Goal: Task Accomplishment & Management: Use online tool/utility

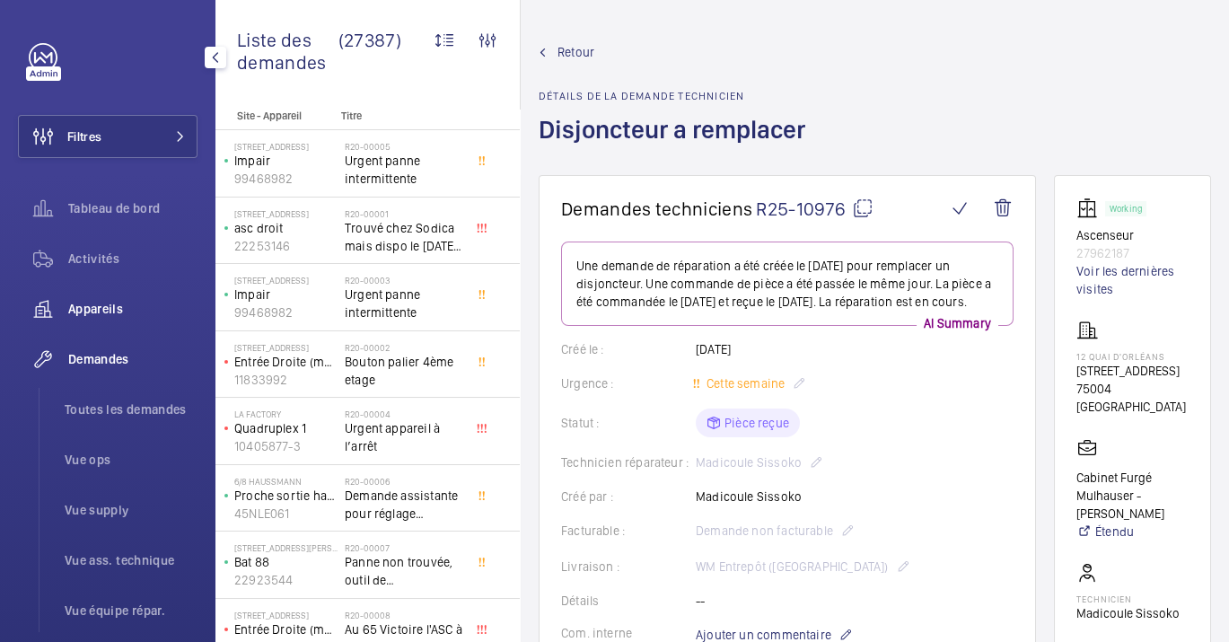
scroll to position [199, 0]
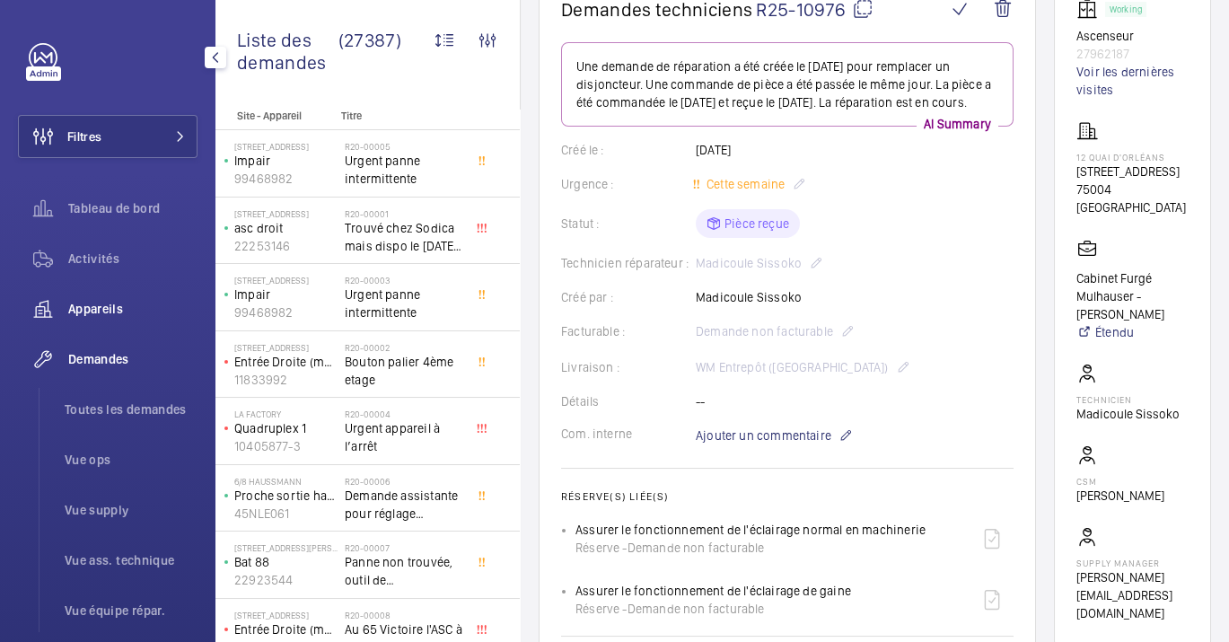
click at [97, 307] on span "Appareils" at bounding box center [132, 309] width 129 height 18
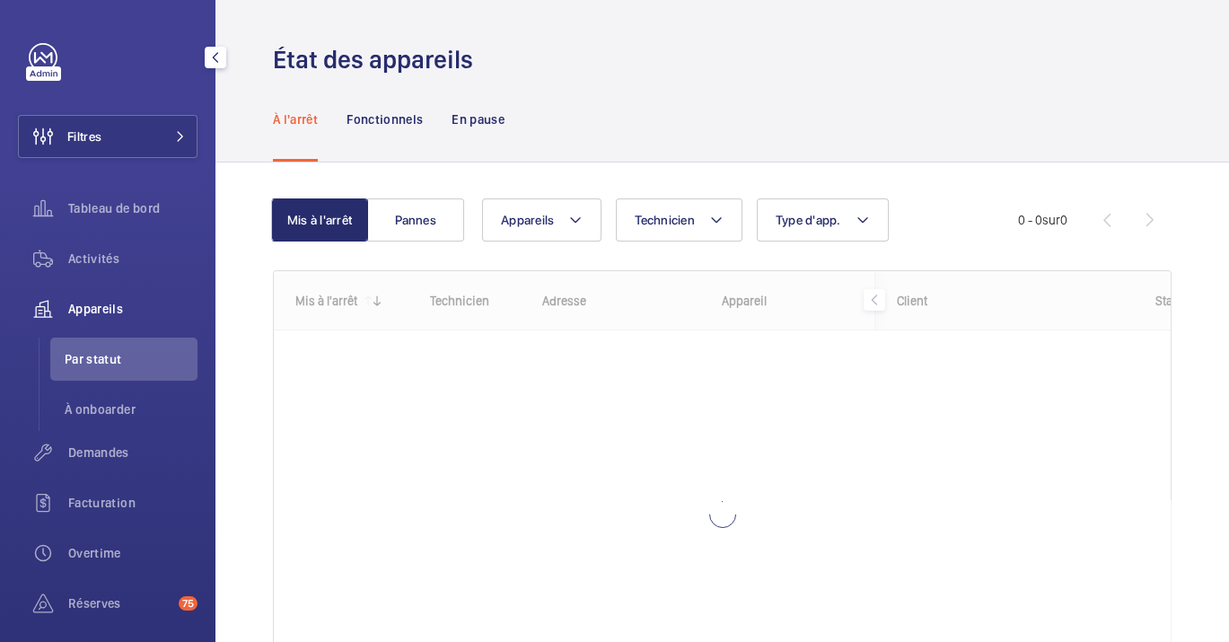
click at [97, 307] on span "Appareils" at bounding box center [132, 309] width 129 height 18
click at [129, 153] on button "Filtres" at bounding box center [108, 136] width 180 height 43
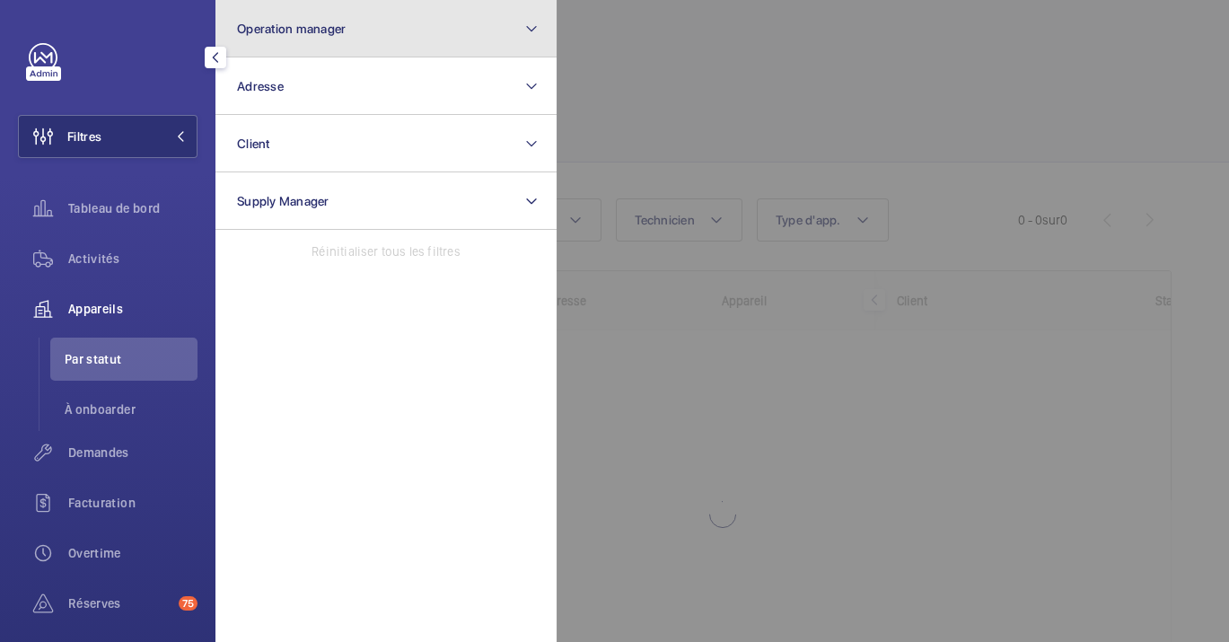
click at [303, 14] on button "Operation manager" at bounding box center [385, 28] width 341 height 57
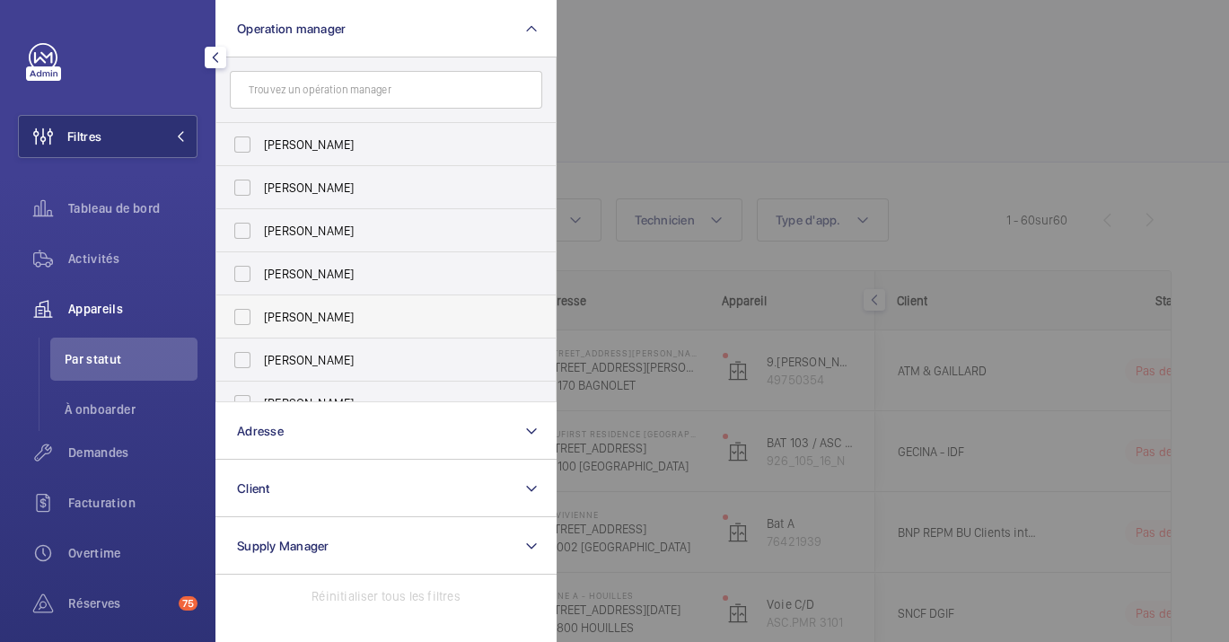
click at [321, 323] on span "[PERSON_NAME]" at bounding box center [387, 317] width 247 height 18
click at [260, 323] on input "[PERSON_NAME]" at bounding box center [242, 317] width 36 height 36
checkbox input "true"
click at [813, 138] on div at bounding box center [1171, 321] width 1229 height 642
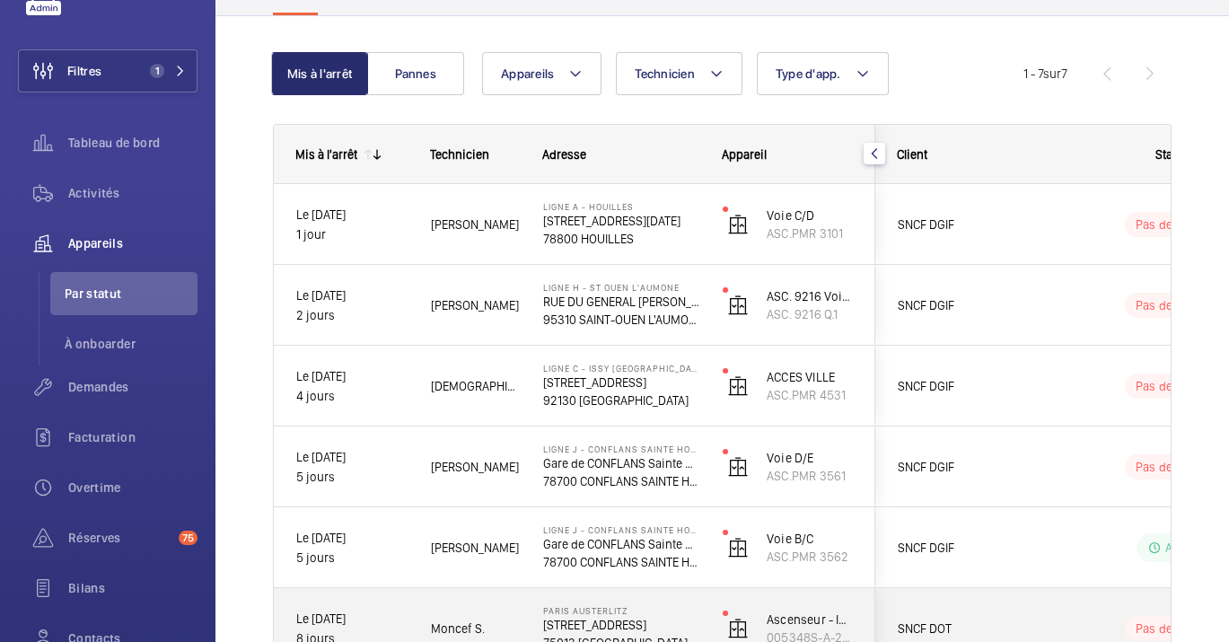
scroll to position [129, 0]
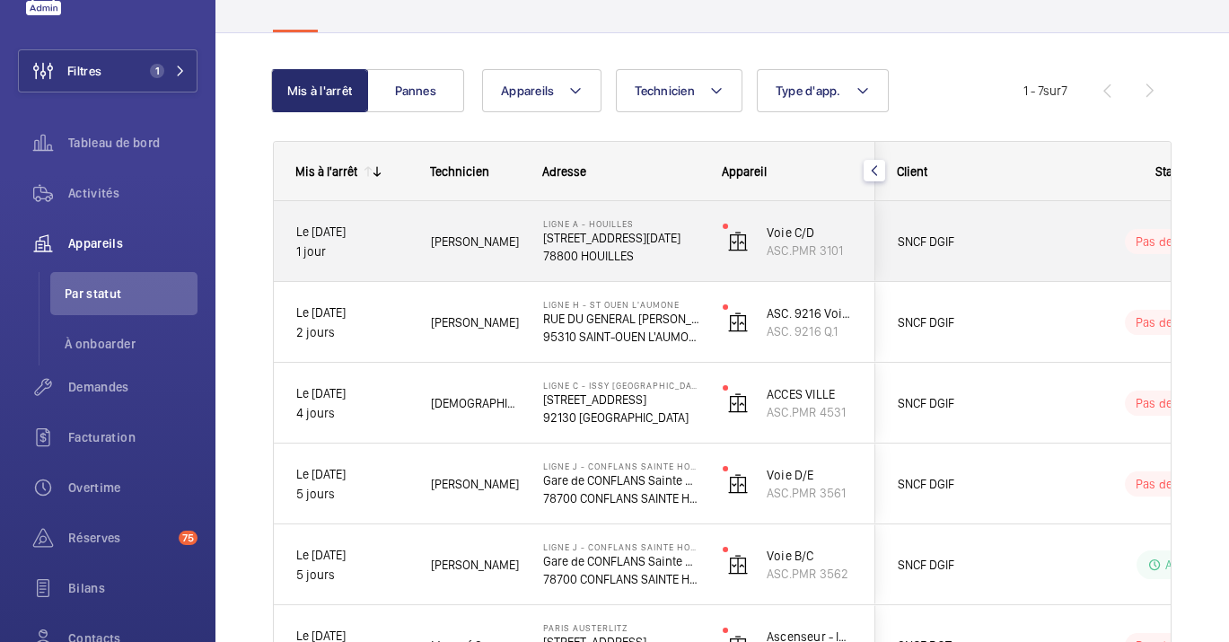
click at [541, 265] on div "Ligne A - HOUILLES 1 rue du 4 septembre 78800 HOUILLES" at bounding box center [611, 241] width 178 height 81
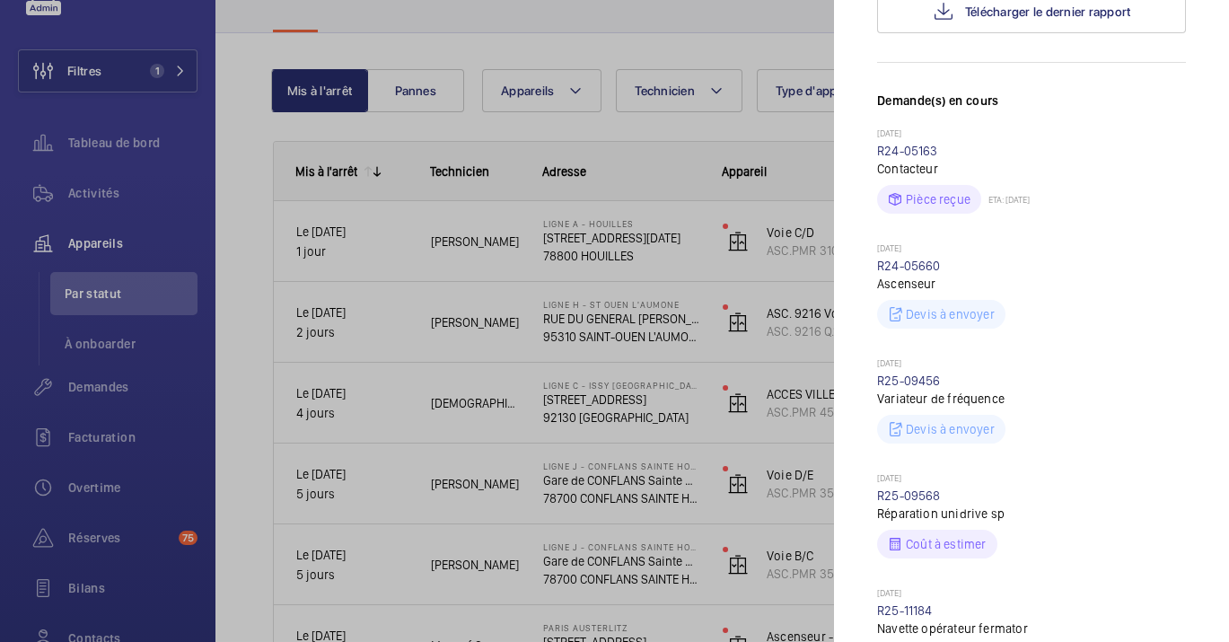
scroll to position [311, 0]
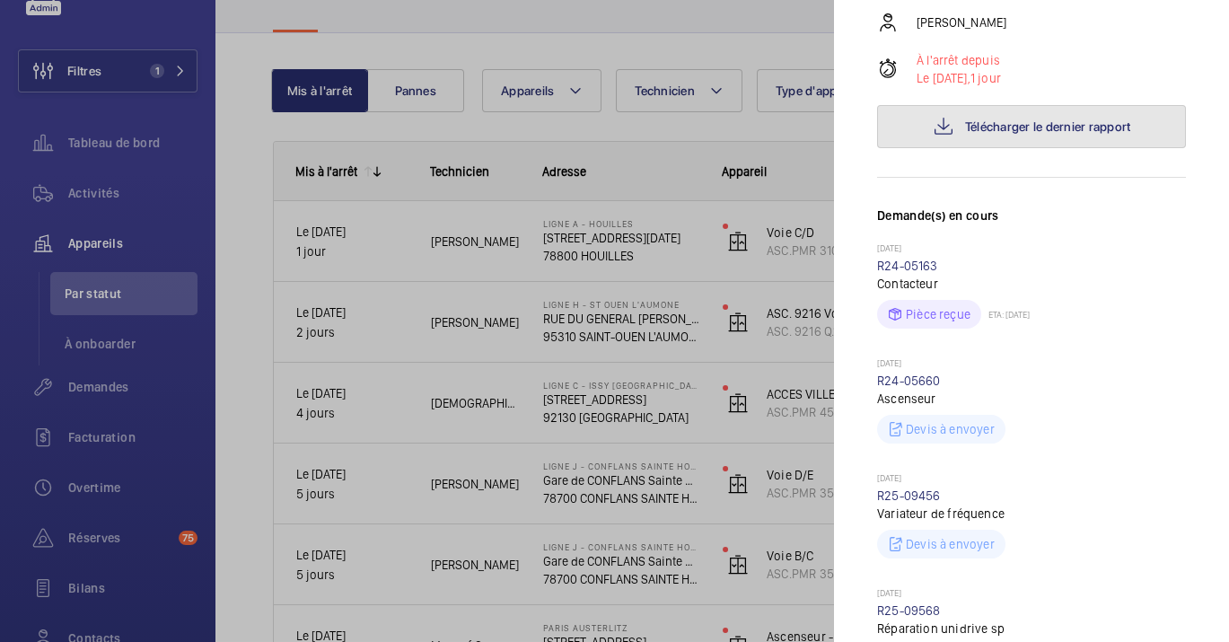
click at [987, 125] on span "Télécharger le dernier rapport" at bounding box center [1048, 126] width 166 height 14
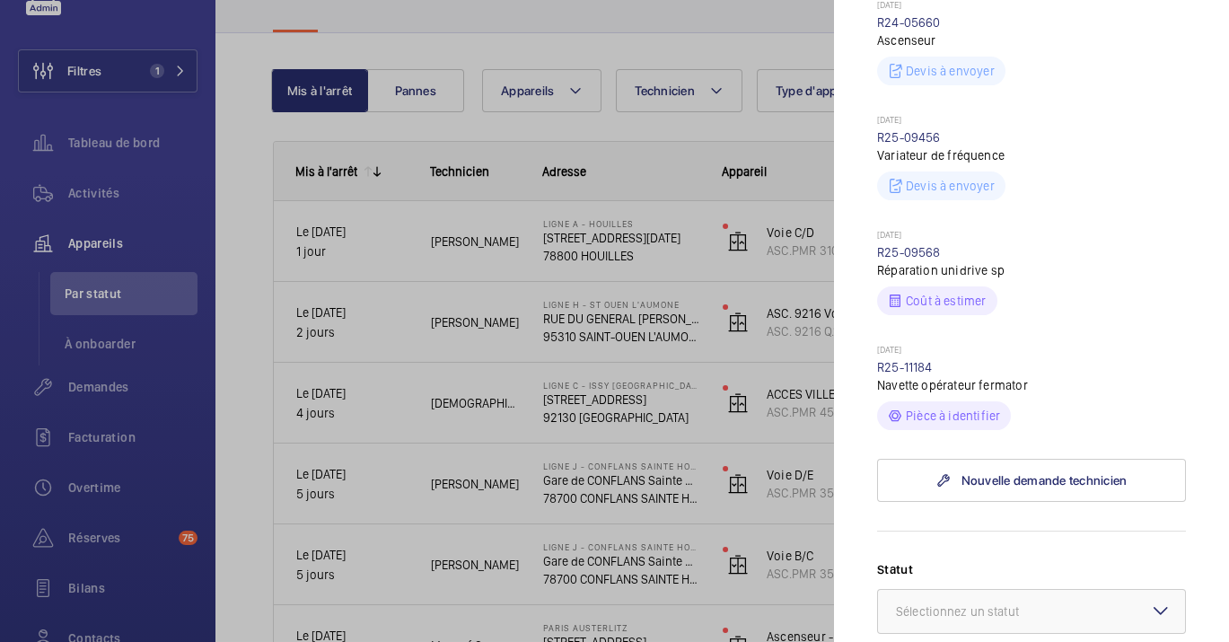
scroll to position [687, 0]
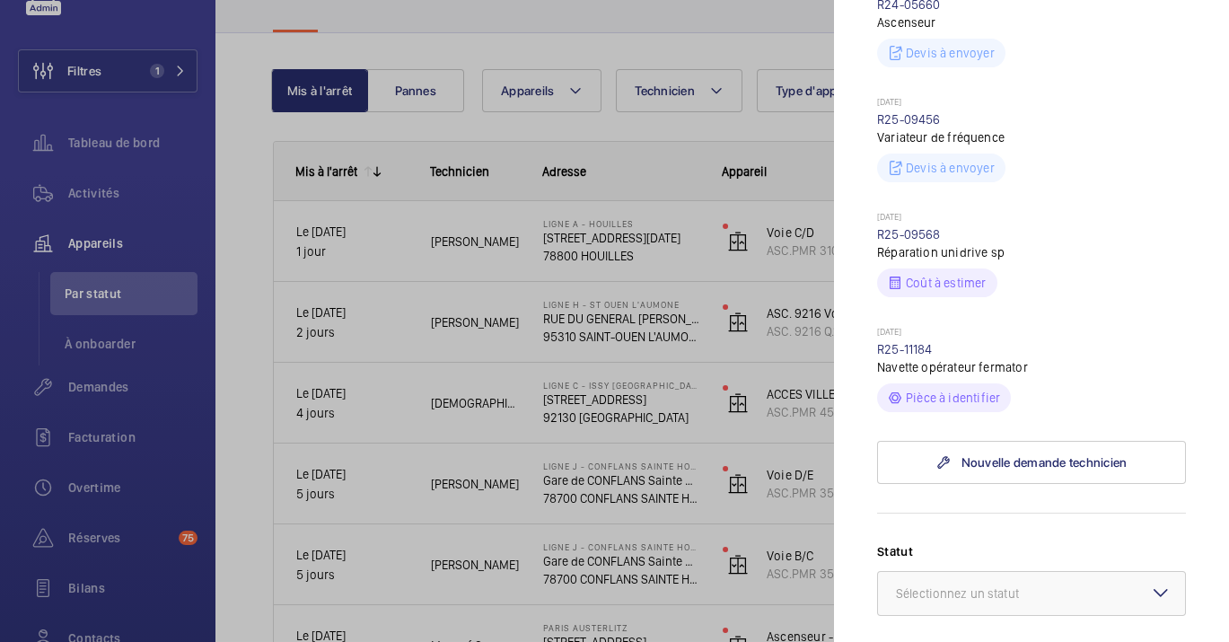
click at [460, 322] on div at bounding box center [614, 321] width 1229 height 642
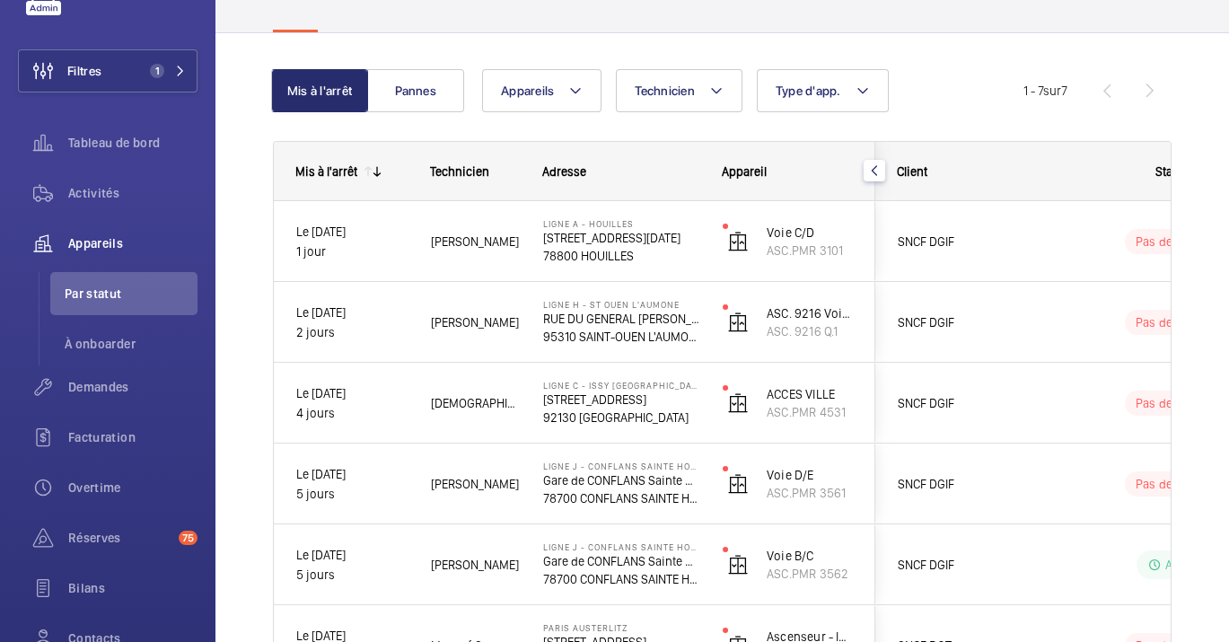
scroll to position [0, 0]
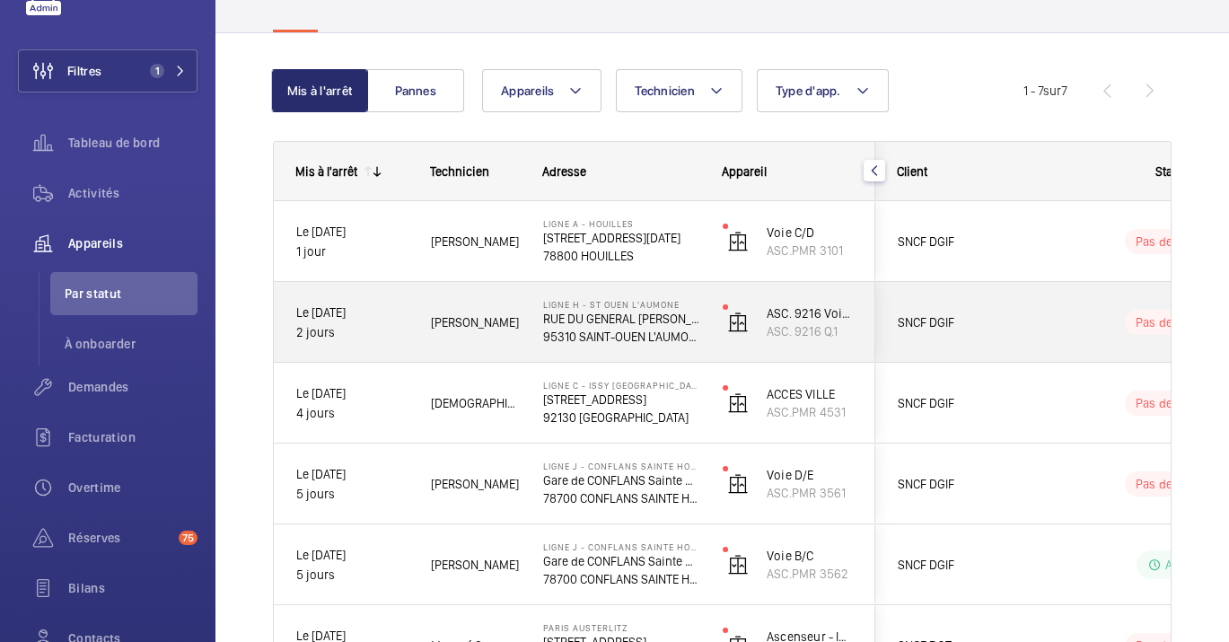
click at [460, 322] on span "[PERSON_NAME]" at bounding box center [475, 322] width 89 height 20
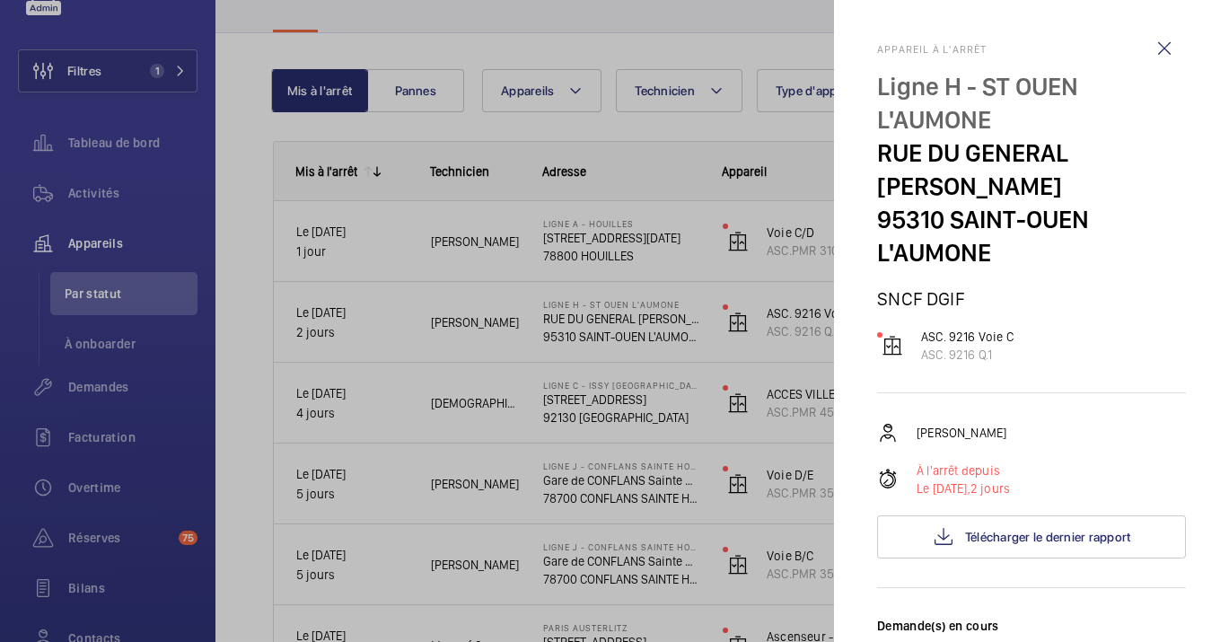
click at [460, 322] on div at bounding box center [614, 321] width 1229 height 642
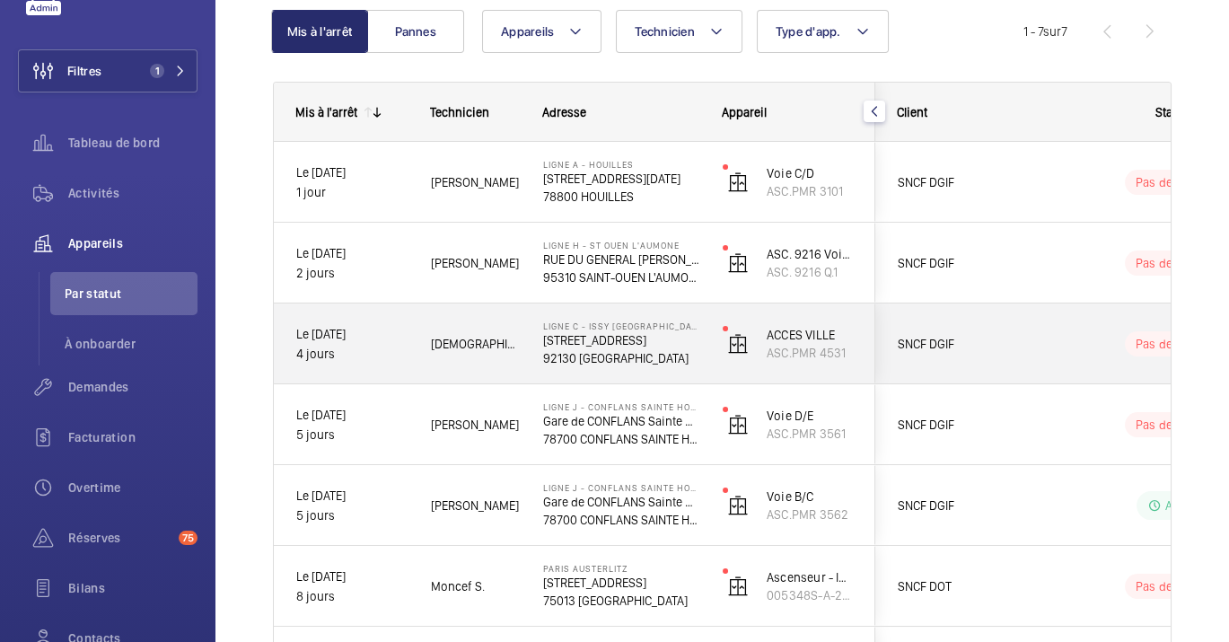
scroll to position [187, 0]
click at [521, 334] on div "Ligne C - ISSY VAL DE SEINE 1 Rue Rouget de Lisle 92130 ISSY LES MOULINEAUX" at bounding box center [611, 345] width 180 height 80
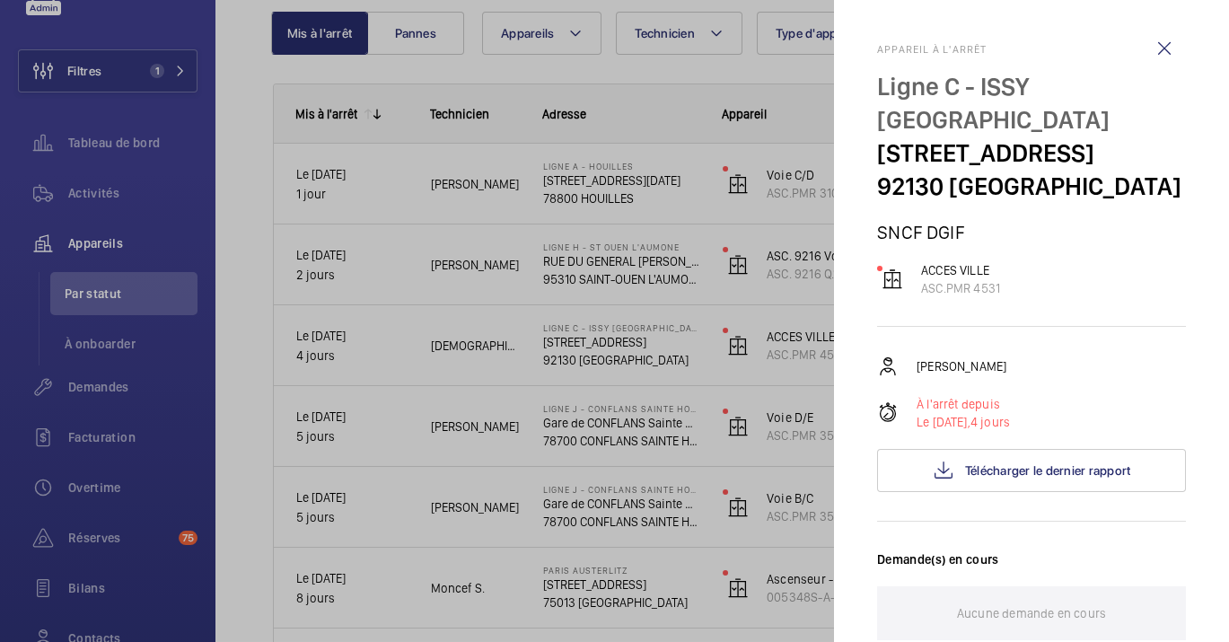
click at [638, 356] on div at bounding box center [614, 321] width 1229 height 642
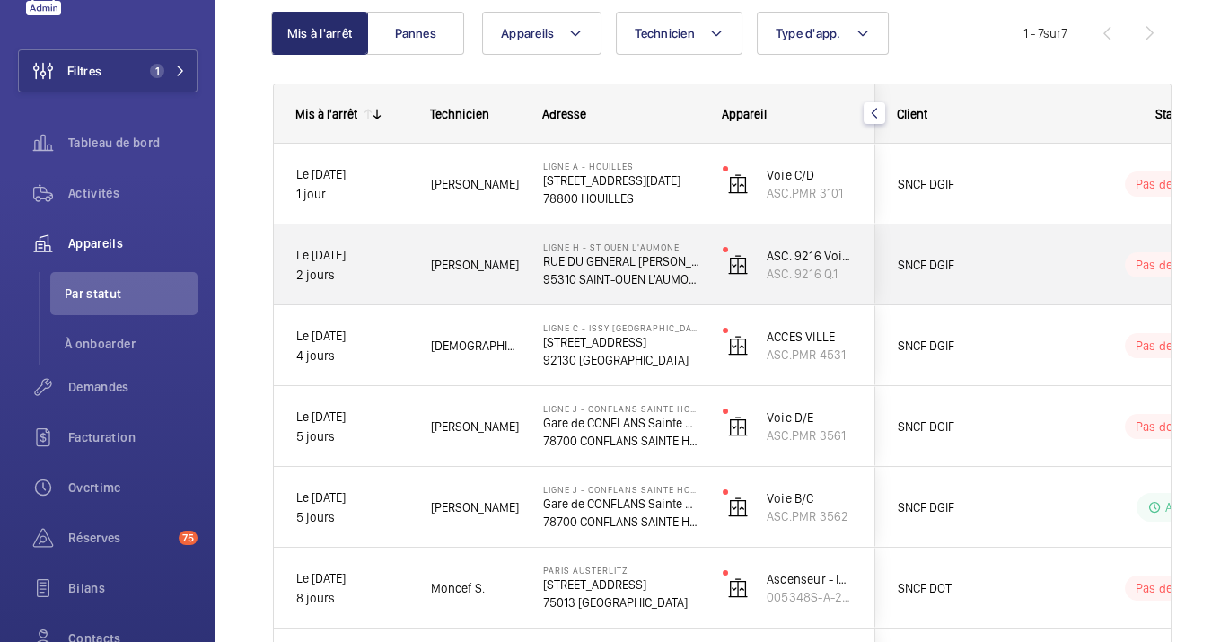
click at [654, 303] on div "Ligne H - ST OUEN L'AUMONE RUE DU GENERAL LECLERC 95310 SAINT-OUEN L'AUMONE" at bounding box center [611, 264] width 178 height 81
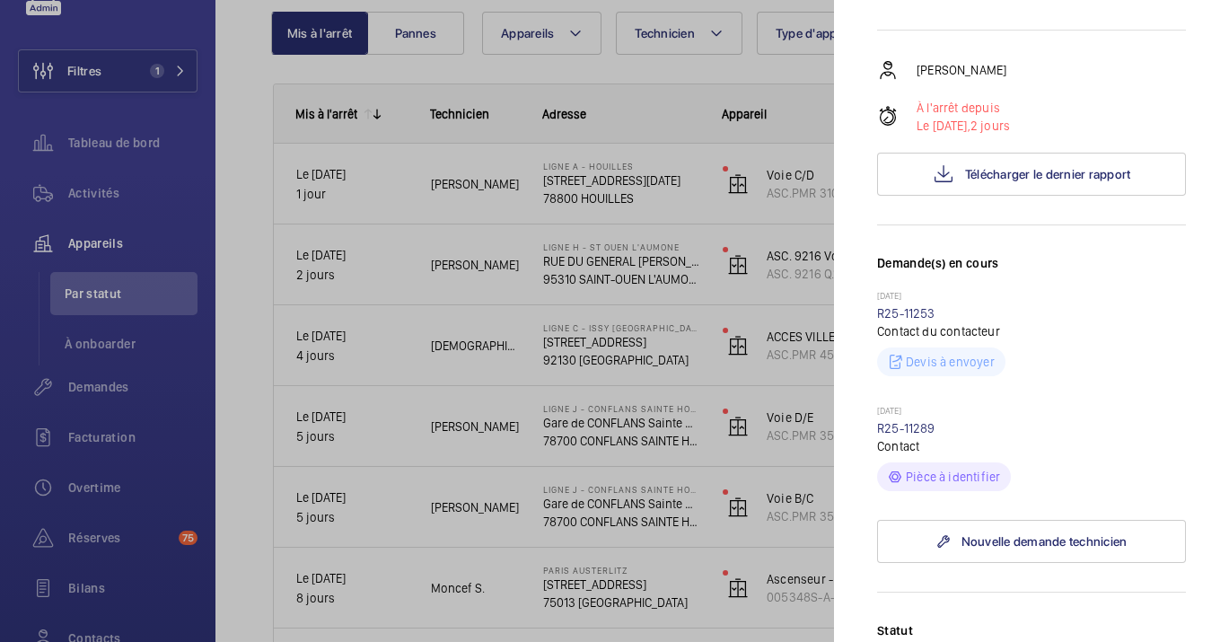
scroll to position [364, 0]
click at [620, 333] on div at bounding box center [614, 321] width 1229 height 642
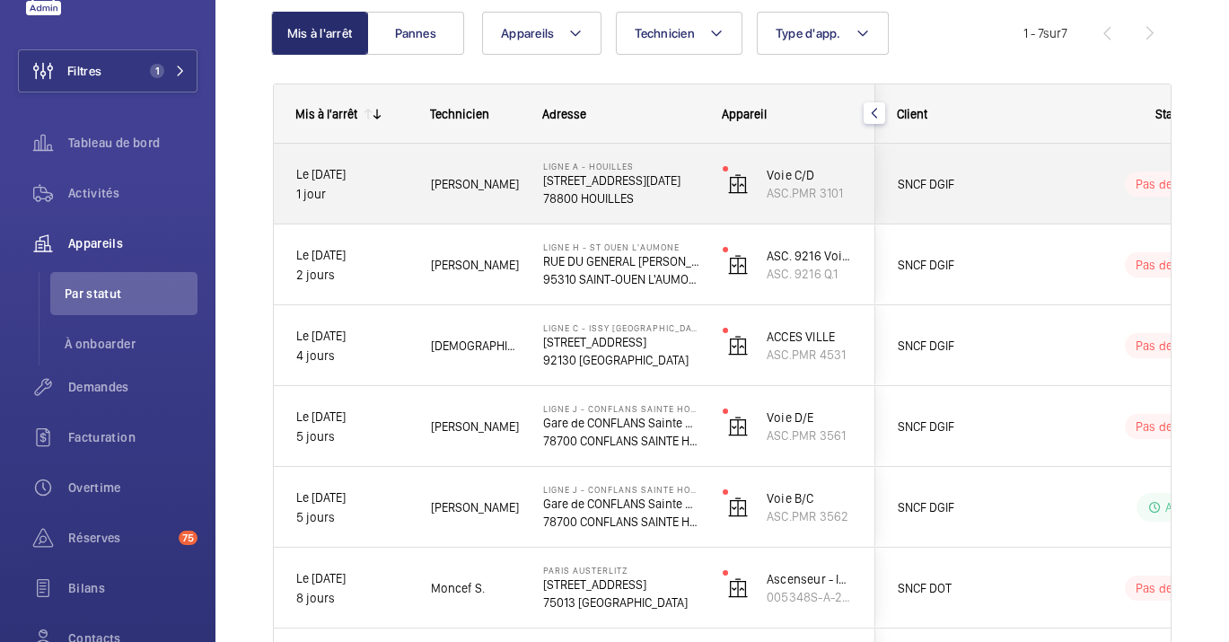
click at [555, 192] on p "78800 HOUILLES" at bounding box center [621, 198] width 156 height 18
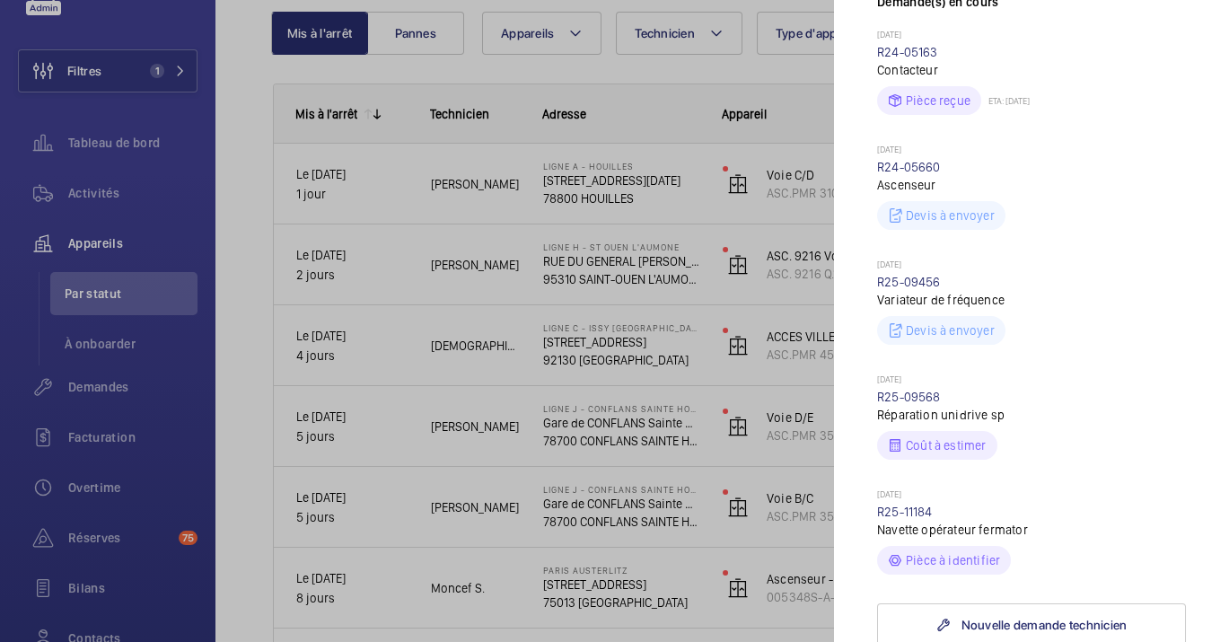
scroll to position [654, 0]
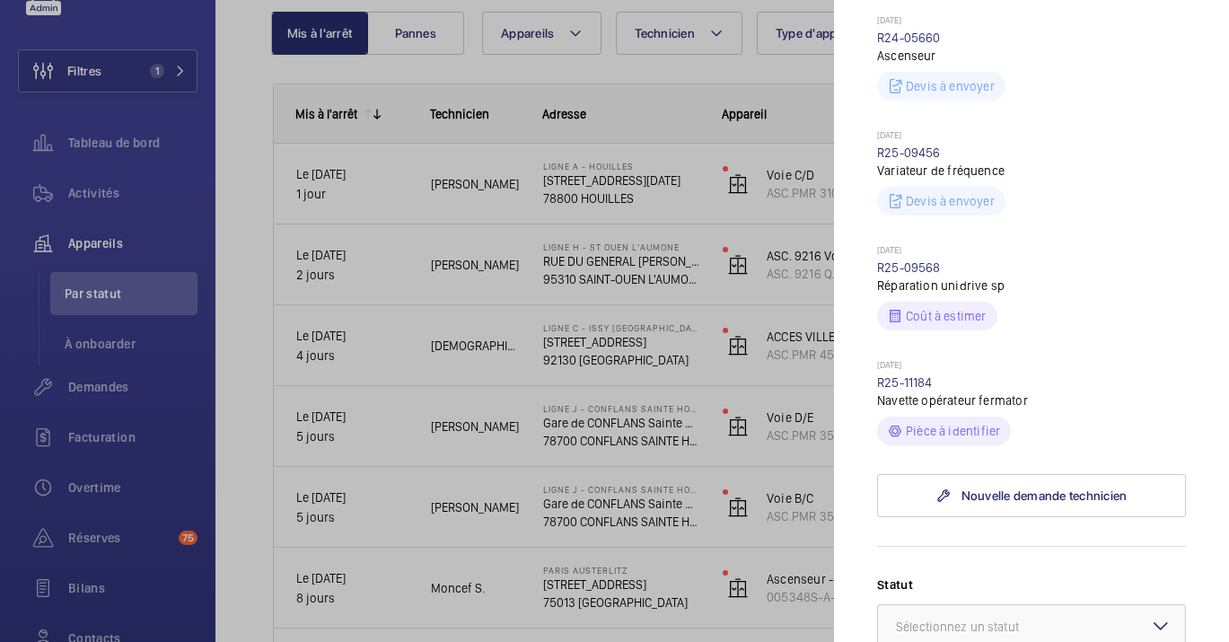
click at [1056, 255] on p "[DATE]" at bounding box center [1031, 251] width 309 height 14
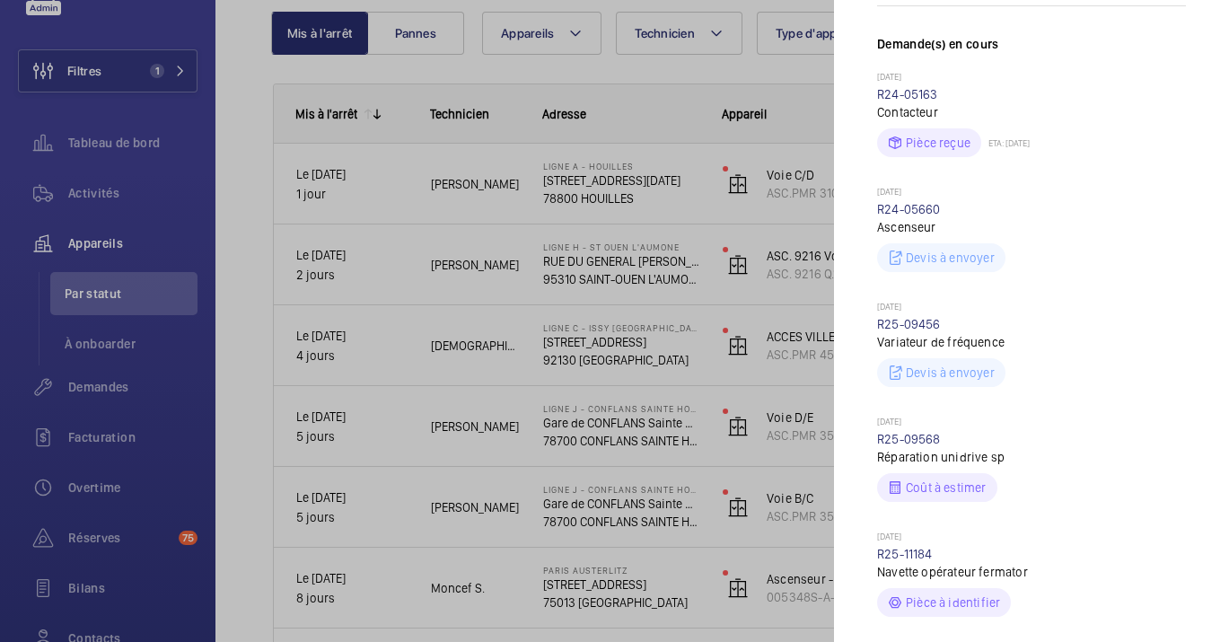
scroll to position [484, 0]
click at [1056, 255] on div "Devis à envoyer" at bounding box center [1031, 252] width 309 height 36
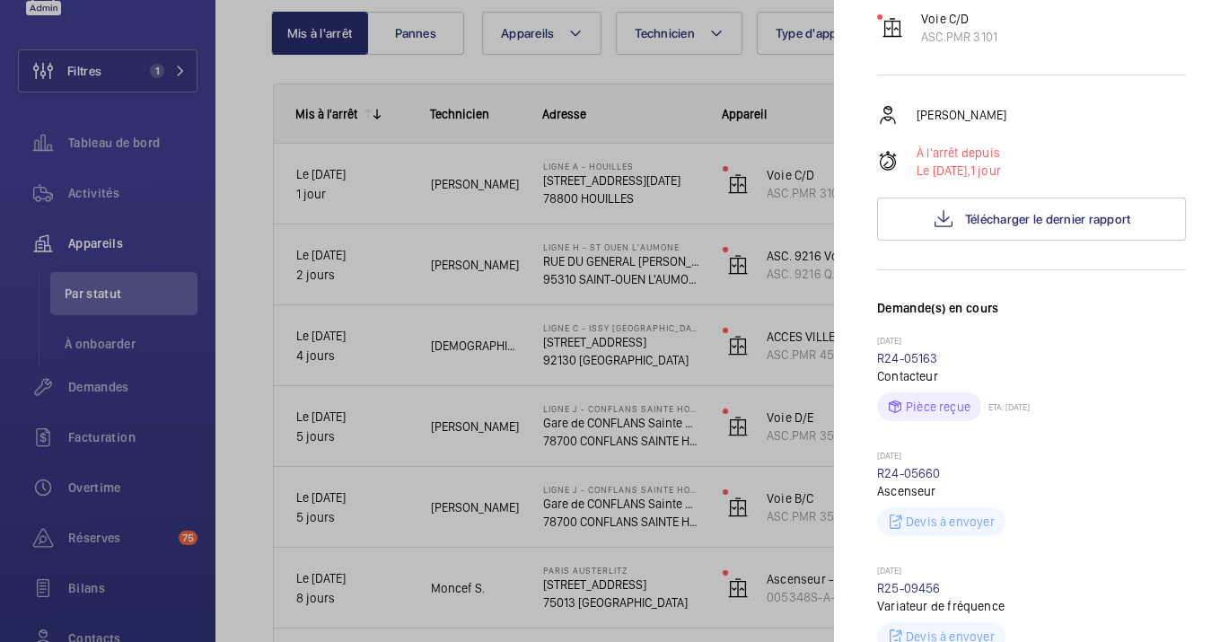
scroll to position [217, 0]
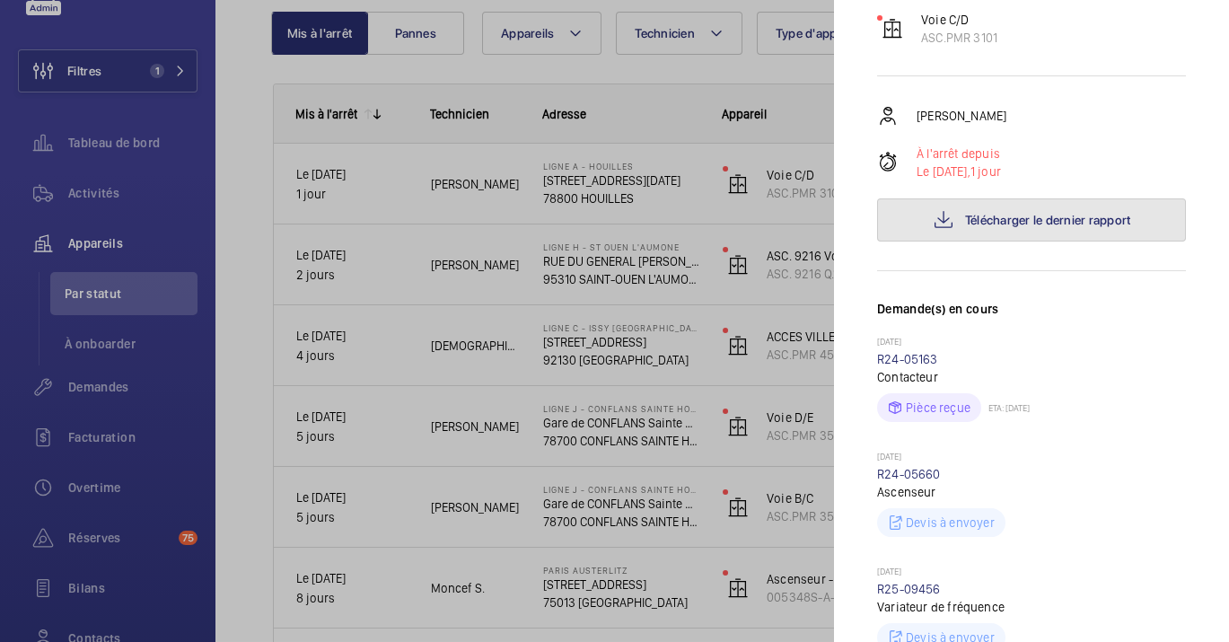
click at [946, 238] on button "Télécharger le dernier rapport" at bounding box center [1031, 219] width 309 height 43
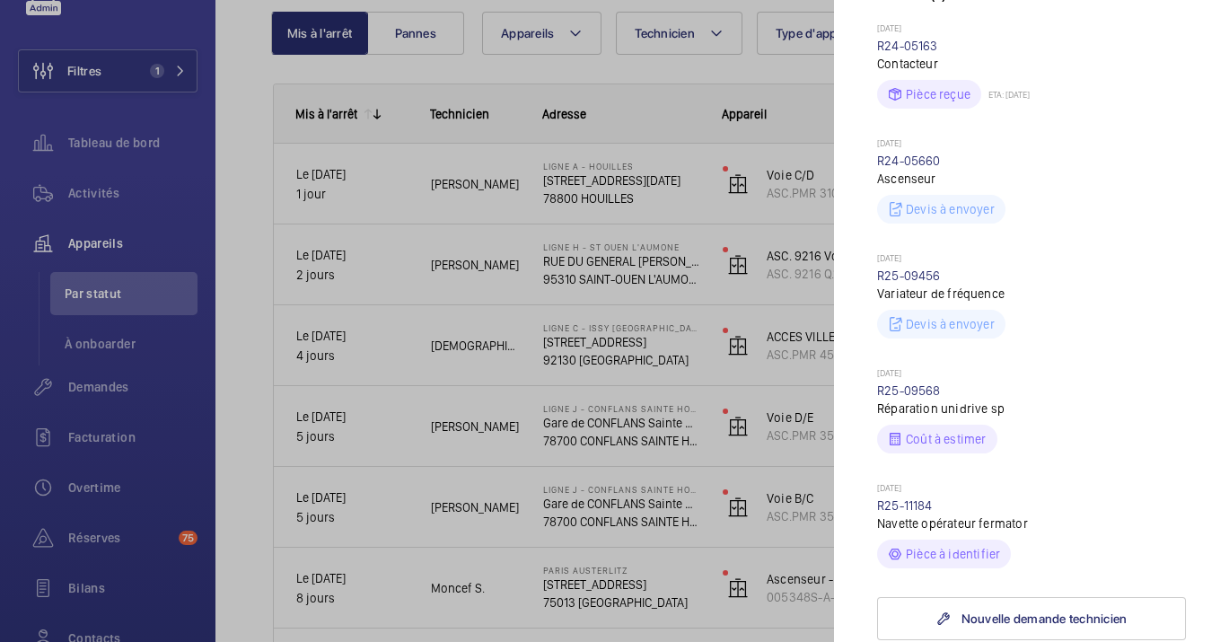
scroll to position [532, 0]
click at [924, 43] on link "R24-05163" at bounding box center [907, 44] width 61 height 14
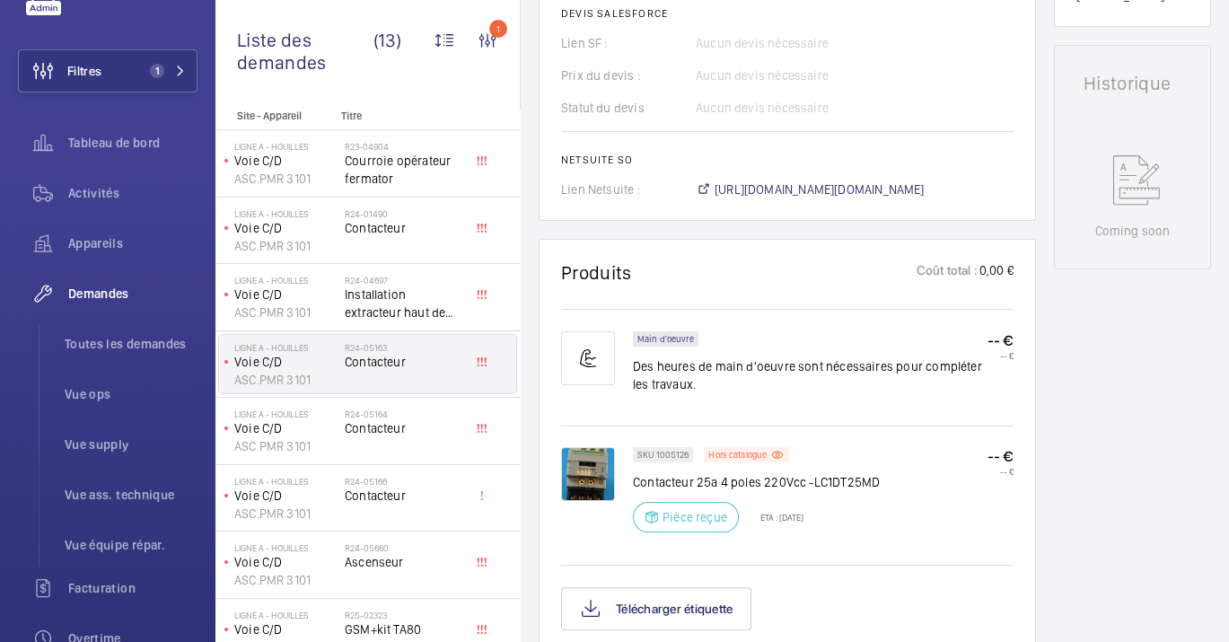
scroll to position [808, 0]
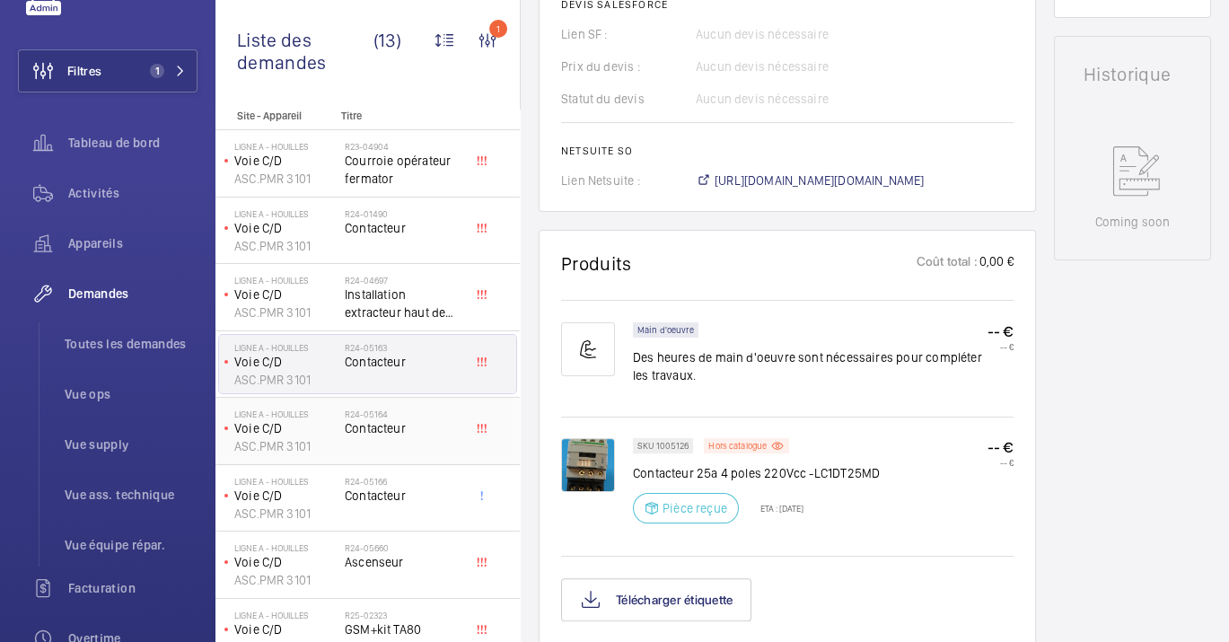
click at [331, 419] on p "Voie C/D" at bounding box center [285, 428] width 103 height 18
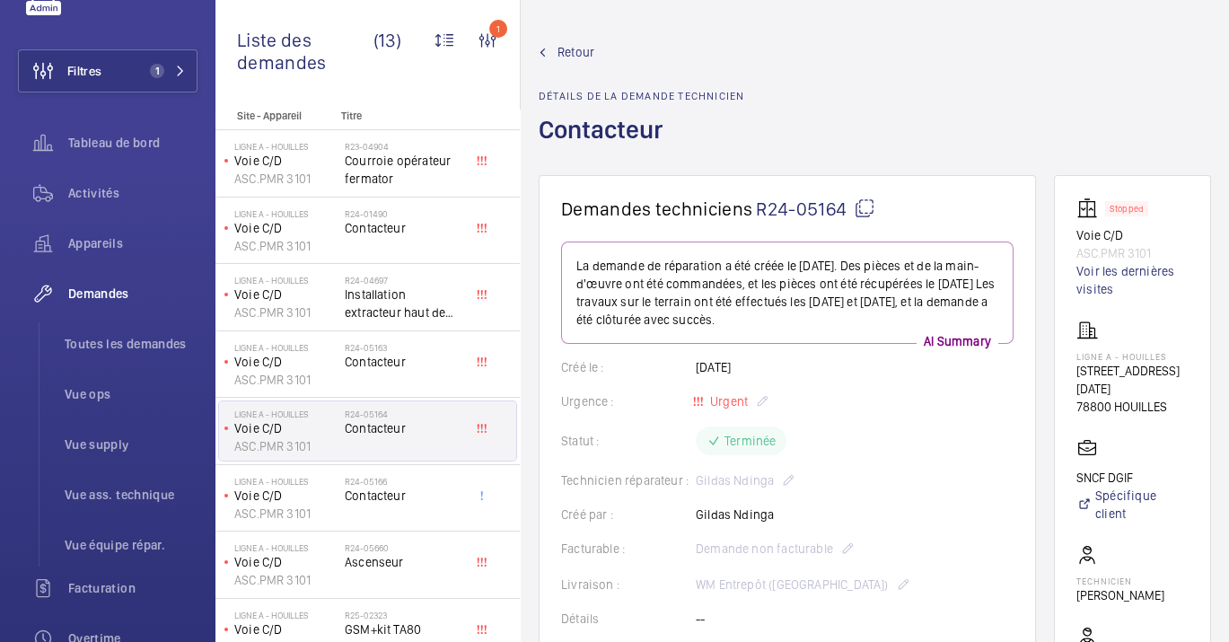
scroll to position [210, 0]
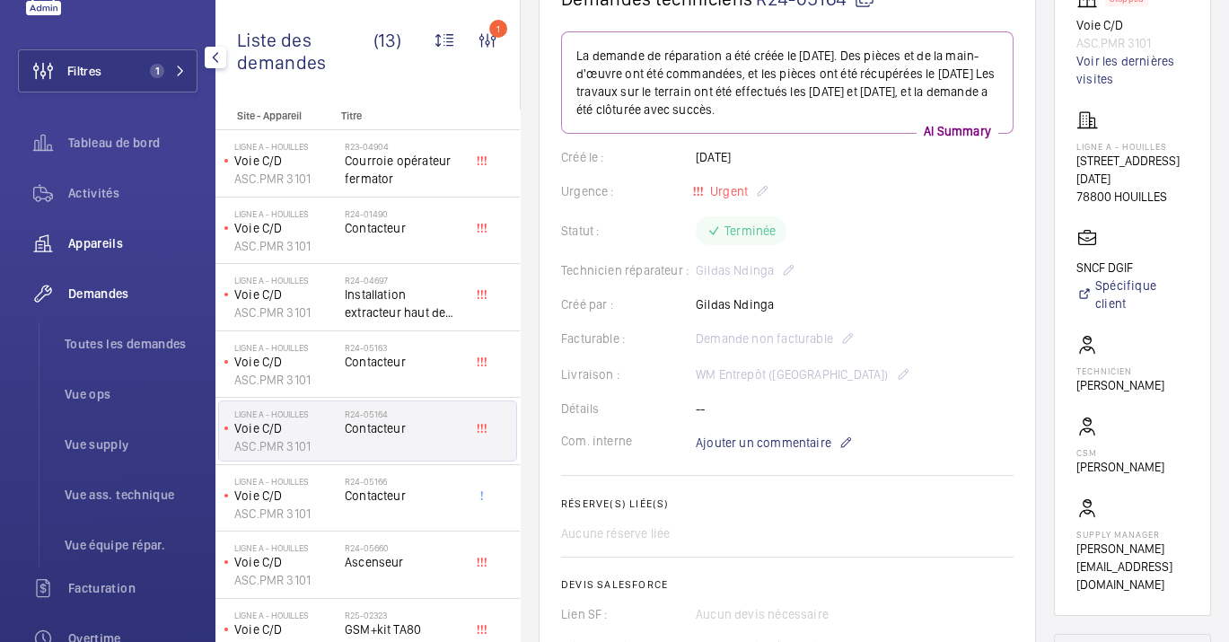
click at [100, 242] on span "Appareils" at bounding box center [132, 243] width 129 height 18
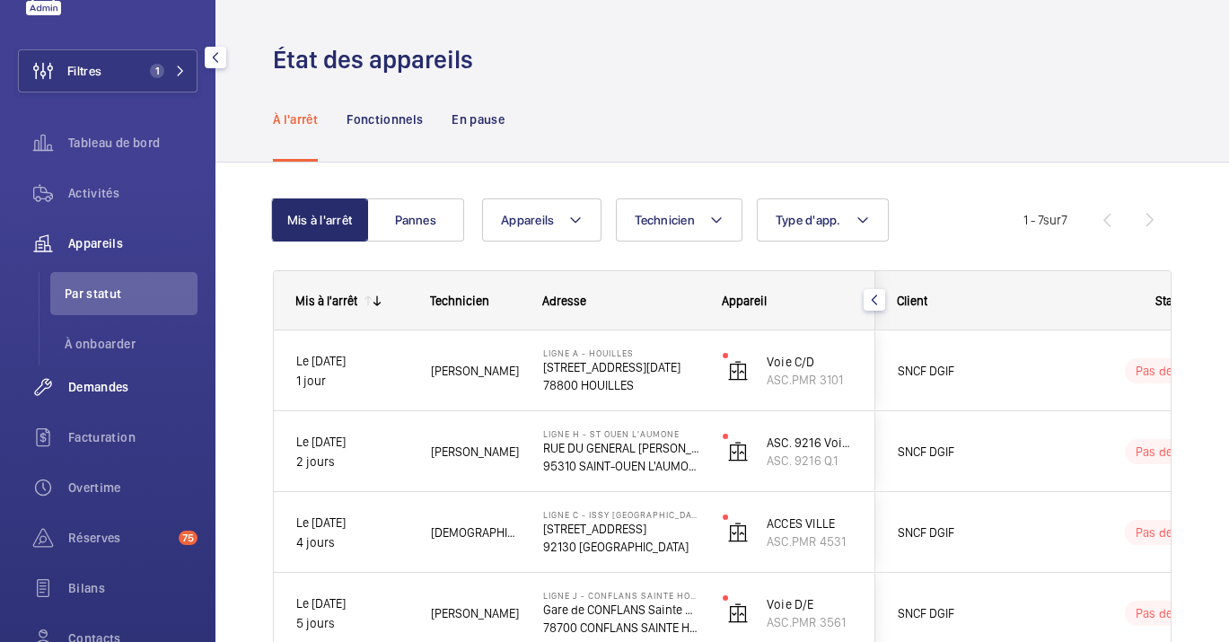
click at [81, 392] on span "Demandes" at bounding box center [132, 387] width 129 height 18
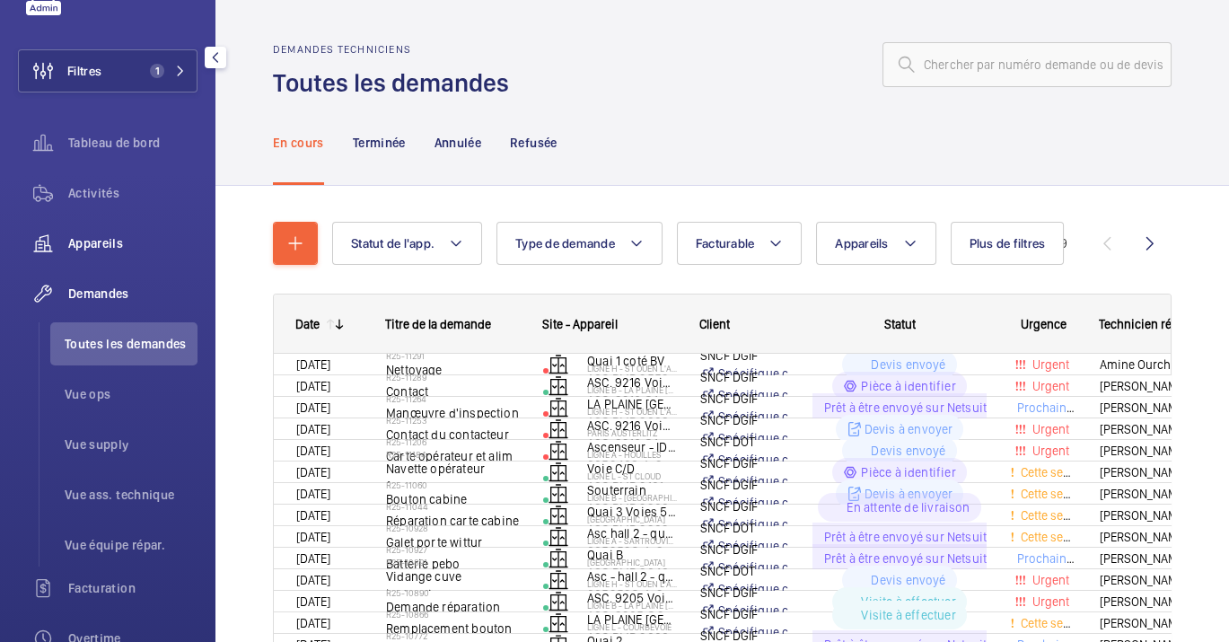
click at [92, 247] on span "Appareils" at bounding box center [132, 243] width 129 height 18
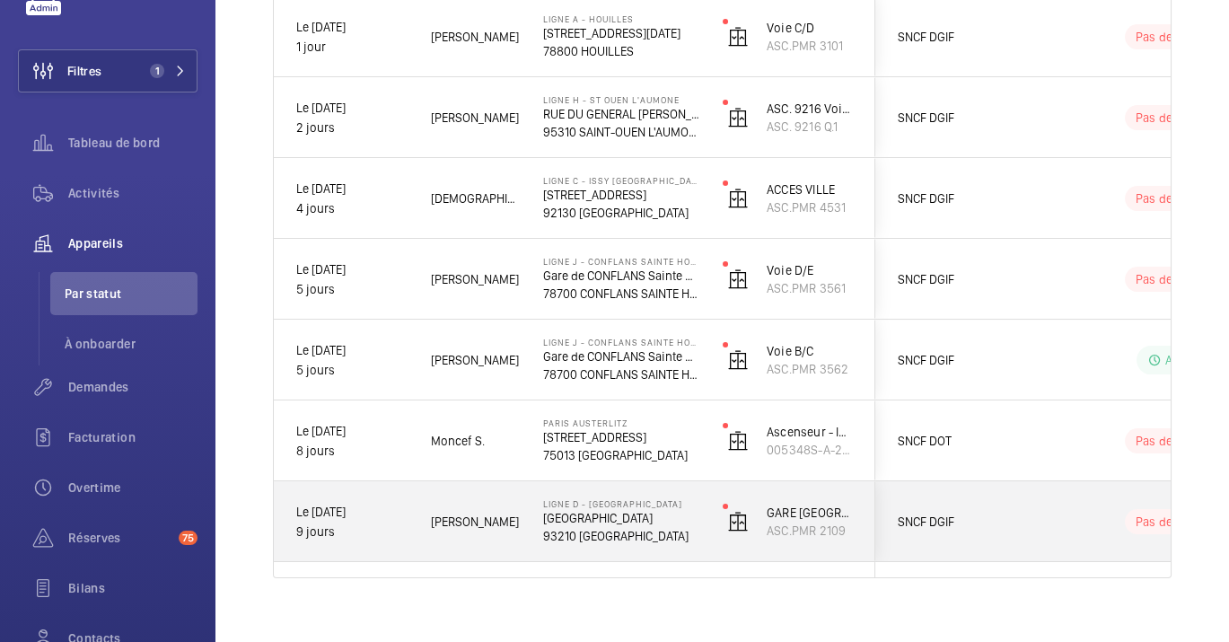
scroll to position [335, 0]
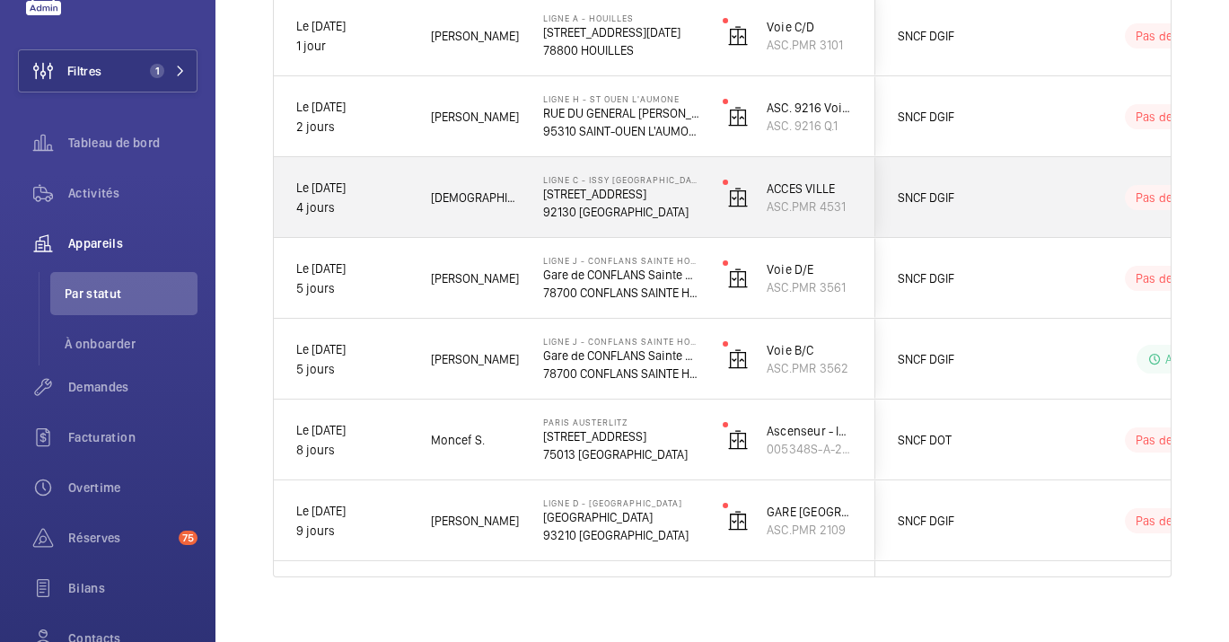
click at [646, 174] on p "Ligne C - ISSY [GEOGRAPHIC_DATA]" at bounding box center [621, 179] width 156 height 11
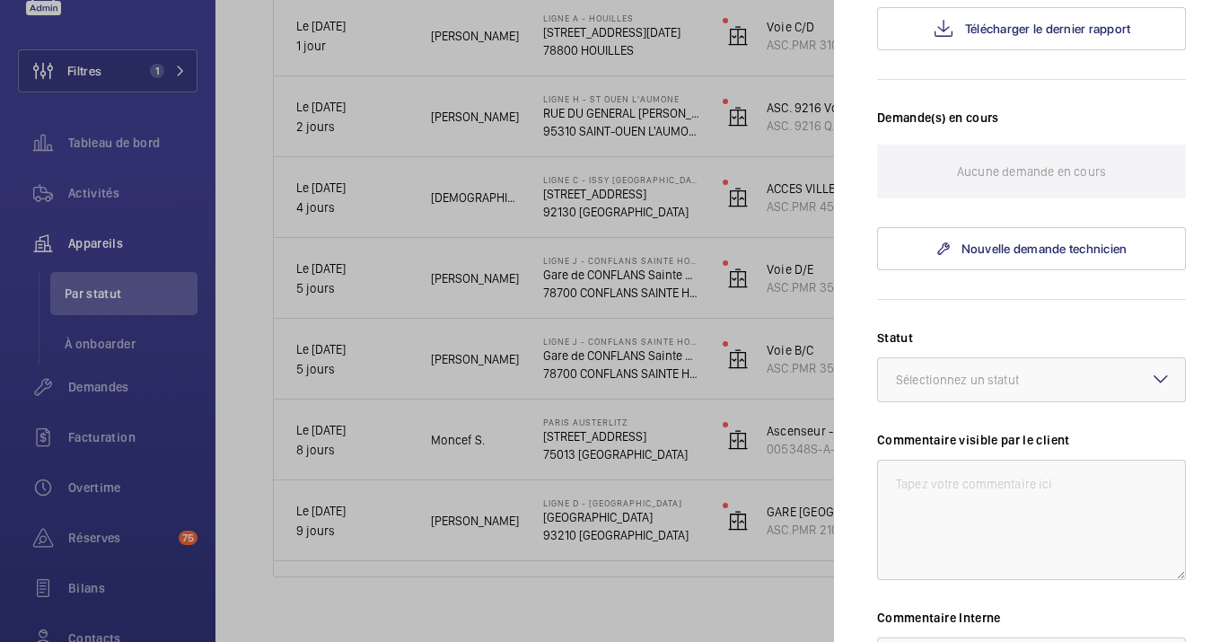
scroll to position [145, 0]
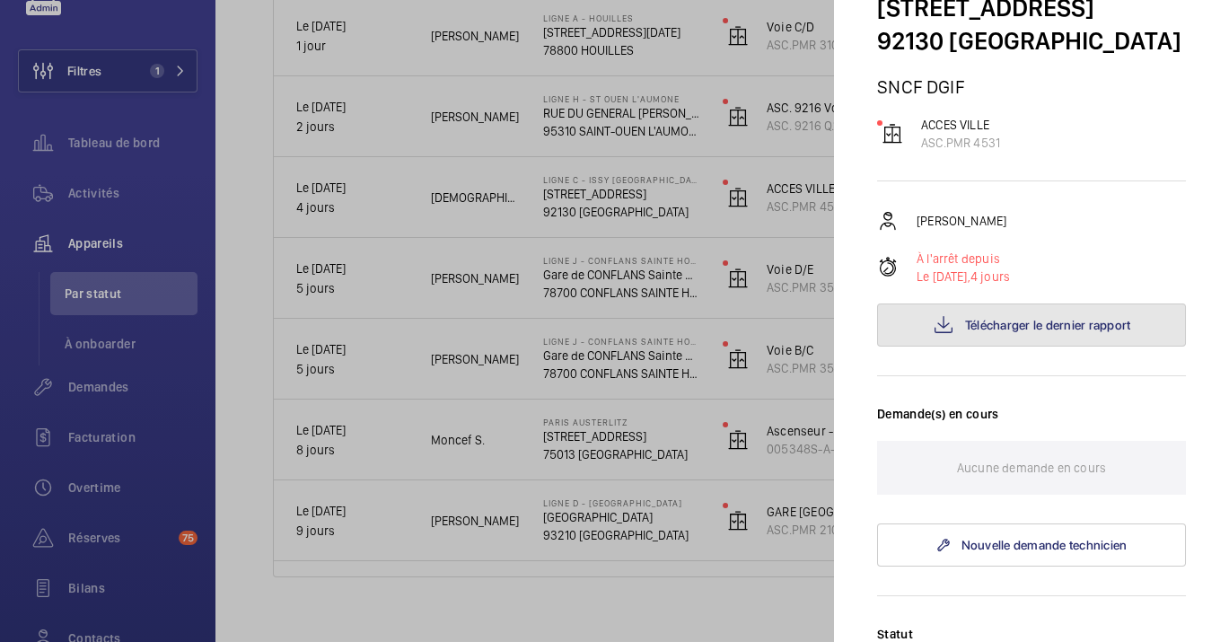
click at [1016, 344] on button "Télécharger le dernier rapport" at bounding box center [1031, 324] width 309 height 43
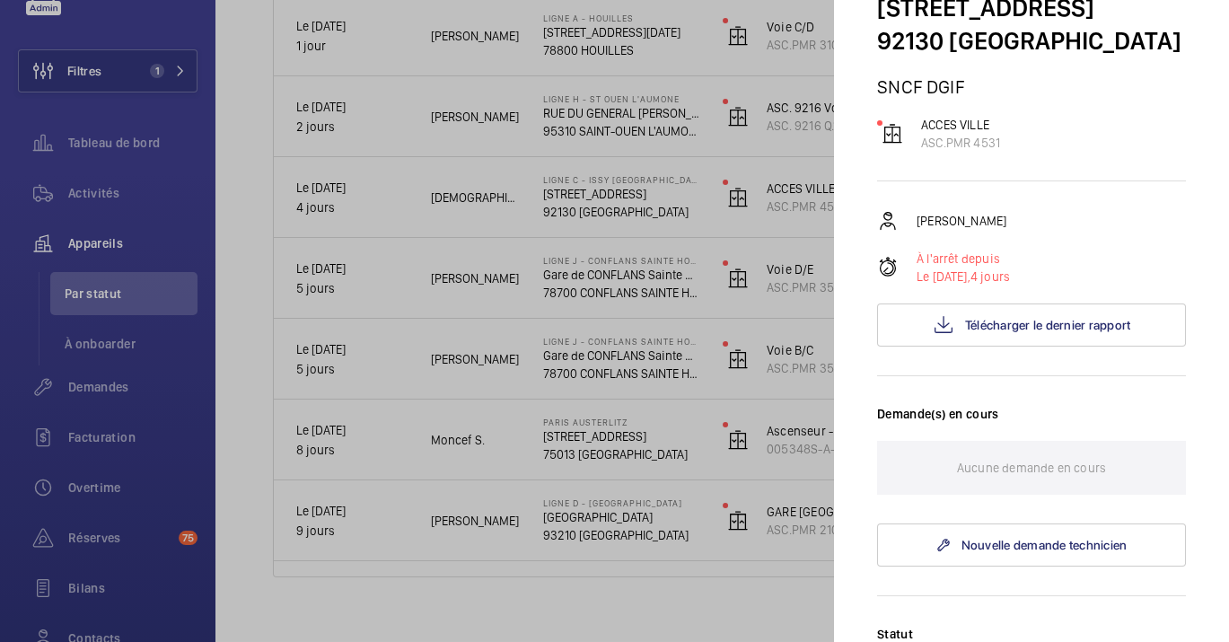
click at [492, 374] on div at bounding box center [614, 321] width 1229 height 642
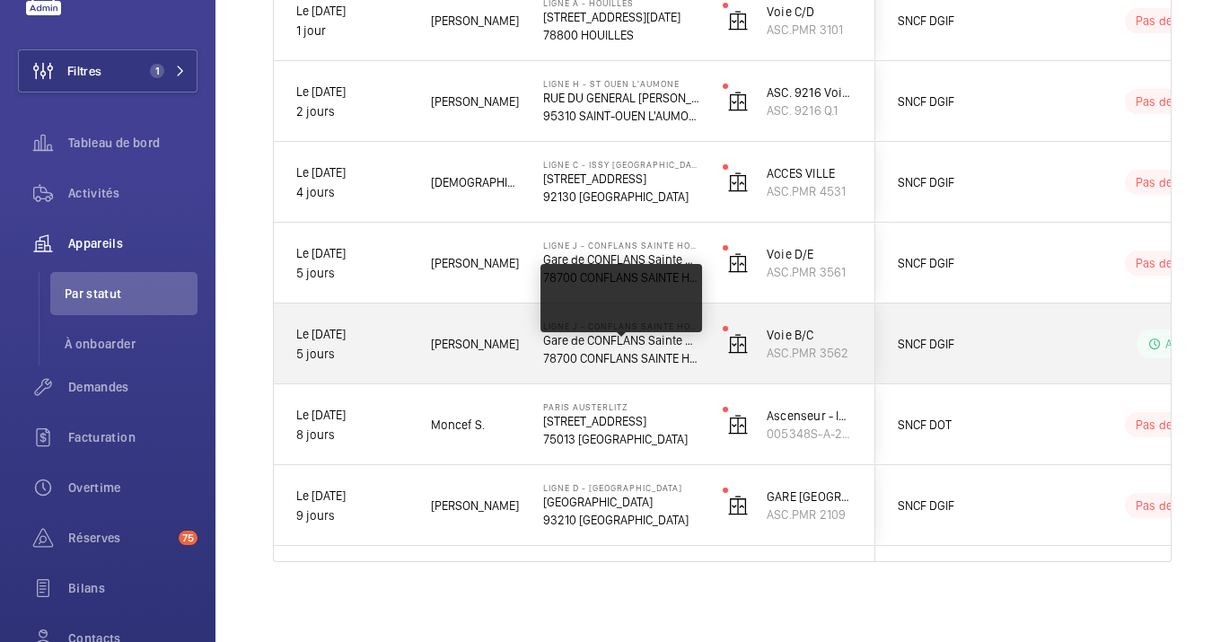
scroll to position [351, 0]
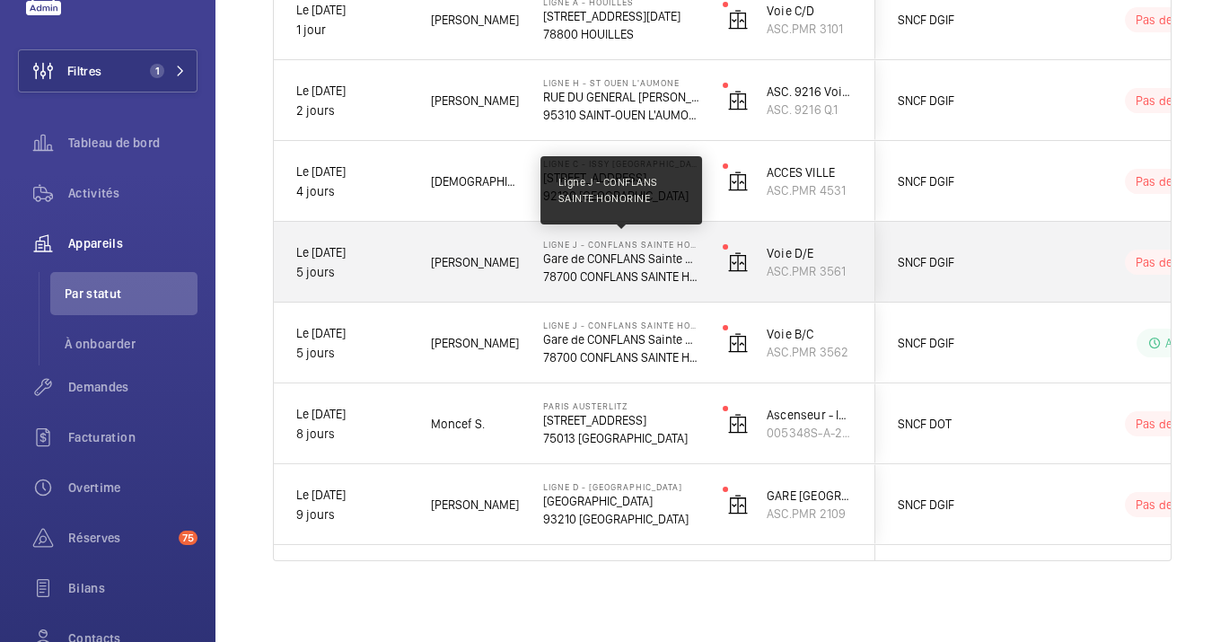
click at [572, 243] on p "Ligne J - CONFLANS SAINTE HONORINE" at bounding box center [621, 244] width 156 height 11
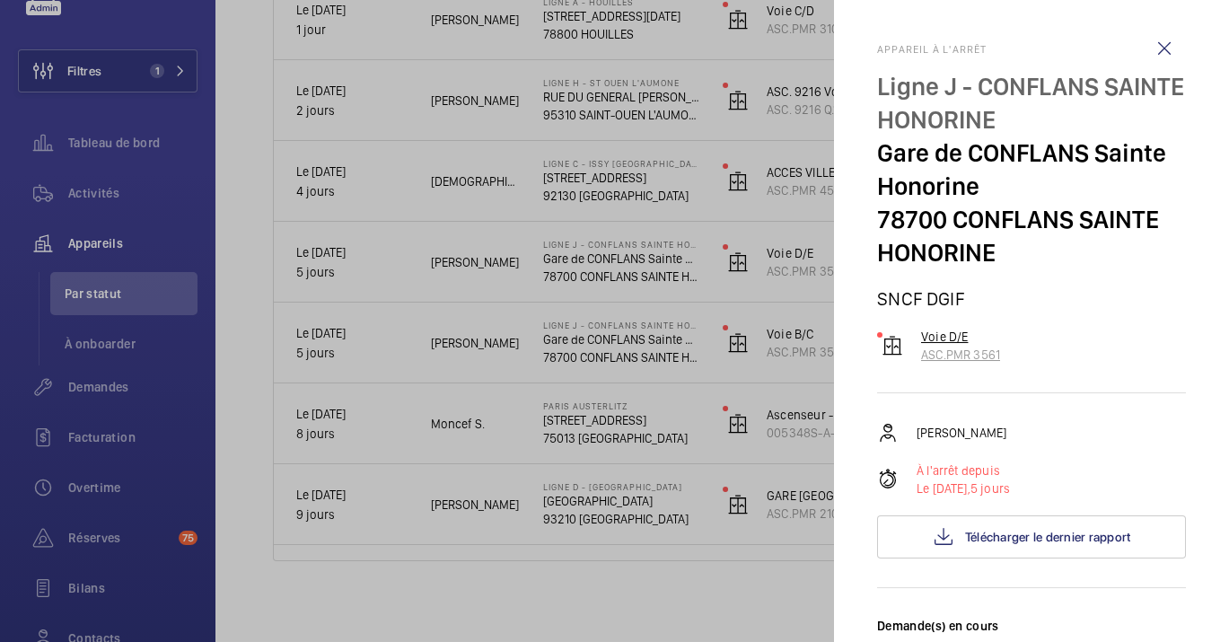
scroll to position [123, 0]
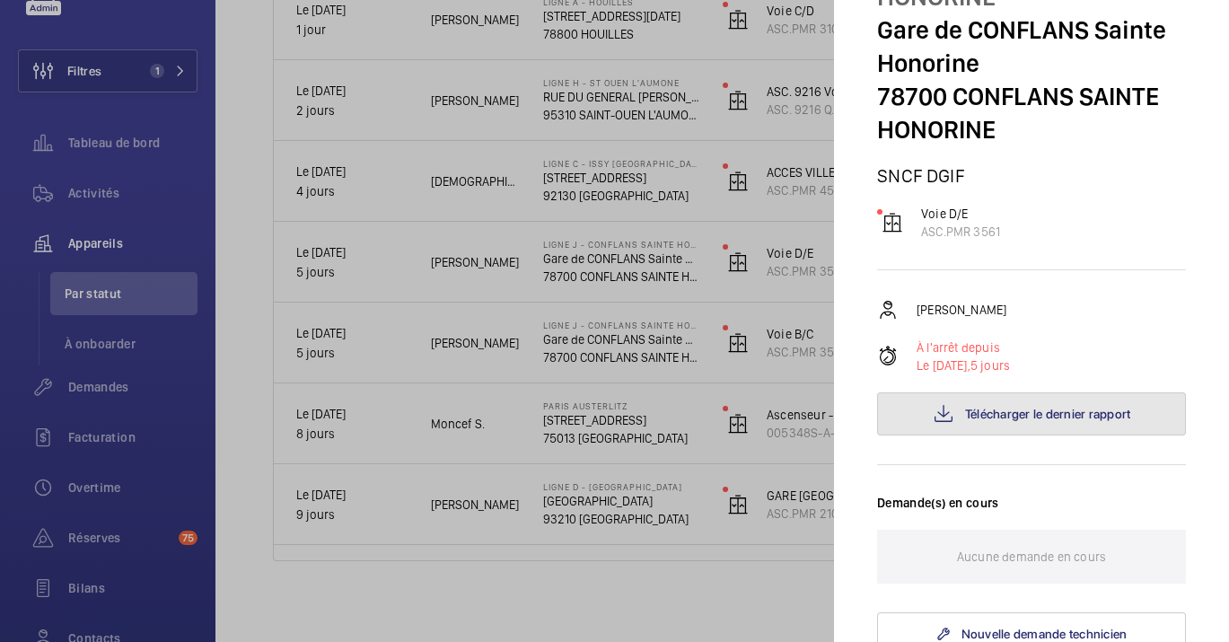
click at [966, 415] on span "Télécharger le dernier rapport" at bounding box center [1048, 414] width 166 height 14
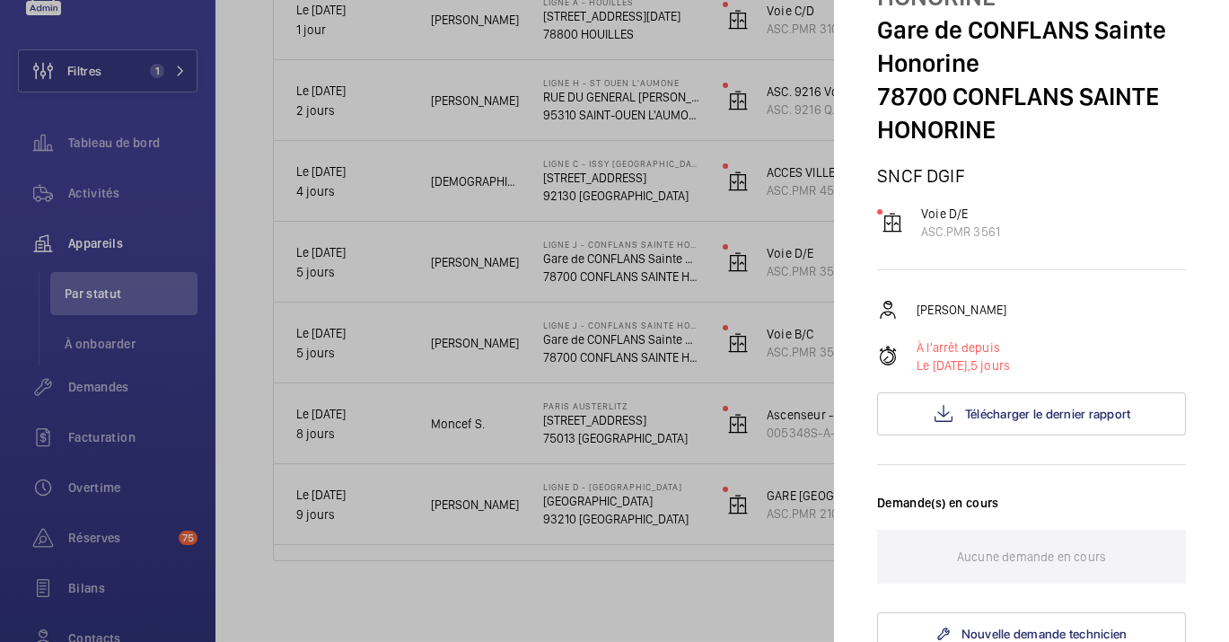
click at [443, 275] on div at bounding box center [614, 321] width 1229 height 642
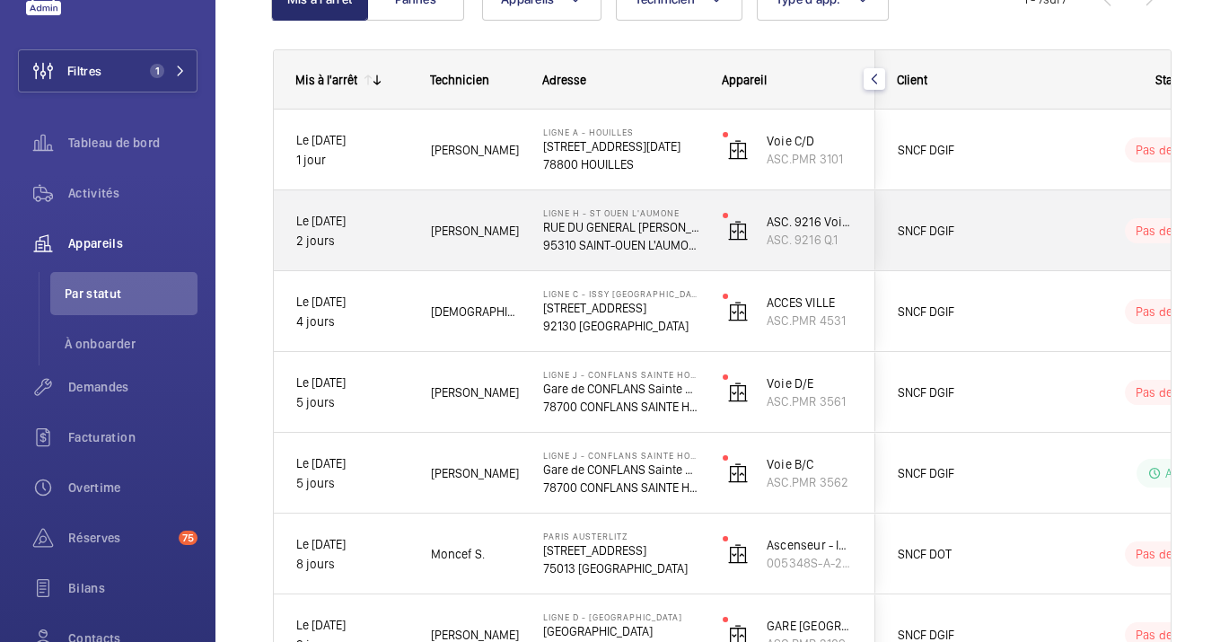
scroll to position [355, 0]
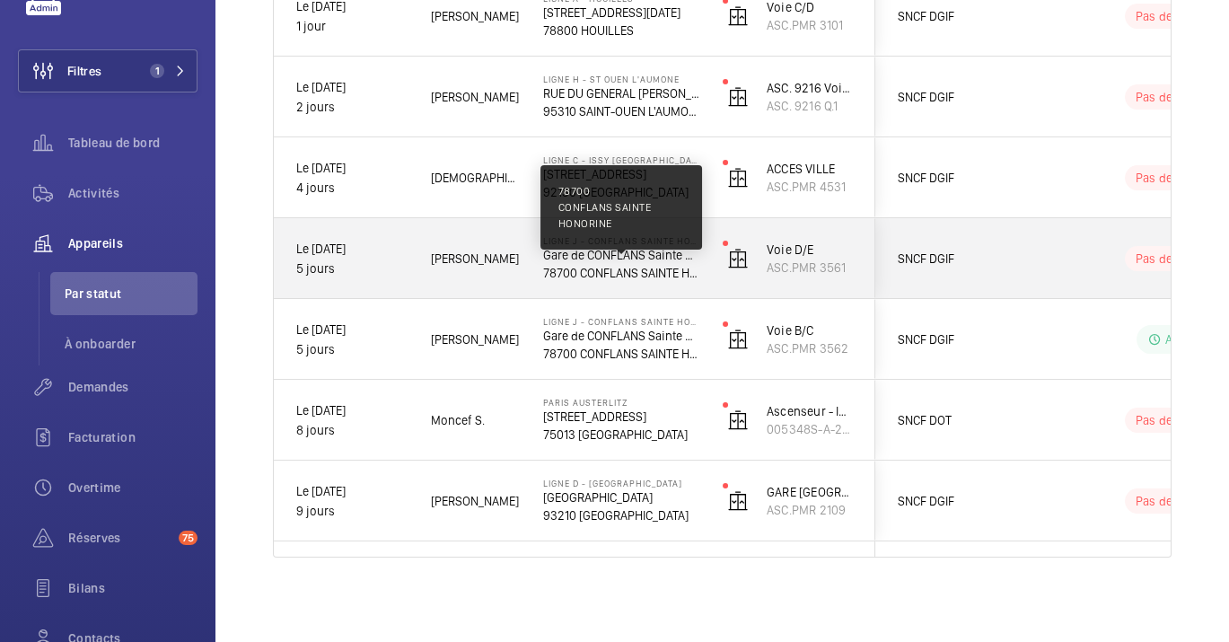
click at [558, 271] on p "78700 CONFLANS SAINTE HONORINE" at bounding box center [621, 273] width 156 height 18
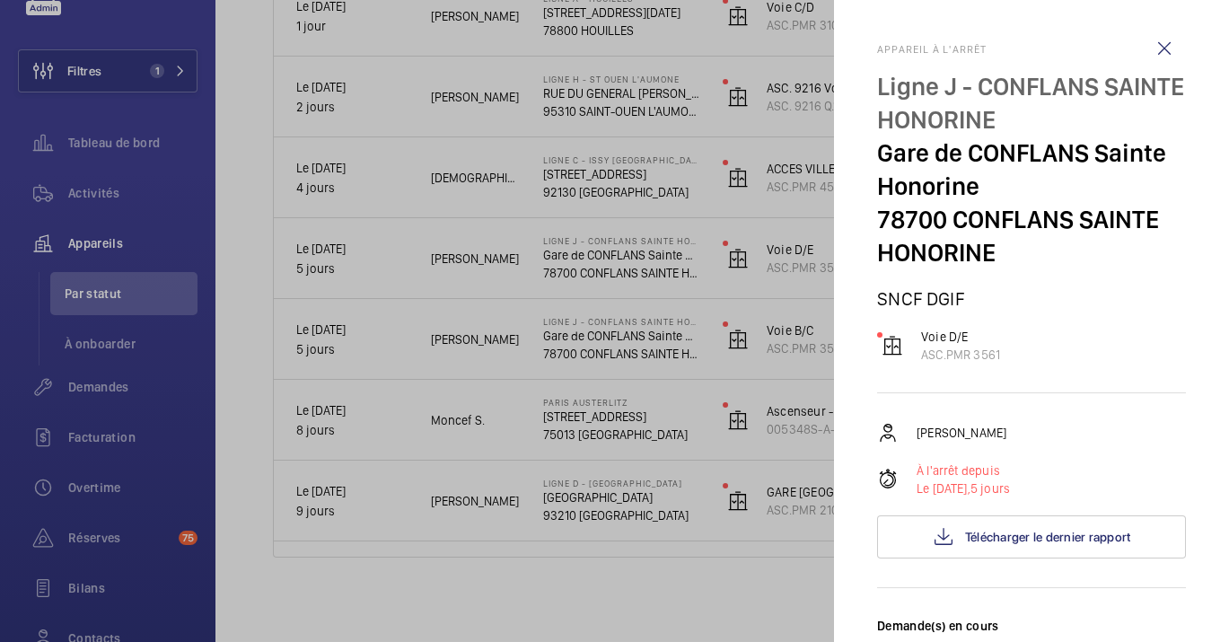
click at [415, 188] on div at bounding box center [614, 321] width 1229 height 642
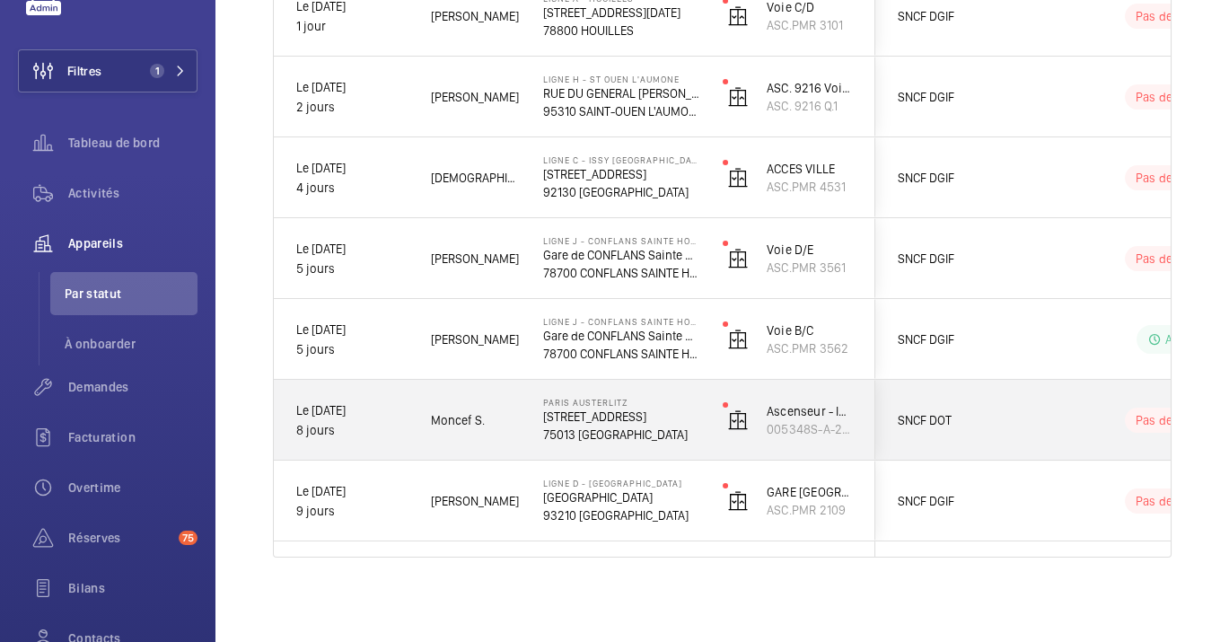
click at [425, 445] on div "Moncef S." at bounding box center [464, 420] width 110 height 56
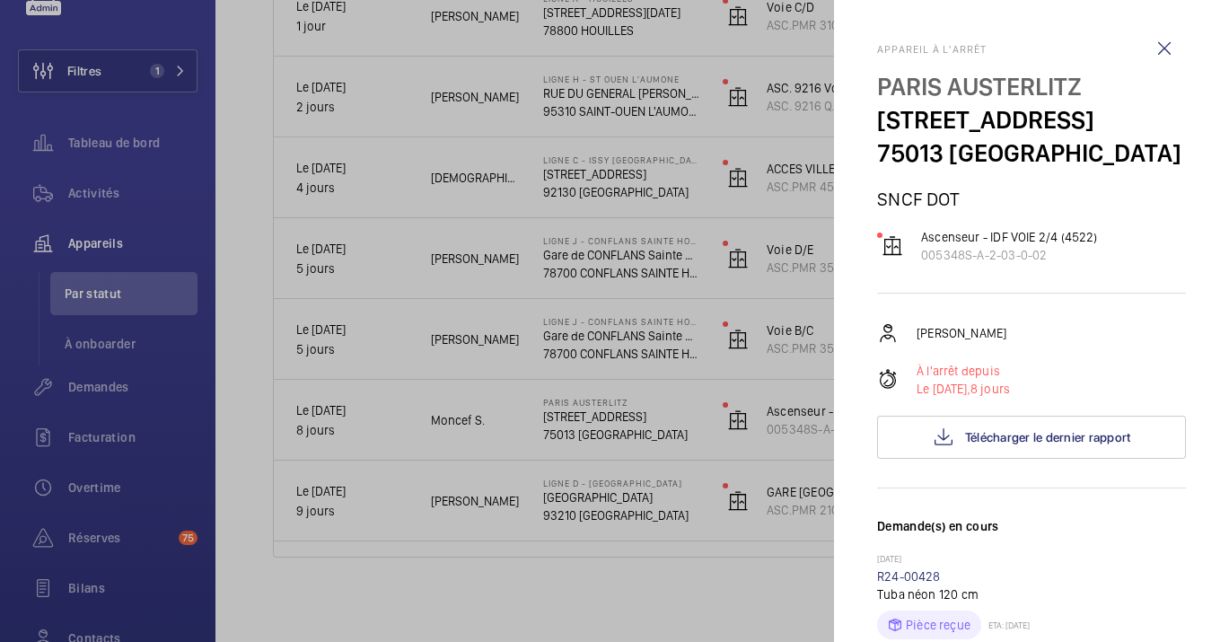
scroll to position [33, 0]
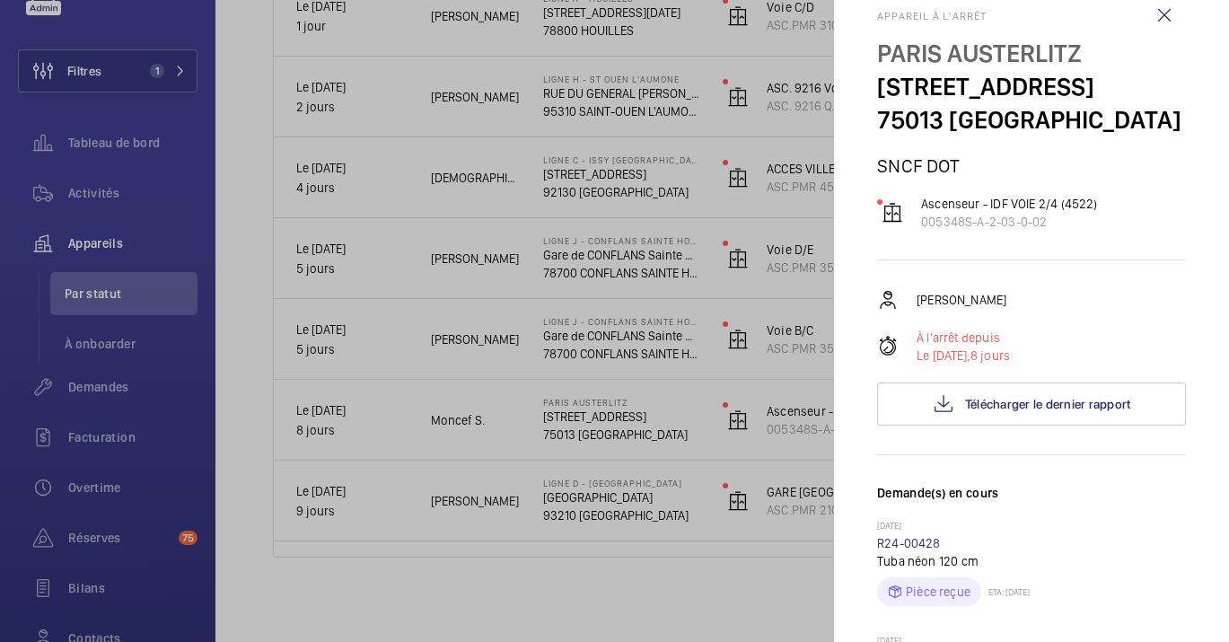
click at [1007, 533] on div "12/01/2024 R24-00428 Tuba néon 120 cm Pièce reçue ETA: 31/01/2024" at bounding box center [1031, 577] width 309 height 115
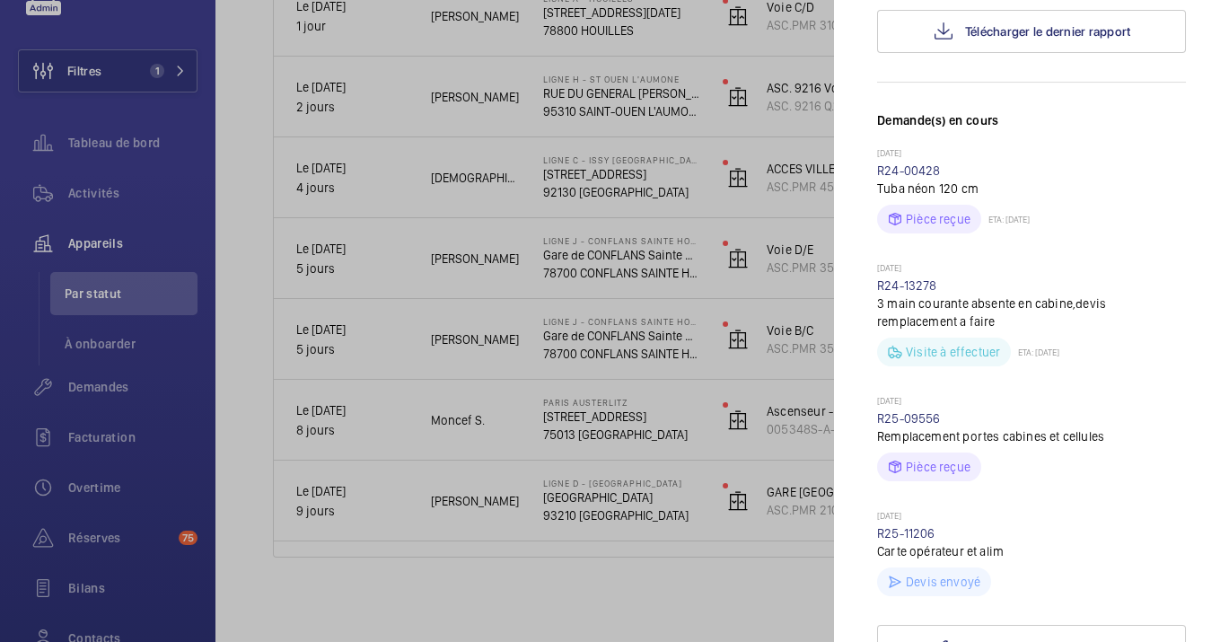
scroll to position [422, 0]
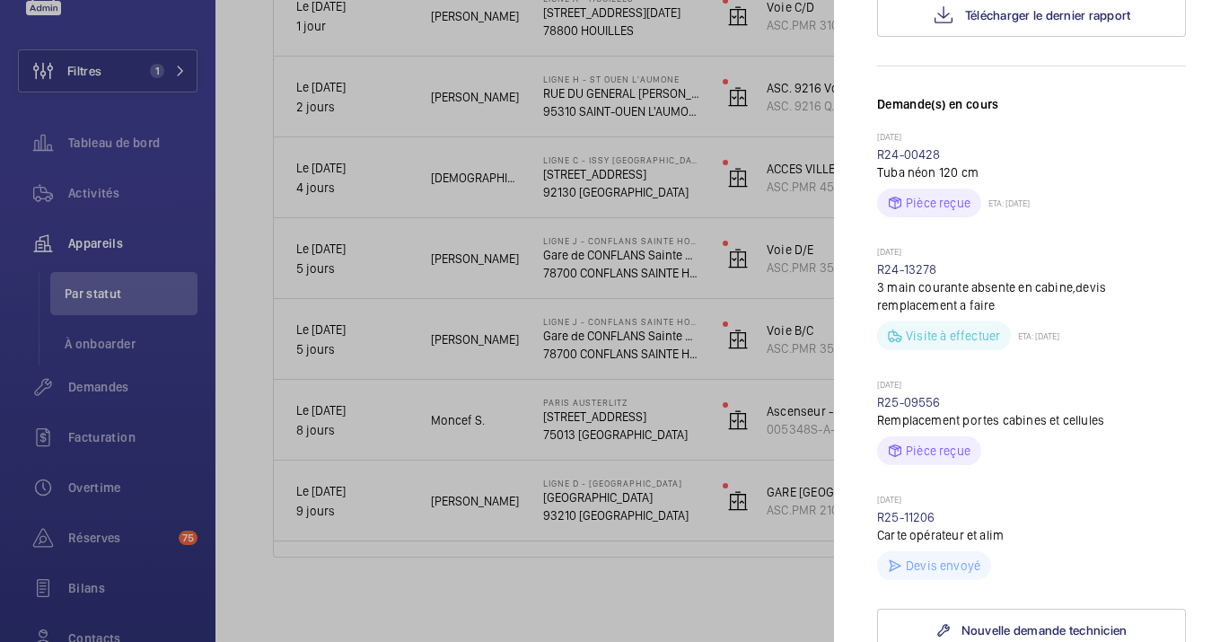
click at [901, 505] on p "[DATE]" at bounding box center [1031, 501] width 309 height 14
click at [904, 518] on link "R25-11206" at bounding box center [906, 517] width 58 height 14
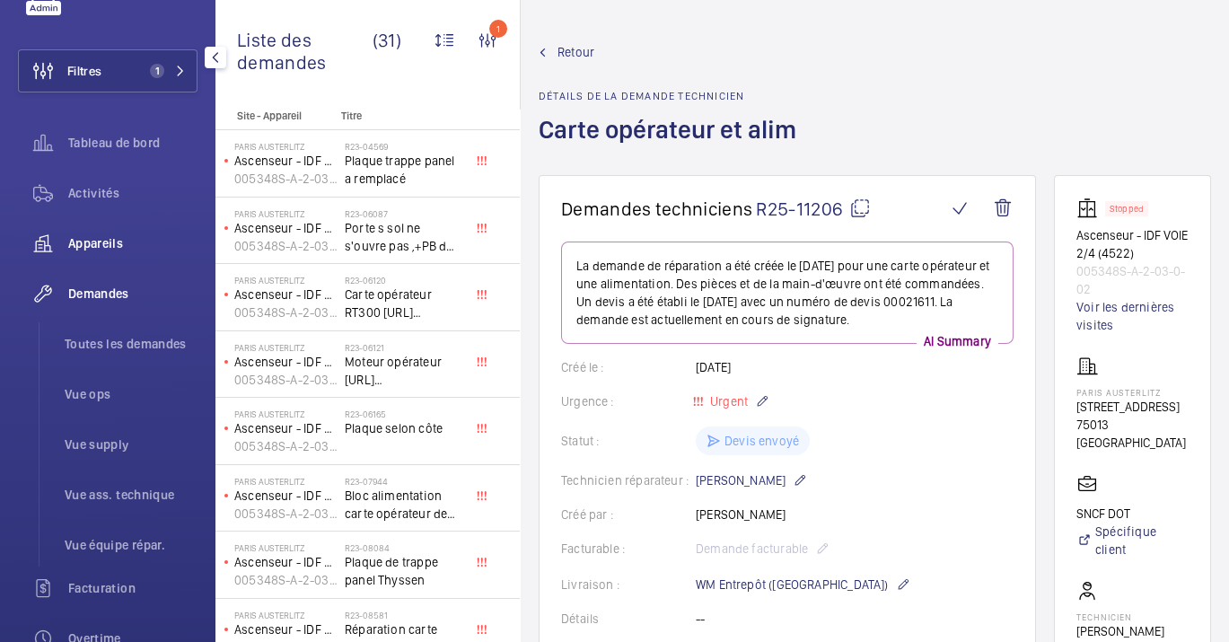
click at [92, 255] on div "Appareils" at bounding box center [108, 243] width 180 height 43
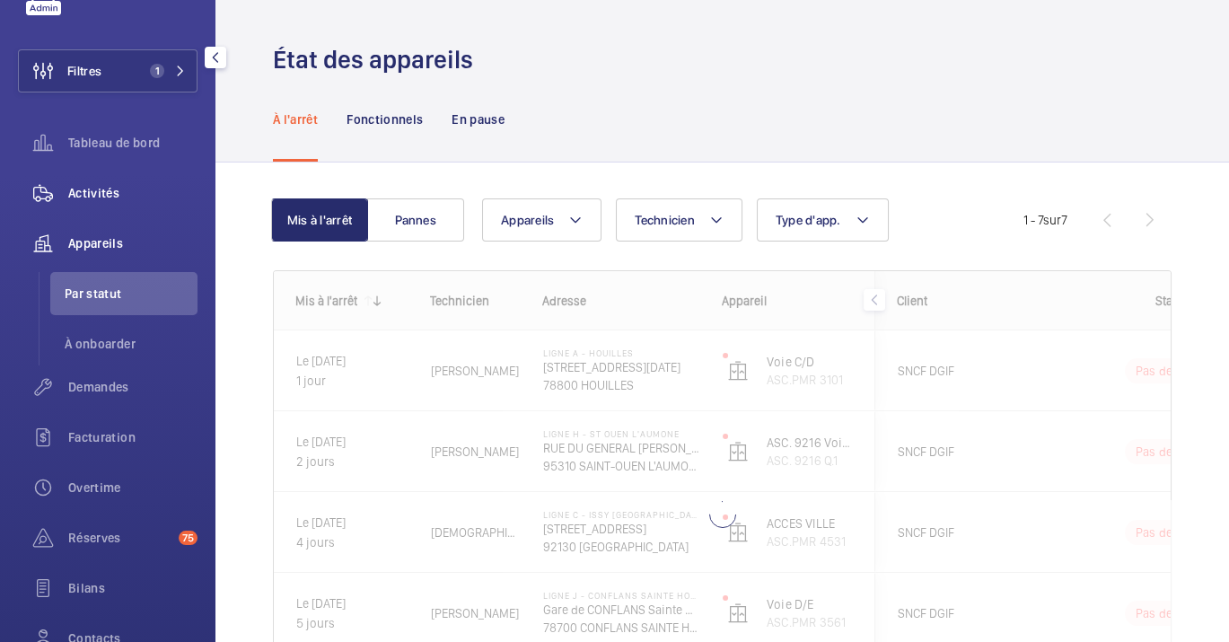
click at [94, 189] on span "Activités" at bounding box center [132, 193] width 129 height 18
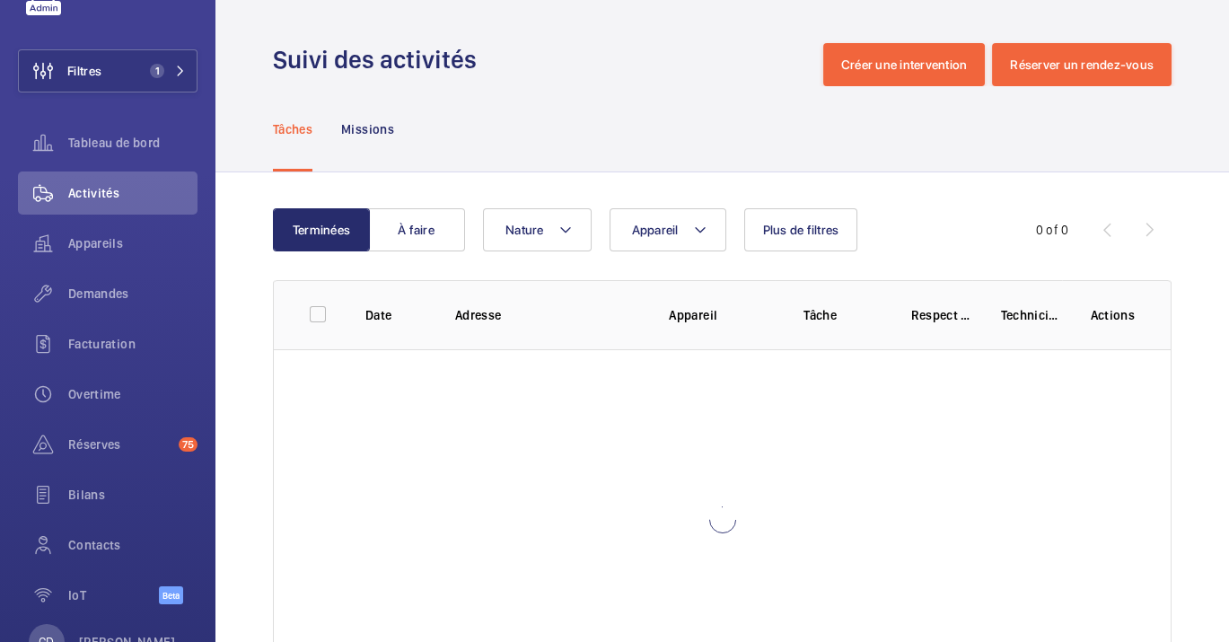
scroll to position [91, 0]
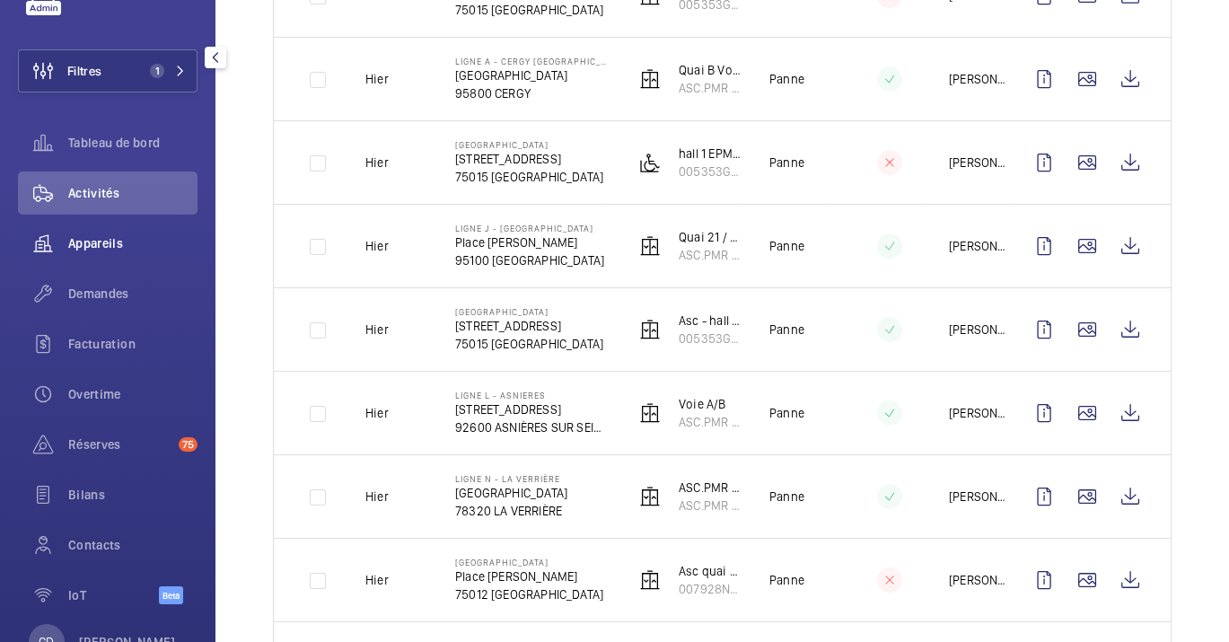
click at [115, 250] on span "Appareils" at bounding box center [132, 243] width 129 height 18
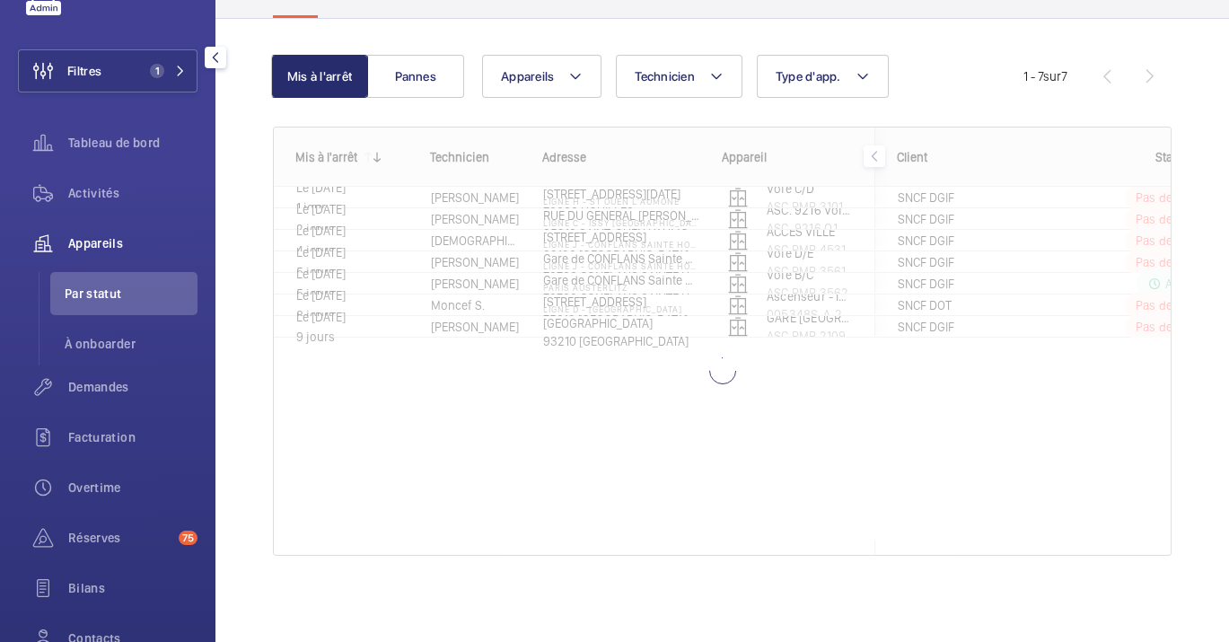
scroll to position [143, 0]
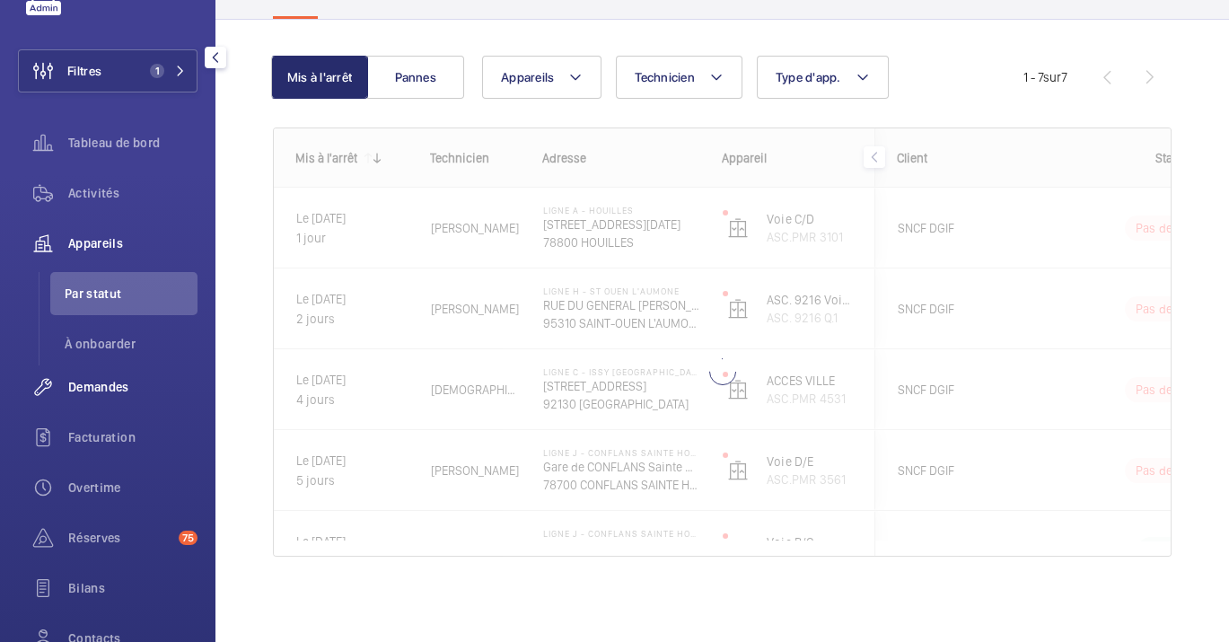
click at [97, 388] on span "Demandes" at bounding box center [132, 387] width 129 height 18
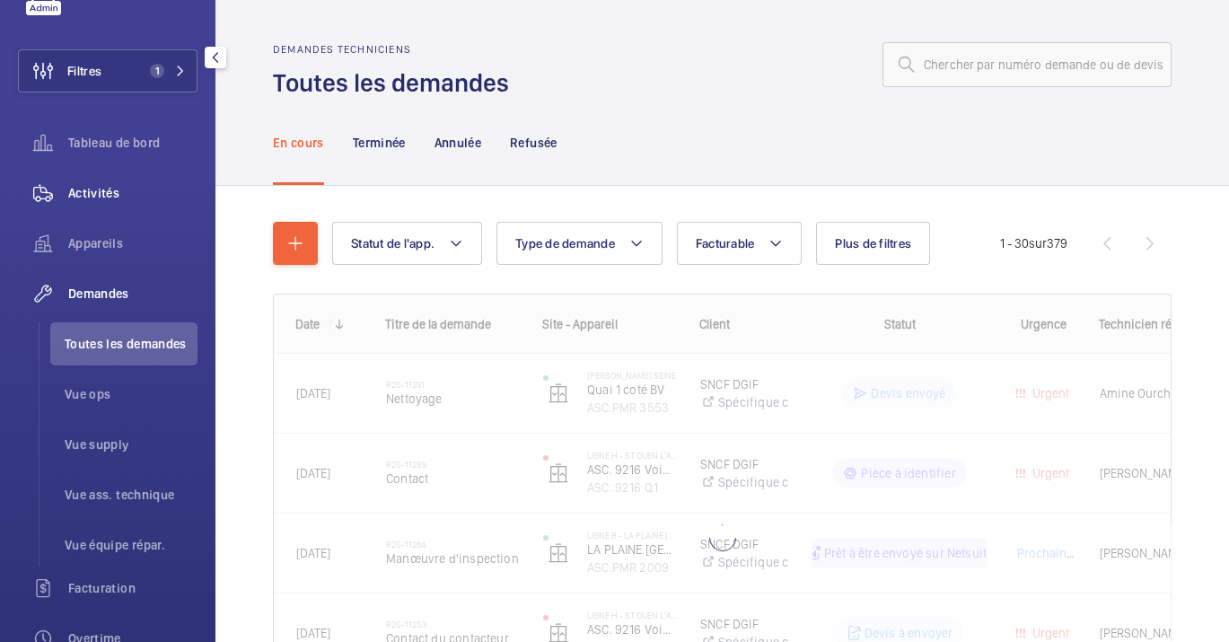
click at [127, 181] on div "Activités" at bounding box center [108, 192] width 180 height 43
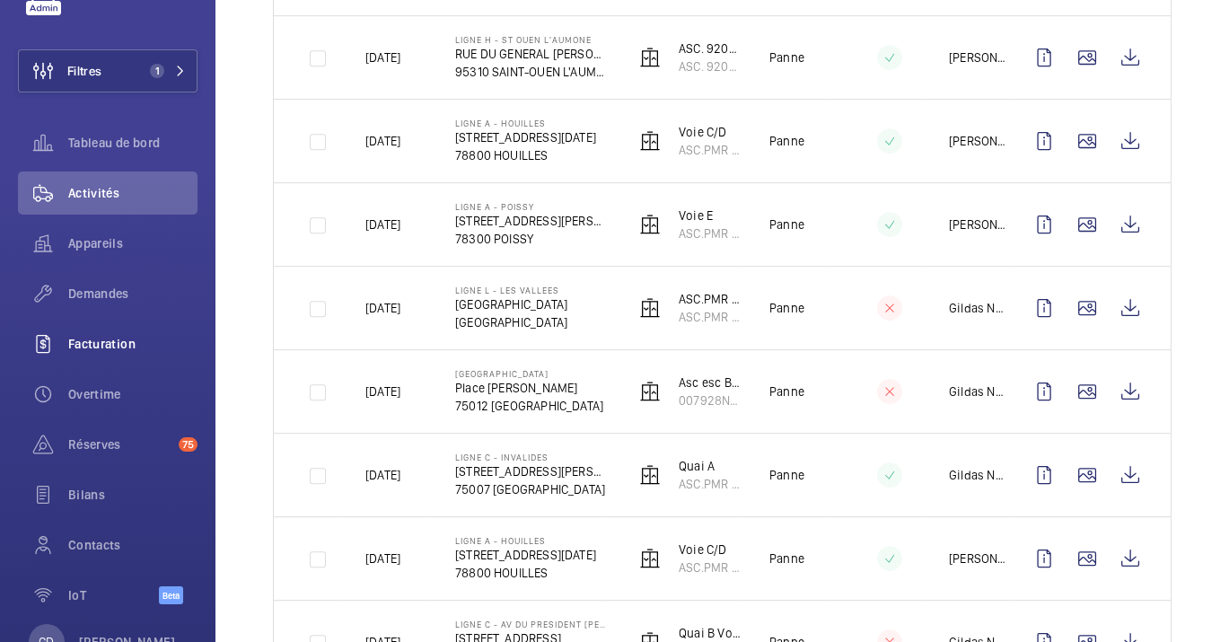
scroll to position [1696, 0]
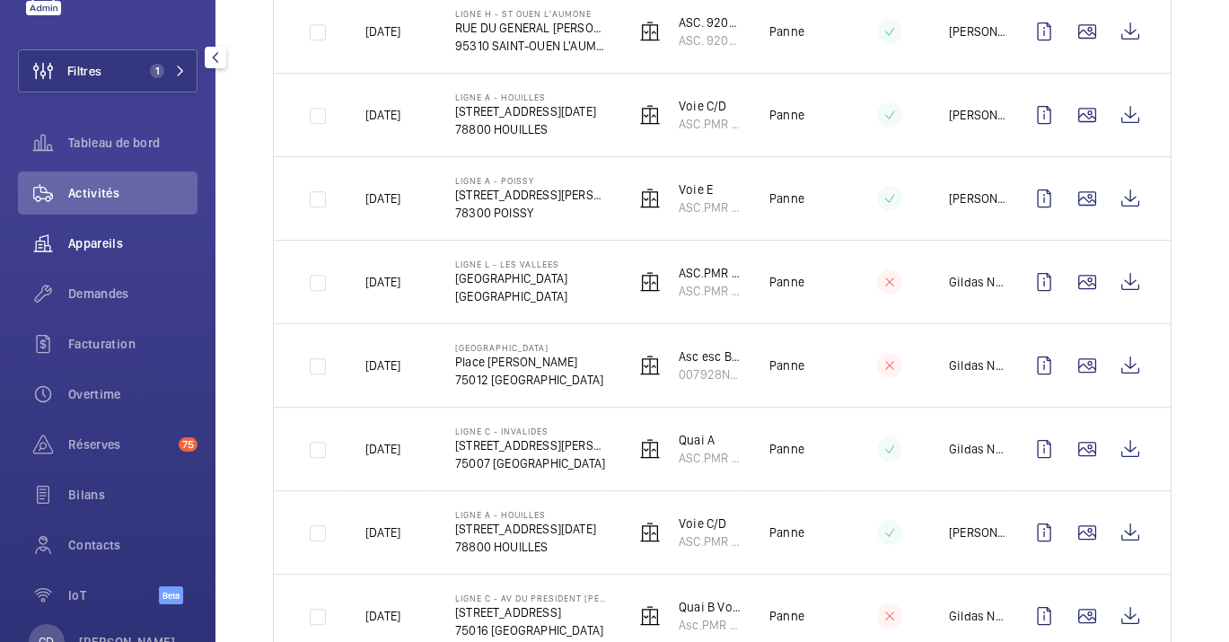
click at [91, 242] on span "Appareils" at bounding box center [132, 243] width 129 height 18
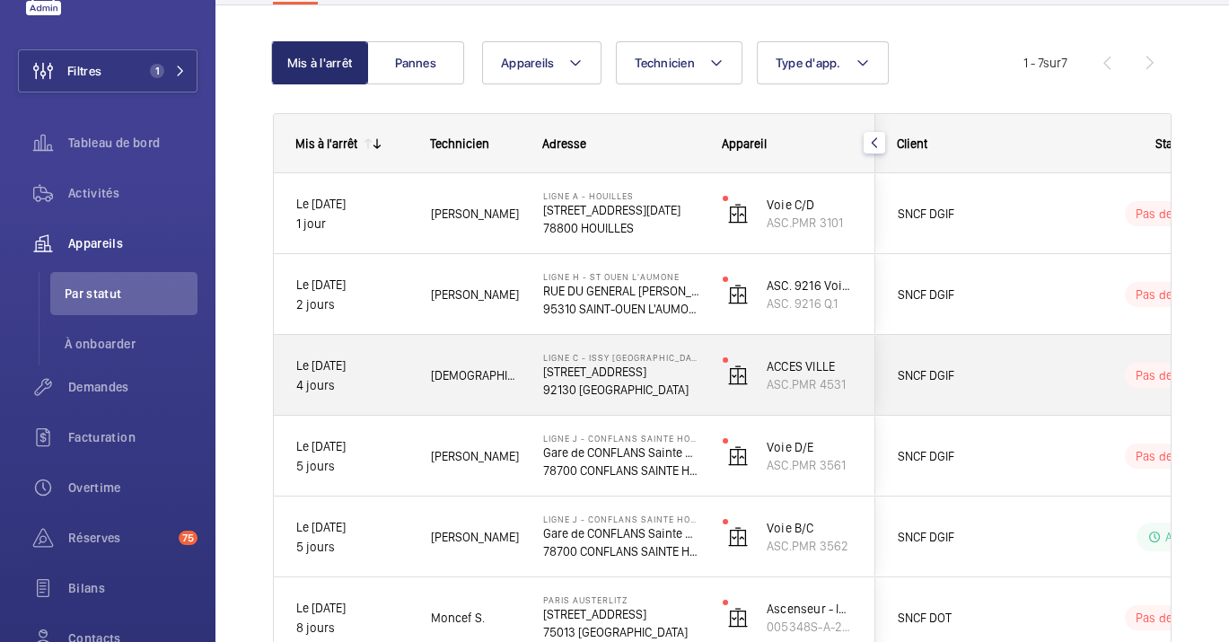
scroll to position [355, 0]
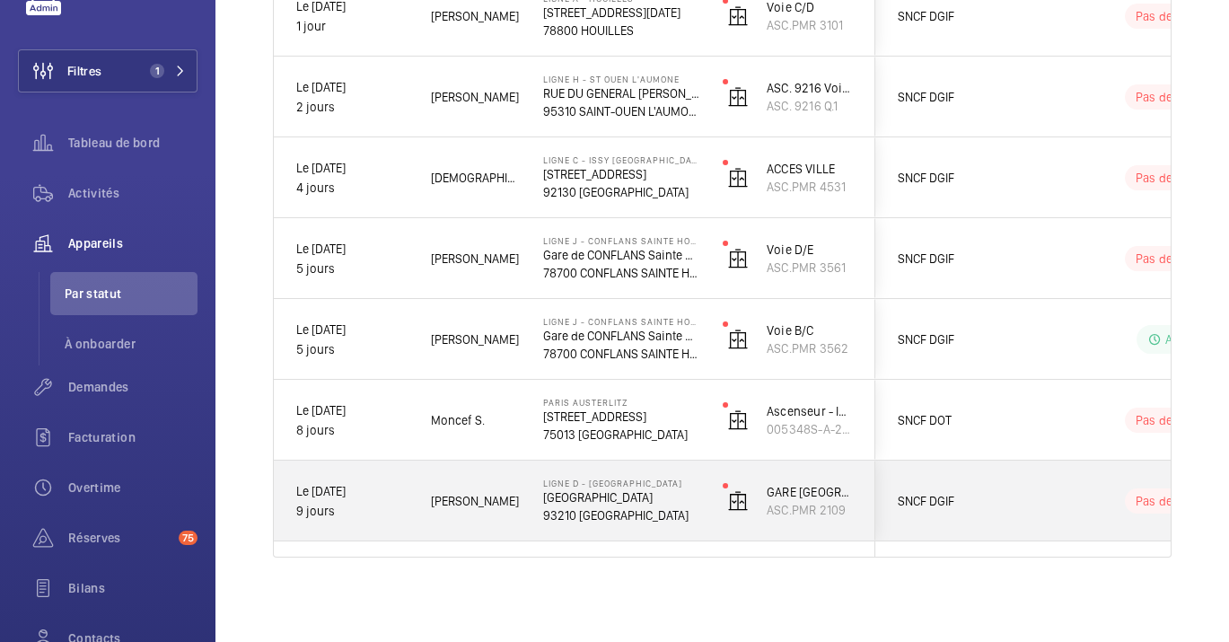
click at [462, 482] on div "[PERSON_NAME]" at bounding box center [464, 501] width 110 height 56
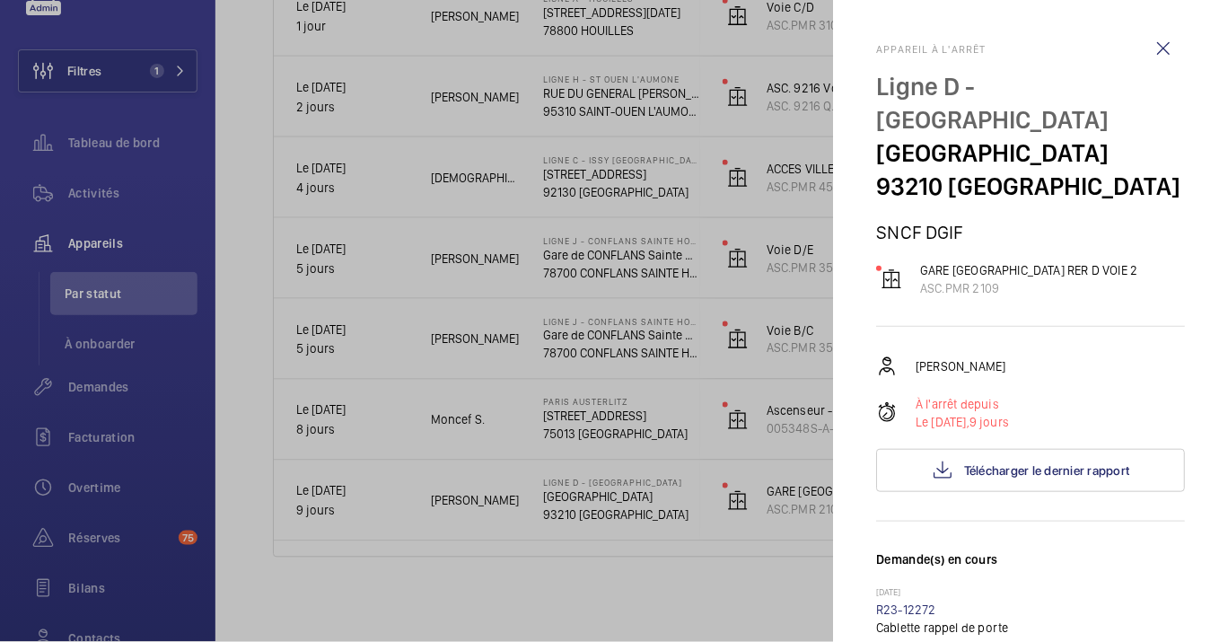
scroll to position [177, 0]
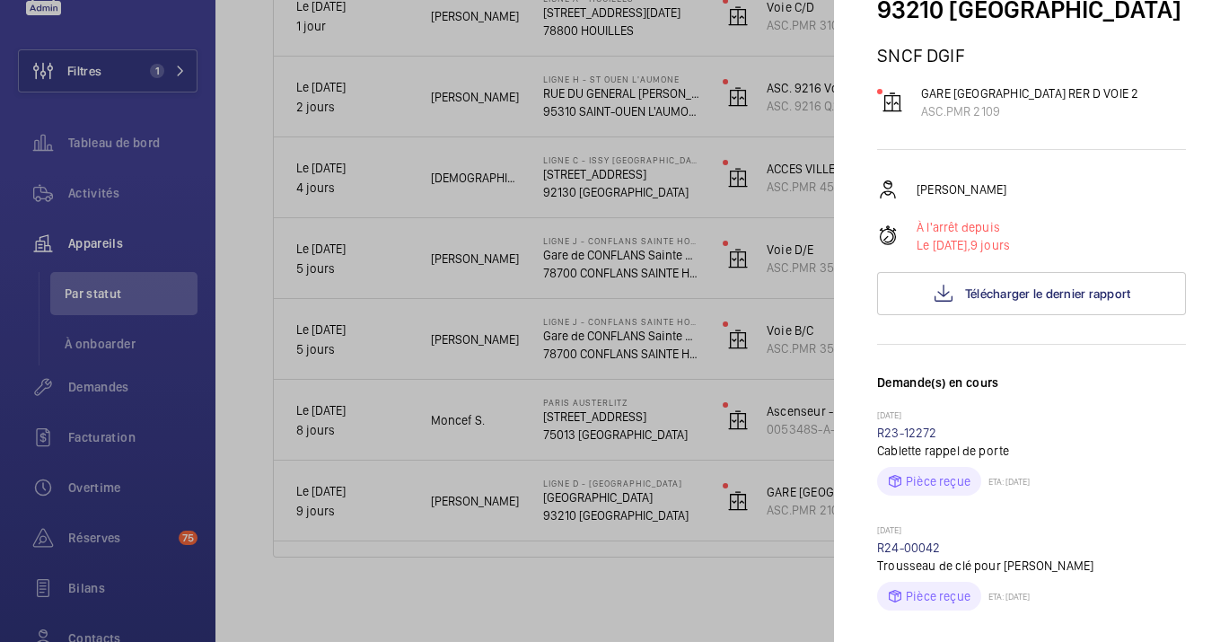
click at [1068, 264] on div "Michel Lavenaire À l'arrêt depuis Le 15/08/2025, 9 jours Télécharger le dernier…" at bounding box center [1031, 247] width 309 height 136
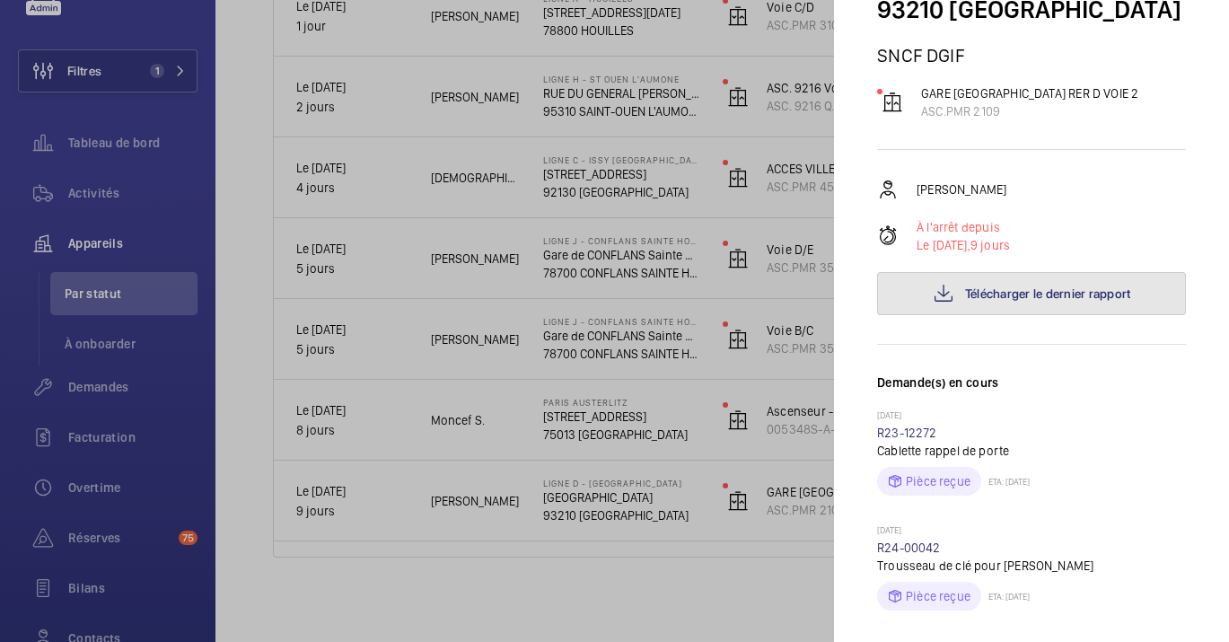
click at [1064, 290] on span "Télécharger le dernier rapport" at bounding box center [1048, 293] width 166 height 14
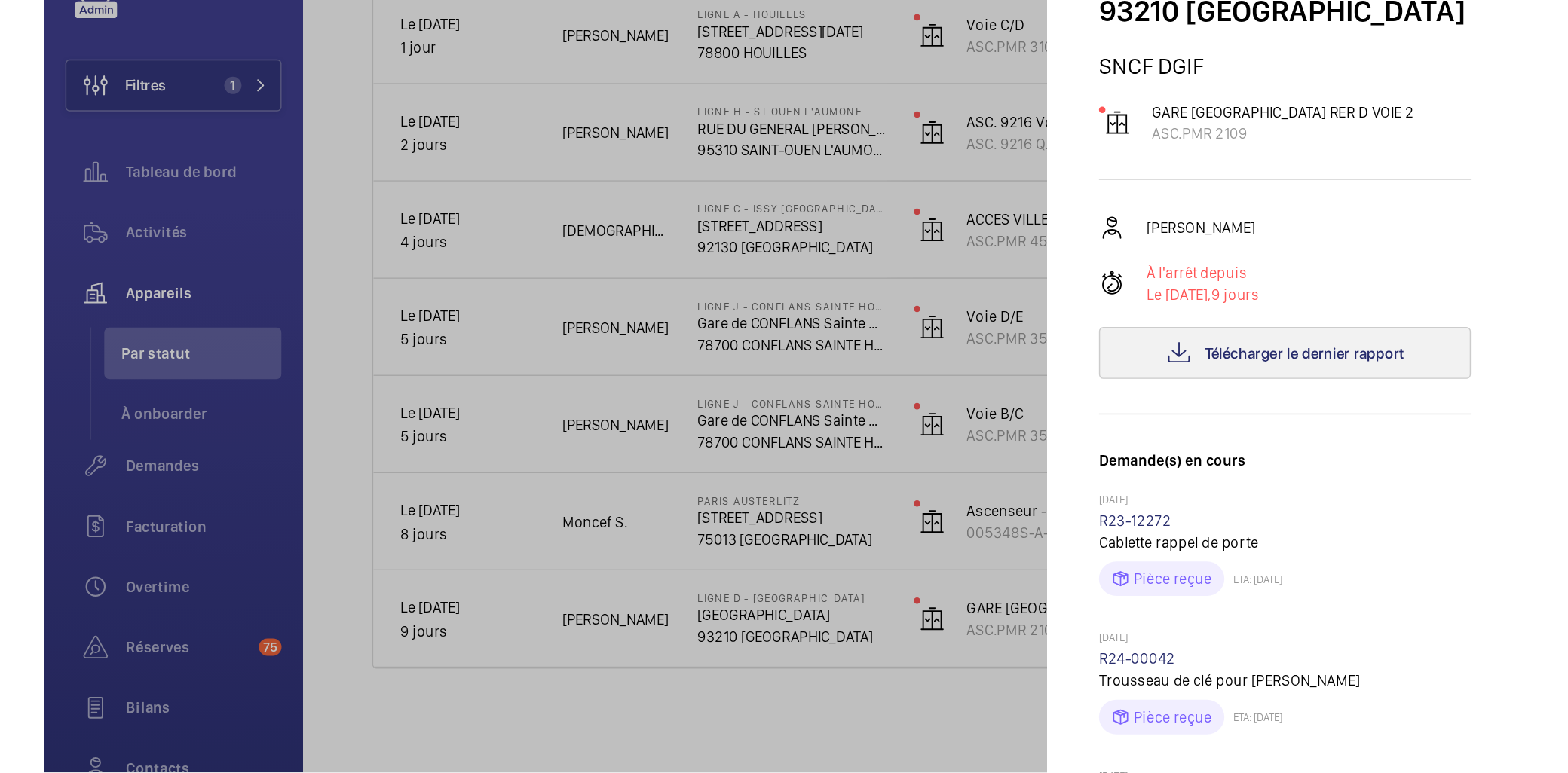
scroll to position [51, 0]
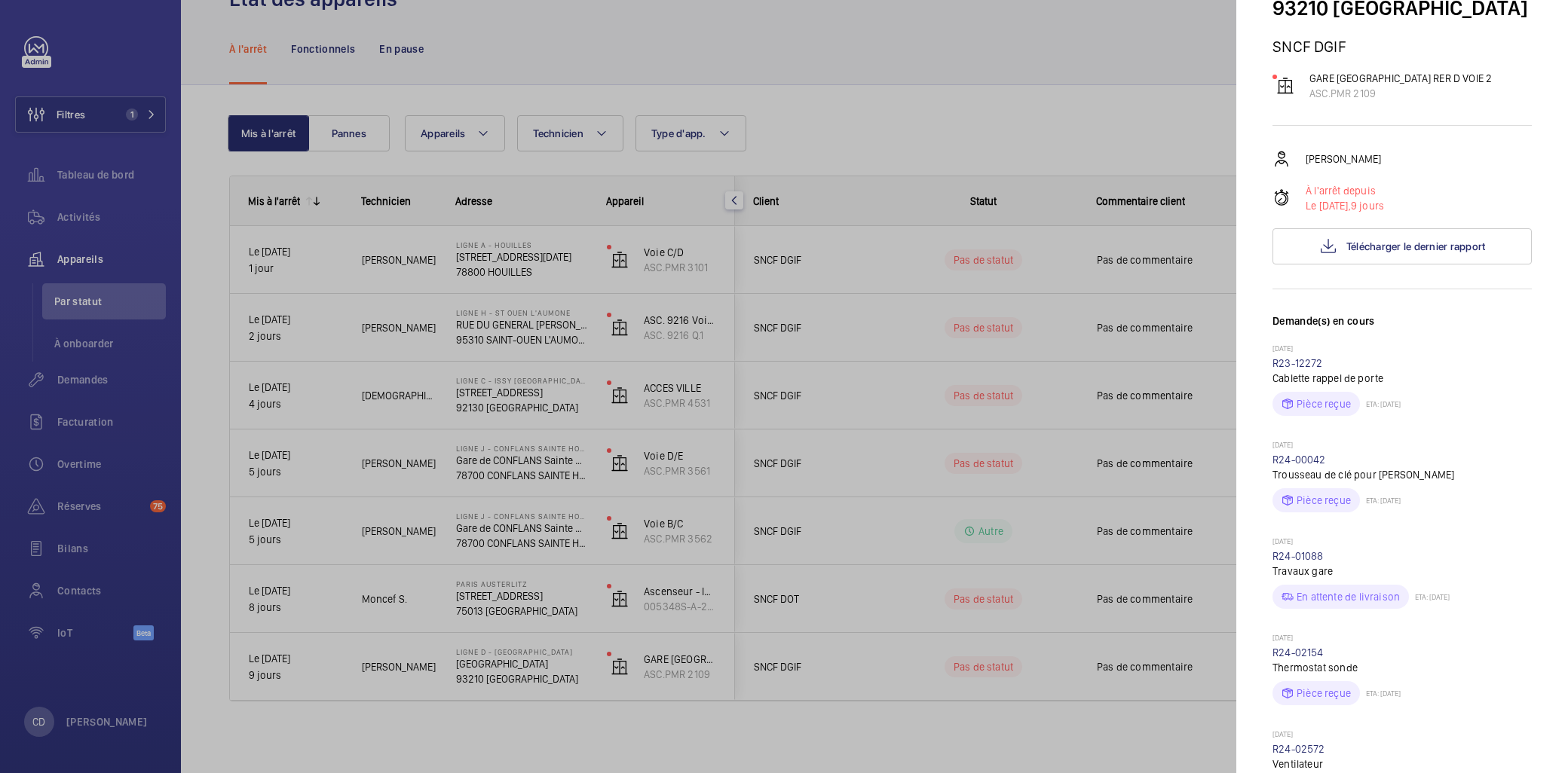
click at [141, 284] on div at bounding box center [784, 386] width 1568 height 773
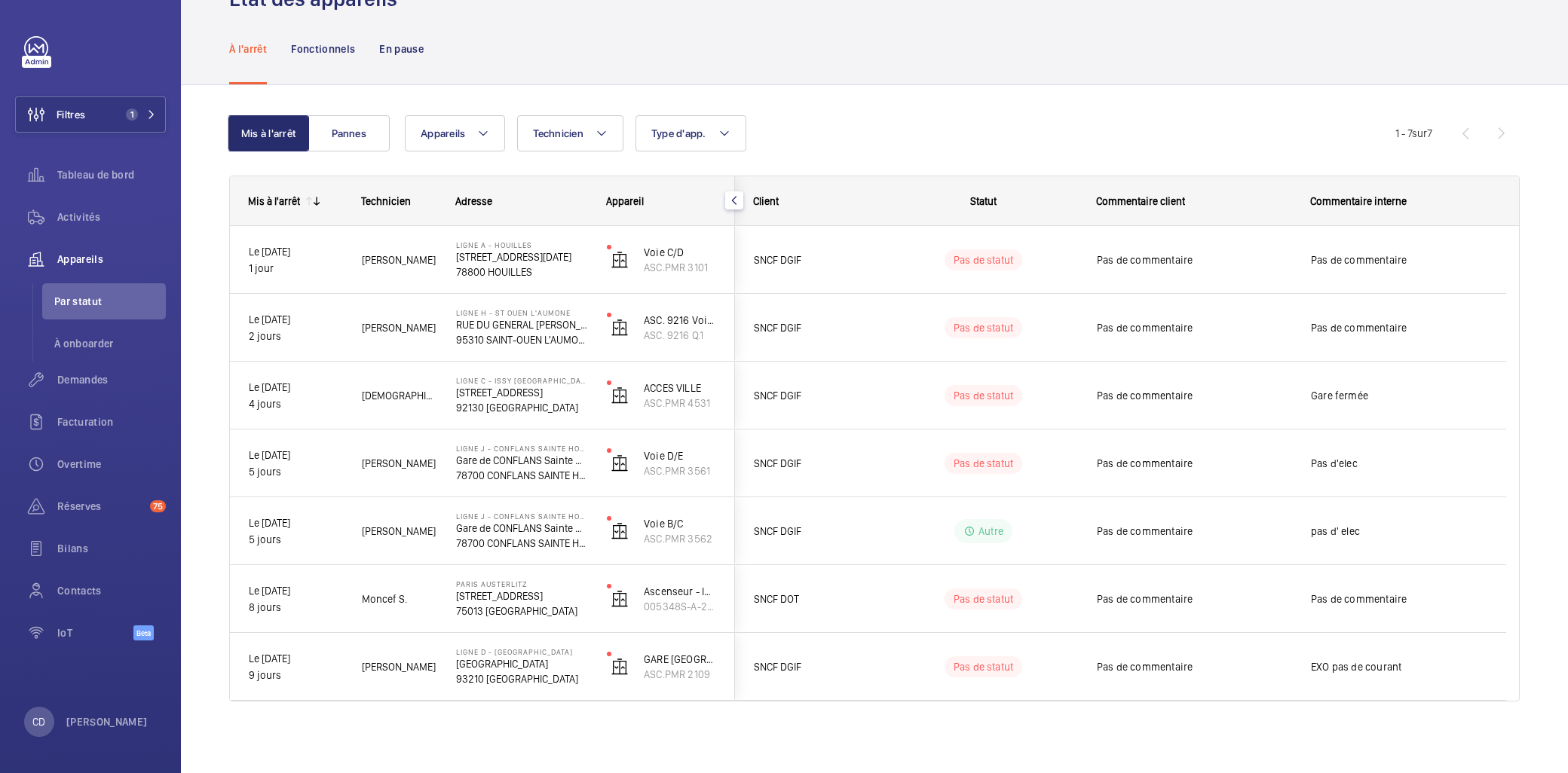
scroll to position [0, 0]
click at [63, 222] on span "Activités" at bounding box center [111, 217] width 108 height 15
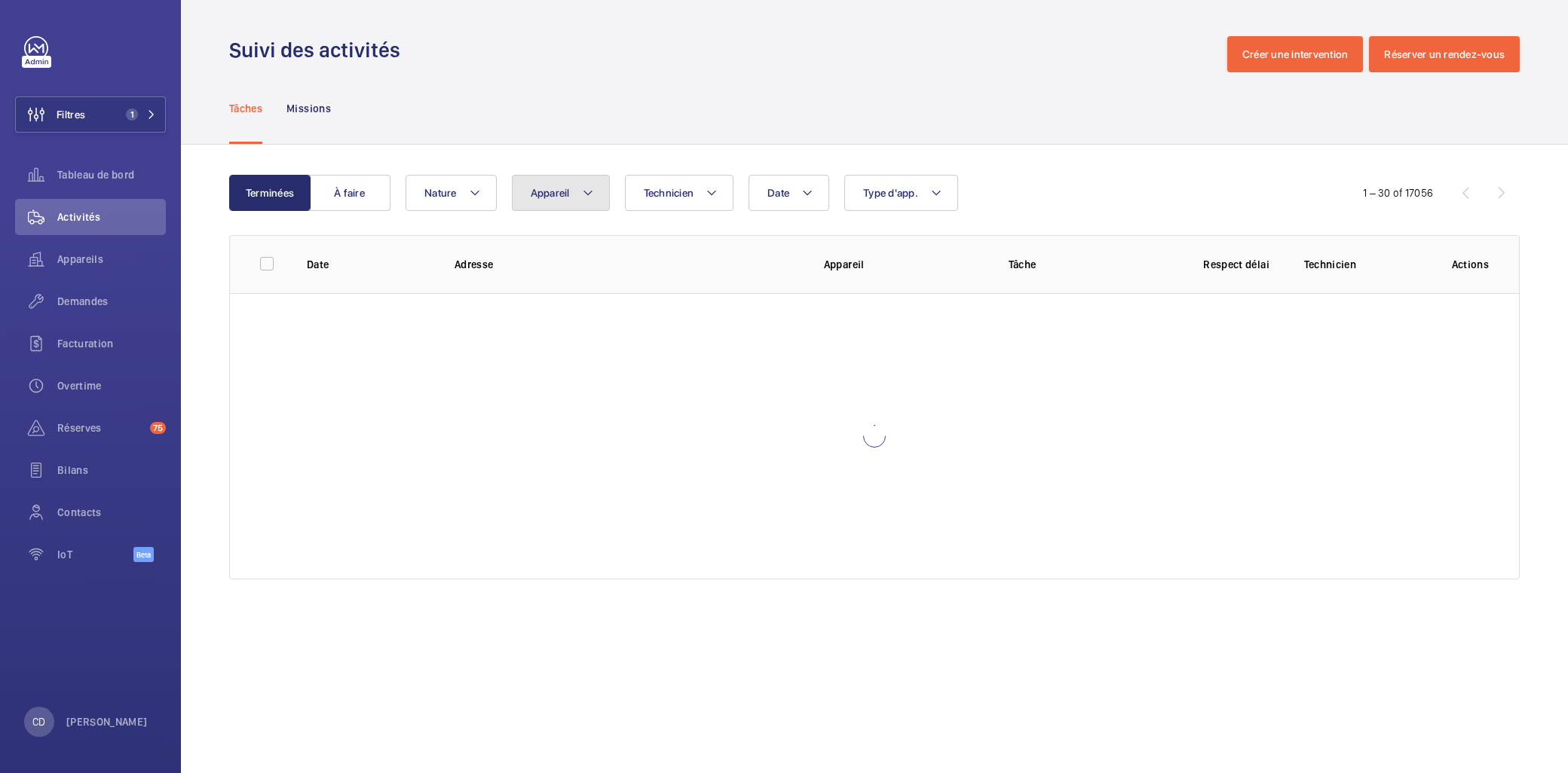
click at [545, 201] on button "Appareil" at bounding box center [561, 192] width 98 height 36
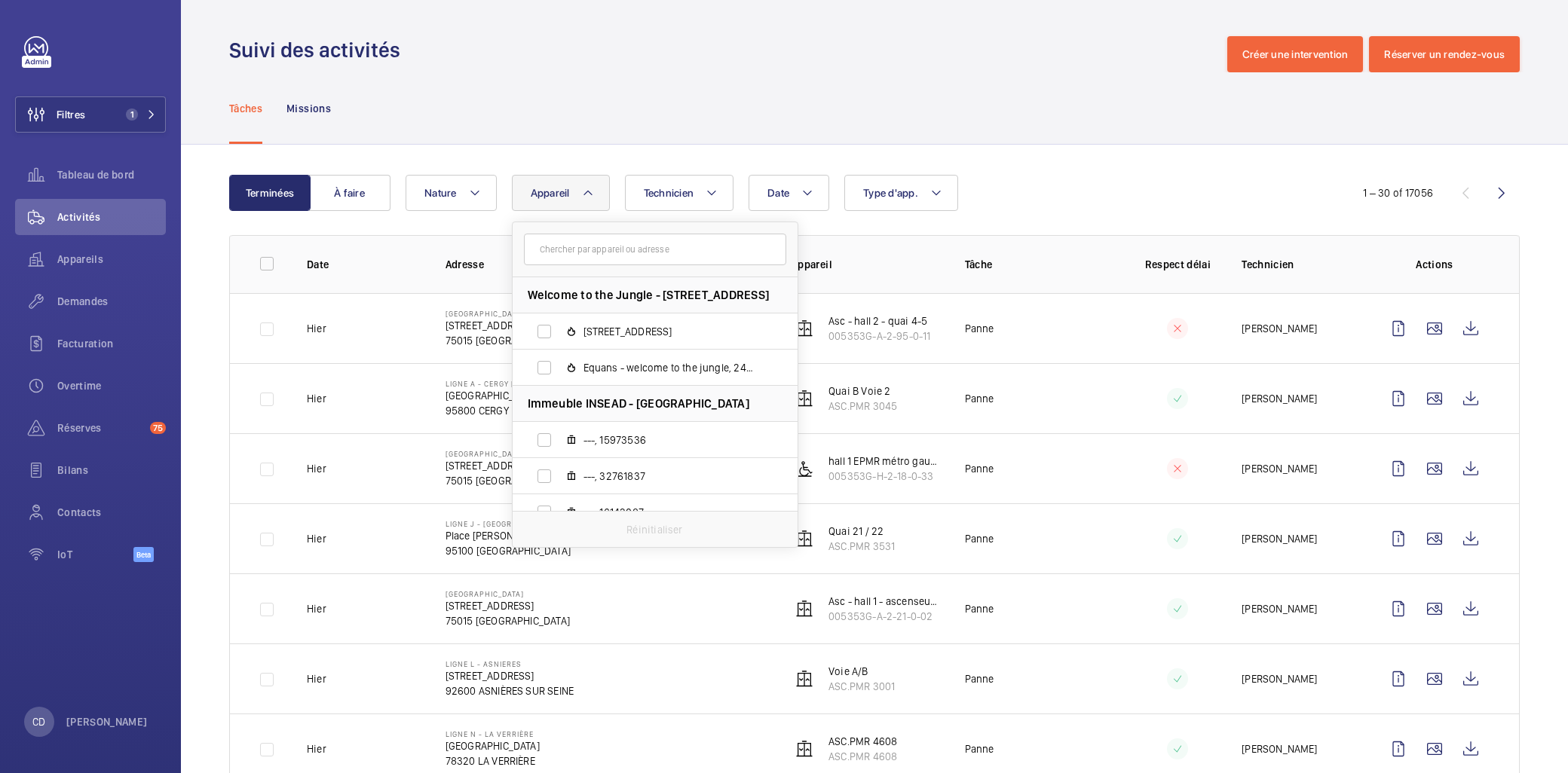
type input "ASC.PMR 2002"
click at [545, 201] on button "Appareil" at bounding box center [561, 192] width 98 height 36
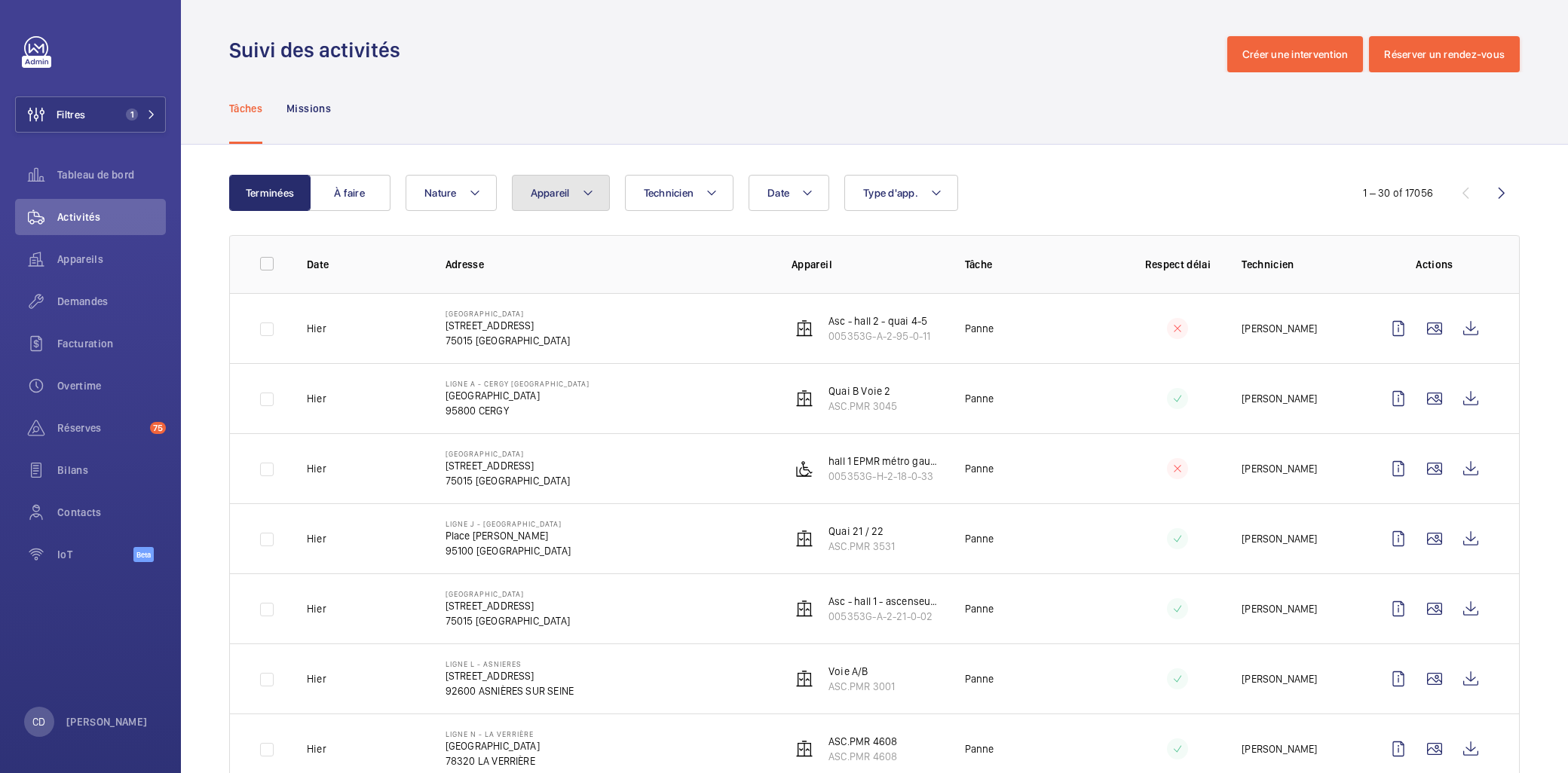
click at [545, 201] on button "Appareil" at bounding box center [561, 192] width 98 height 36
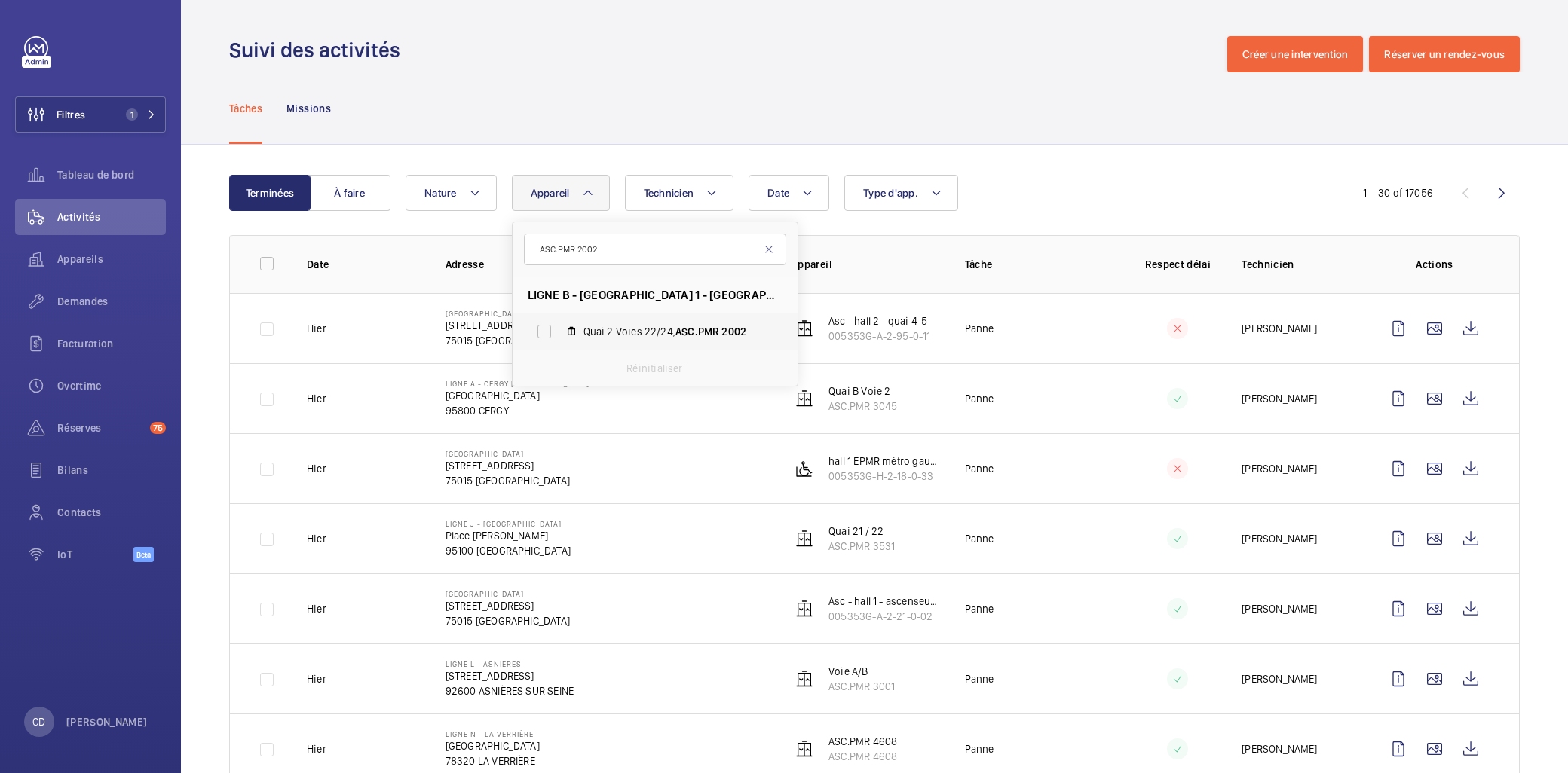
type input "ASC.PMR 2002"
click at [598, 318] on label "Quai 2 Voies 22/24, ASC.PMR 2002" at bounding box center [643, 332] width 261 height 36
click at [559, 318] on input "Quai 2 Voies 22/24, ASC.PMR 2002" at bounding box center [544, 332] width 30 height 30
checkbox input "true"
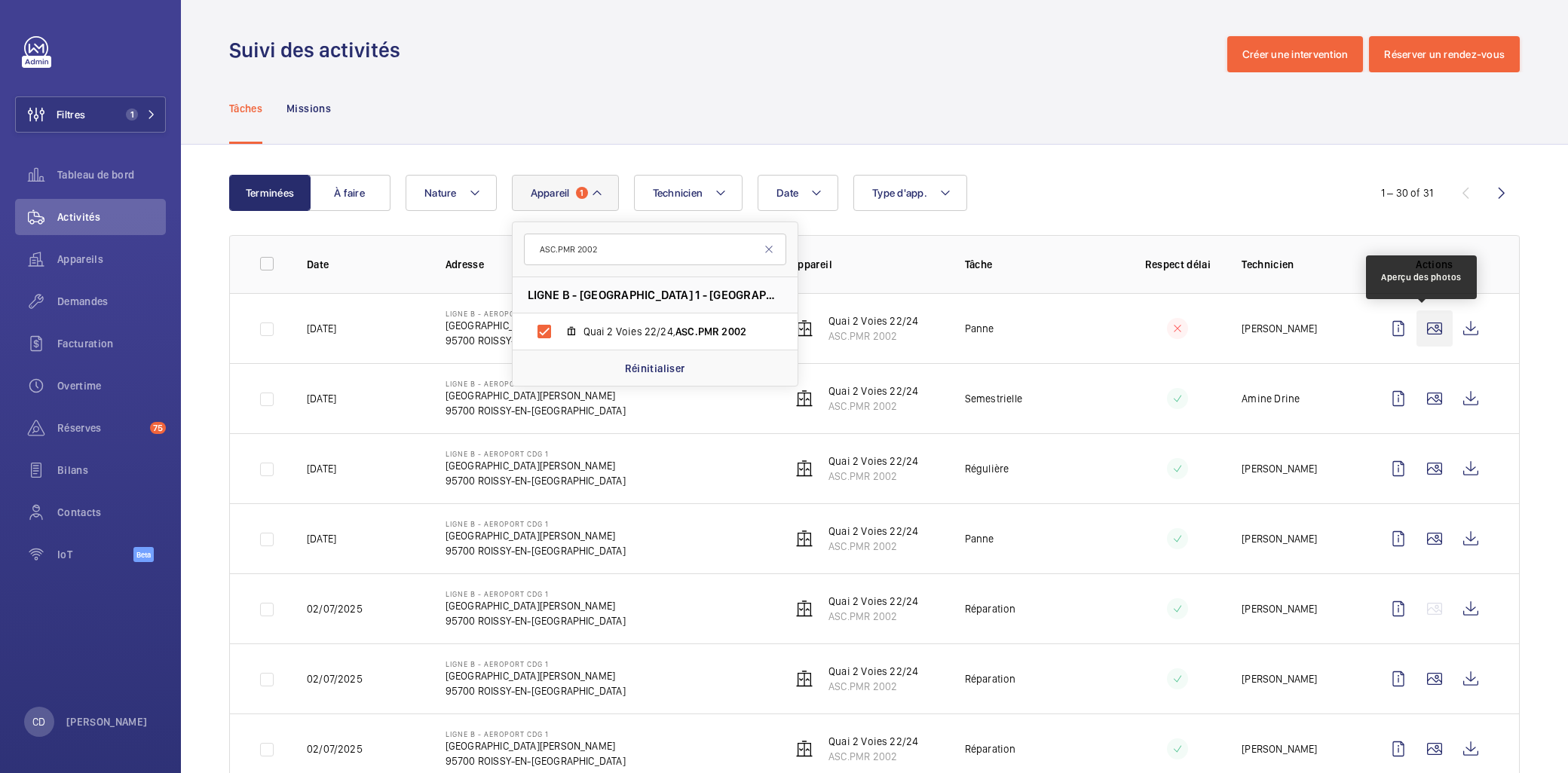
click at [1031, 332] on wm-front-icon-button at bounding box center [1434, 328] width 36 height 36
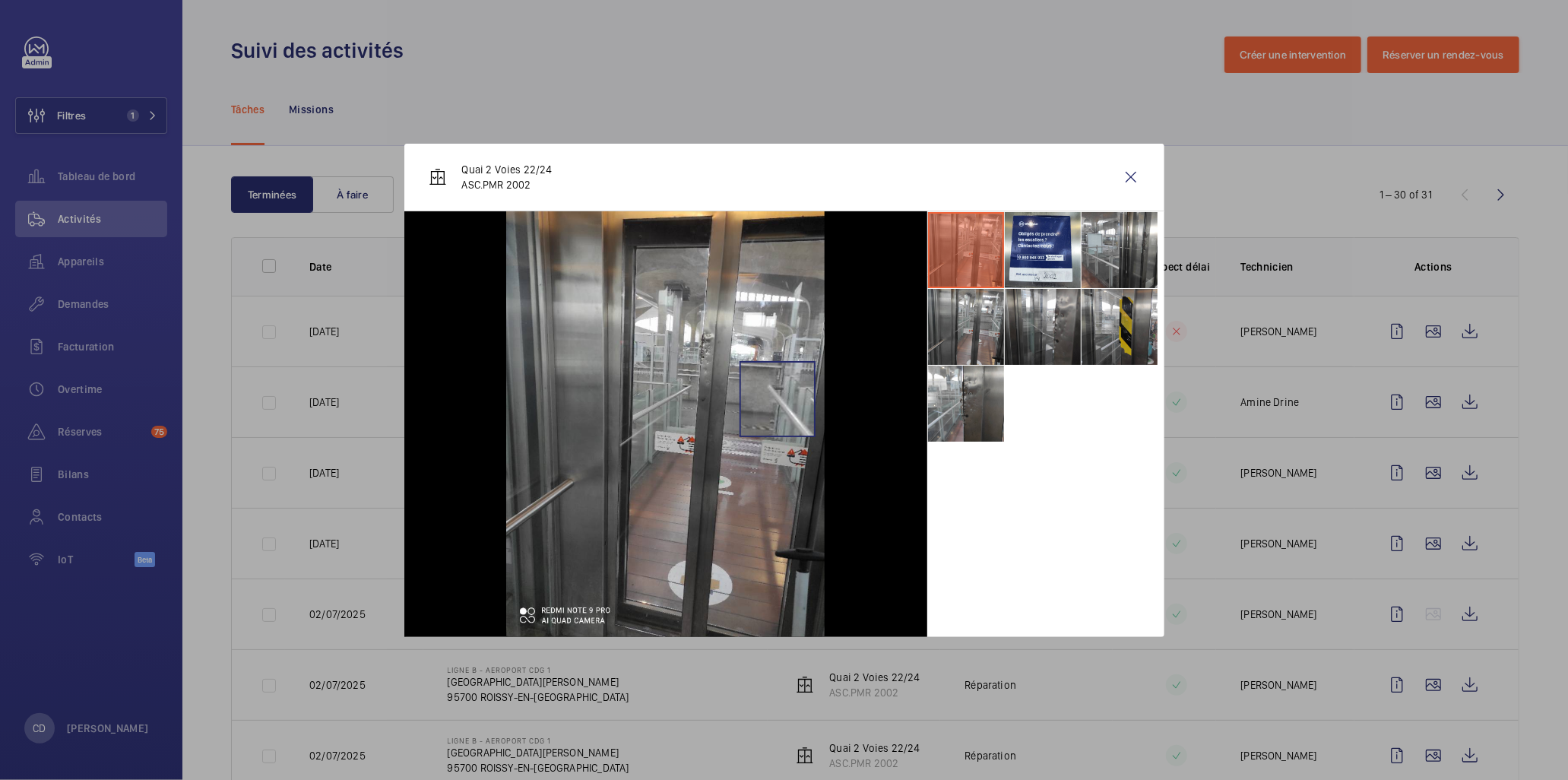
click at [778, 398] on img at bounding box center [665, 424] width 318 height 426
click at [1040, 324] on li at bounding box center [1043, 327] width 76 height 76
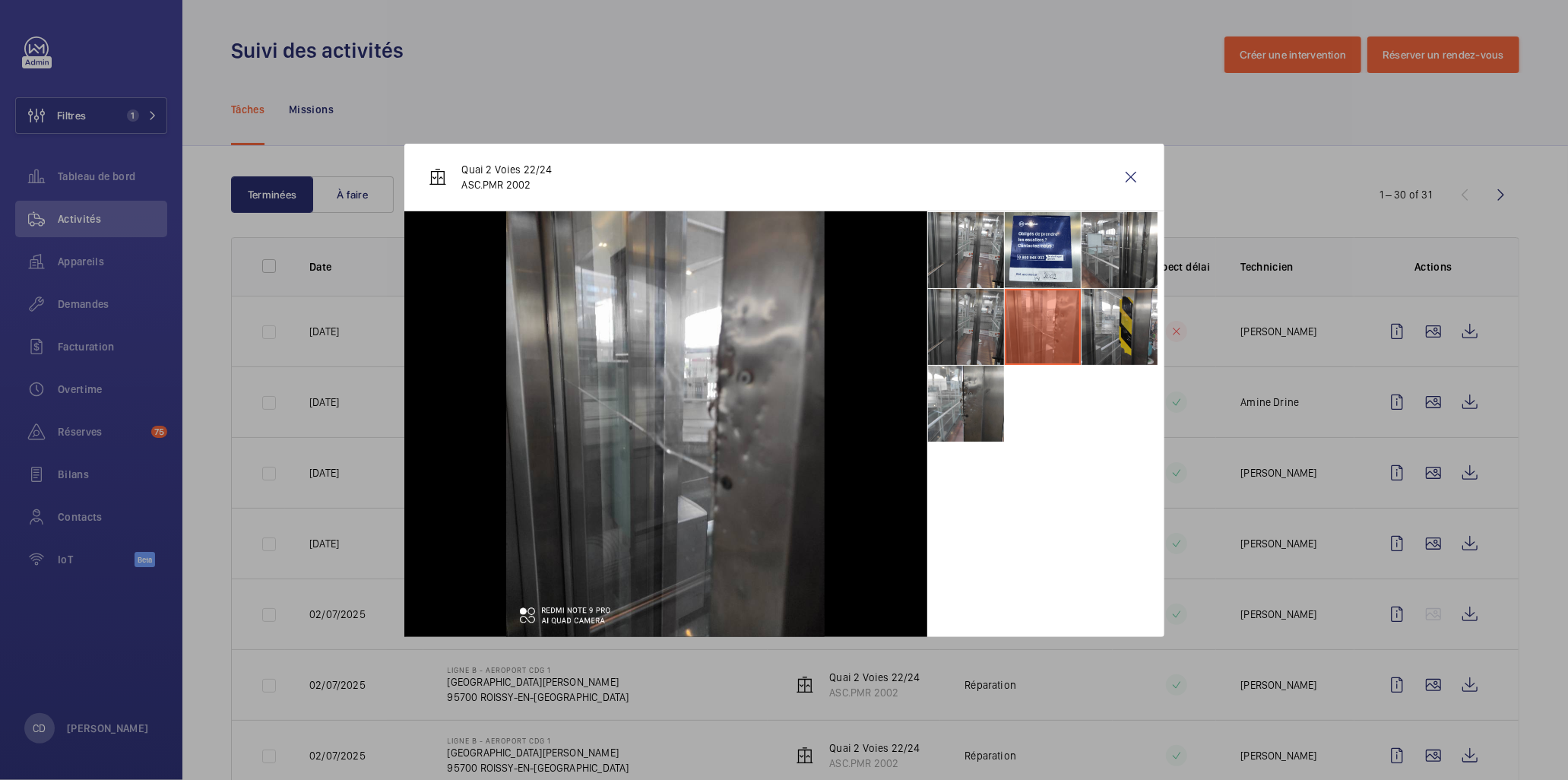
click at [978, 355] on li at bounding box center [966, 327] width 76 height 76
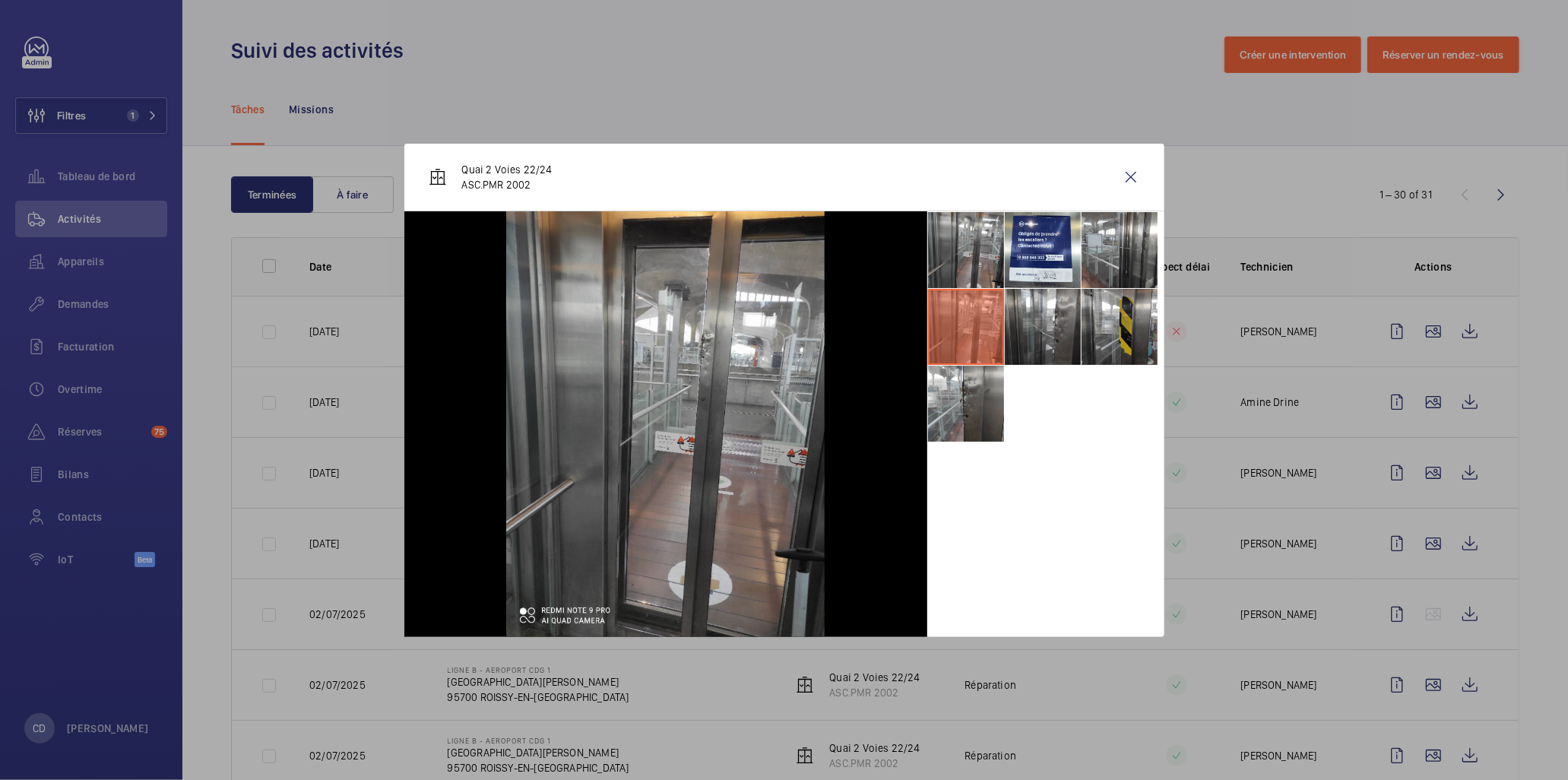
click at [278, 330] on div at bounding box center [784, 390] width 1568 height 780
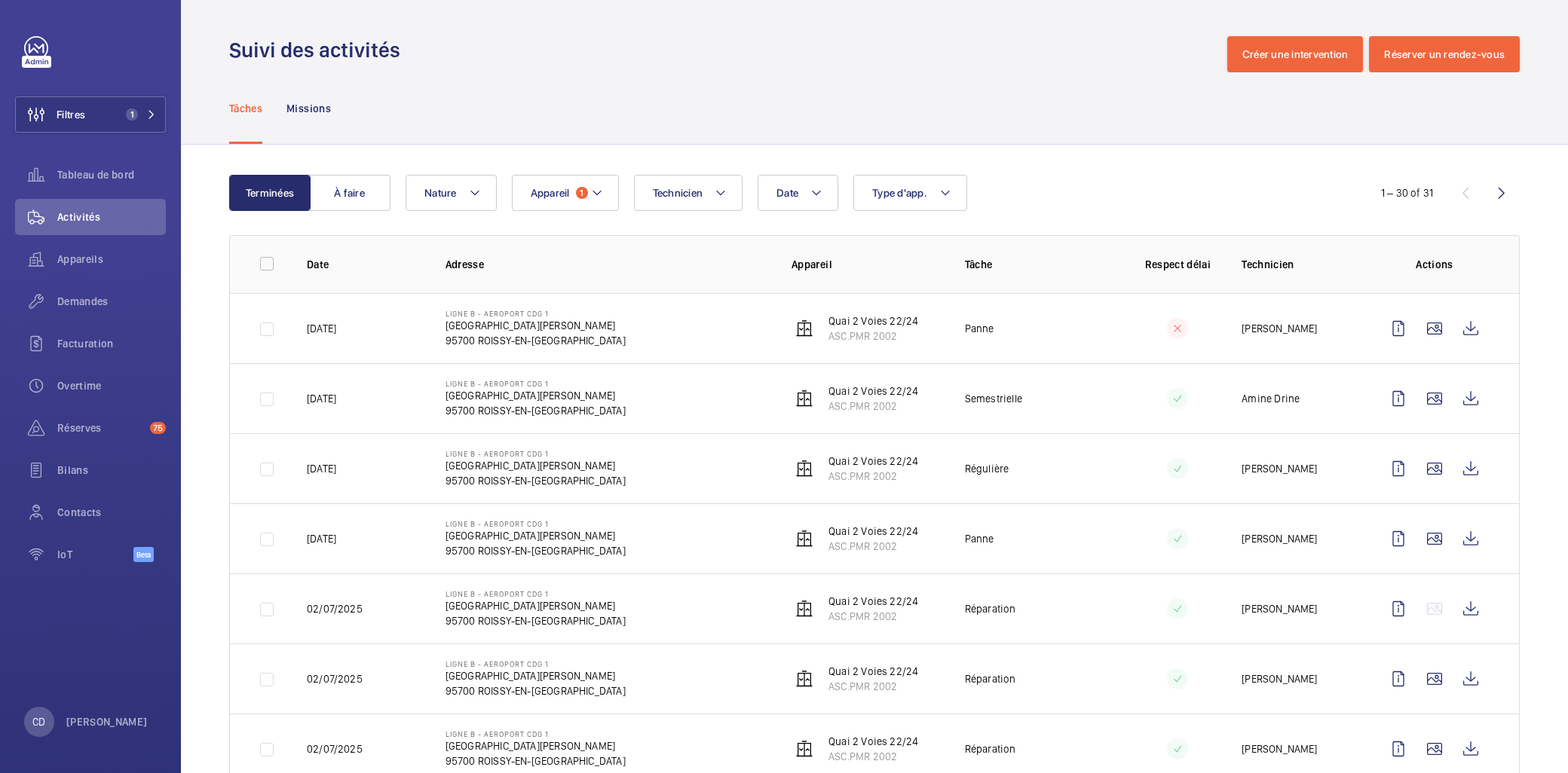
click at [583, 197] on span "1" at bounding box center [582, 193] width 12 height 12
type input "ASC 9921"
drag, startPoint x: 560, startPoint y: 247, endPoint x: 468, endPoint y: 250, distance: 92.0
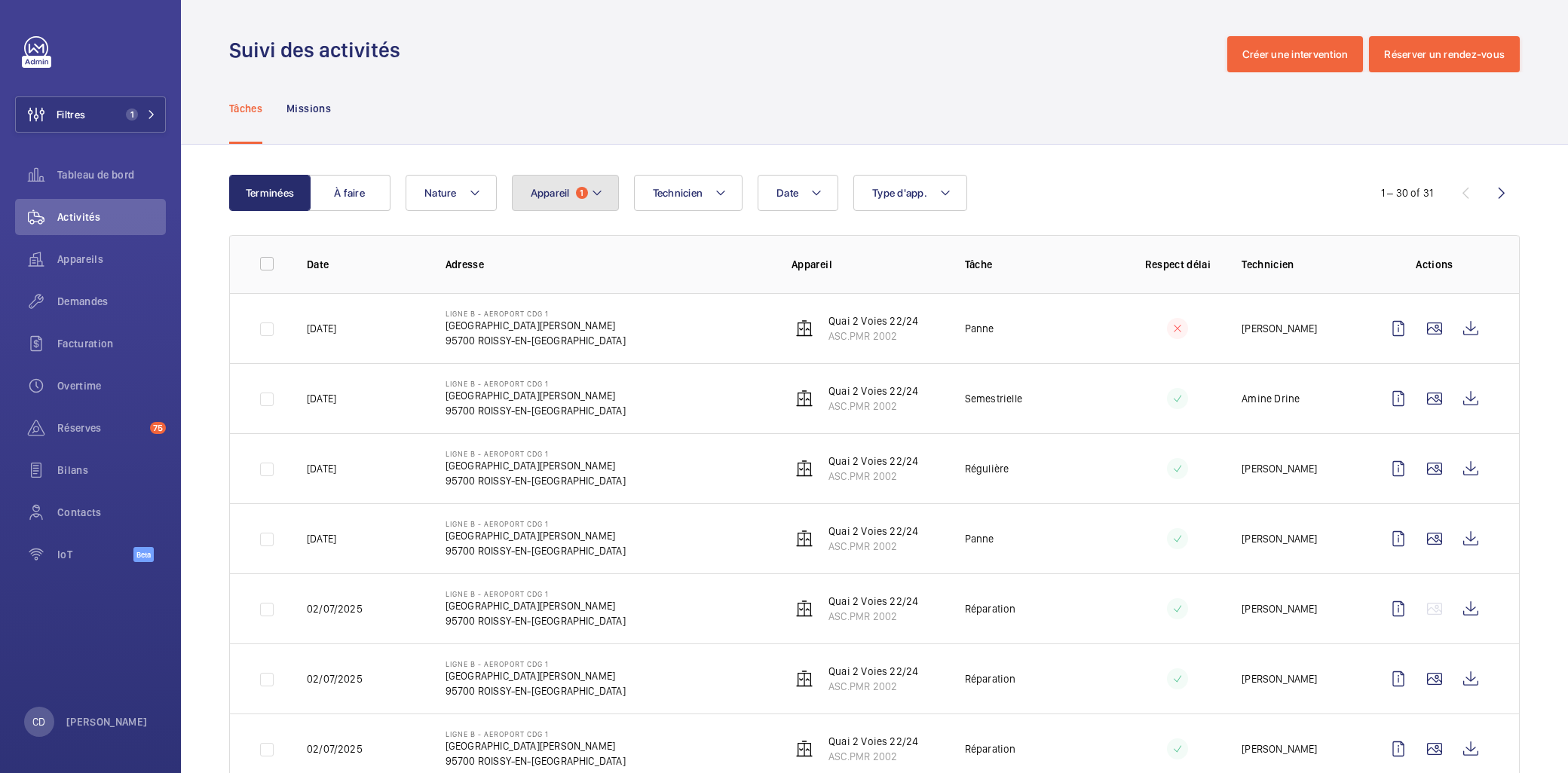
click at [570, 191] on button "Appareil 1" at bounding box center [565, 192] width 107 height 36
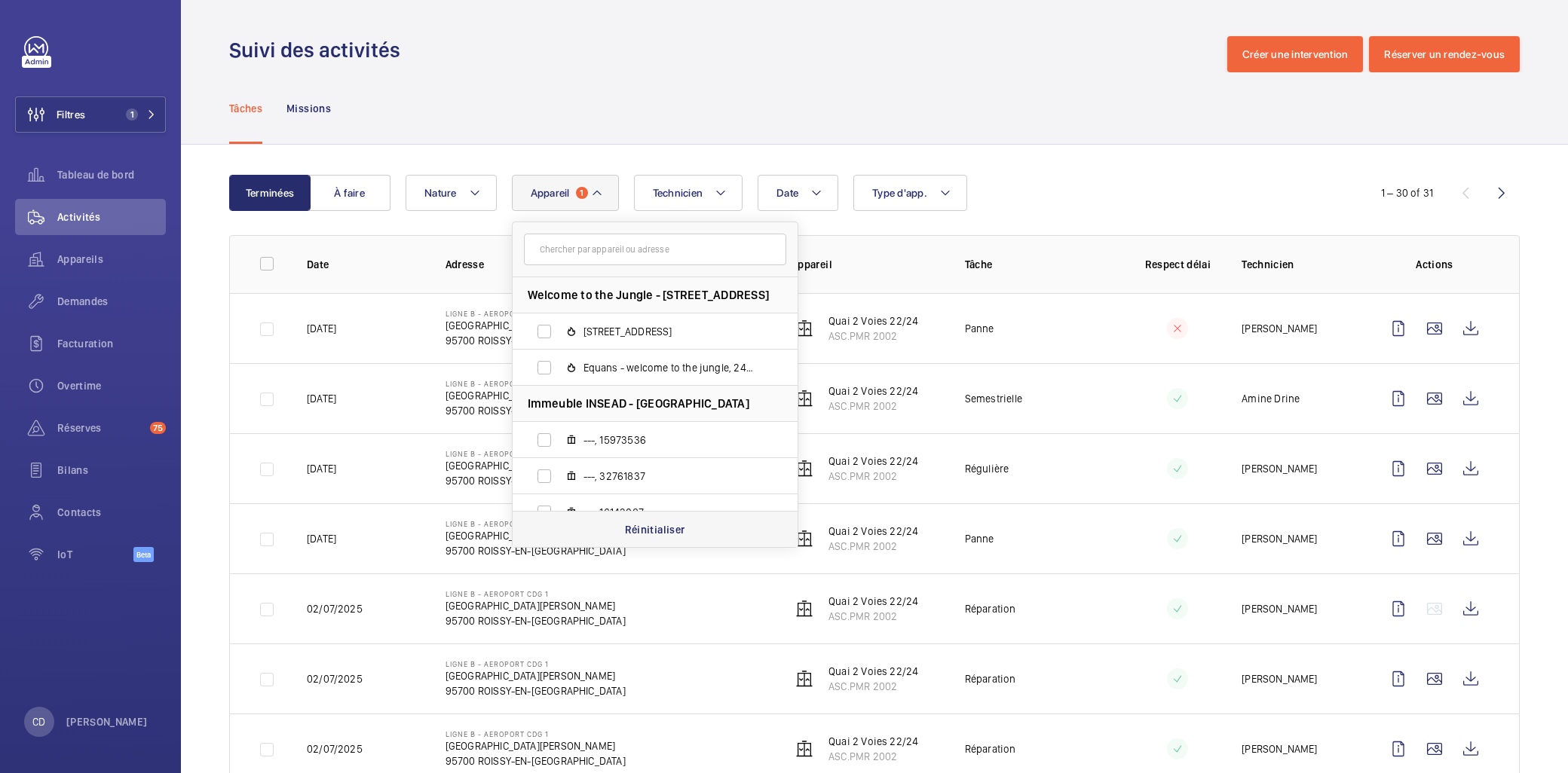
click at [698, 514] on div "Réinitialiser" at bounding box center [655, 529] width 285 height 36
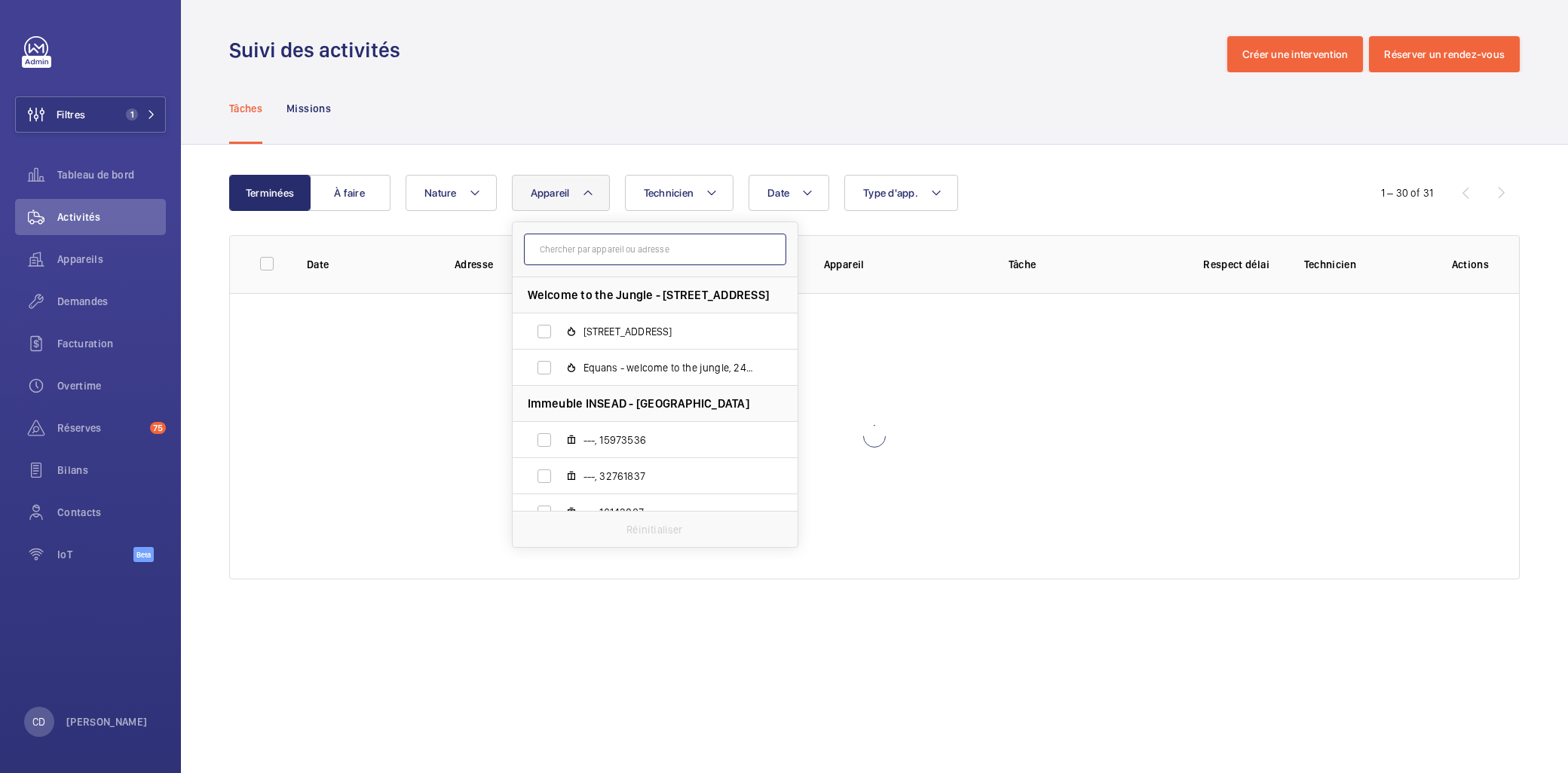
click at [620, 248] on input "text" at bounding box center [655, 249] width 262 height 32
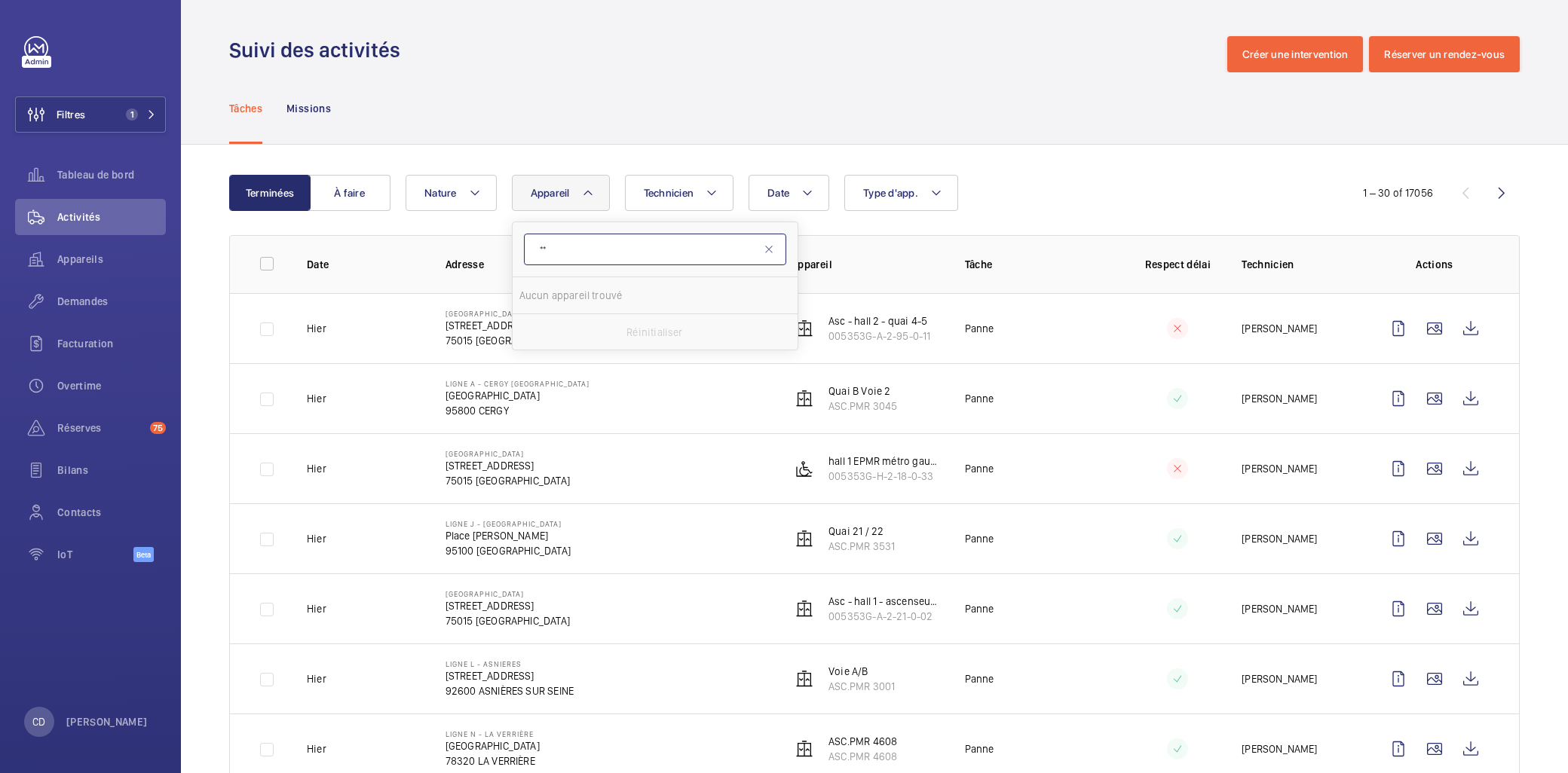
type input "*"
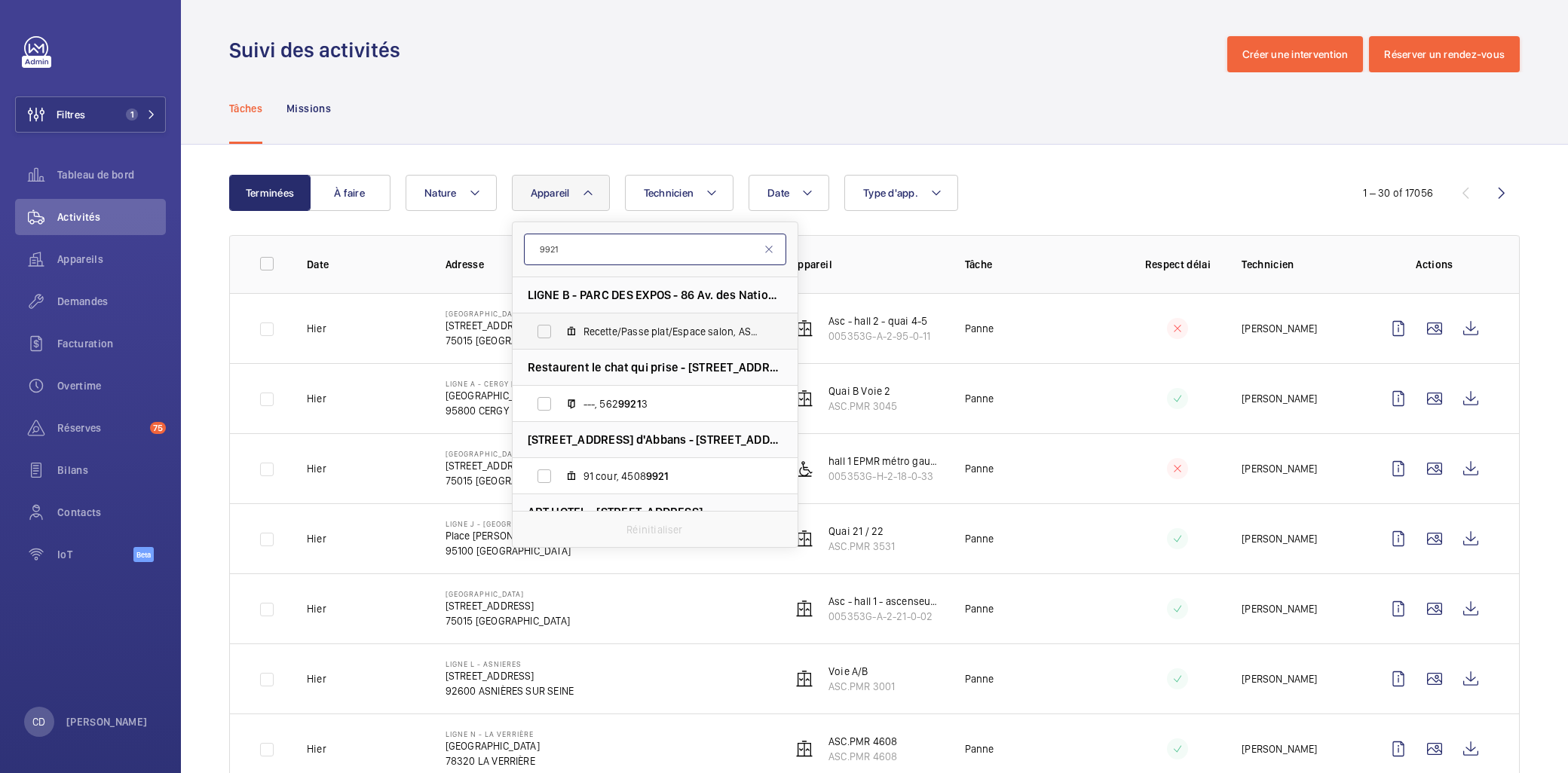
type input "9921"
click at [608, 336] on span "Recette/Passe plat/Espace salon, ASC. 9921" at bounding box center [671, 332] width 175 height 15
click at [559, 336] on input "Recette/Passe plat/Espace salon, ASC. 9921" at bounding box center [544, 332] width 30 height 30
checkbox input "true"
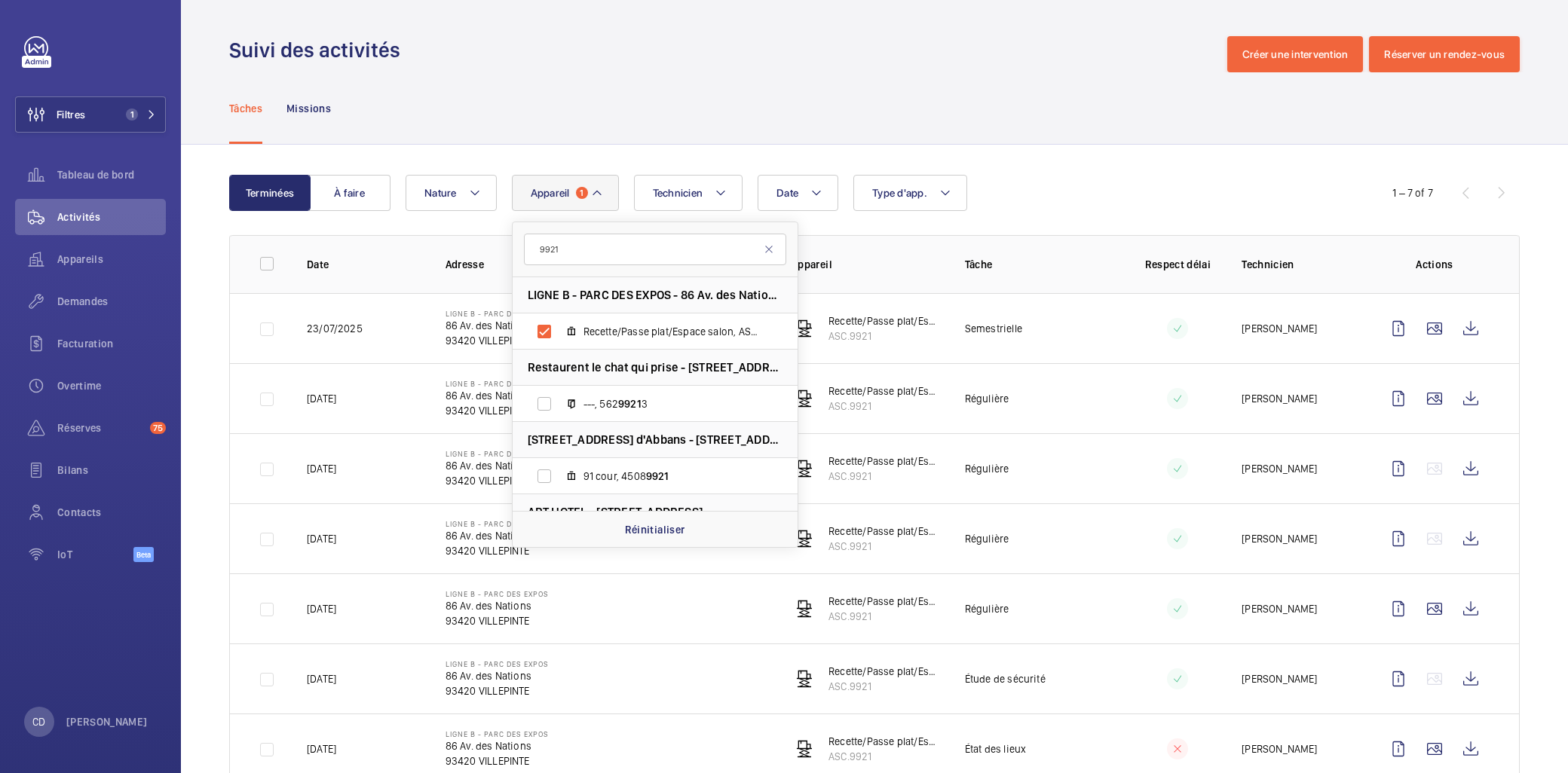
click at [1031, 384] on td "Régulière" at bounding box center [1027, 399] width 174 height 71
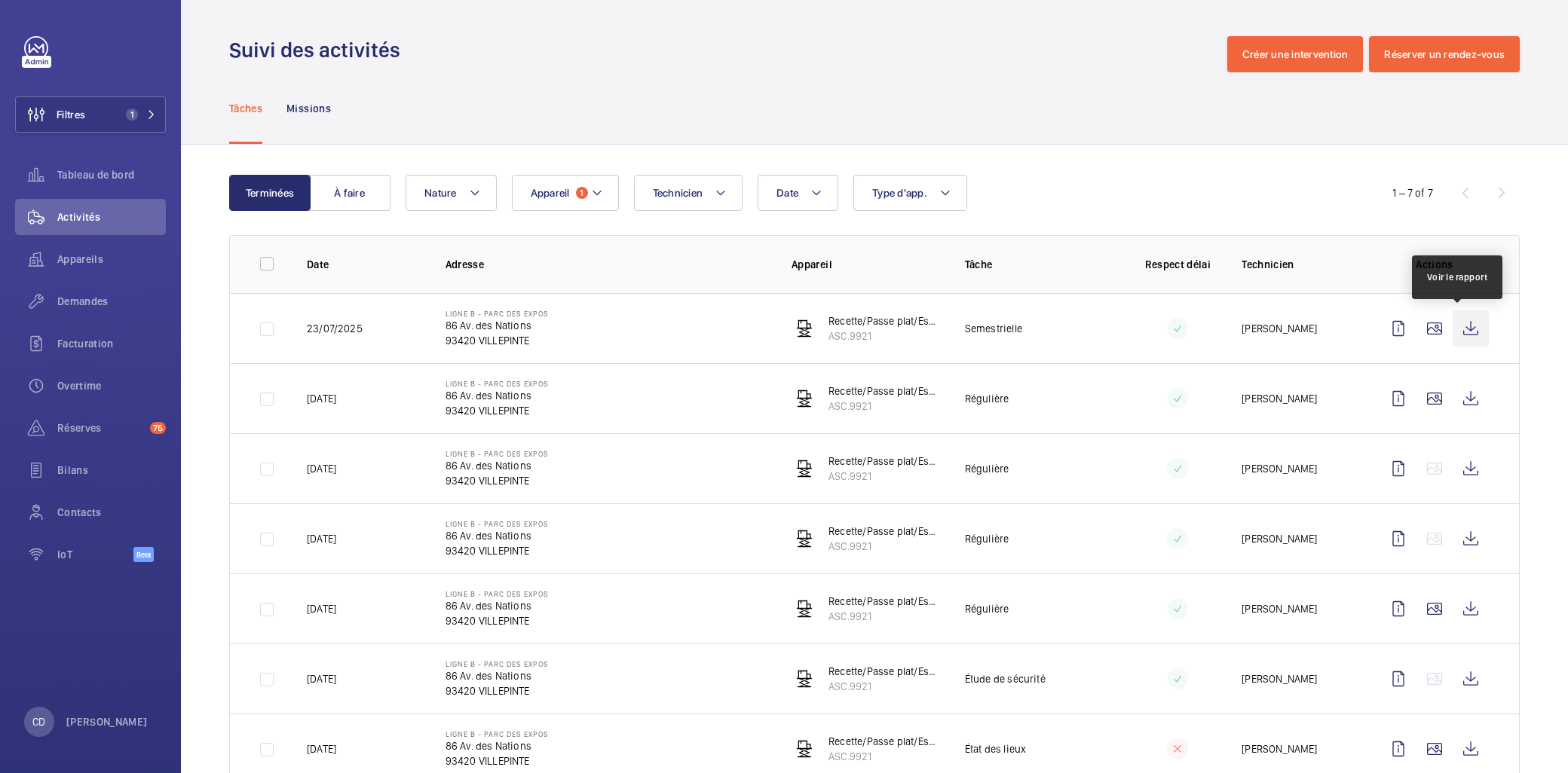
click at [1031, 314] on wm-front-icon-button at bounding box center [1470, 328] width 36 height 36
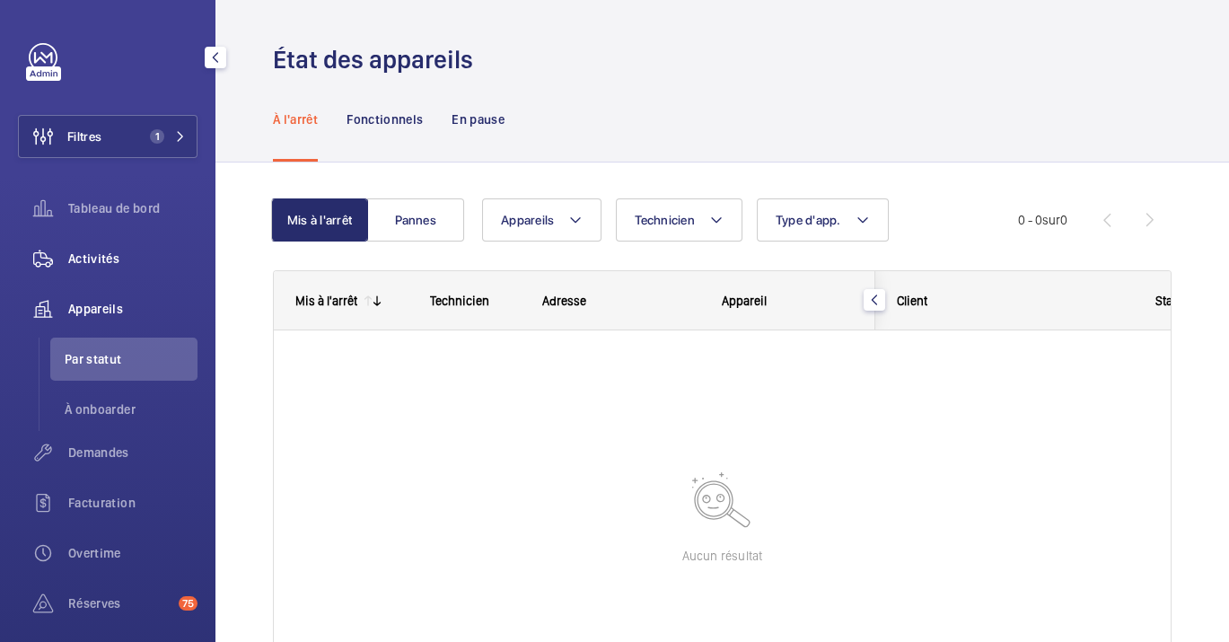
click at [66, 262] on wm-front-icon-button at bounding box center [43, 258] width 50 height 43
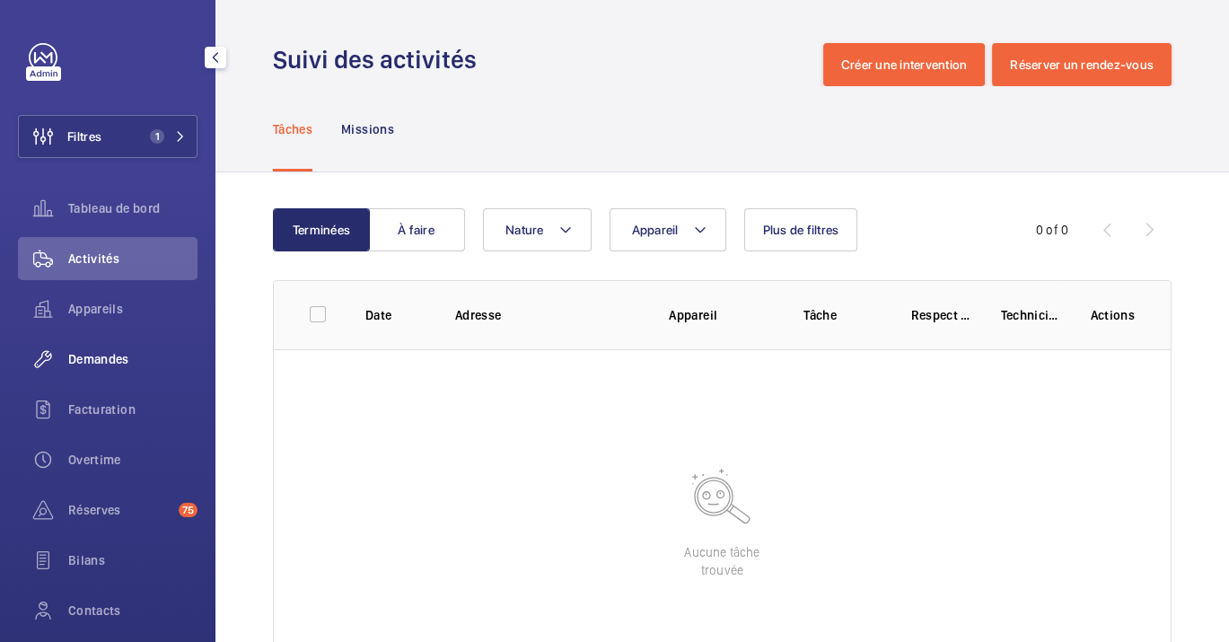
click at [77, 377] on div "Demandes" at bounding box center [108, 359] width 180 height 43
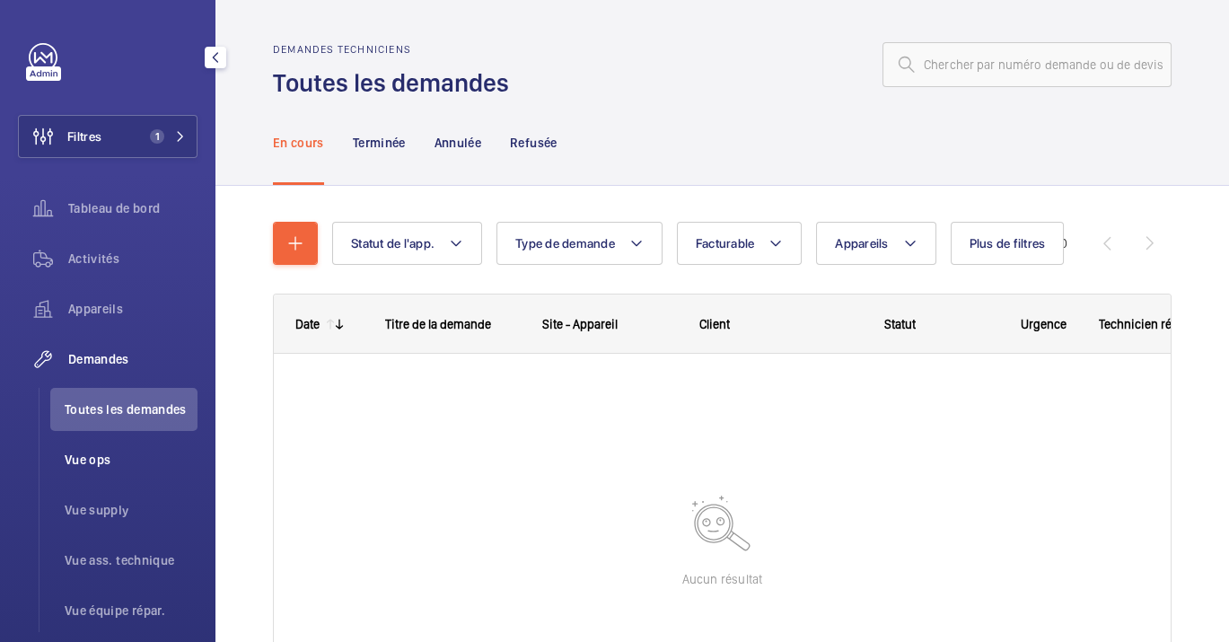
click at [141, 458] on span "Vue ops" at bounding box center [131, 460] width 133 height 18
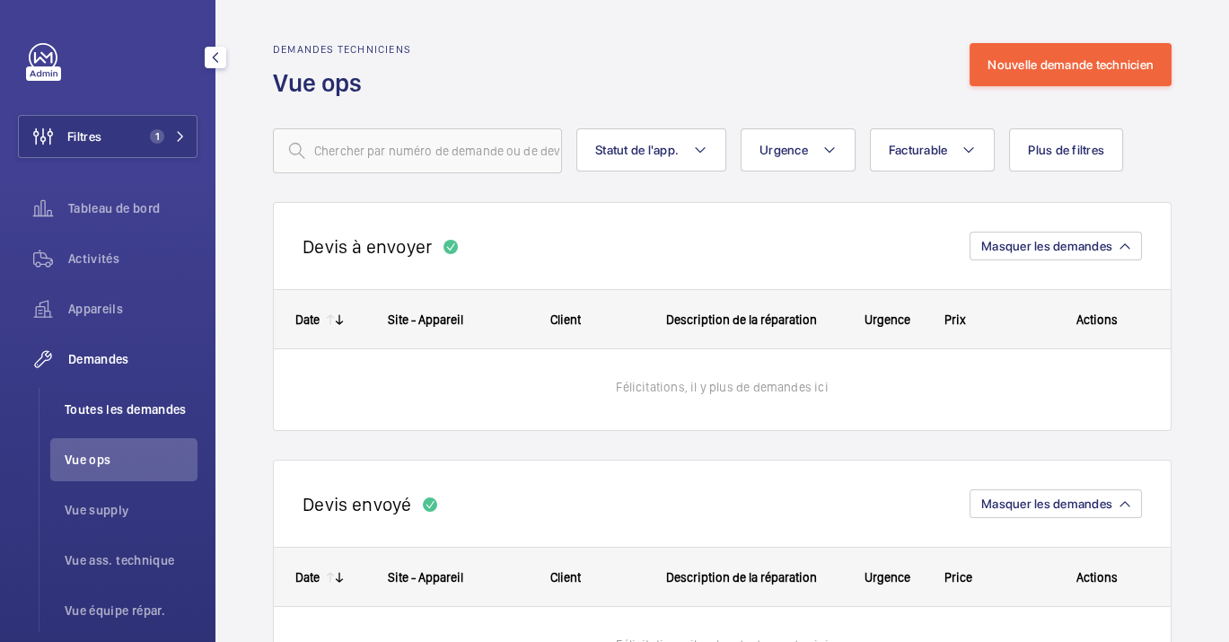
click at [156, 399] on li "Toutes les demandes" at bounding box center [123, 409] width 147 height 43
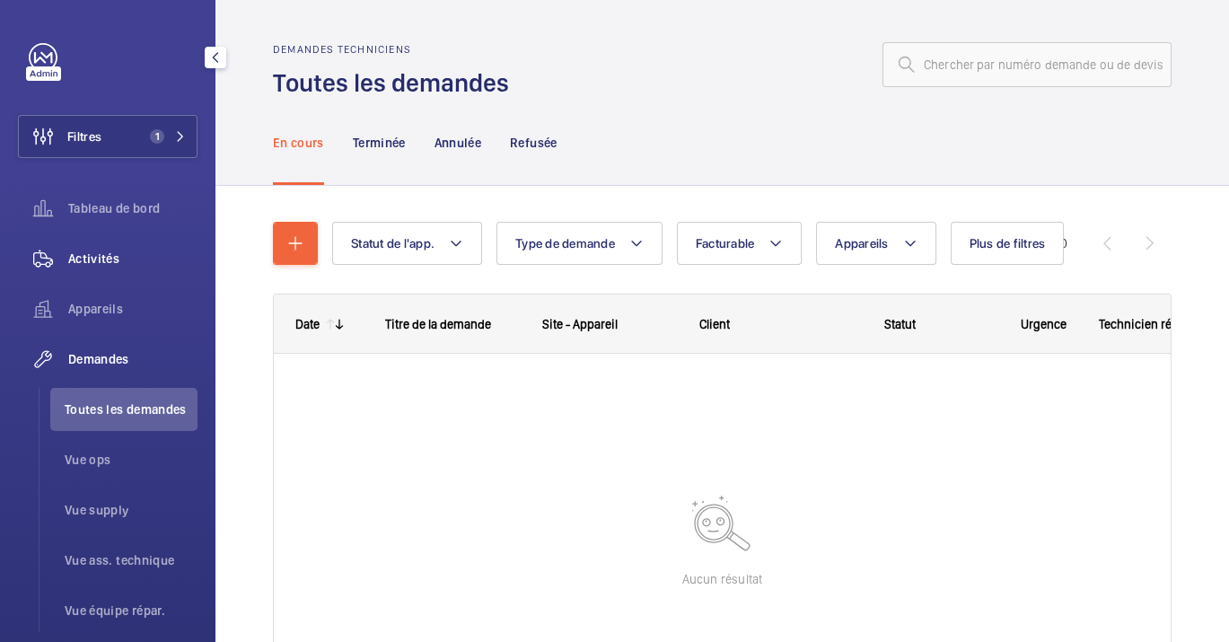
click at [113, 259] on span "Activités" at bounding box center [132, 259] width 129 height 18
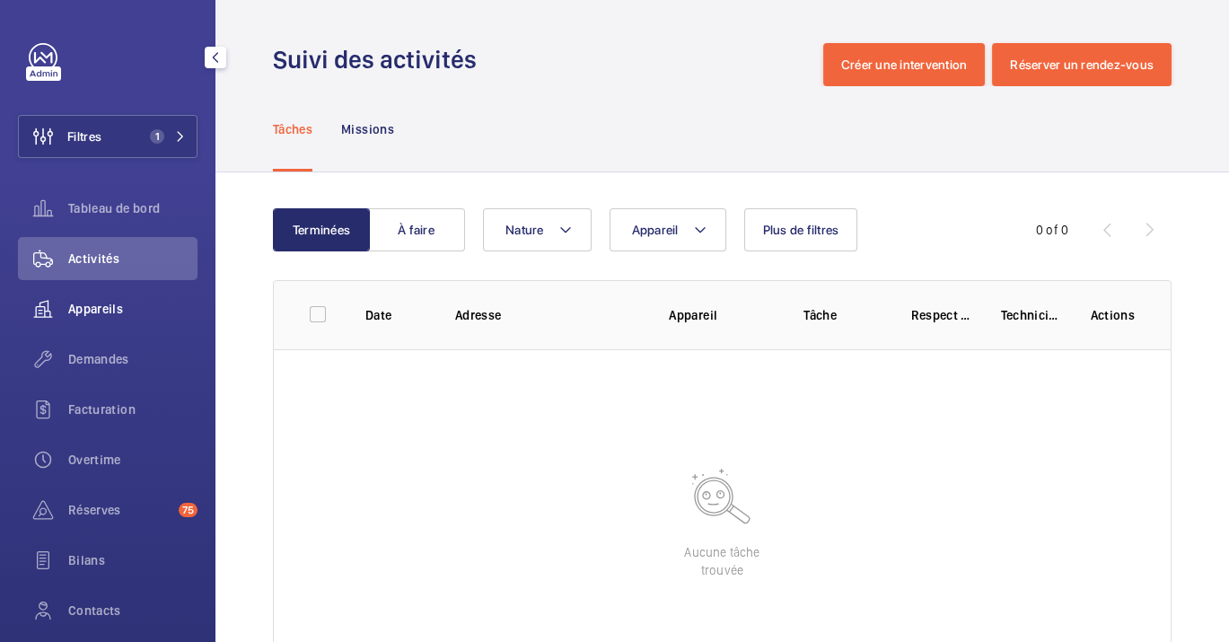
click at [139, 310] on span "Appareils" at bounding box center [132, 309] width 129 height 18
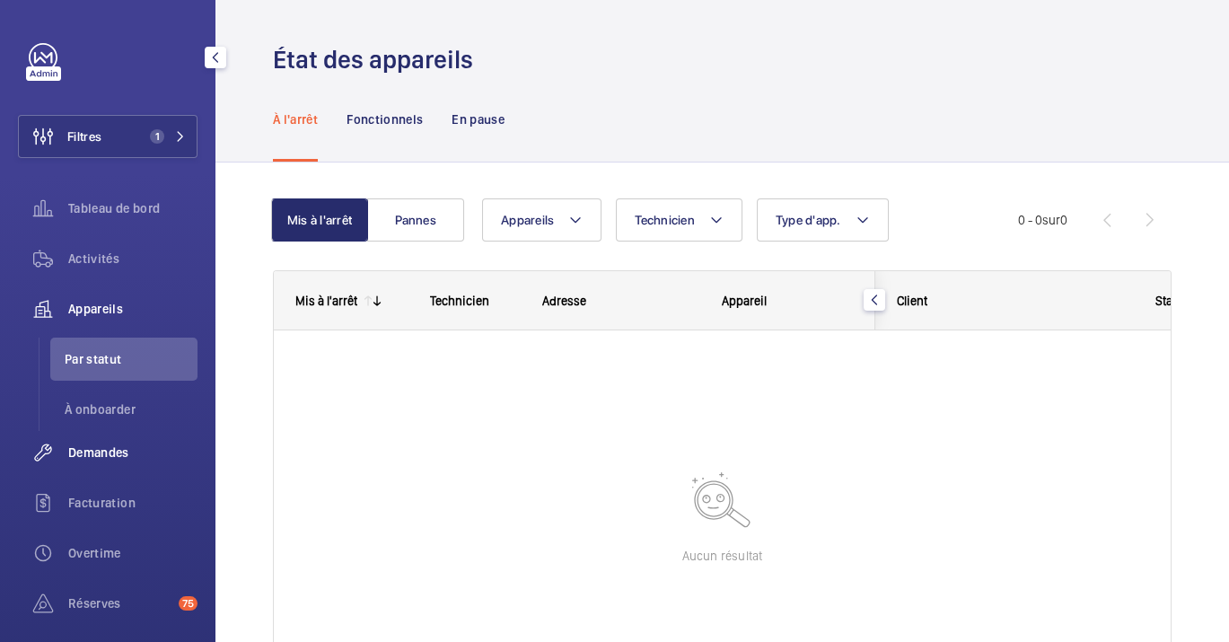
click at [104, 460] on span "Demandes" at bounding box center [132, 453] width 129 height 18
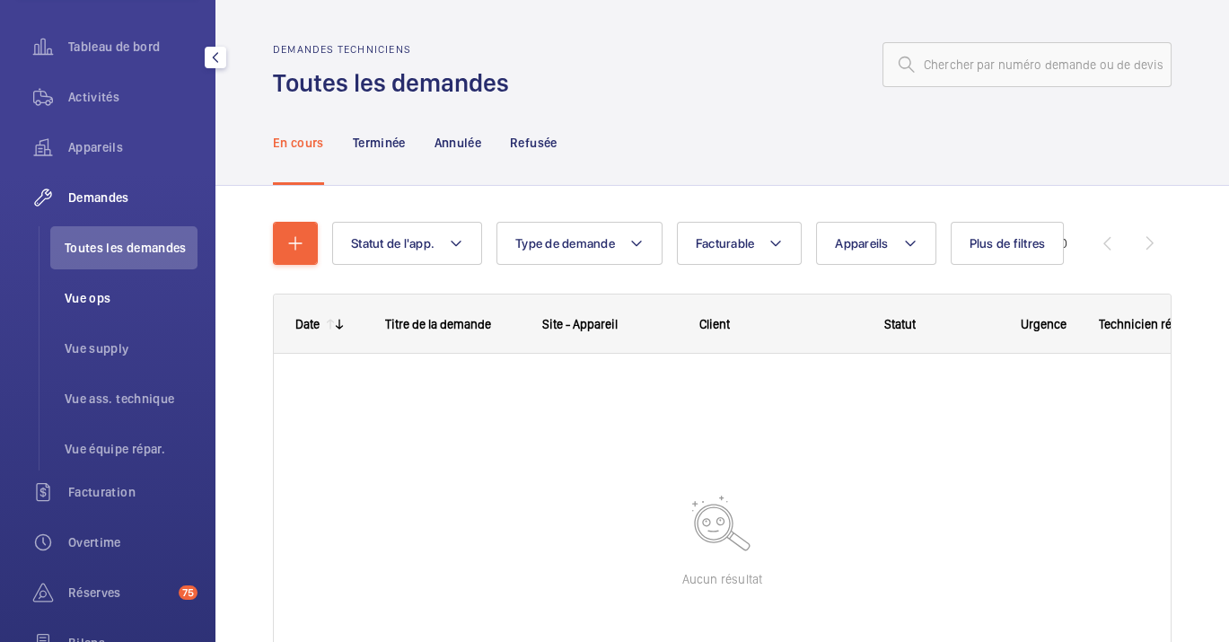
scroll to position [129, 0]
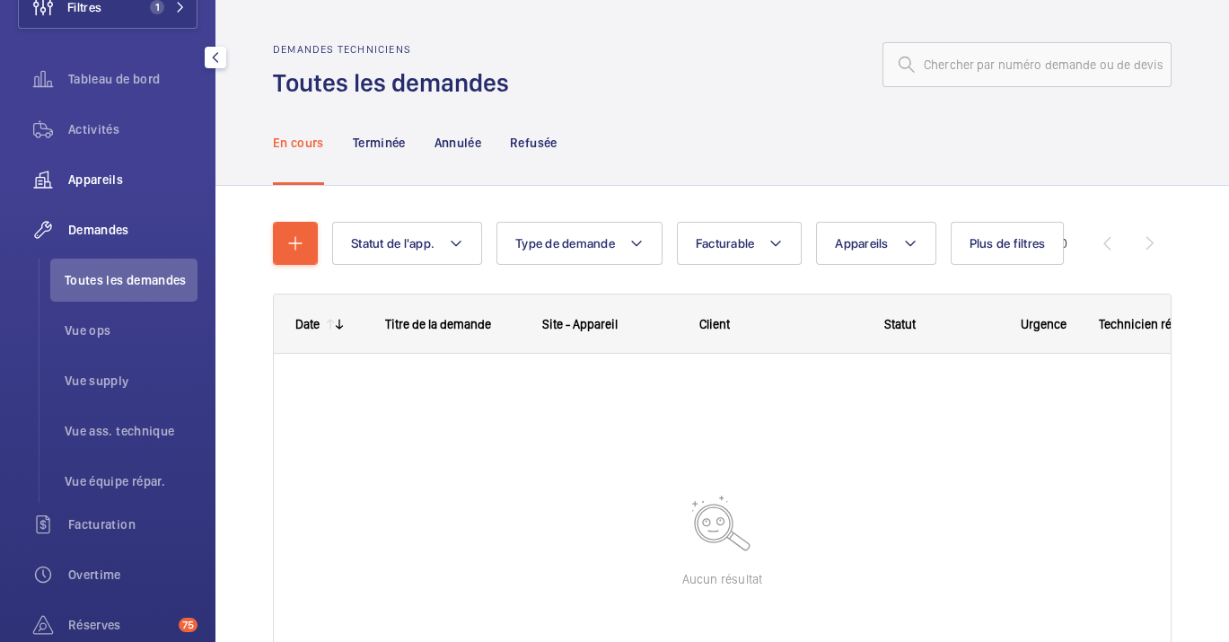
click at [124, 173] on span "Appareils" at bounding box center [132, 180] width 129 height 18
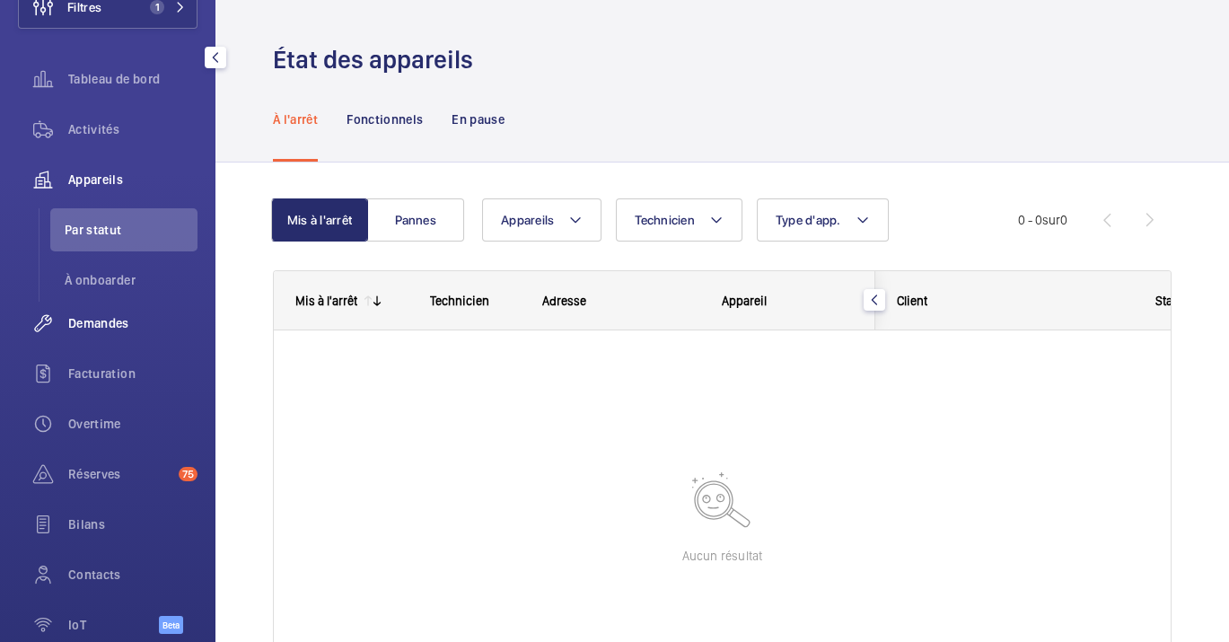
click at [130, 330] on span "Demandes" at bounding box center [132, 323] width 129 height 18
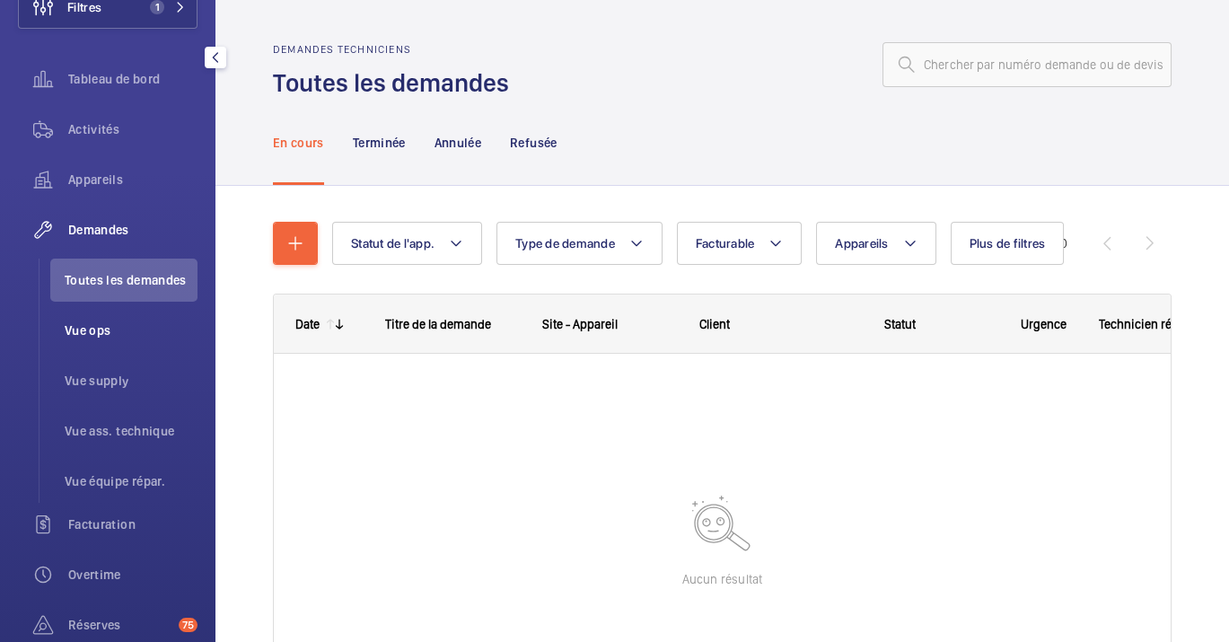
click at [130, 332] on span "Vue ops" at bounding box center [131, 330] width 133 height 18
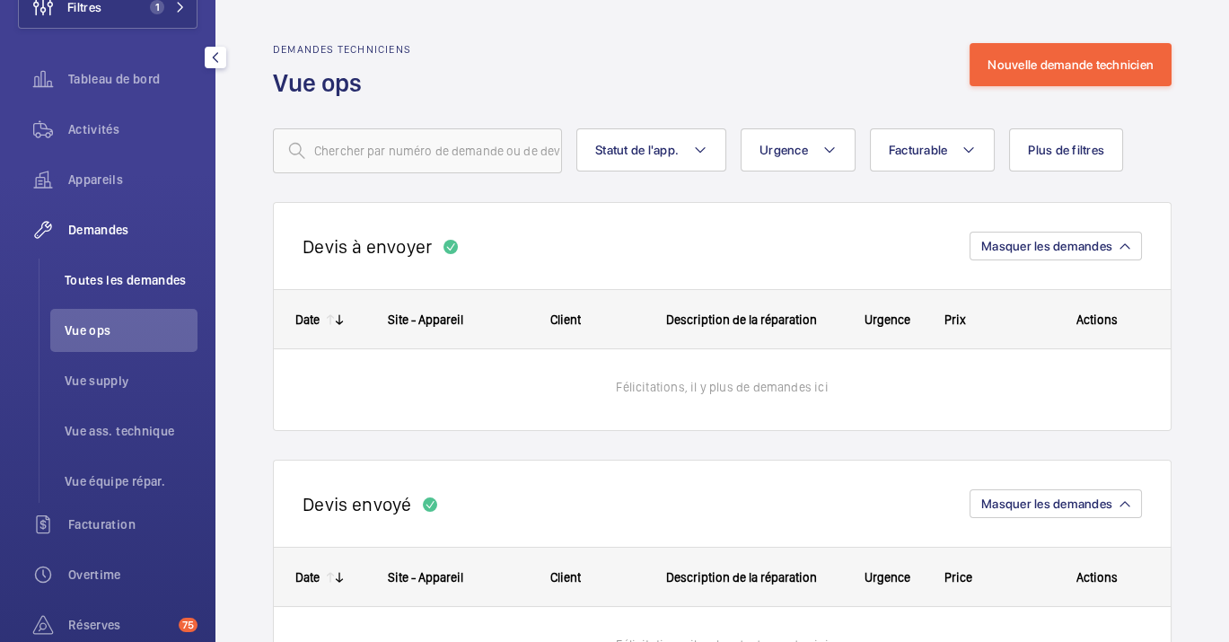
click at [162, 277] on span "Toutes les demandes" at bounding box center [131, 280] width 133 height 18
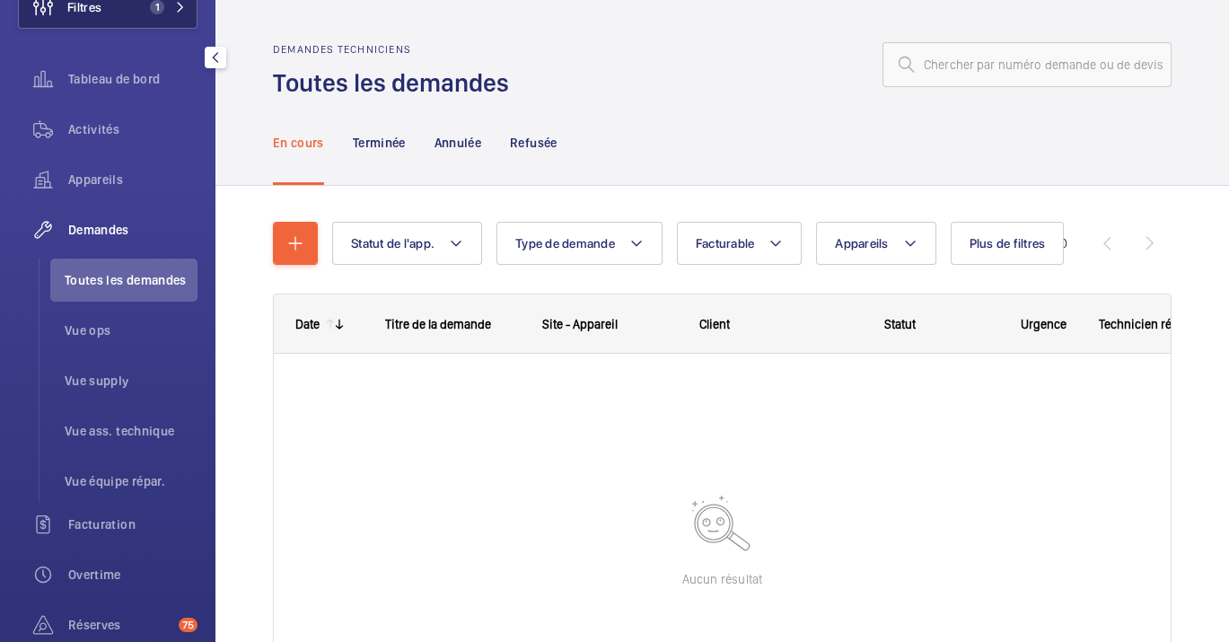
click at [166, 2] on span "1" at bounding box center [164, 7] width 43 height 14
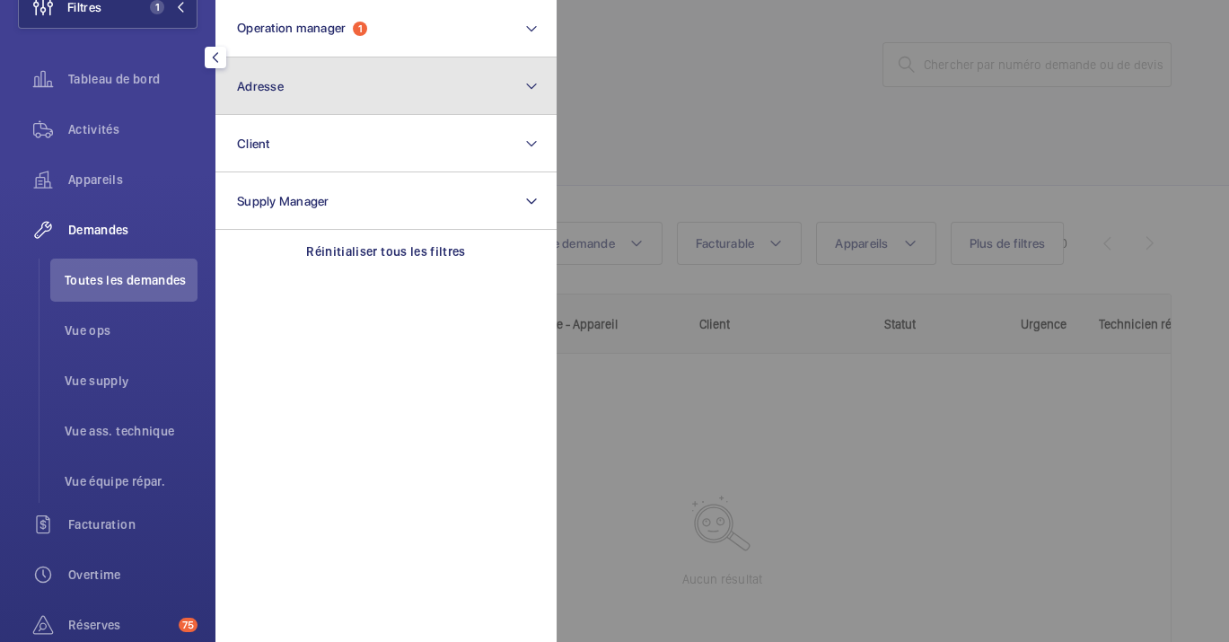
click at [277, 72] on button "Adresse" at bounding box center [385, 85] width 341 height 57
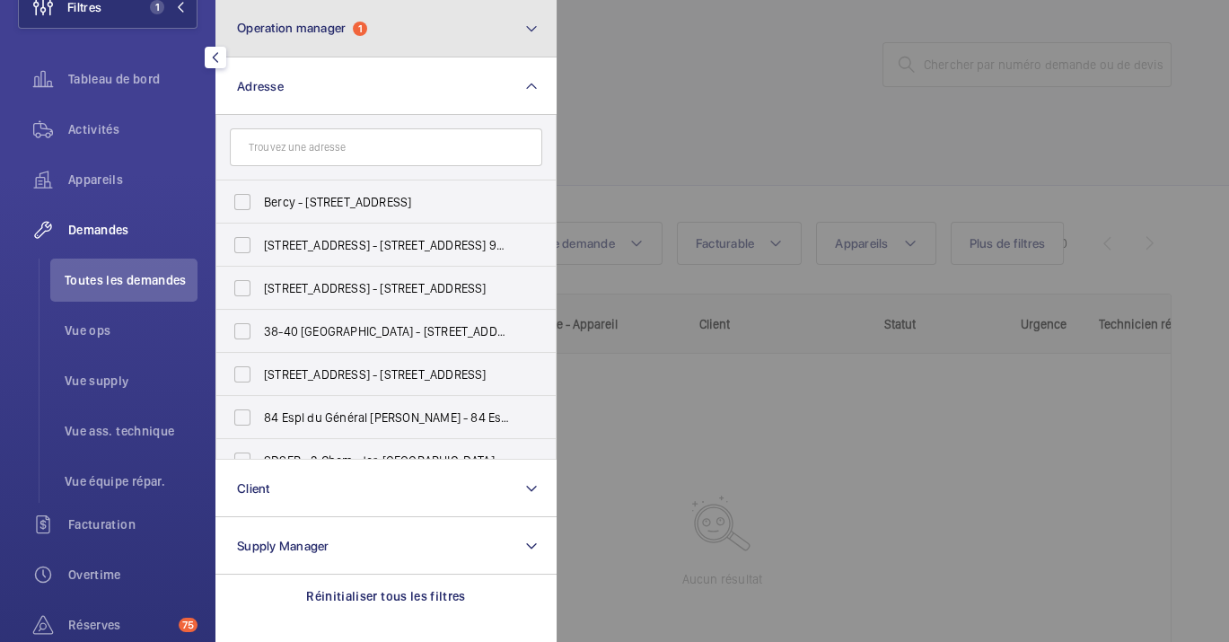
click at [287, 28] on span "Operation manager" at bounding box center [291, 28] width 109 height 14
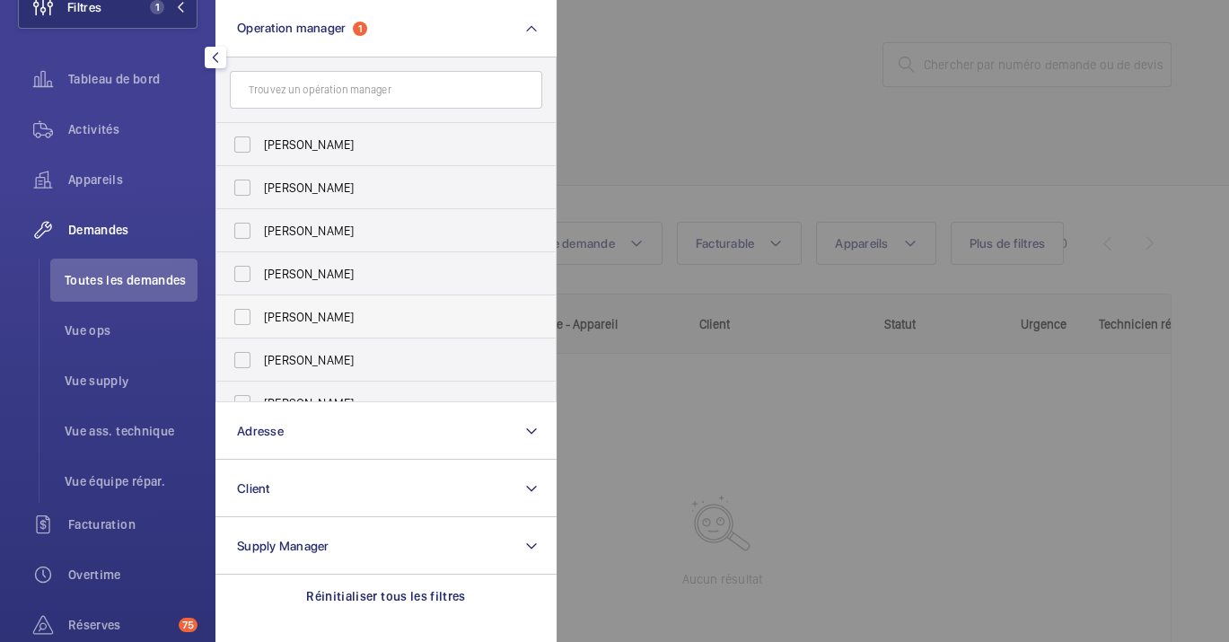
click at [323, 296] on label "[PERSON_NAME]" at bounding box center [372, 316] width 312 height 43
click at [260, 299] on input "[PERSON_NAME]" at bounding box center [242, 317] width 36 height 36
checkbox input "true"
click at [697, 404] on div at bounding box center [1171, 321] width 1229 height 642
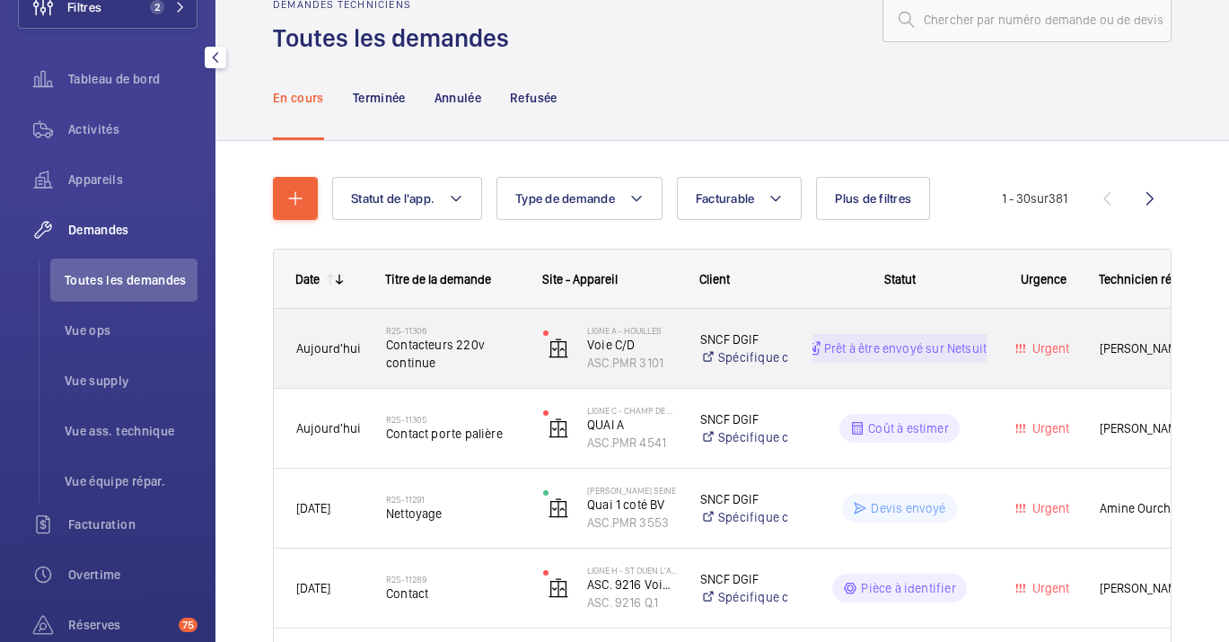
scroll to position [46, 0]
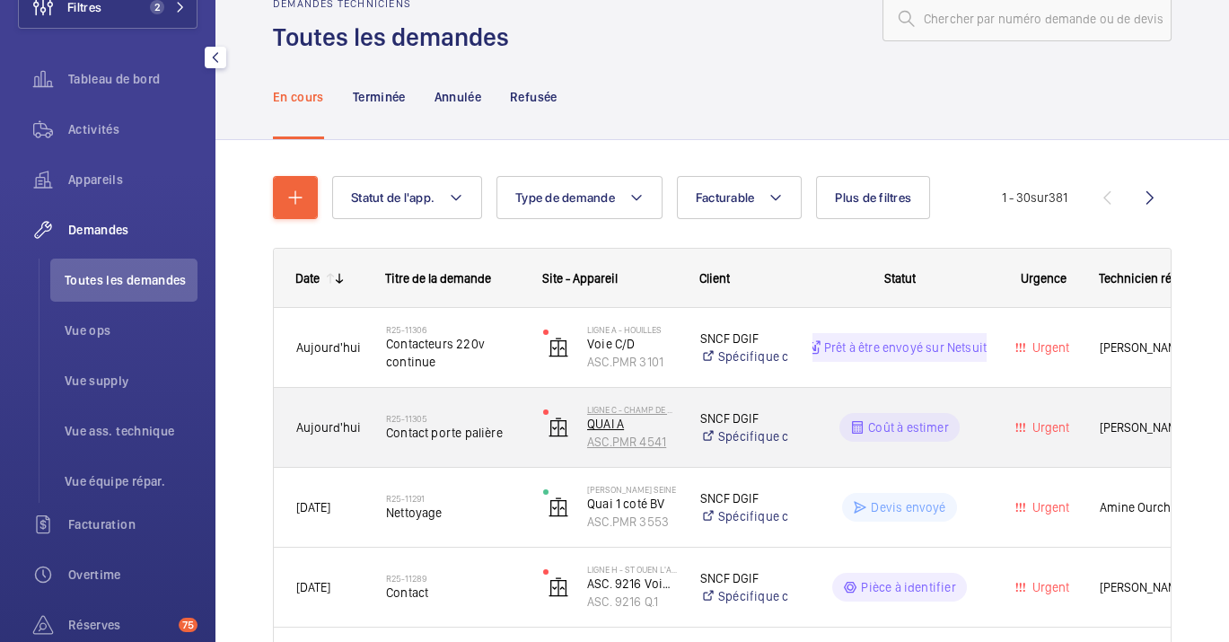
click at [675, 413] on p "Ligne C - CHAMP DE MARS" at bounding box center [632, 409] width 90 height 11
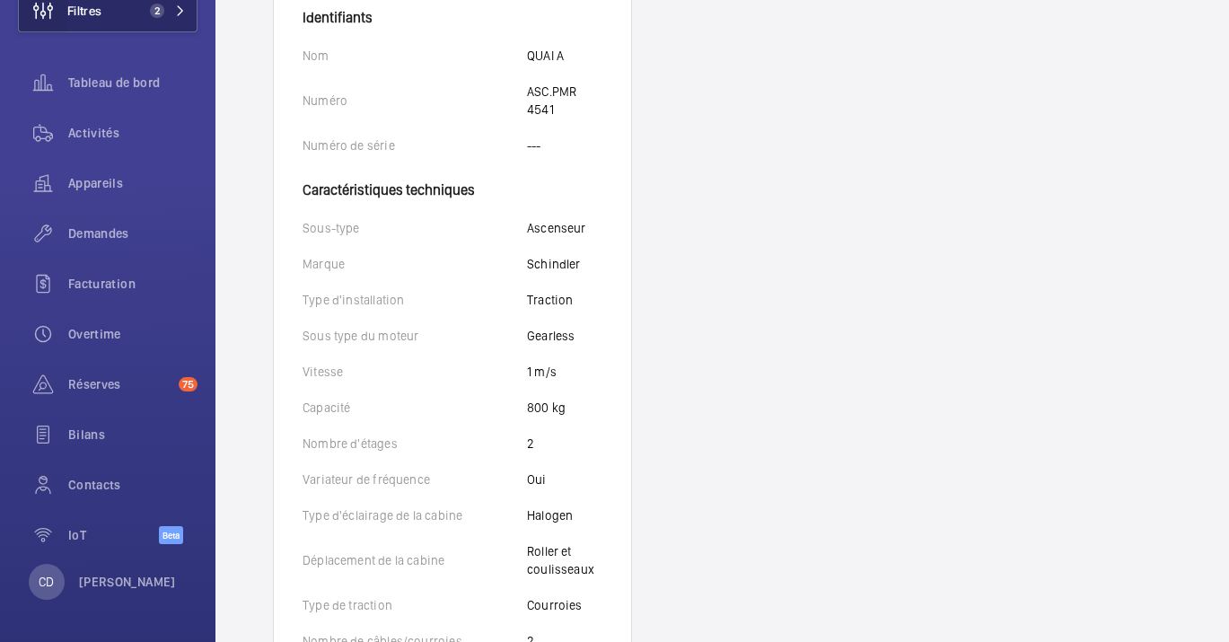
scroll to position [405, 0]
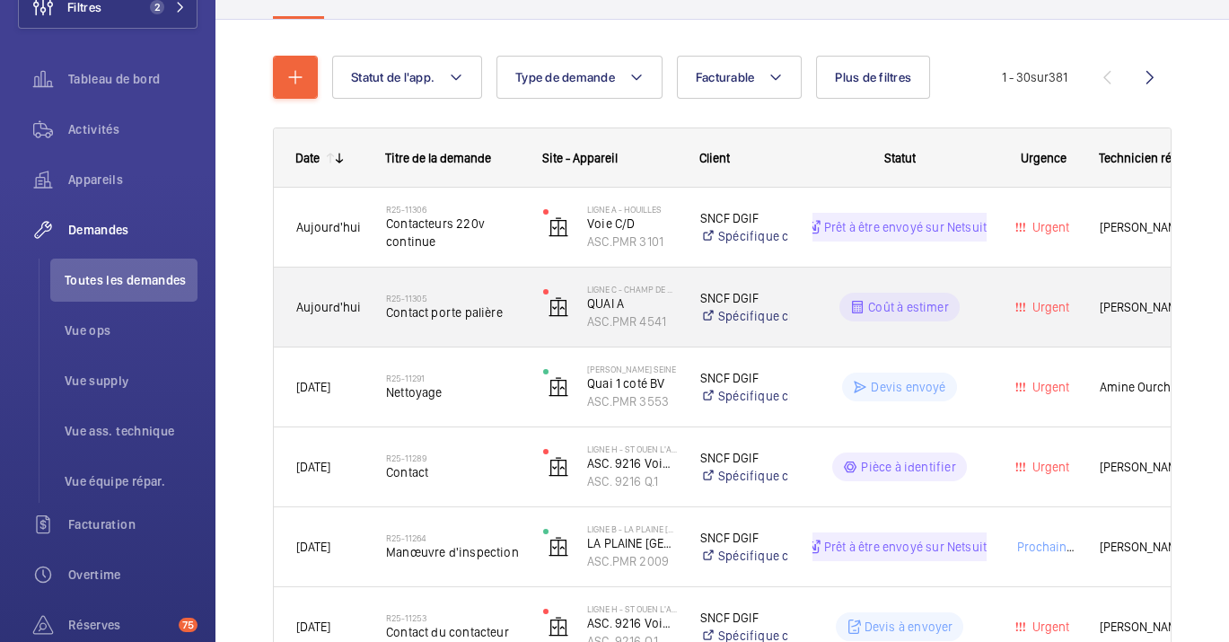
scroll to position [181, 0]
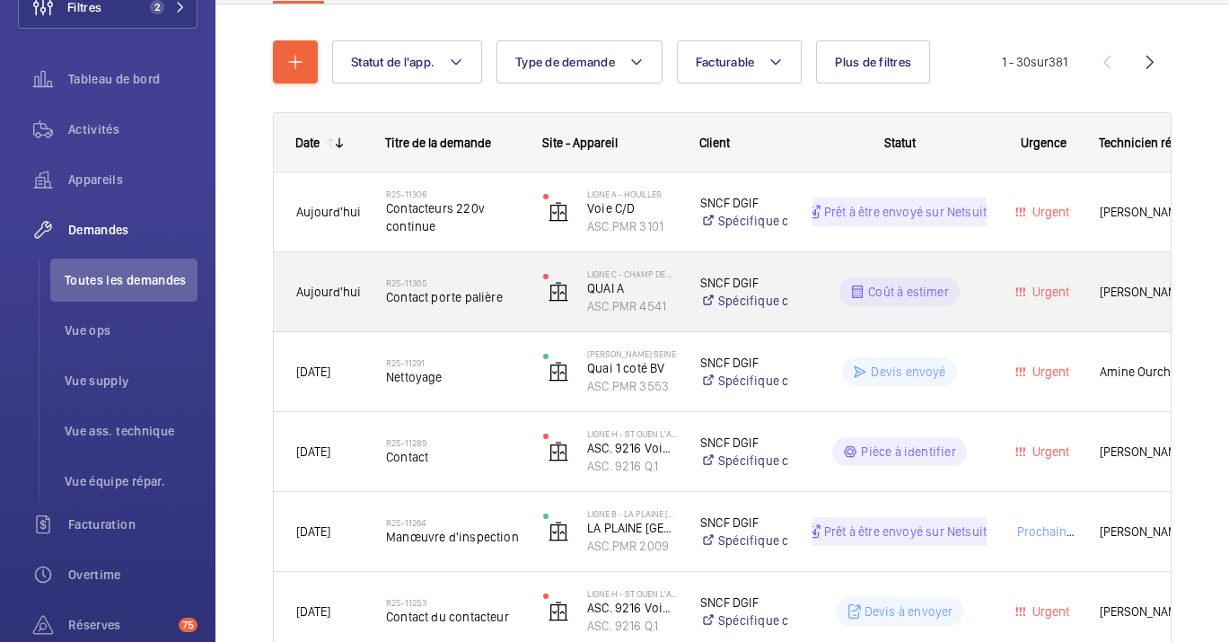
click at [1028, 303] on div "Urgent" at bounding box center [1033, 292] width 88 height 56
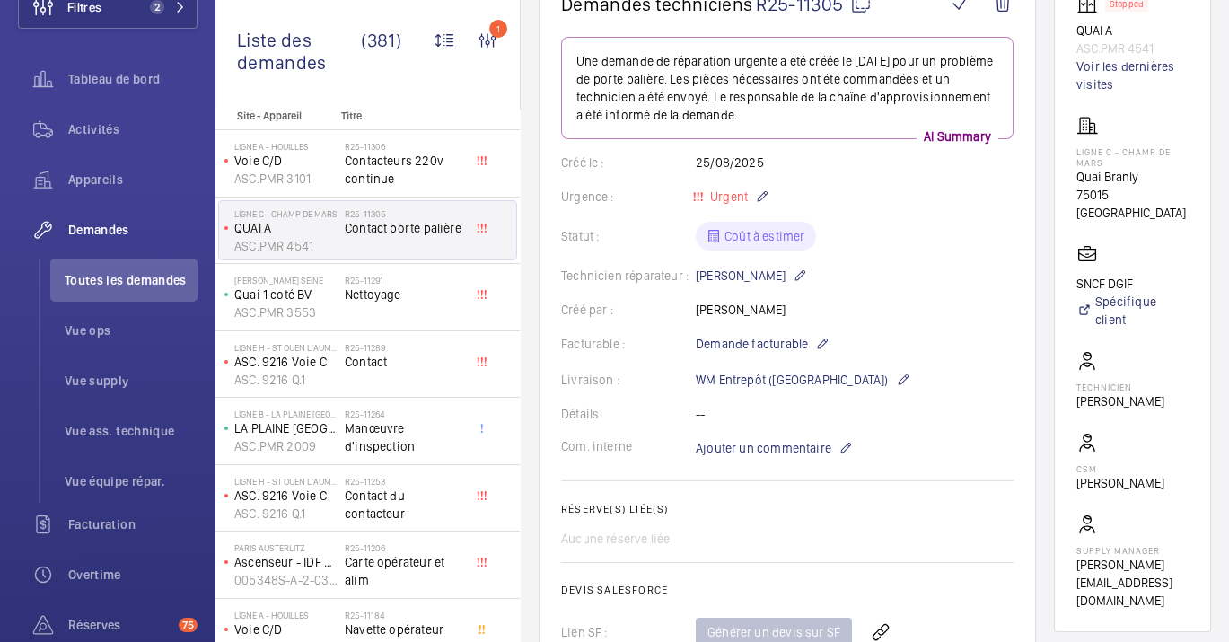
scroll to position [221, 0]
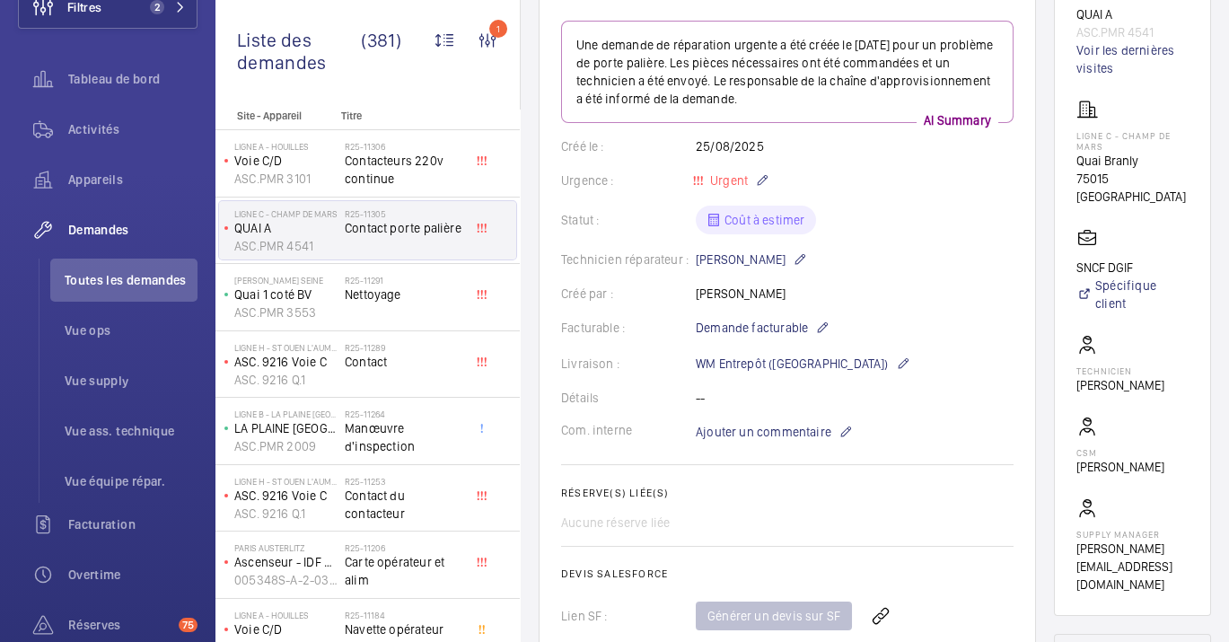
click at [849, 429] on mat-icon at bounding box center [846, 432] width 14 height 22
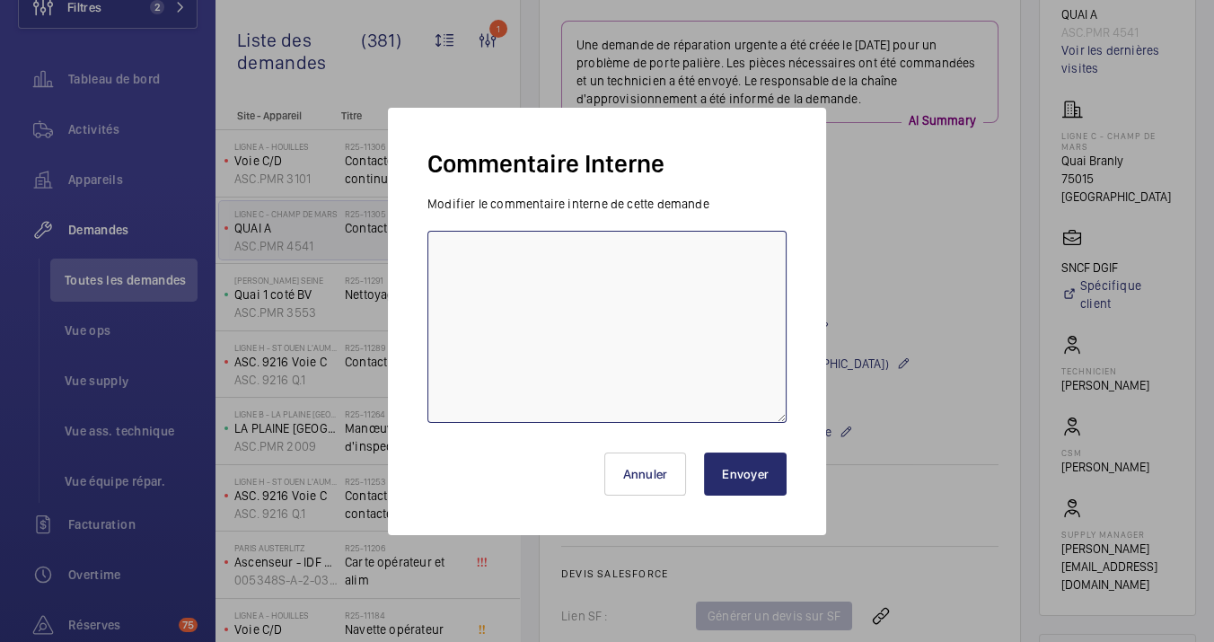
click at [645, 394] on textarea at bounding box center [606, 327] width 359 height 192
type textarea "Vu avec [PERSON_NAME]"
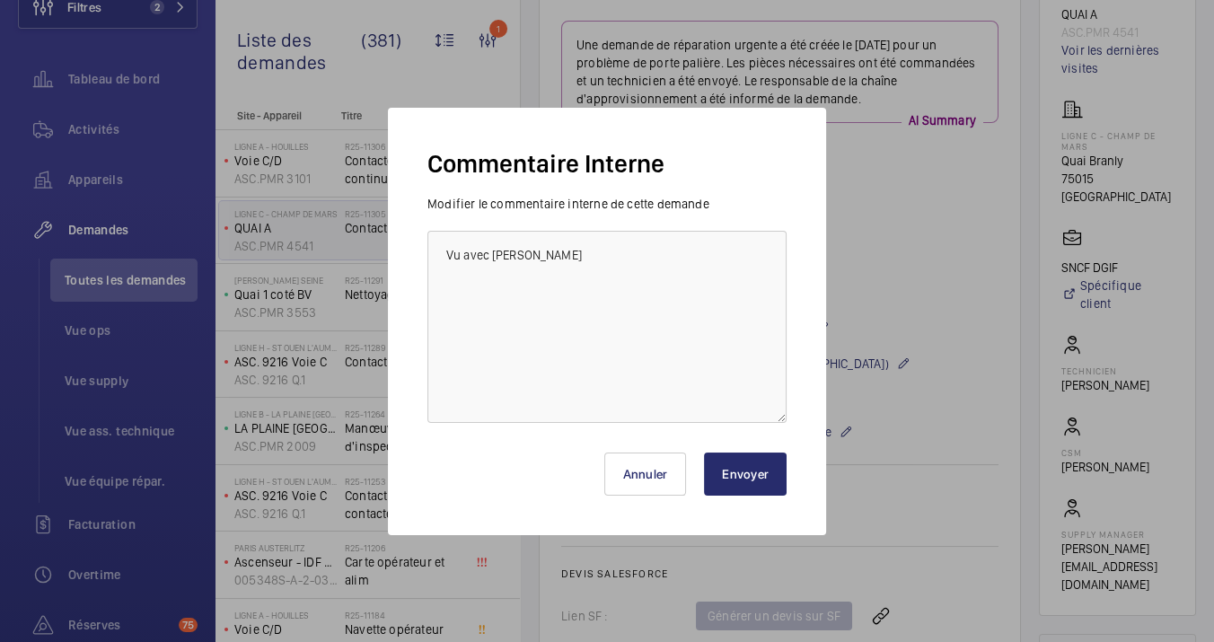
click at [758, 502] on div "Annuler Envoyer" at bounding box center [606, 467] width 359 height 86
click at [760, 485] on button "Envoyer" at bounding box center [745, 474] width 83 height 43
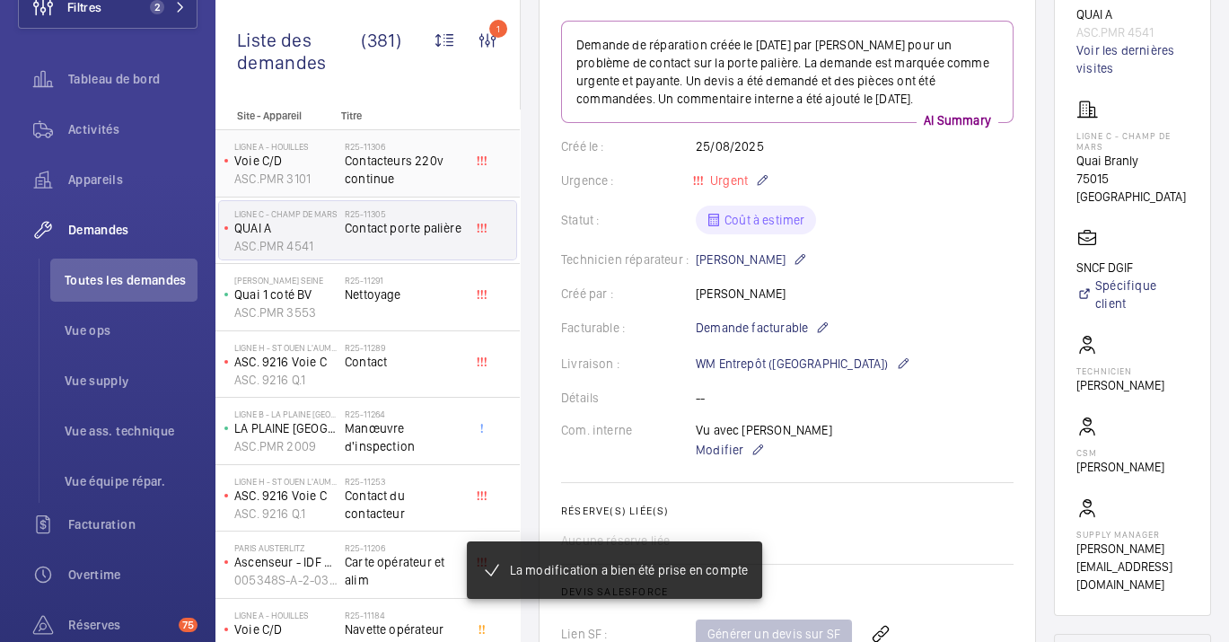
click at [321, 172] on p "ASC.PMR 3101" at bounding box center [285, 179] width 103 height 18
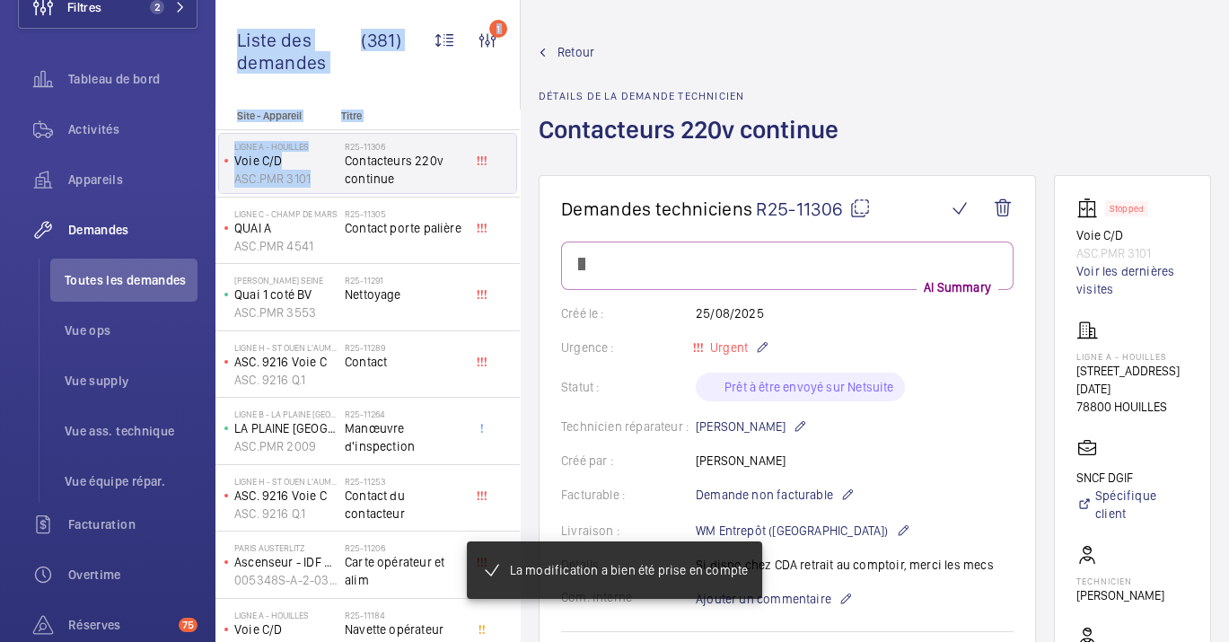
drag, startPoint x: 321, startPoint y: 172, endPoint x: 207, endPoint y: -58, distance: 257.0
click at [207, 0] on html "Filtres 2 Tableau de bord Activités Appareils Demandes Toutes les demandes Vue …" at bounding box center [614, 321] width 1229 height 642
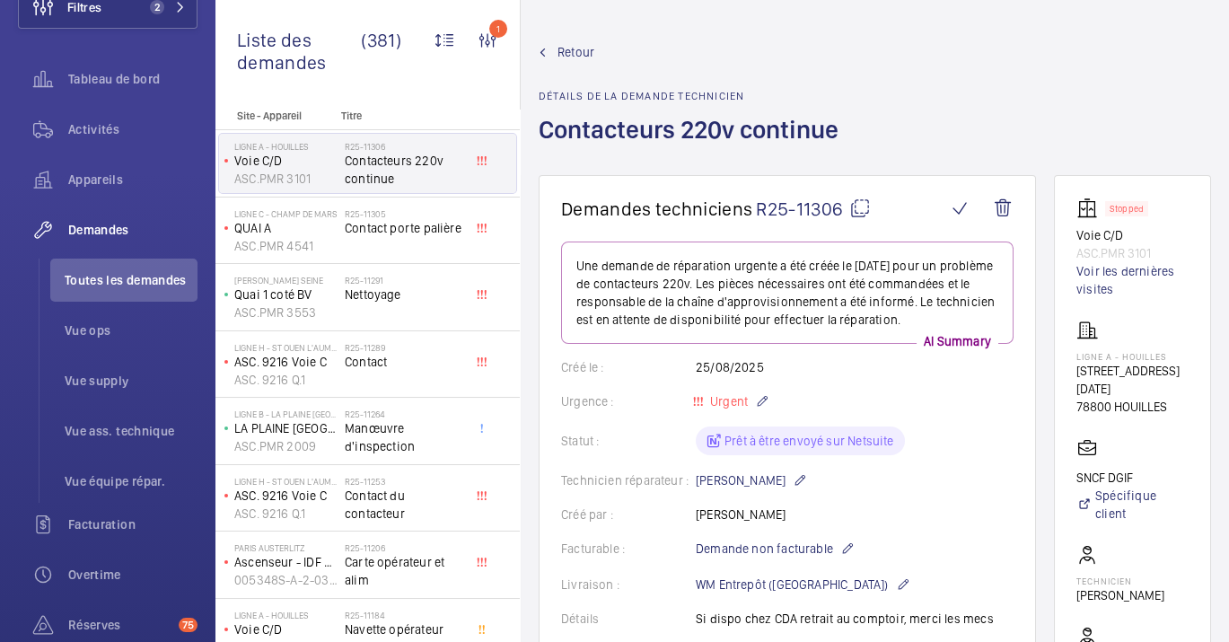
click at [640, 77] on div "Retour Détails de la demande technicien Contacteurs 220v continue" at bounding box center [694, 109] width 311 height 132
click at [87, 130] on span "Activités" at bounding box center [132, 129] width 129 height 18
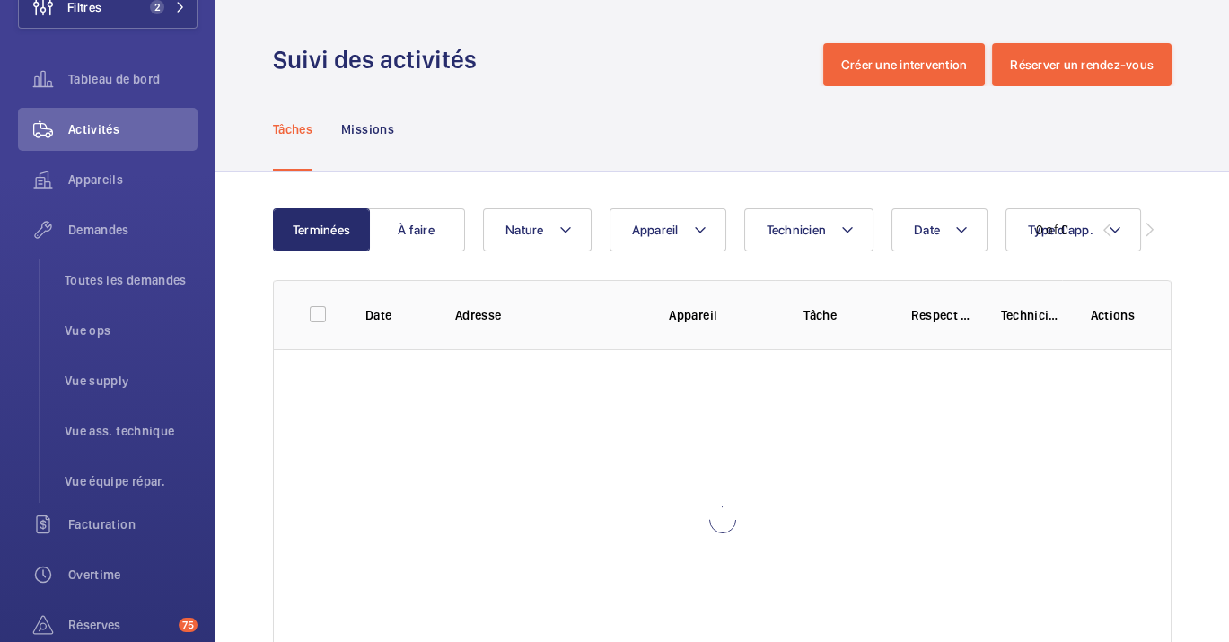
scroll to position [126, 0]
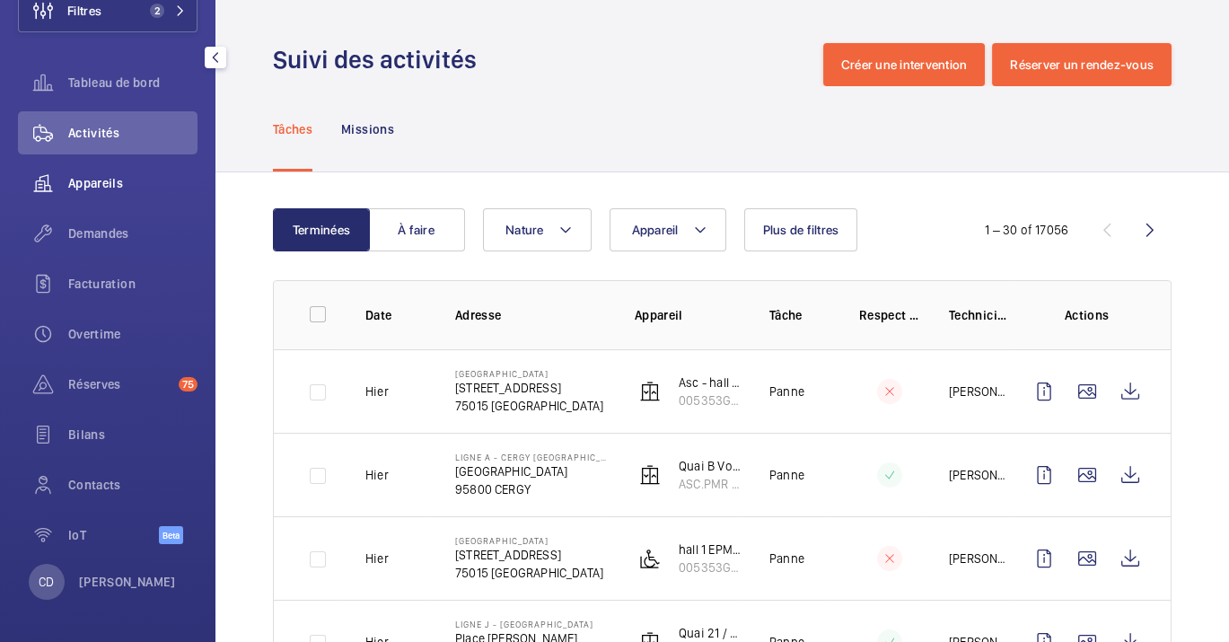
click at [83, 182] on span "Appareils" at bounding box center [132, 183] width 129 height 18
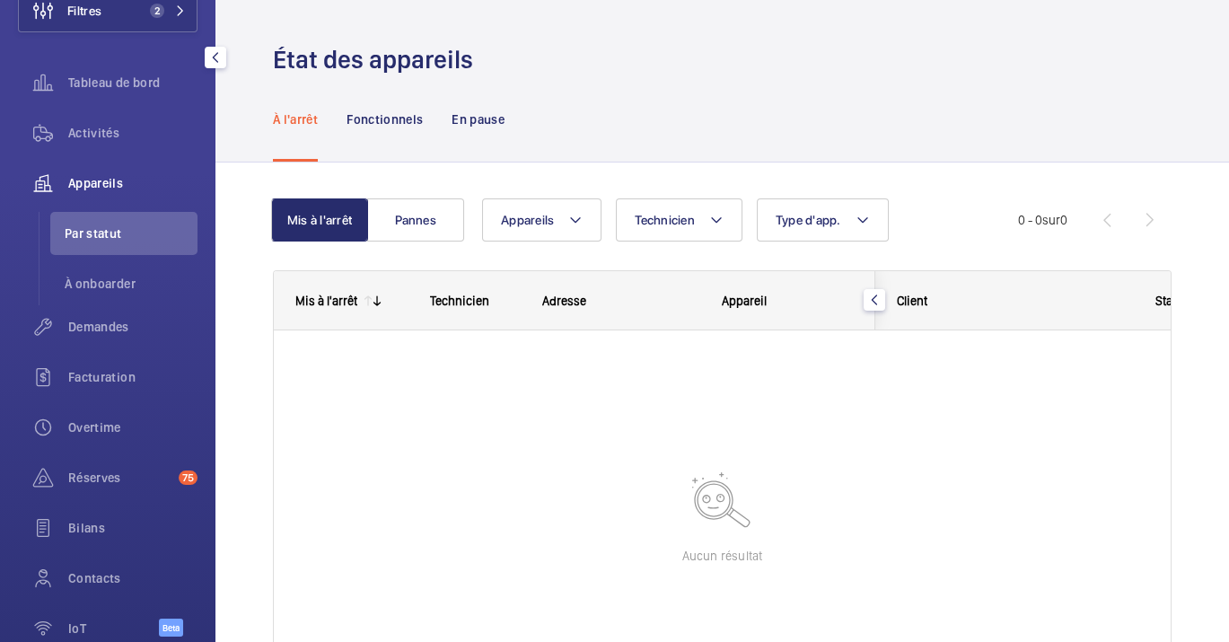
scroll to position [129, 0]
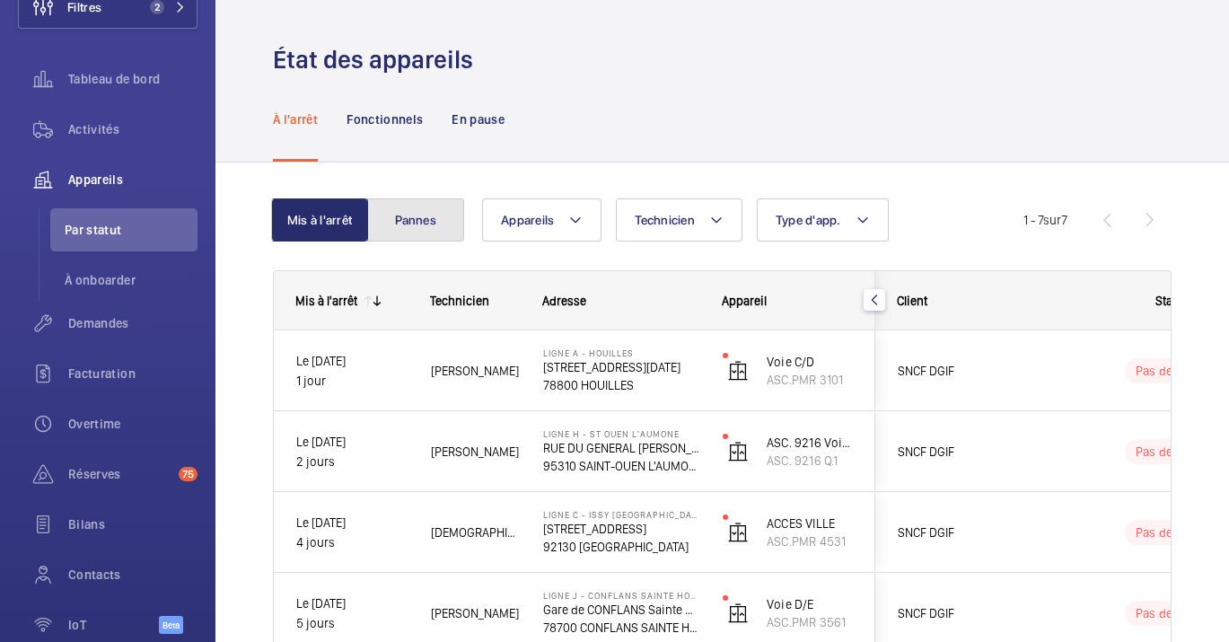
click at [424, 233] on button "Pannes" at bounding box center [415, 219] width 97 height 43
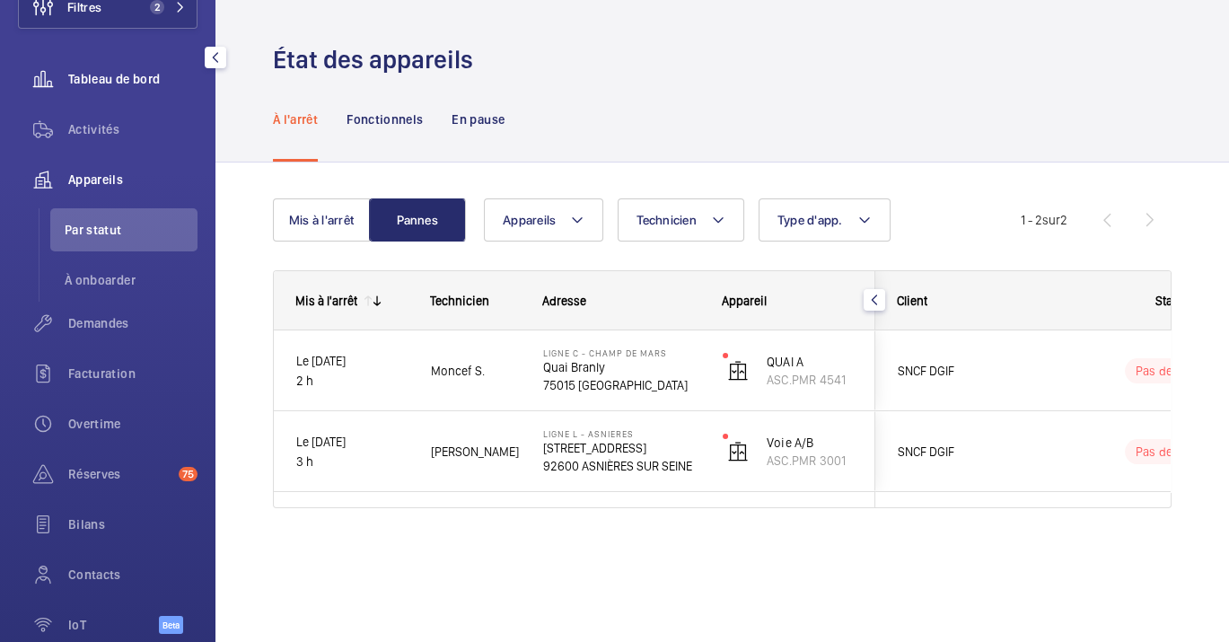
click at [107, 81] on span "Tableau de bord" at bounding box center [132, 79] width 129 height 18
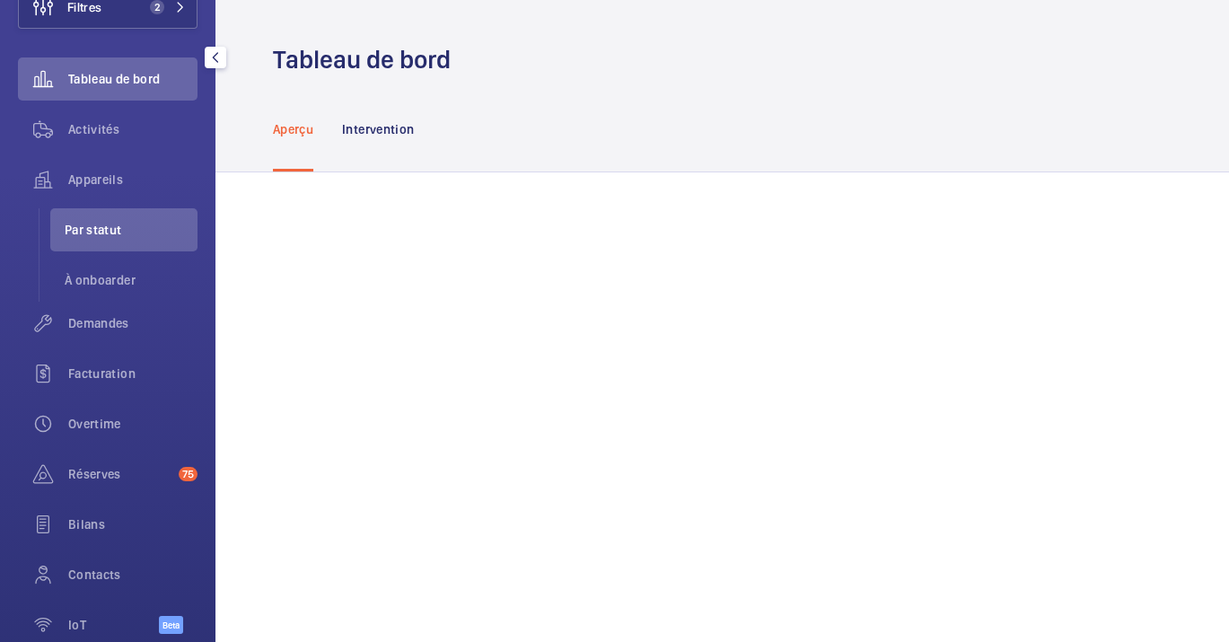
scroll to position [126, 0]
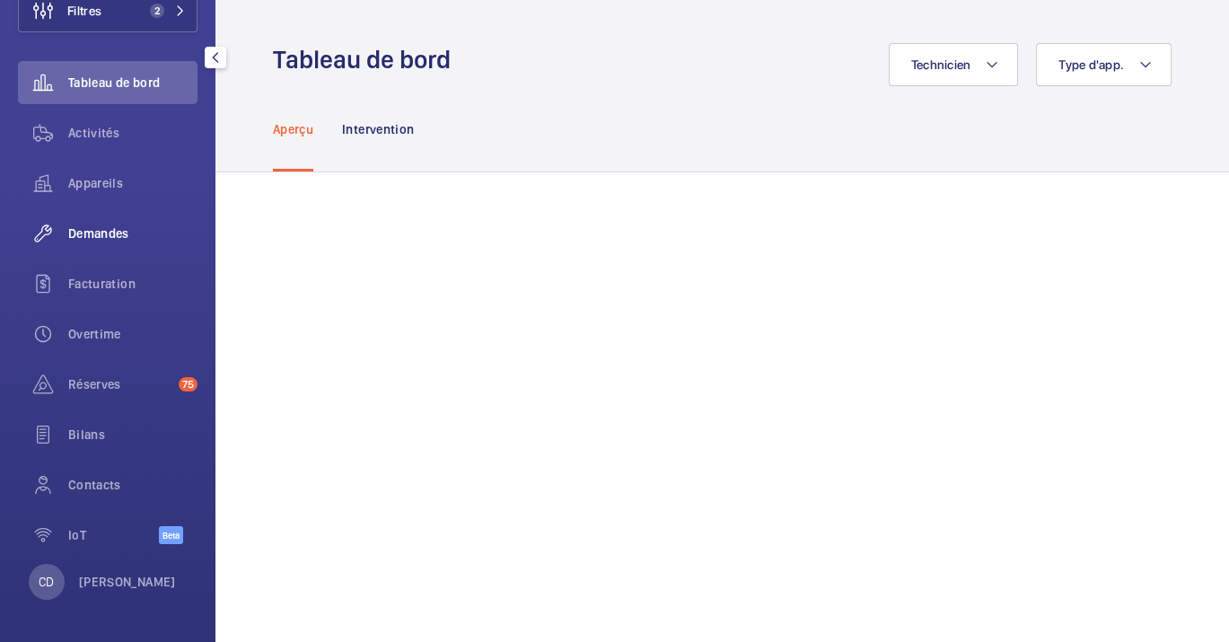
click at [70, 233] on span "Demandes" at bounding box center [132, 233] width 129 height 18
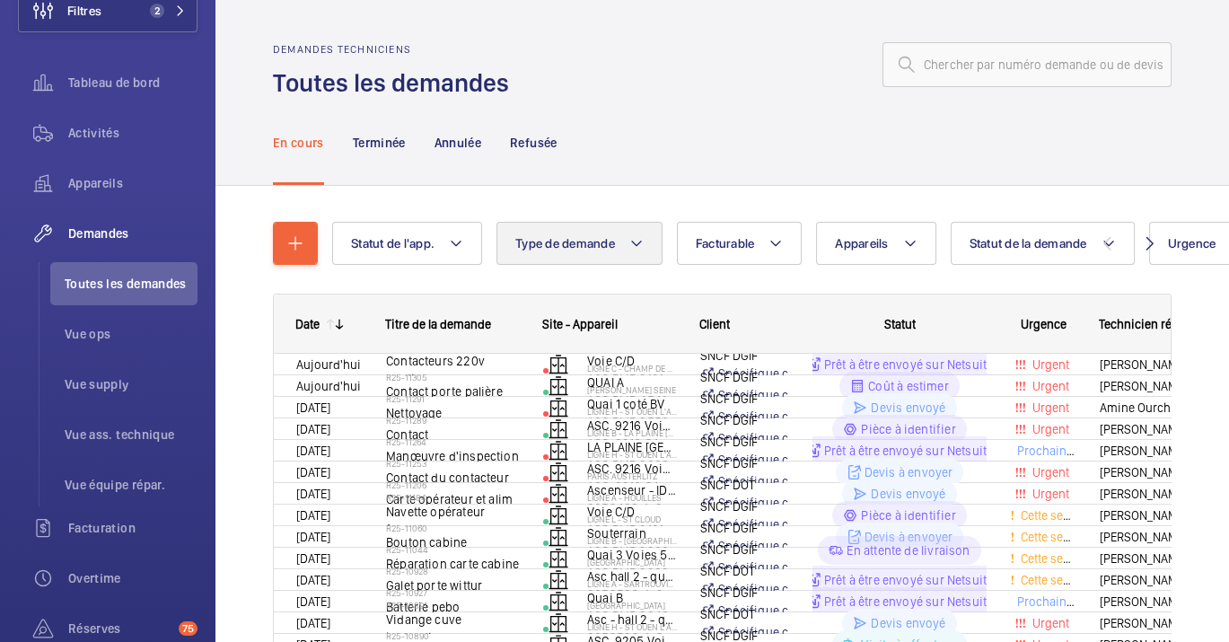
scroll to position [129, 0]
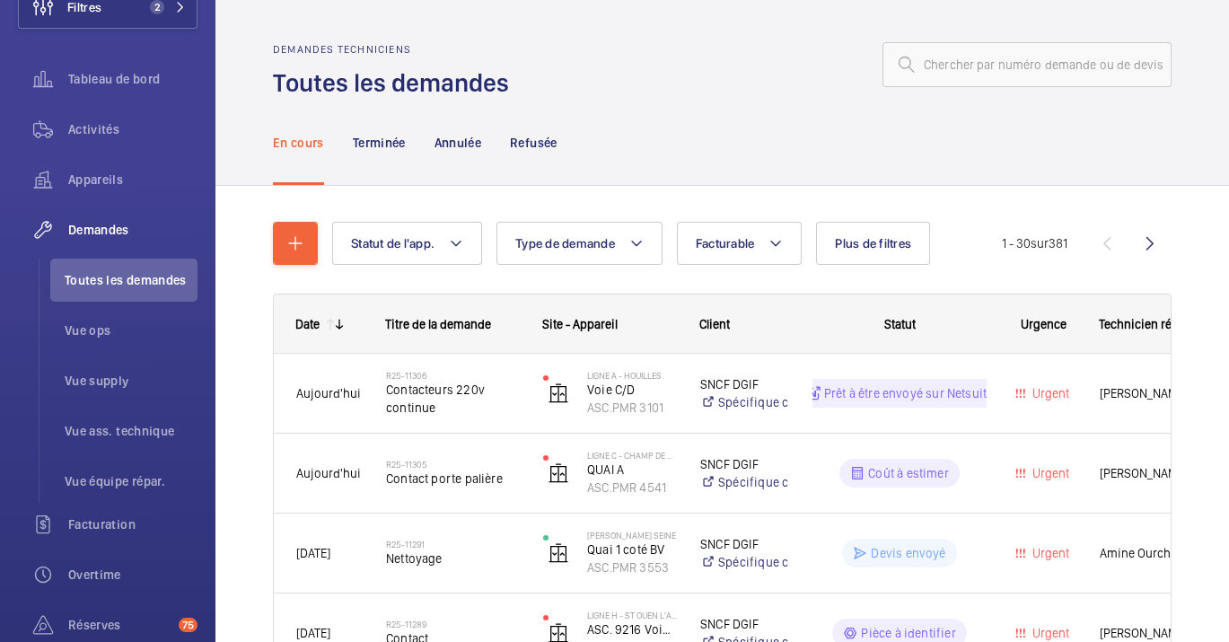
click at [465, 24] on wm-front-admin-header "Demandes techniciens Toutes les demandes" at bounding box center [722, 50] width 1014 height 100
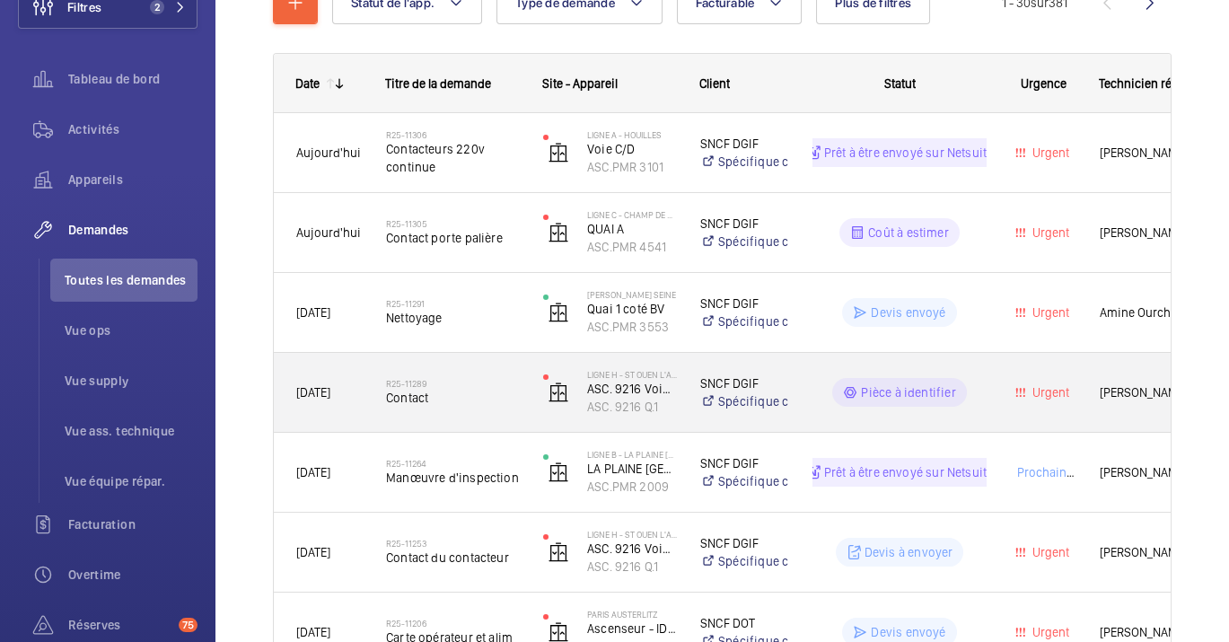
scroll to position [247, 0]
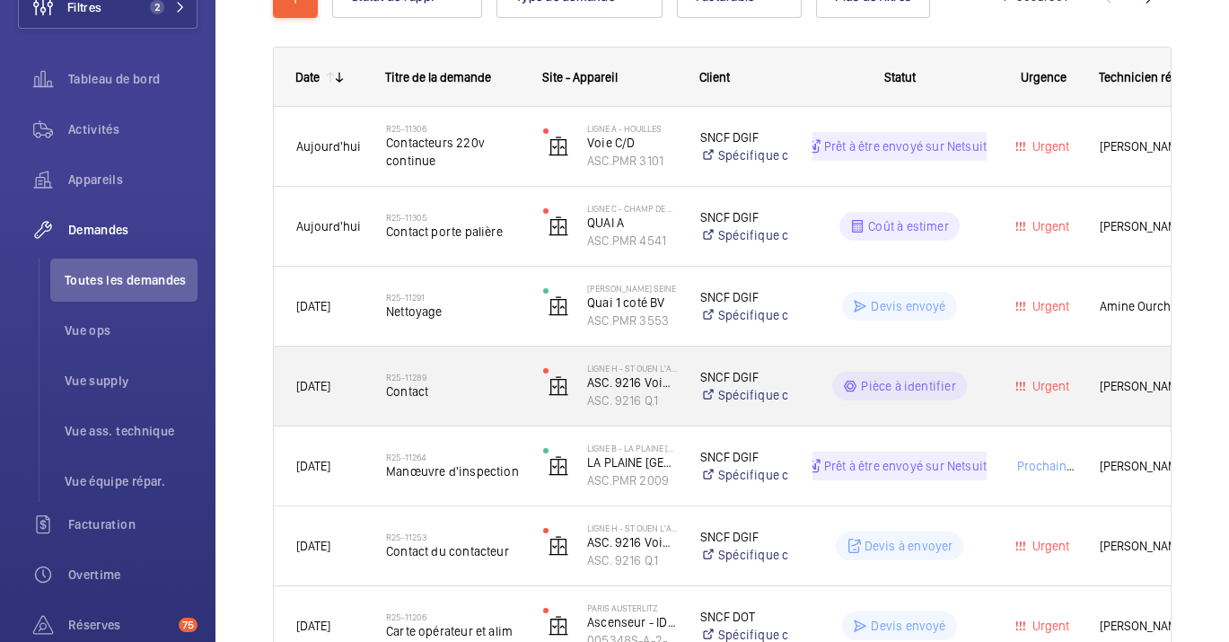
click at [522, 381] on div "Ligne H - ST OUEN L'AUMONE ASC. [STREET_ADDRESS] 9216 Q.1" at bounding box center [599, 386] width 155 height 74
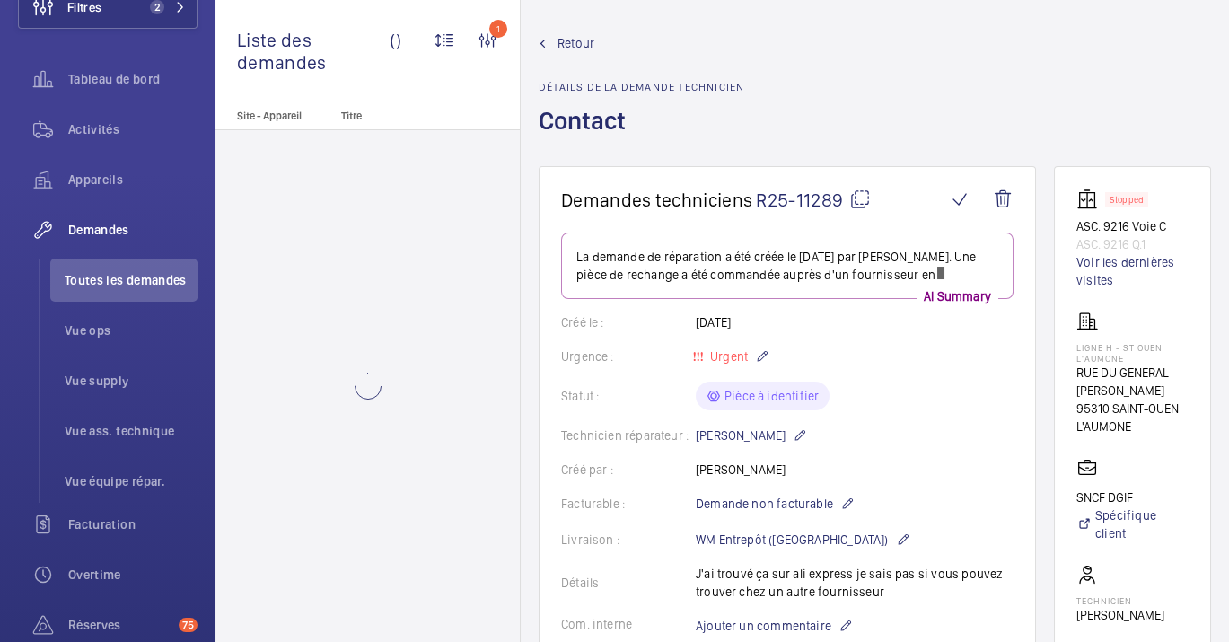
scroll to position [10, 0]
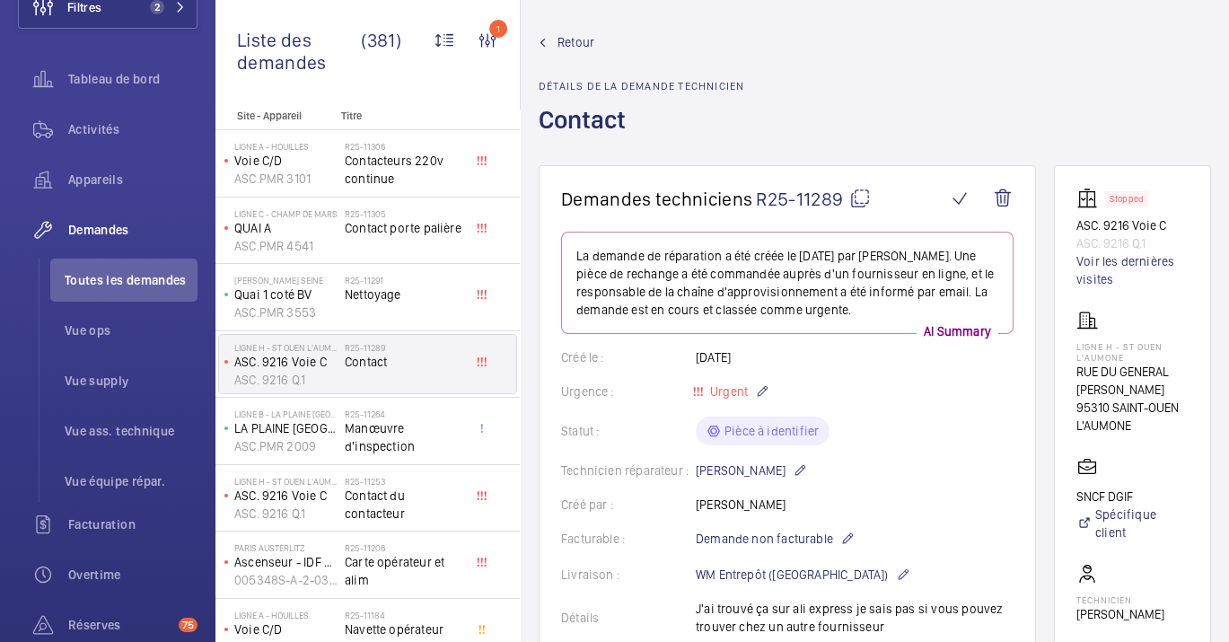
scroll to position [243, 0]
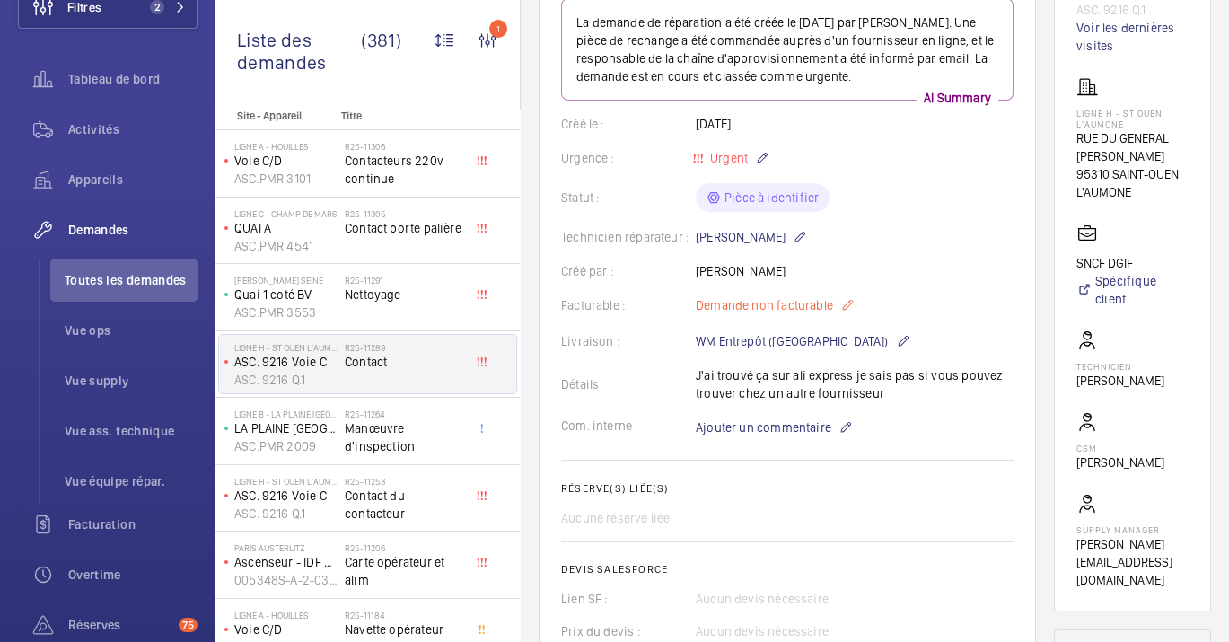
click at [848, 309] on mat-icon at bounding box center [847, 305] width 14 height 22
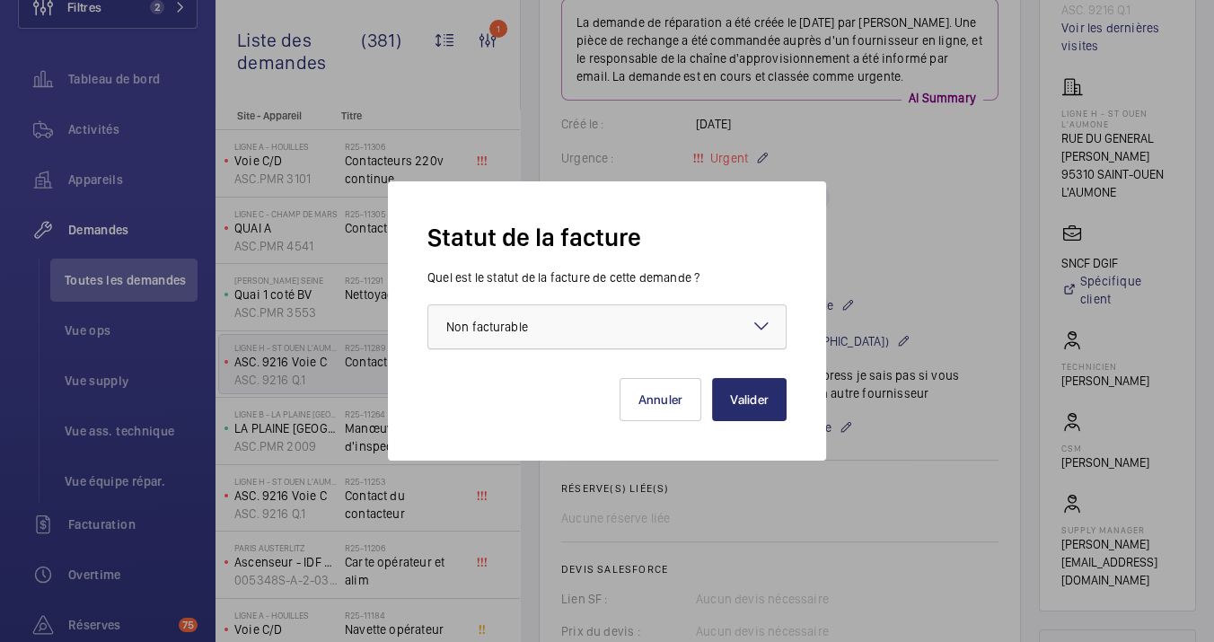
click at [561, 335] on div "× Non facturable" at bounding box center [509, 327] width 127 height 18
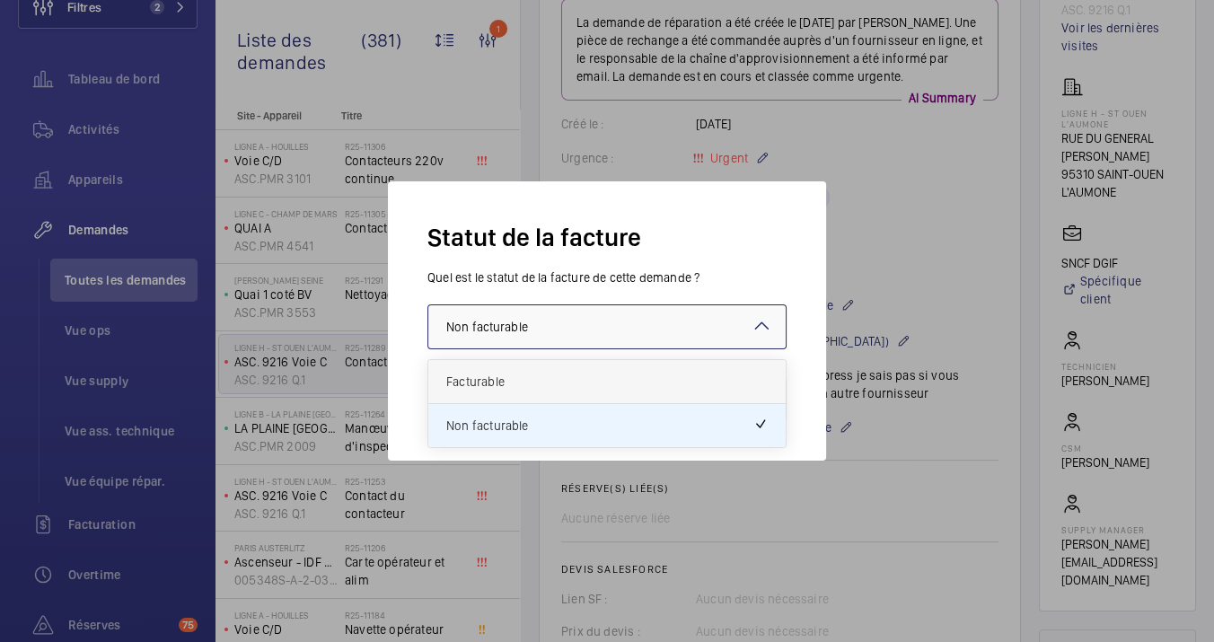
click at [541, 384] on span "Facturable" at bounding box center [606, 382] width 321 height 18
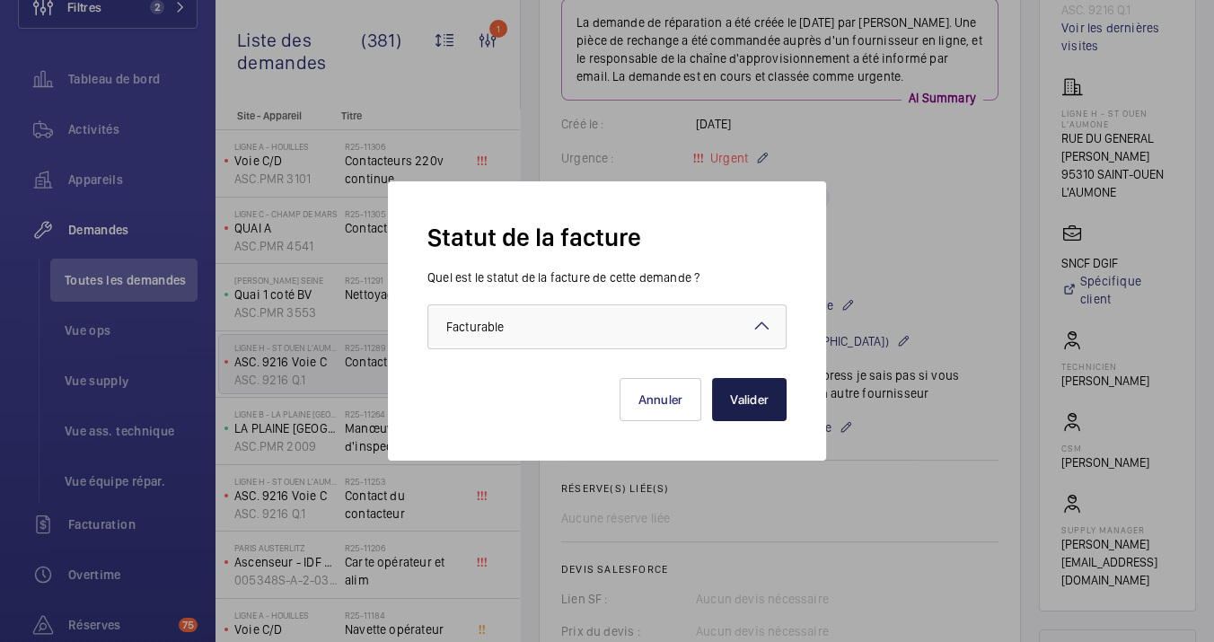
click at [784, 386] on button "Valider" at bounding box center [749, 399] width 75 height 43
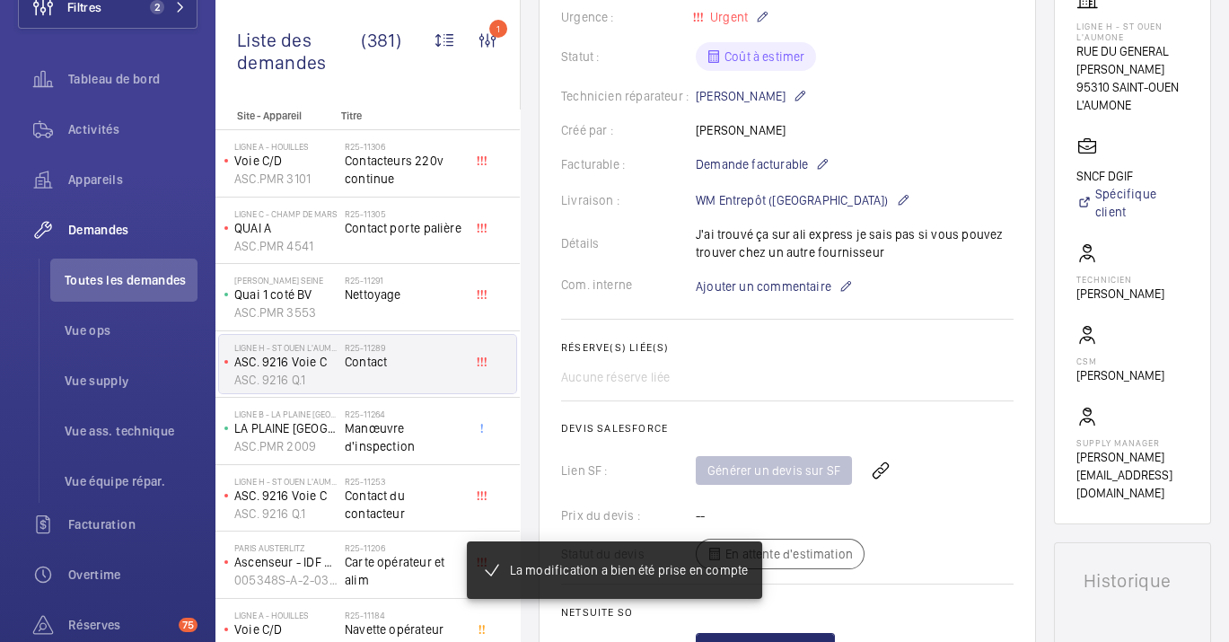
click at [895, 305] on wm-front-card-body "La demande de réparation a été créée le [DATE] avec urg AI Summary Créé le : [D…" at bounding box center [787, 286] width 453 height 751
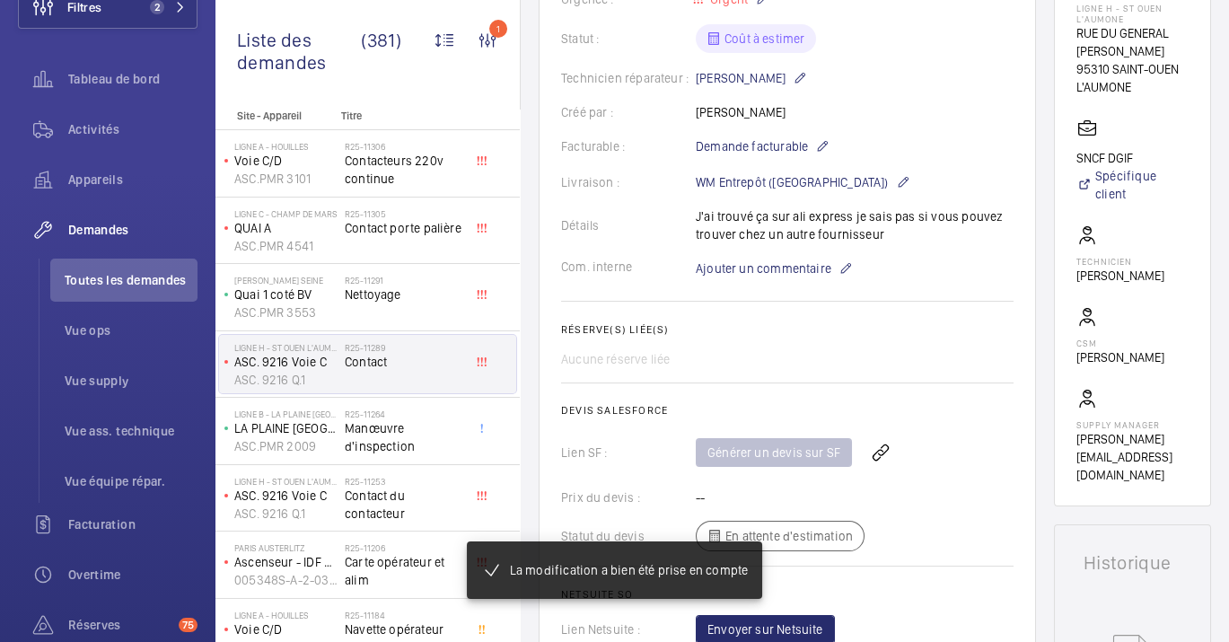
drag, startPoint x: 895, startPoint y: 305, endPoint x: 887, endPoint y: 301, distance: 9.2
click at [887, 301] on wm-front-card-body "La demande de réparation a été créée le [DATE] avec urgence. Une AI Summary Cré…" at bounding box center [787, 268] width 453 height 751
click at [887, 301] on wm-front-card-body "La demande de réparation a été créée le [DATE] avec urgence. Une p AI Summary C…" at bounding box center [787, 268] width 453 height 751
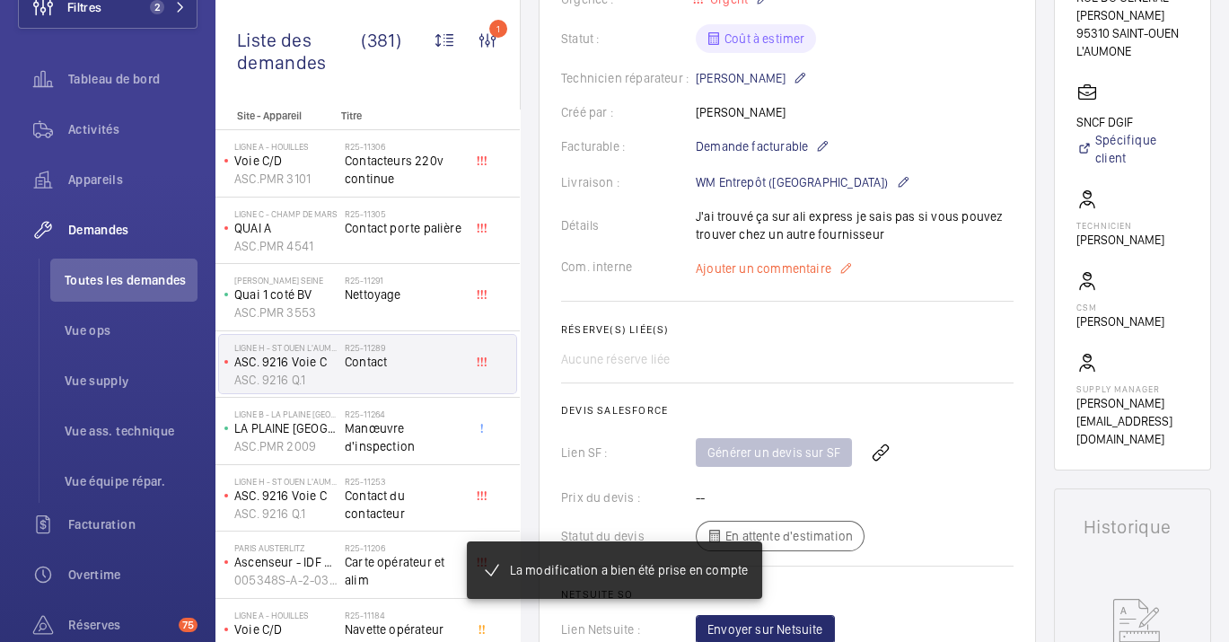
click at [825, 277] on span "Ajouter un commentaire" at bounding box center [764, 268] width 136 height 18
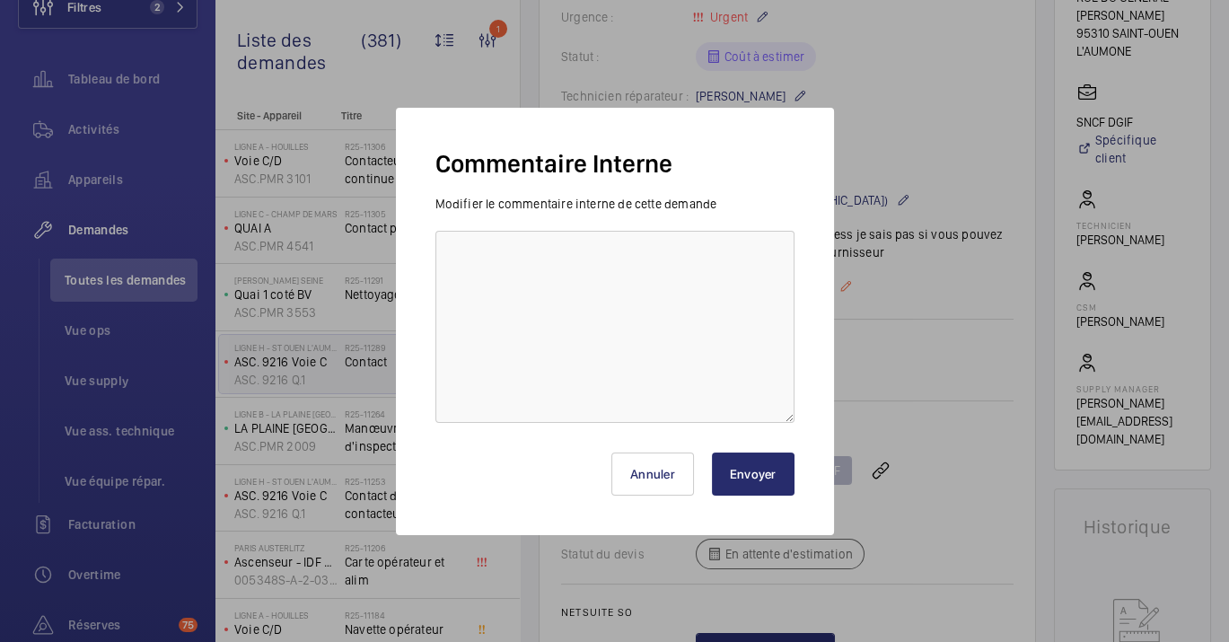
scroll to position [402, 0]
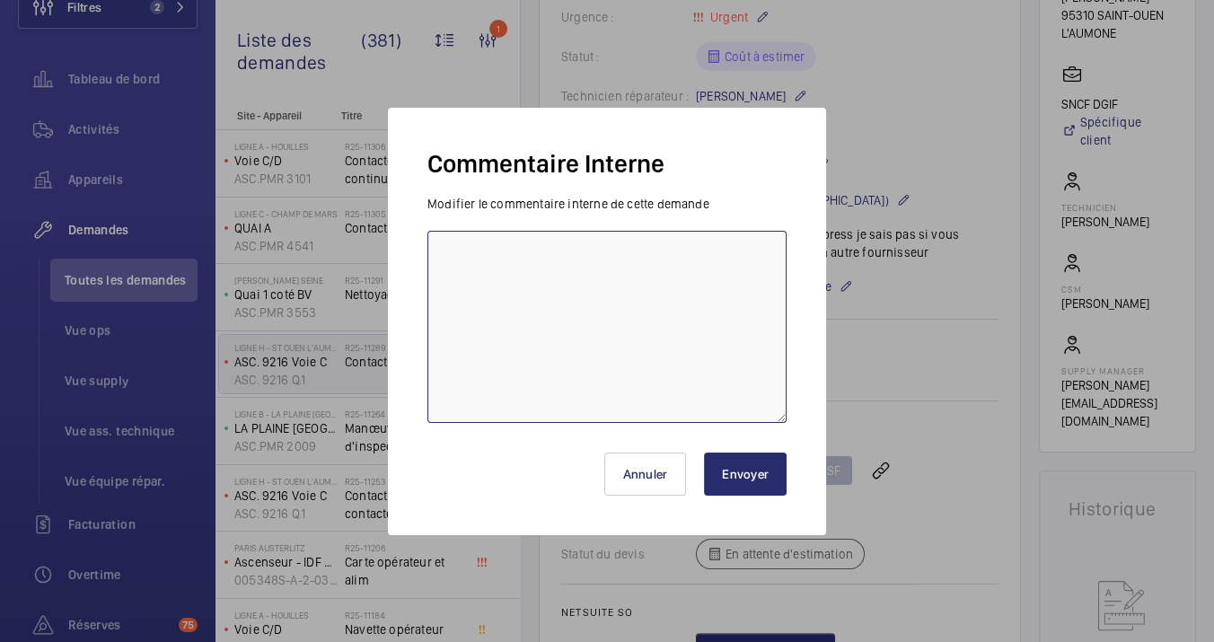
click at [708, 264] on textarea at bounding box center [606, 327] width 359 height 192
type textarea "vieux contacteur"
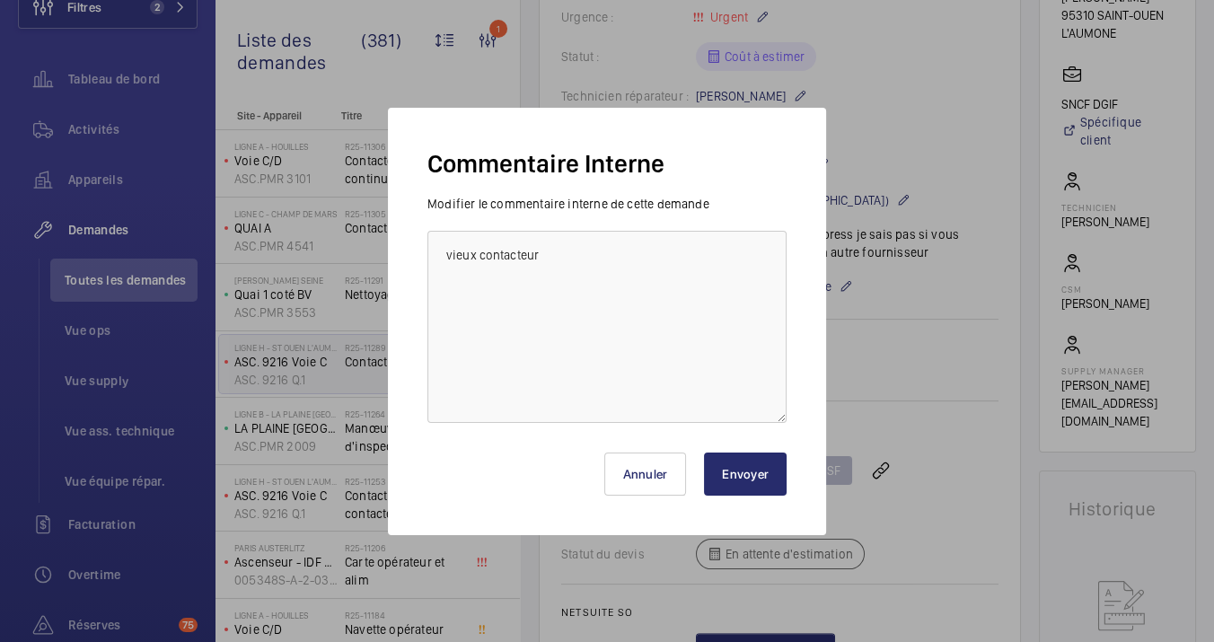
click at [777, 477] on button "Envoyer" at bounding box center [745, 474] width 83 height 43
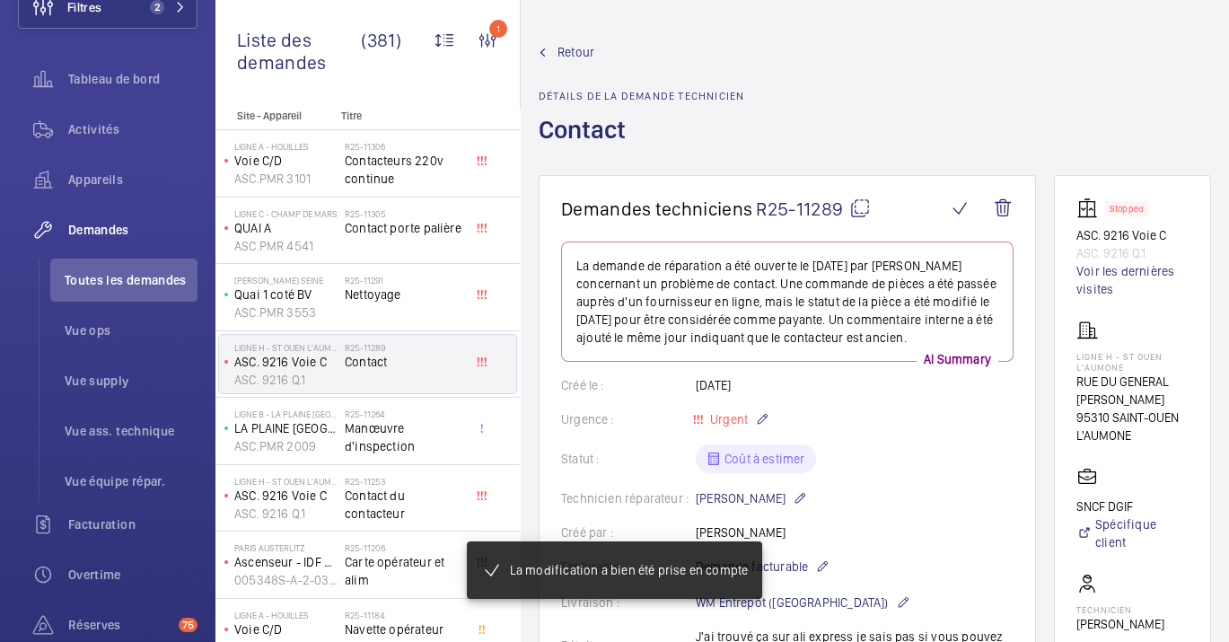
click at [779, 117] on div "Retour Détails de la demande technicien Contact" at bounding box center [875, 109] width 673 height 132
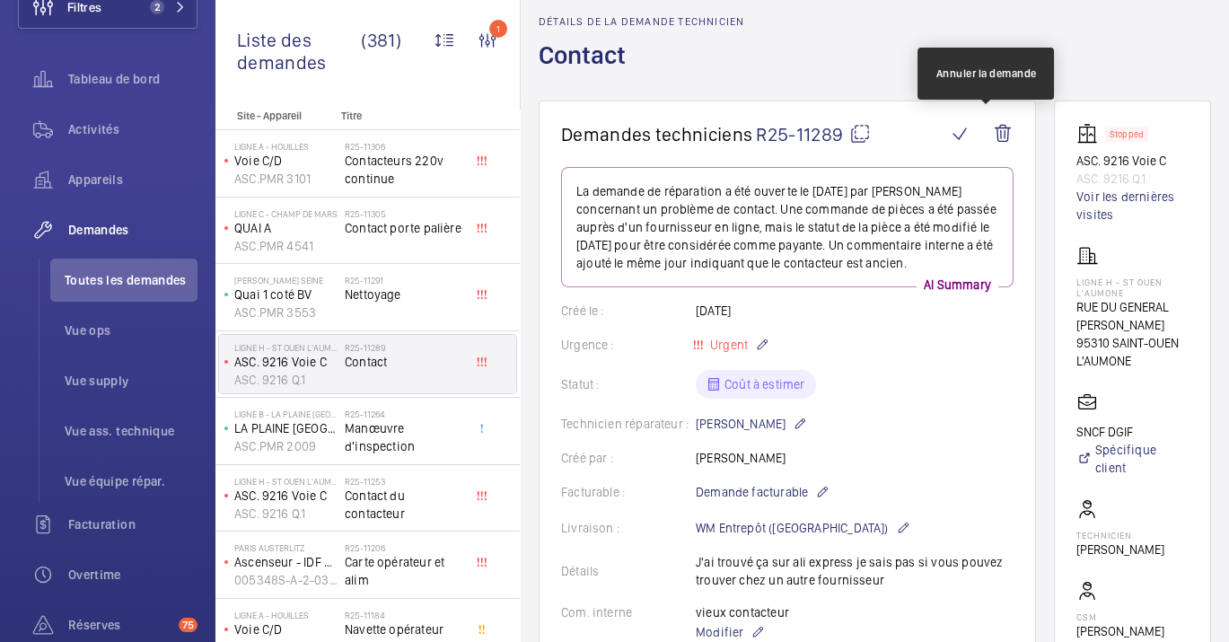
scroll to position [74, 0]
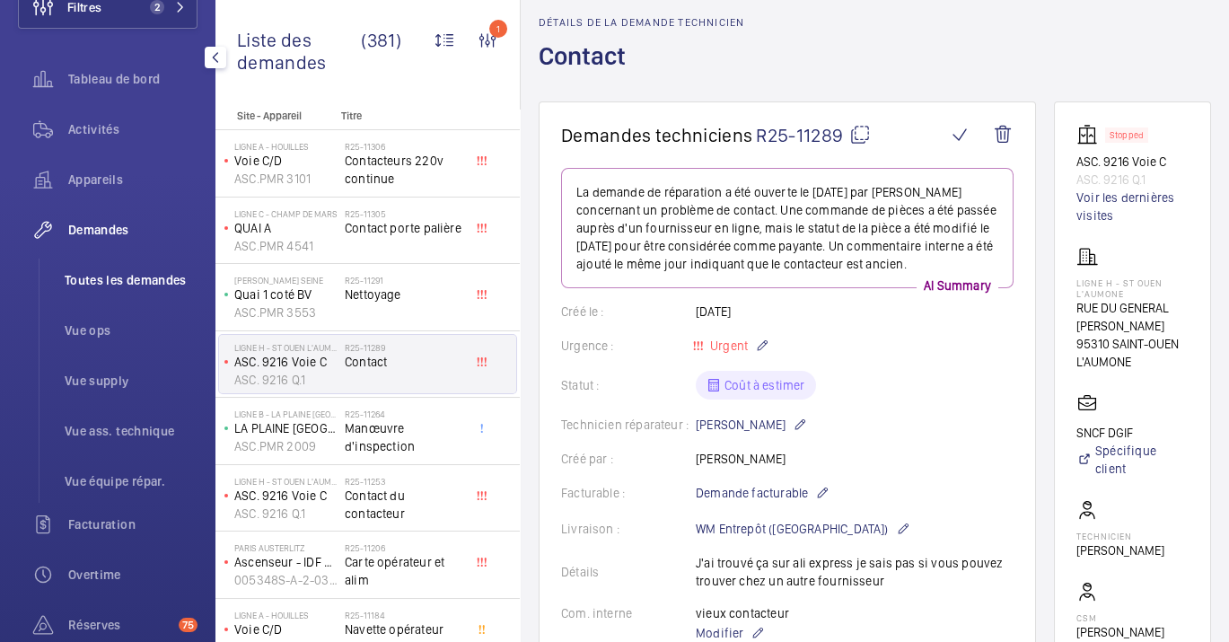
click at [58, 279] on li "Toutes les demandes" at bounding box center [123, 280] width 147 height 43
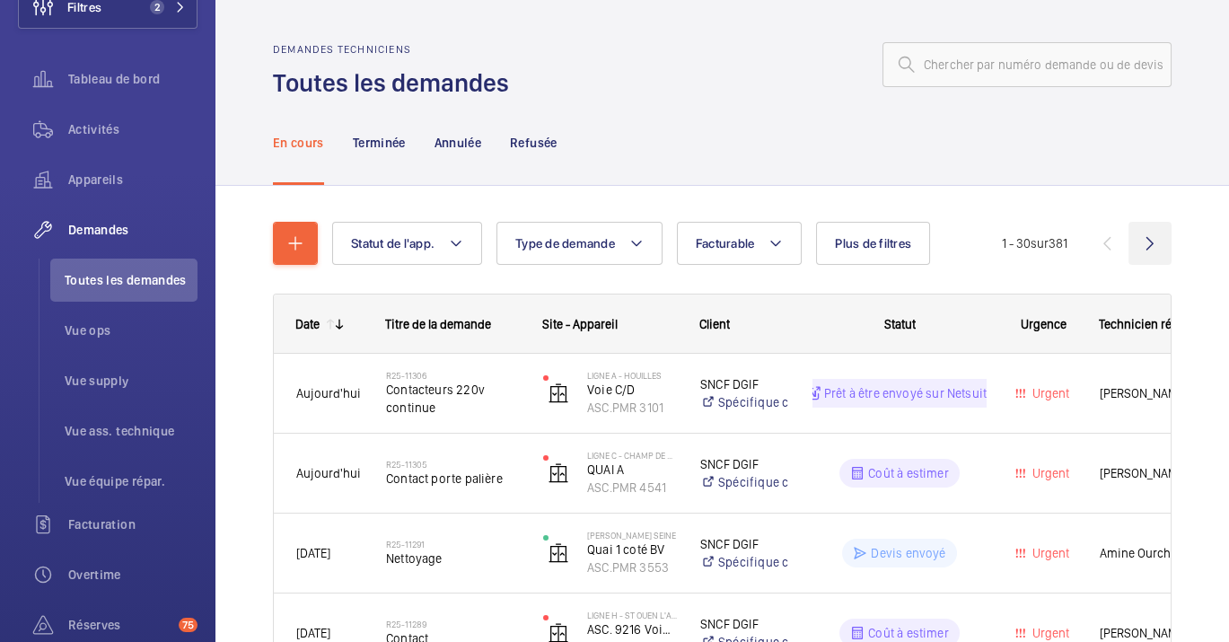
click at [1140, 249] on wm-front-icon-button at bounding box center [1150, 243] width 43 height 43
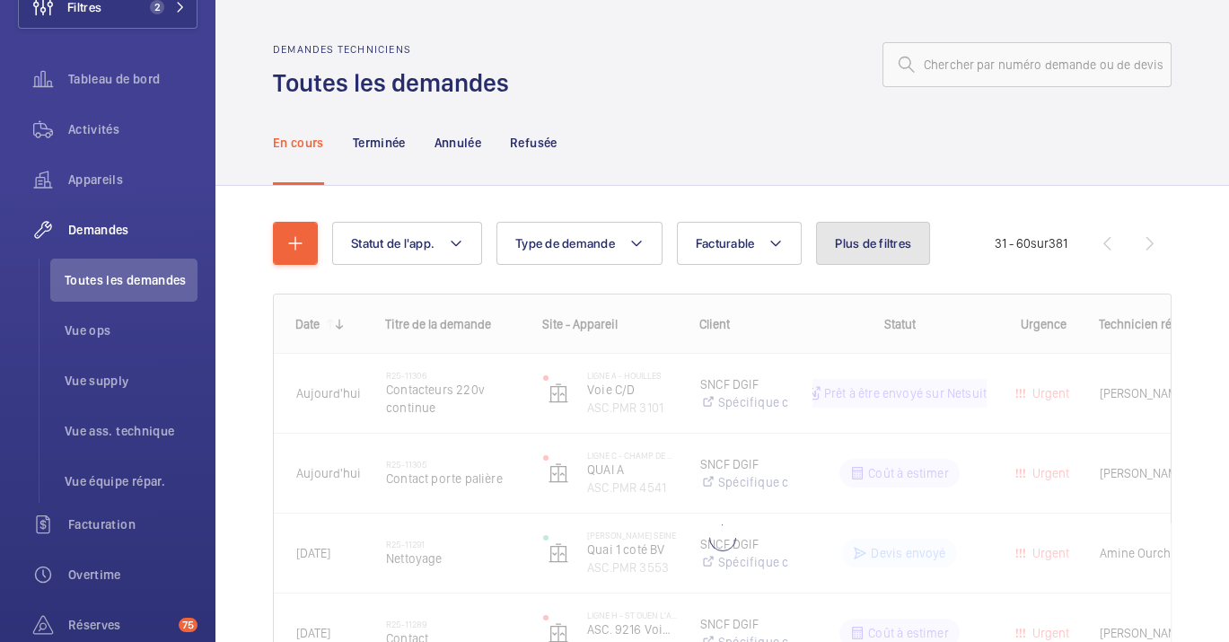
click at [900, 251] on button "Plus de filtres" at bounding box center [873, 243] width 114 height 43
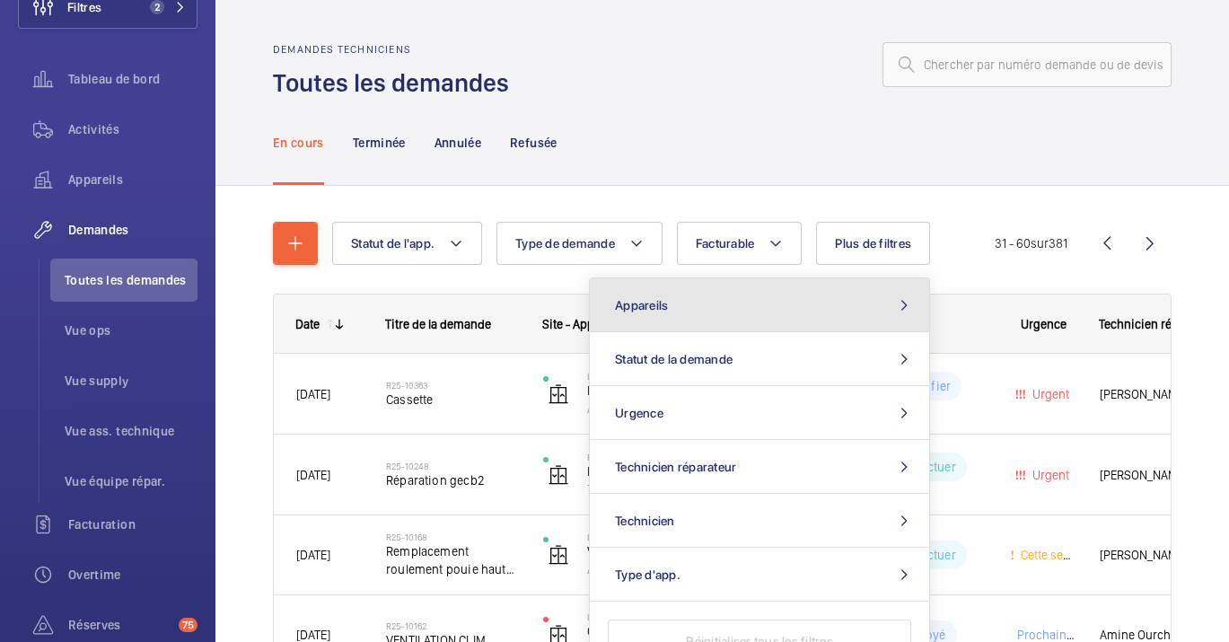
click at [734, 291] on button "Appareils" at bounding box center [759, 305] width 339 height 54
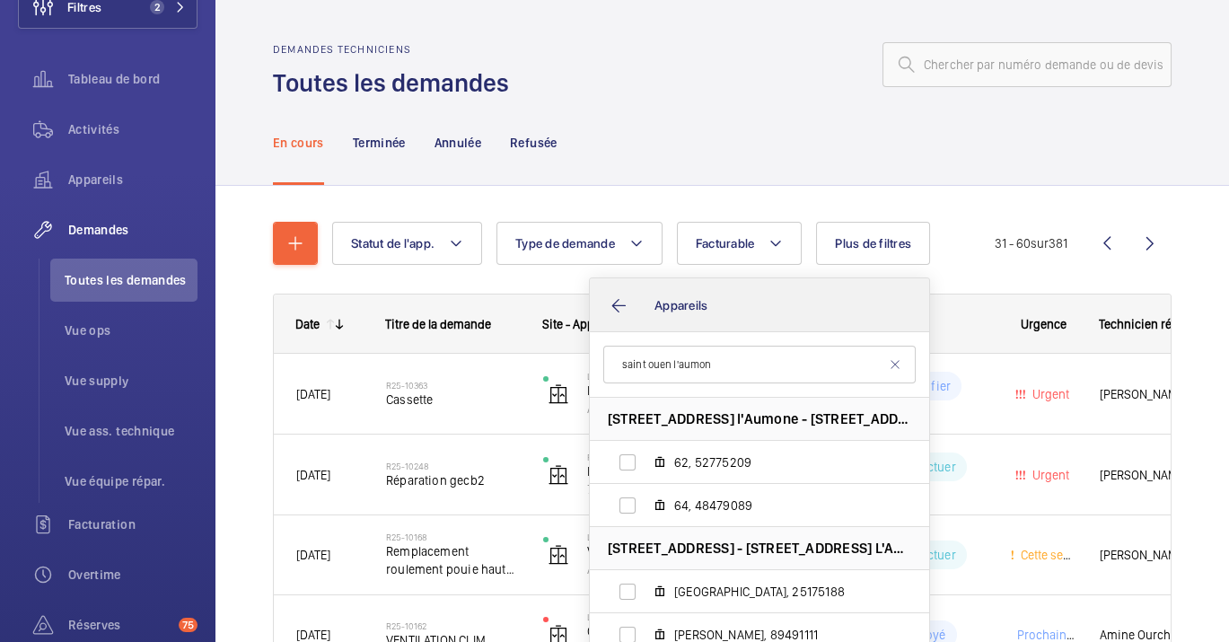
type input "[DEMOGRAPHIC_DATA] ouen l'aumone"
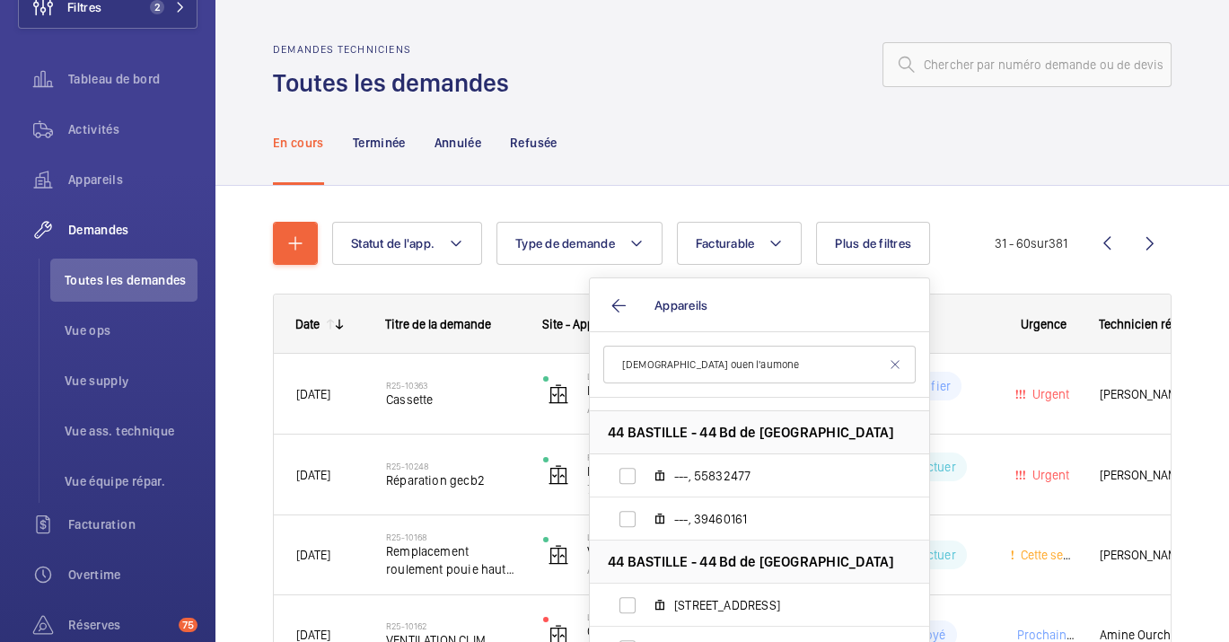
scroll to position [2560, 0]
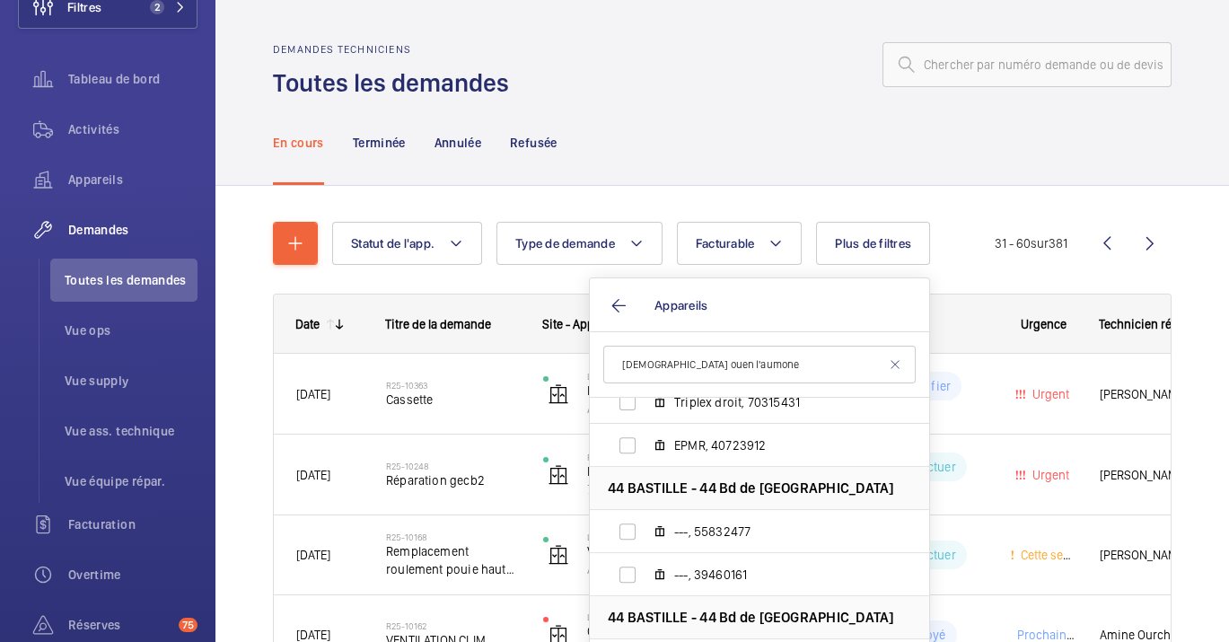
drag, startPoint x: 744, startPoint y: 373, endPoint x: 316, endPoint y: 333, distance: 430.1
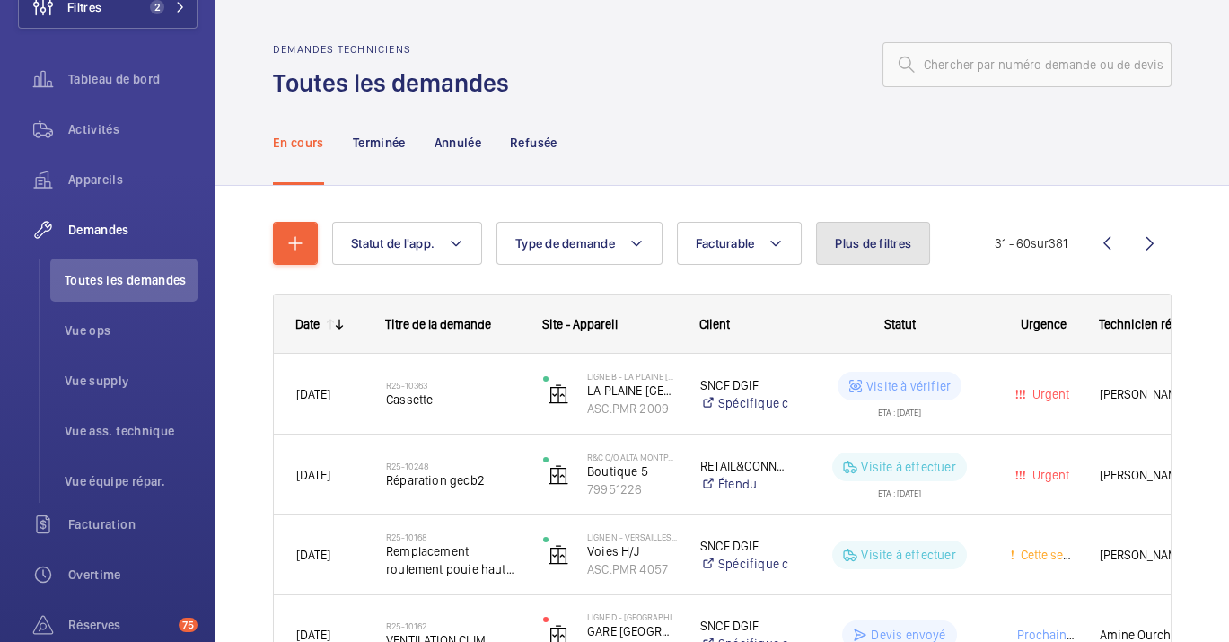
click at [855, 246] on span "Plus de filtres" at bounding box center [873, 243] width 76 height 14
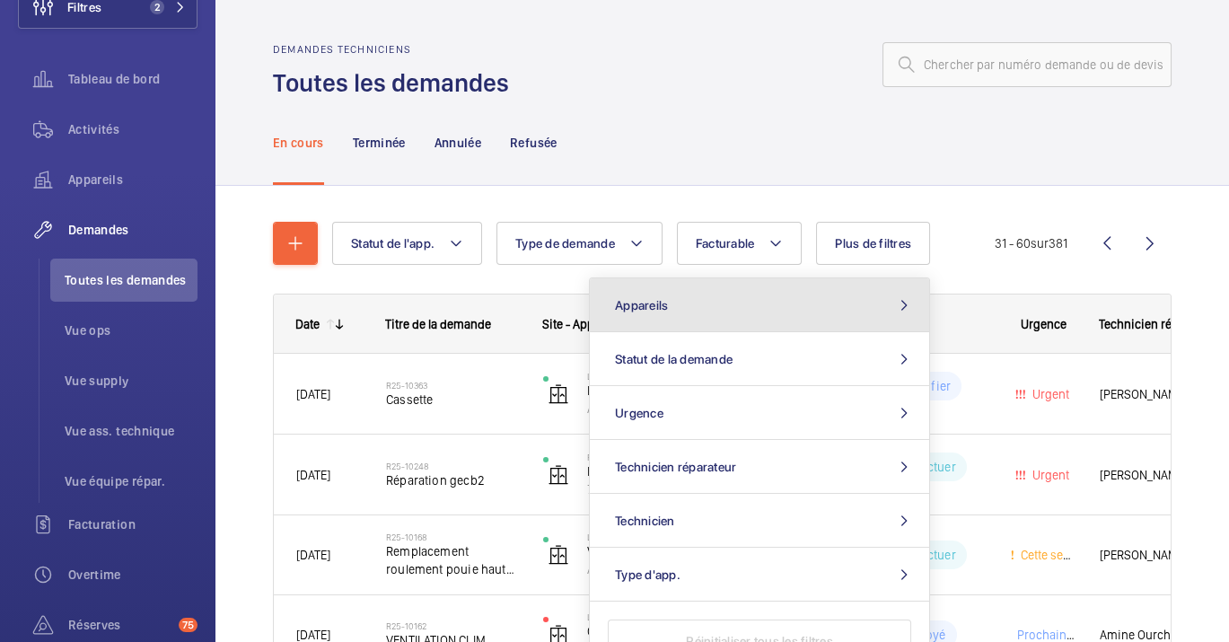
click at [711, 326] on button "Appareils" at bounding box center [759, 305] width 339 height 54
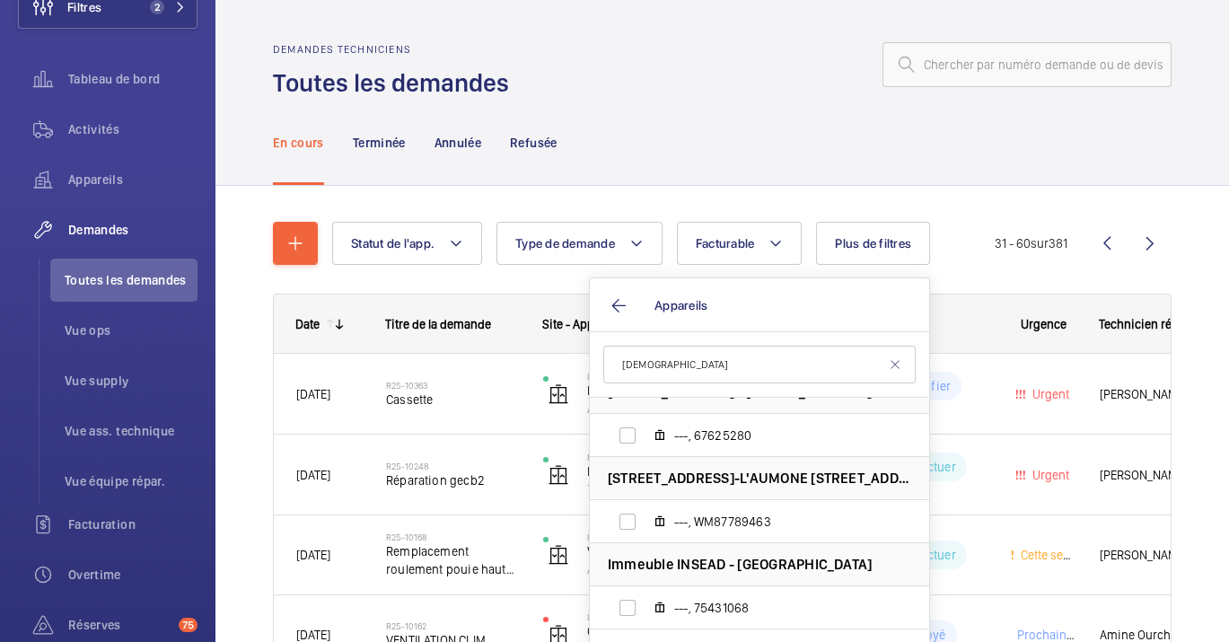
scroll to position [0, 0]
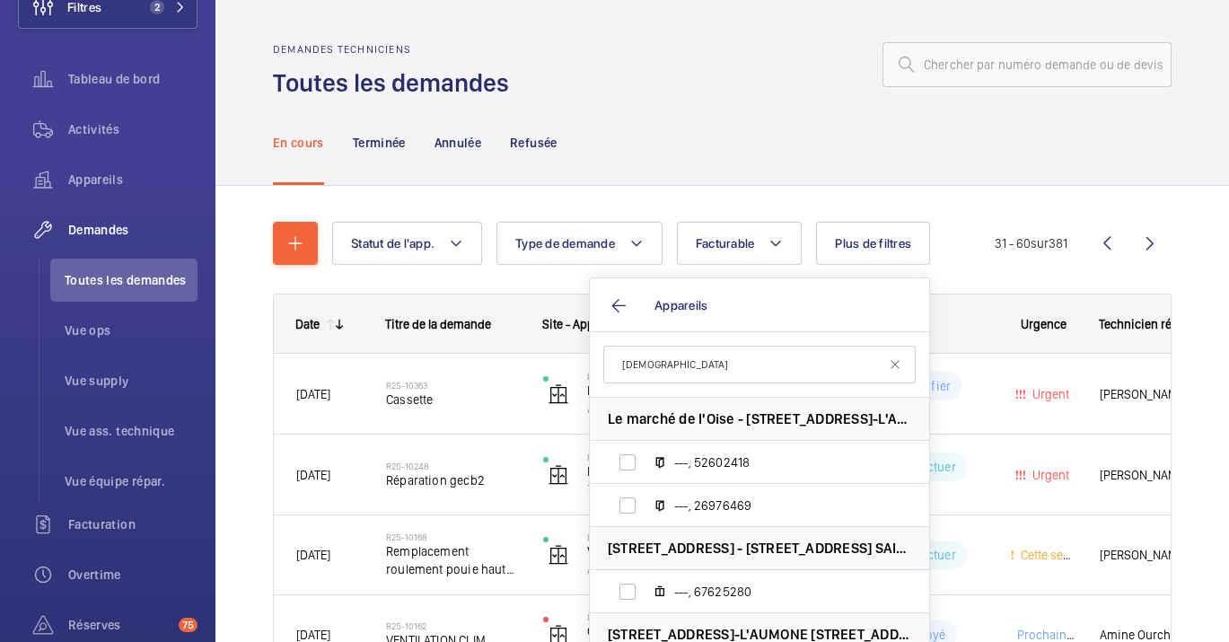
click at [896, 377] on input "[DEMOGRAPHIC_DATA]" at bounding box center [759, 365] width 312 height 38
click at [897, 374] on input "[DEMOGRAPHIC_DATA]" at bounding box center [759, 365] width 312 height 38
type input "[DEMOGRAPHIC_DATA]"
click at [892, 366] on mat-icon at bounding box center [895, 364] width 14 height 14
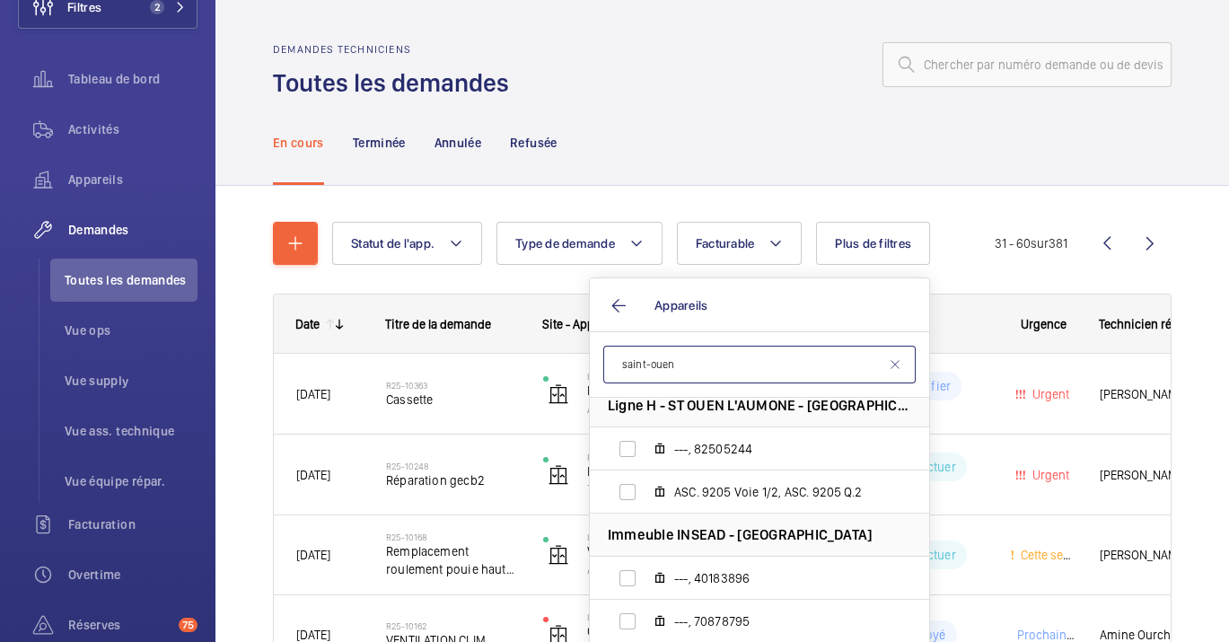
scroll to position [496, 0]
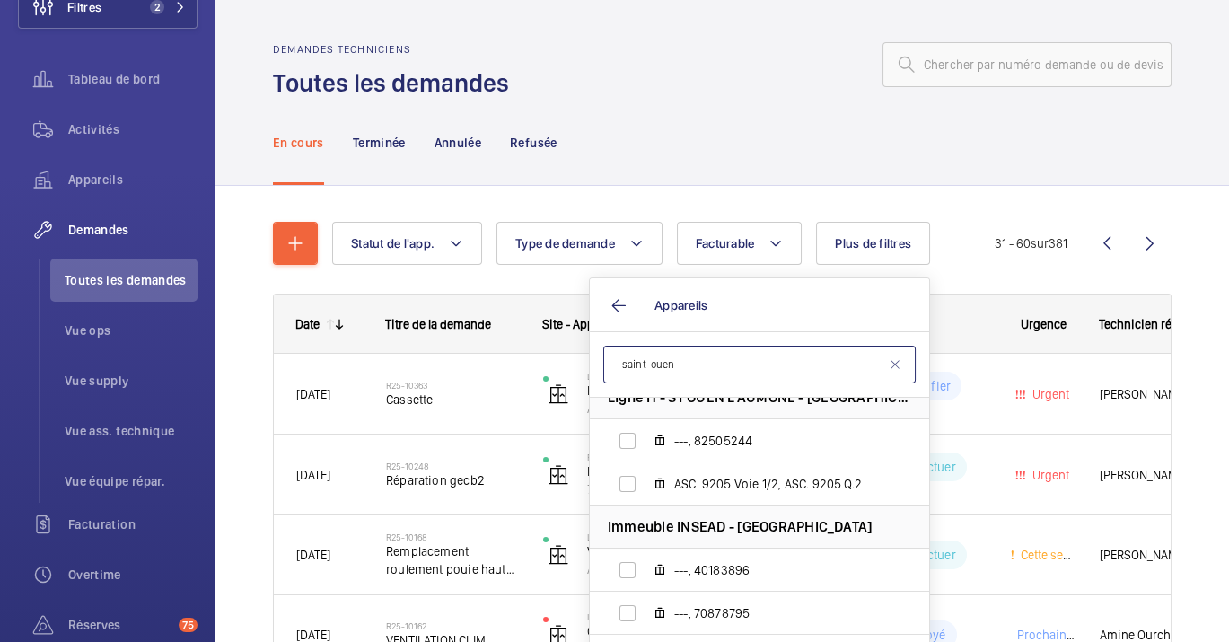
type input "saint-ouen"
click at [734, 503] on label "ASC. 9205 Voie 1/2, ASC. 9205 Q.2" at bounding box center [745, 483] width 311 height 43
click at [646, 502] on input "ASC. 9205 Voie 1/2, ASC. 9205 Q.2" at bounding box center [628, 484] width 36 height 36
checkbox input "true"
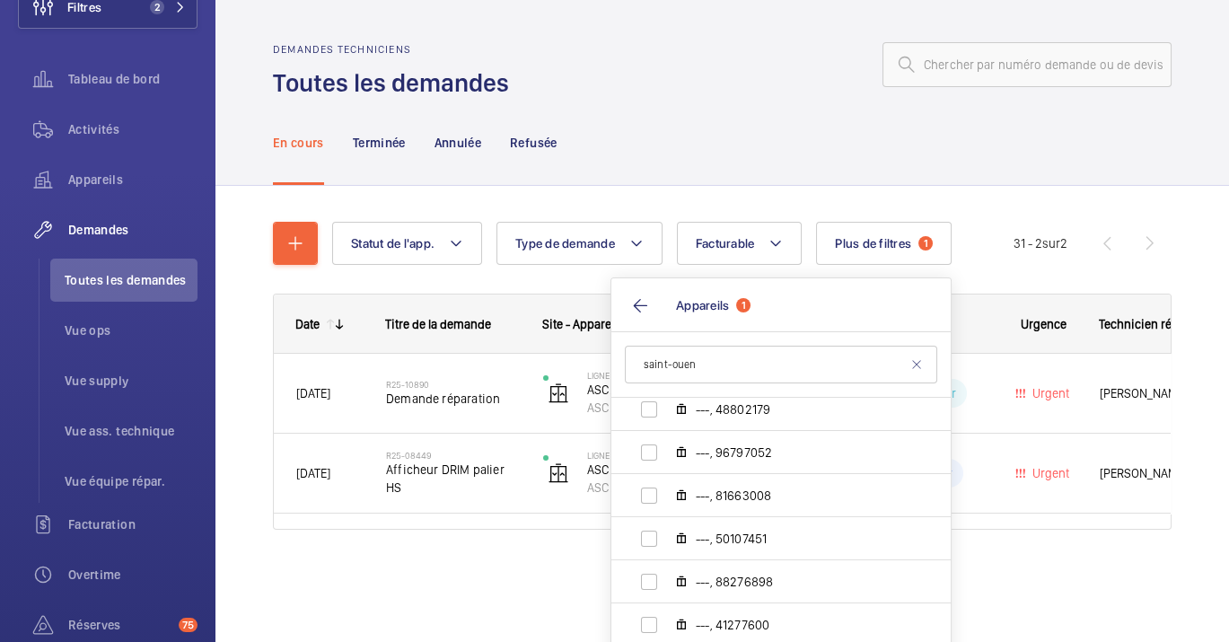
scroll to position [866, 0]
click at [537, 598] on div "Statut de l'app. Type de demande Facturable Plus de filtres 1 Appareils 1 [GEOG…" at bounding box center [722, 401] width 1014 height 430
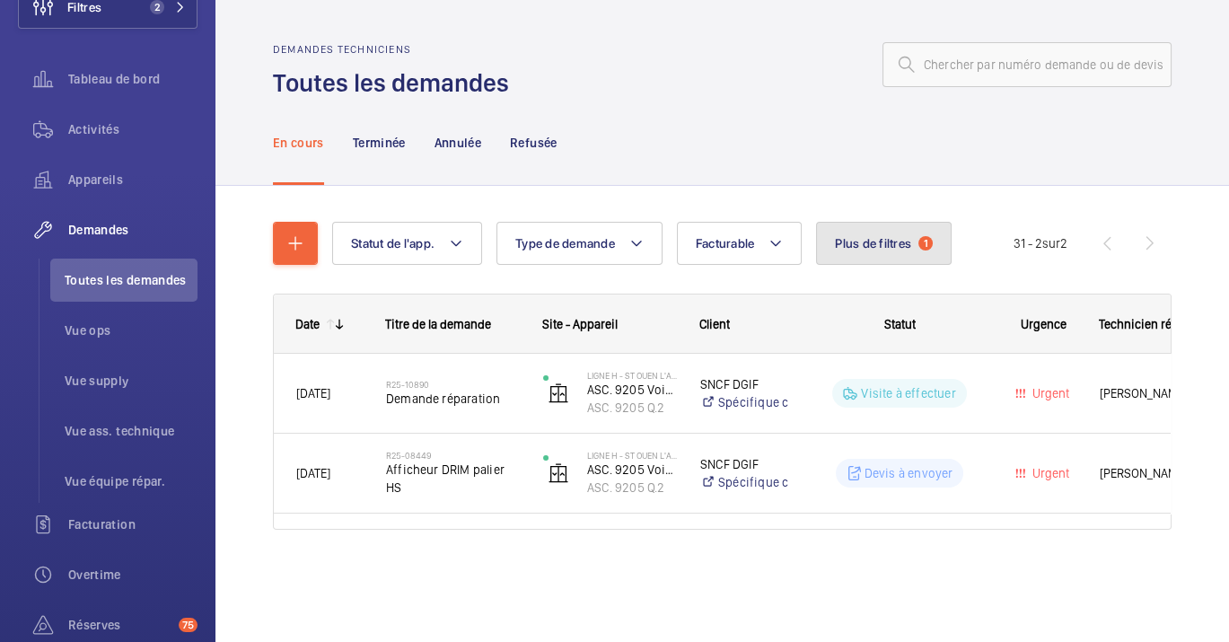
click at [849, 227] on button "Plus de filtres 1" at bounding box center [884, 243] width 136 height 43
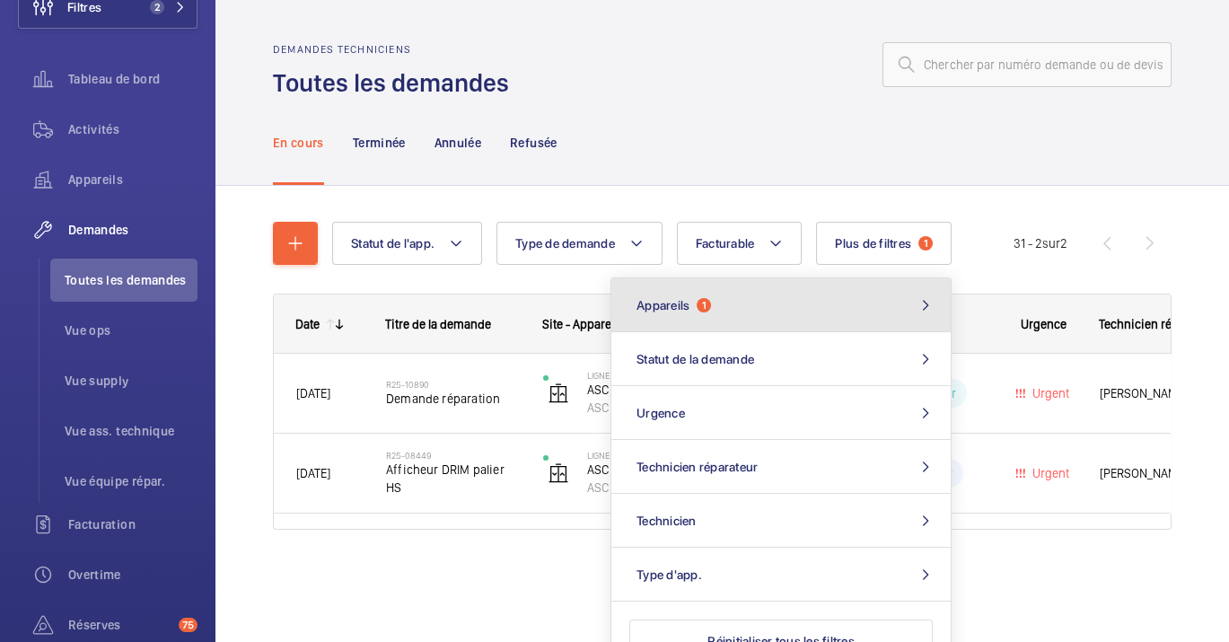
click at [814, 303] on button "Appareils 1" at bounding box center [780, 305] width 339 height 54
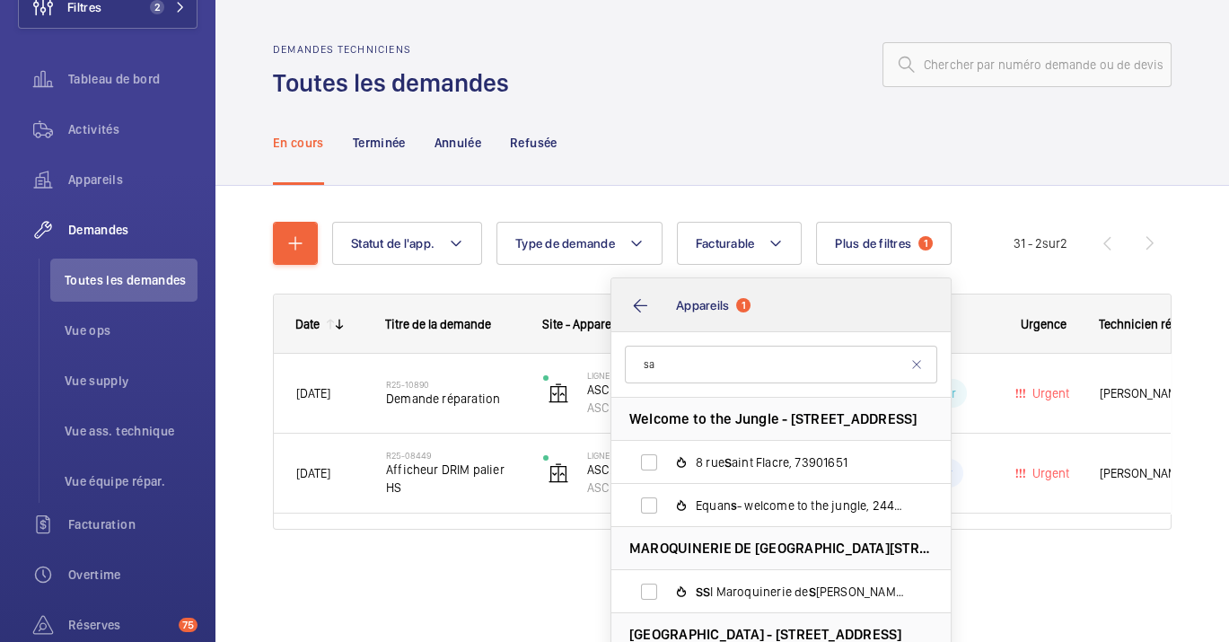
type input "s"
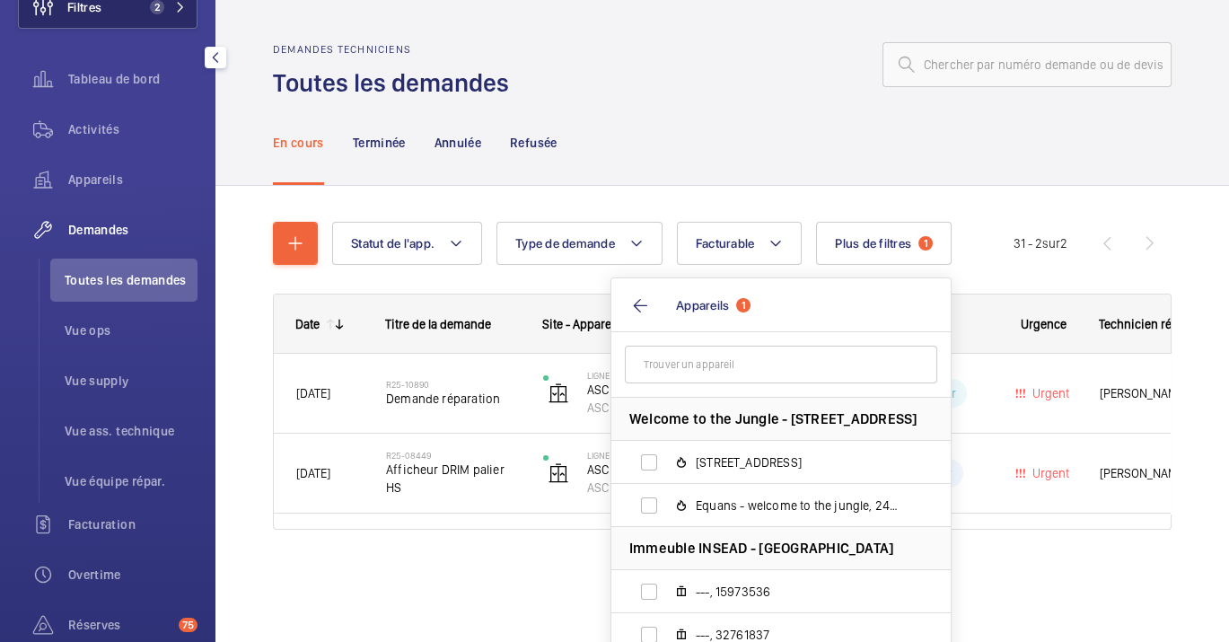
click at [123, 22] on button "Filtres 2" at bounding box center [108, 7] width 180 height 43
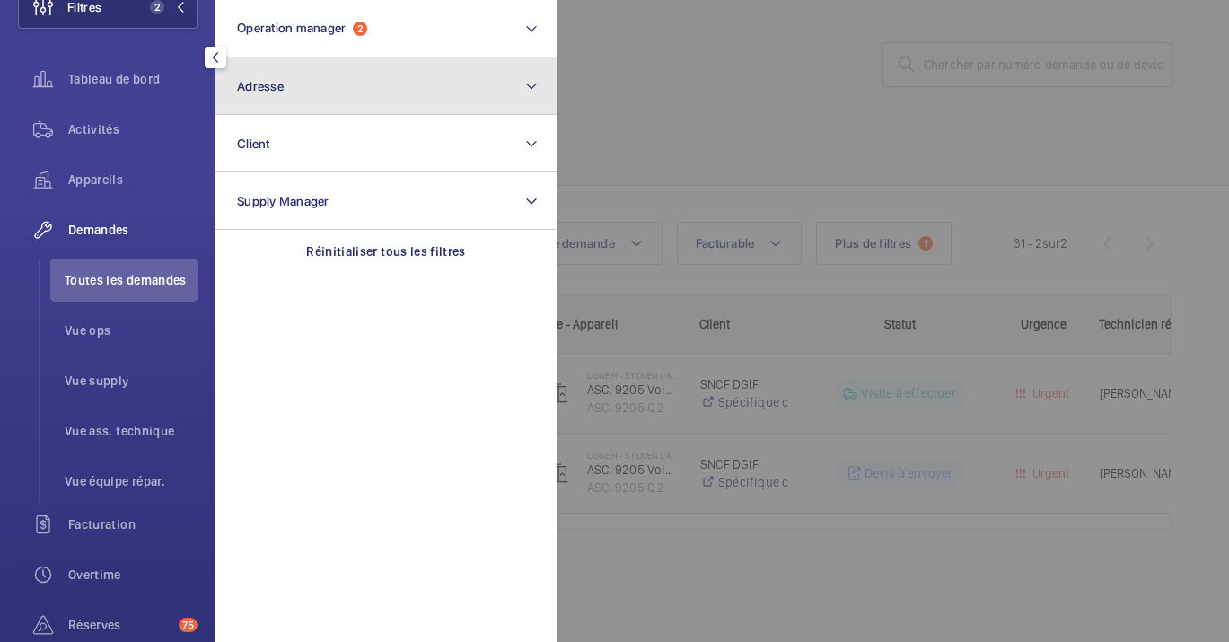
click at [461, 94] on button "Adresse" at bounding box center [385, 85] width 341 height 57
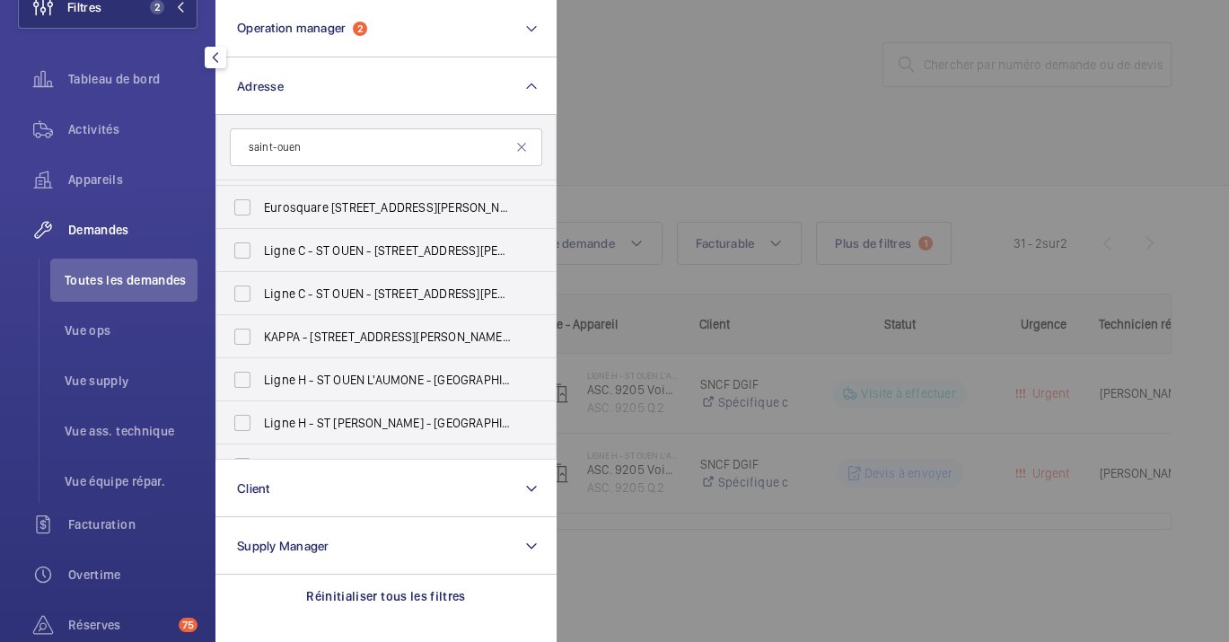
scroll to position [518, 0]
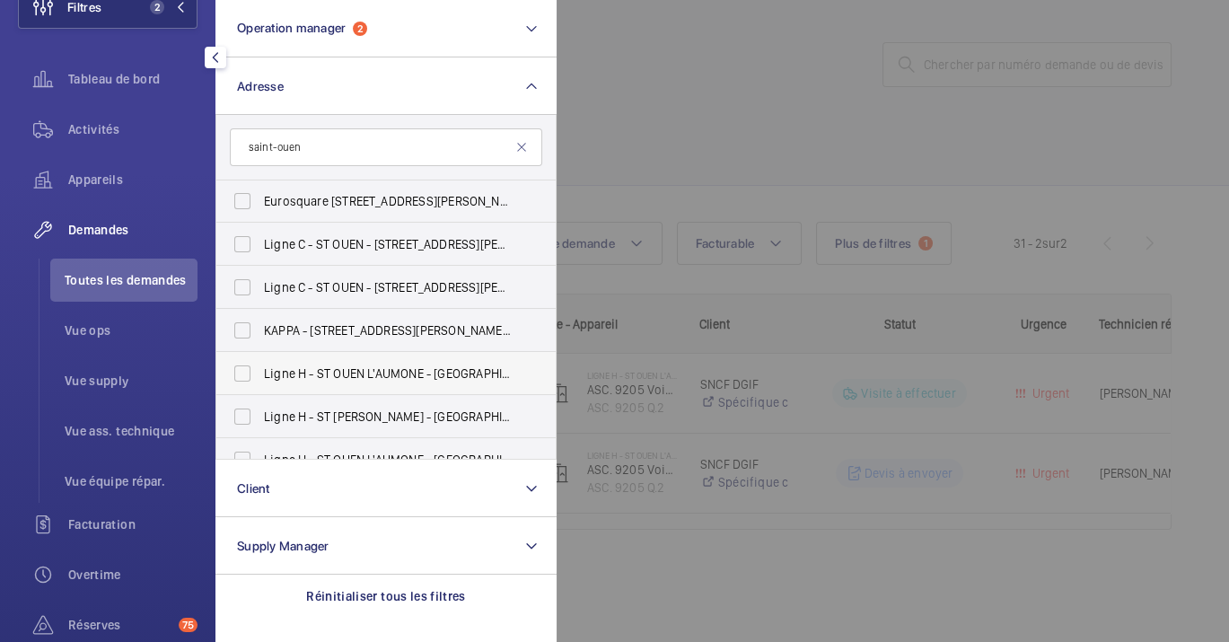
type input "saint-ouen"
click at [319, 375] on span "Ligne H - ST OUEN L'AUMONE - [GEOGRAPHIC_DATA][PERSON_NAME], [GEOGRAPHIC_DATA] …" at bounding box center [387, 374] width 247 height 18
click at [260, 375] on input "Ligne H - ST OUEN L'AUMONE - [GEOGRAPHIC_DATA][PERSON_NAME], [GEOGRAPHIC_DATA] …" at bounding box center [242, 374] width 36 height 36
checkbox input "true"
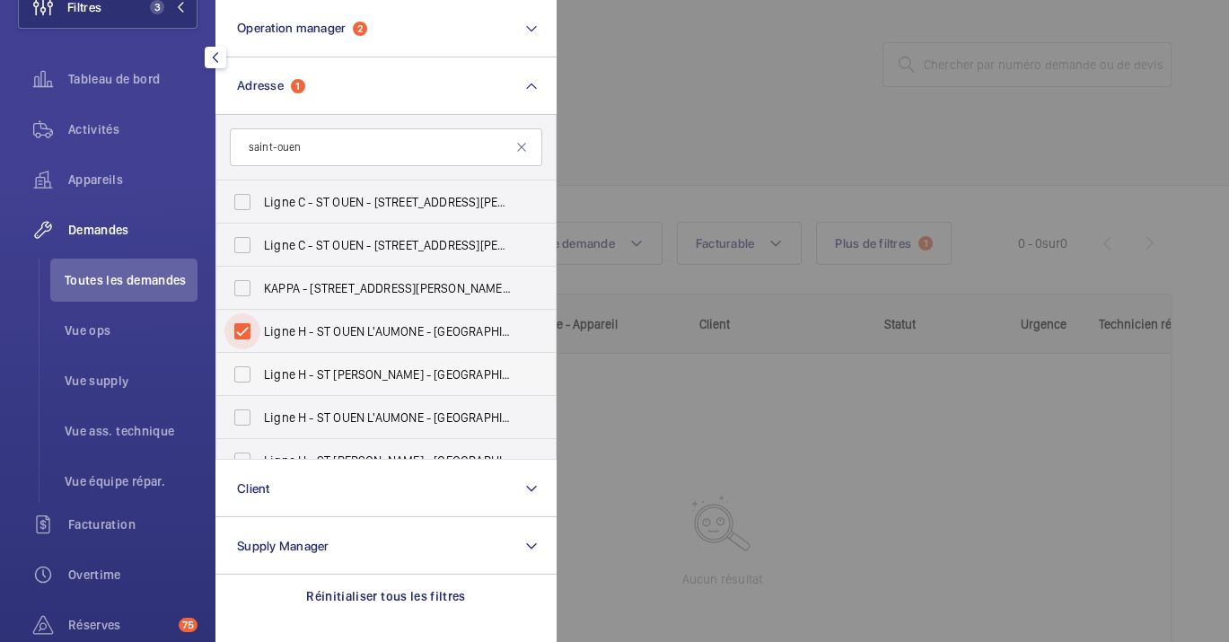
scroll to position [593, 0]
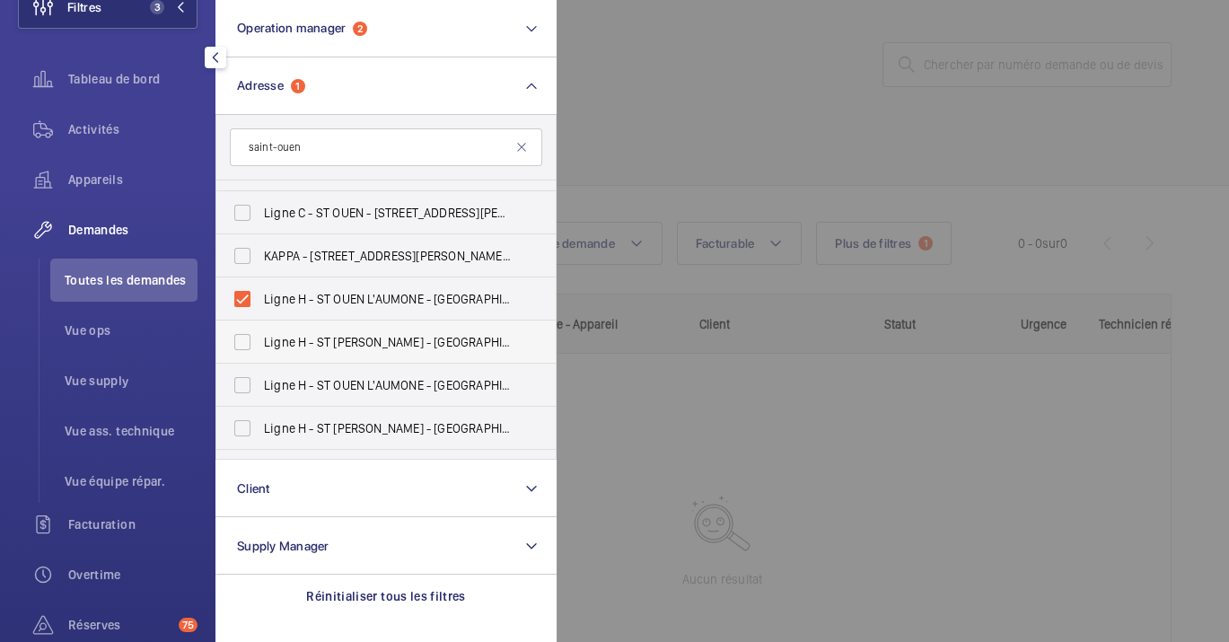
click at [361, 397] on label "Ligne H - ST OUEN L'AUMONE - [GEOGRAPHIC_DATA][PERSON_NAME], [GEOGRAPHIC_DATA] …" at bounding box center [372, 385] width 312 height 43
click at [260, 397] on input "Ligne H - ST OUEN L'AUMONE - [GEOGRAPHIC_DATA][PERSON_NAME], [GEOGRAPHIC_DATA] …" at bounding box center [242, 385] width 36 height 36
checkbox input "true"
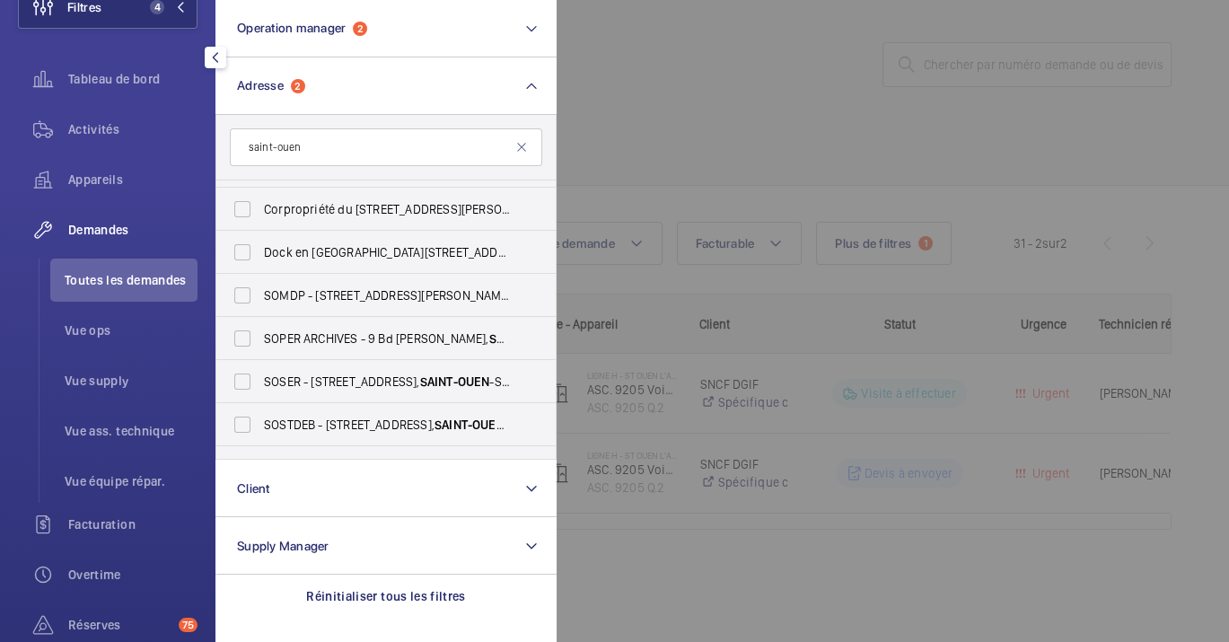
scroll to position [1187, 0]
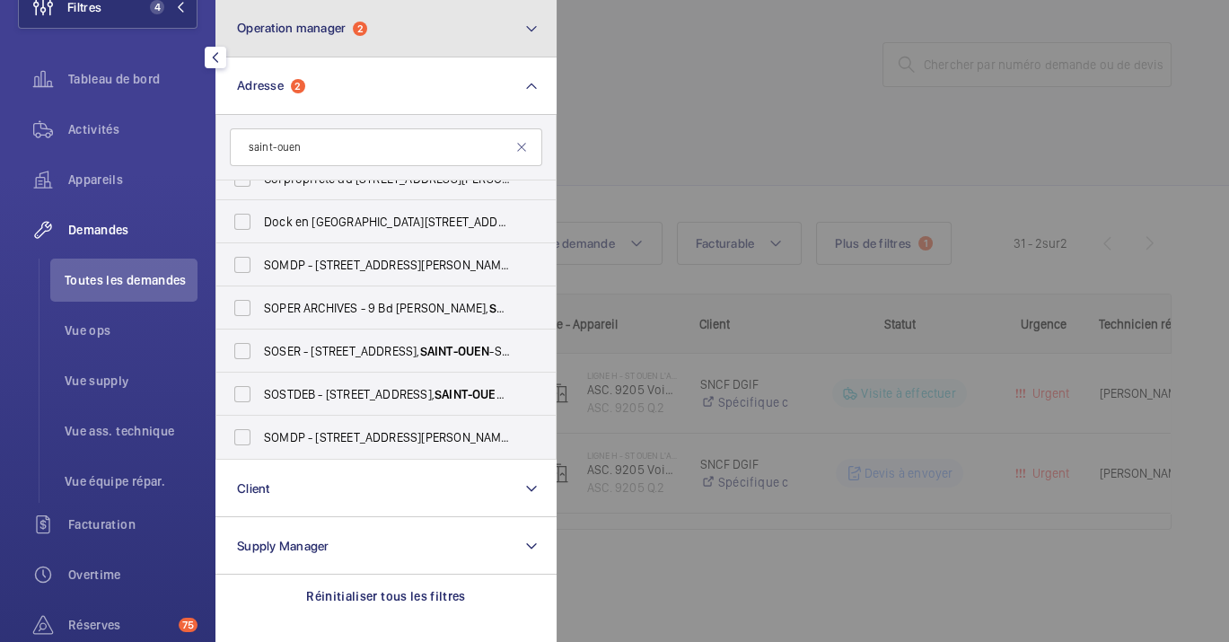
click at [409, 28] on button "Operation manager 2" at bounding box center [385, 28] width 341 height 57
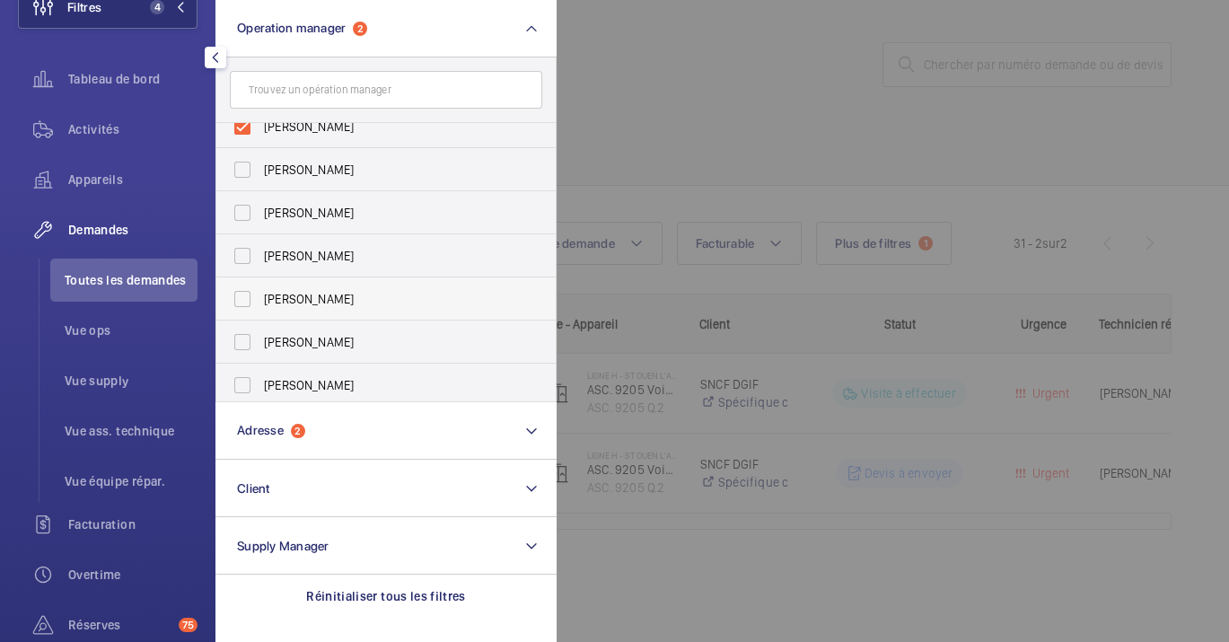
scroll to position [66, 0]
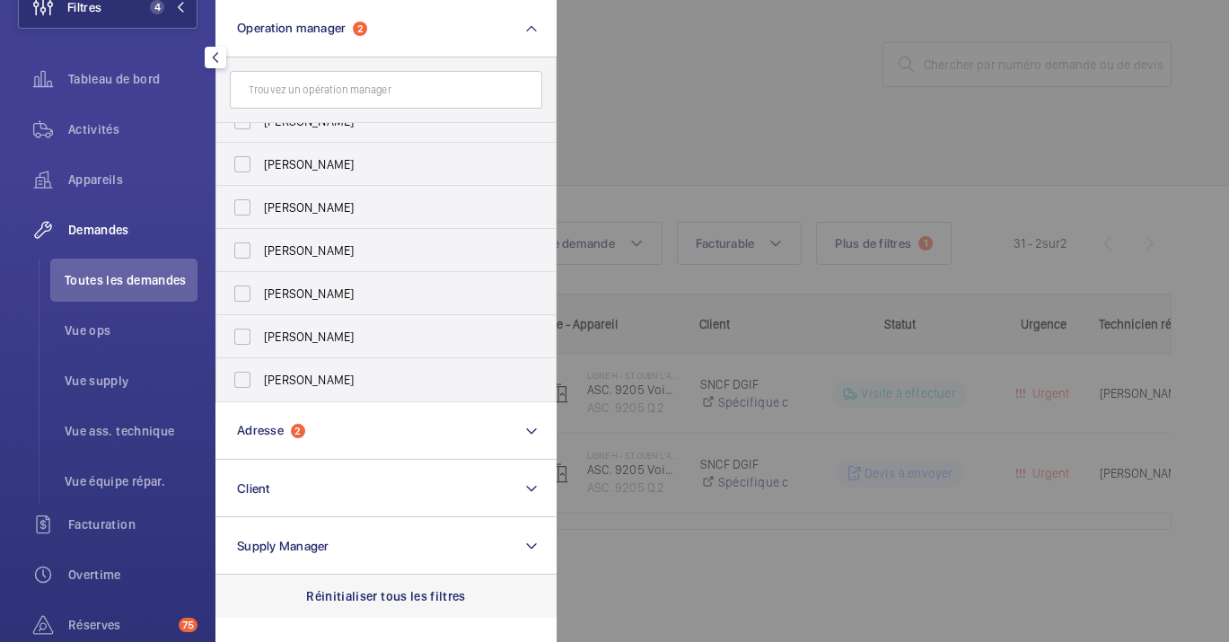
click at [388, 602] on p "Réinitialiser tous les filtres" at bounding box center [386, 596] width 160 height 18
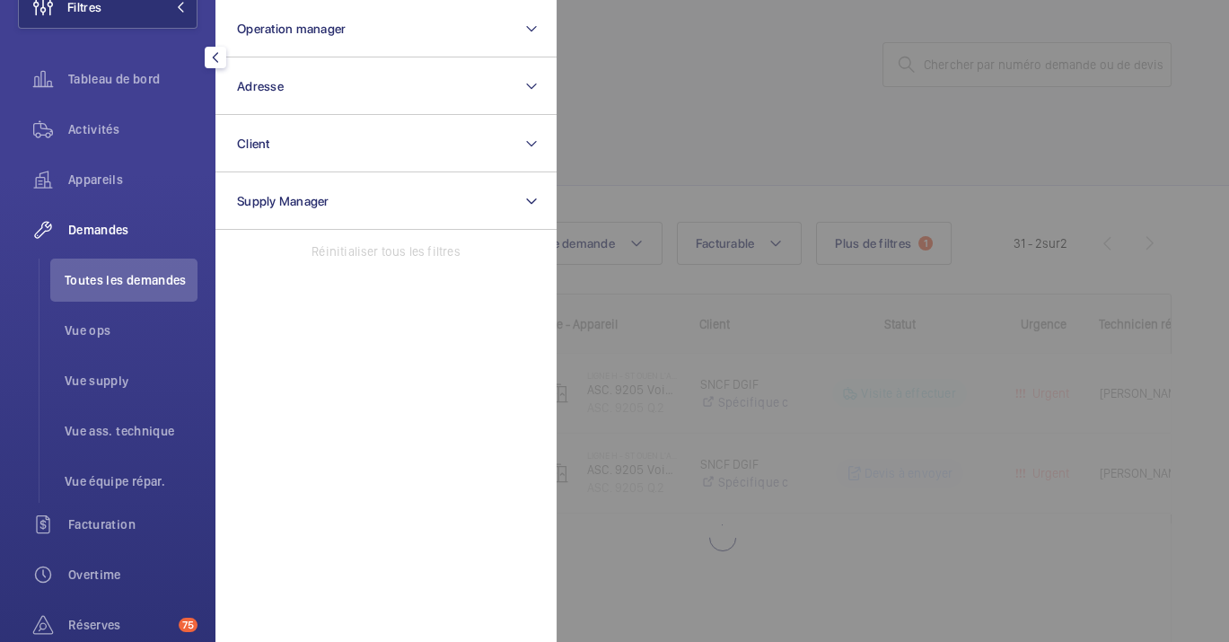
click at [746, 597] on div at bounding box center [1171, 321] width 1229 height 642
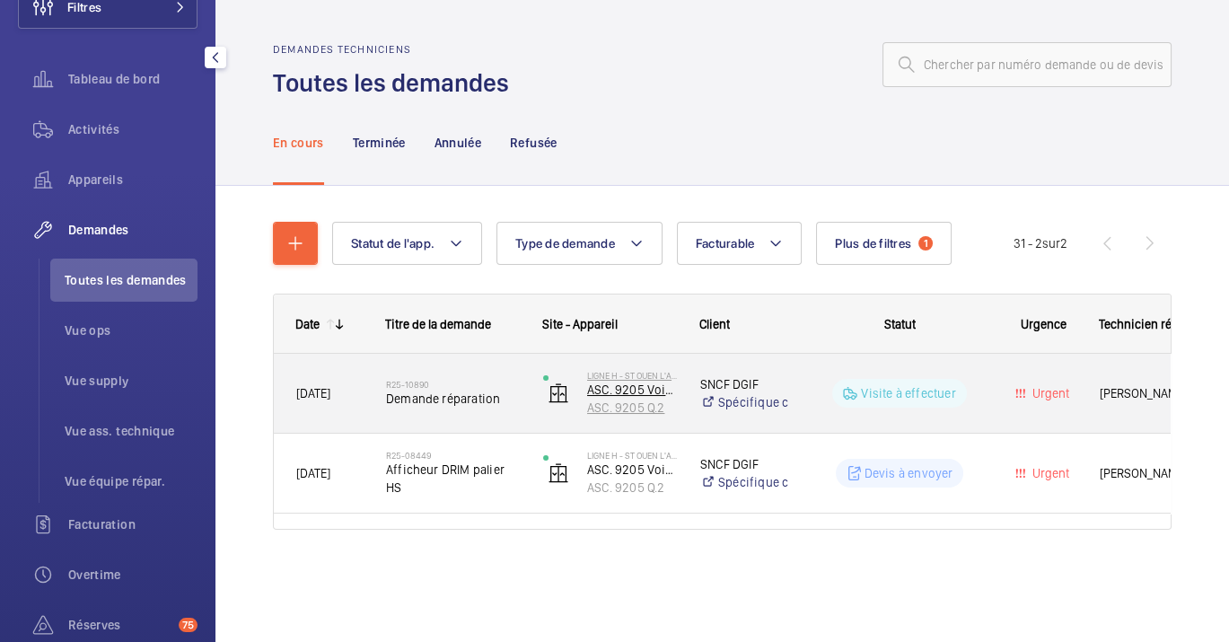
click at [611, 403] on p "ASC. 9205 Q.2" at bounding box center [632, 408] width 90 height 18
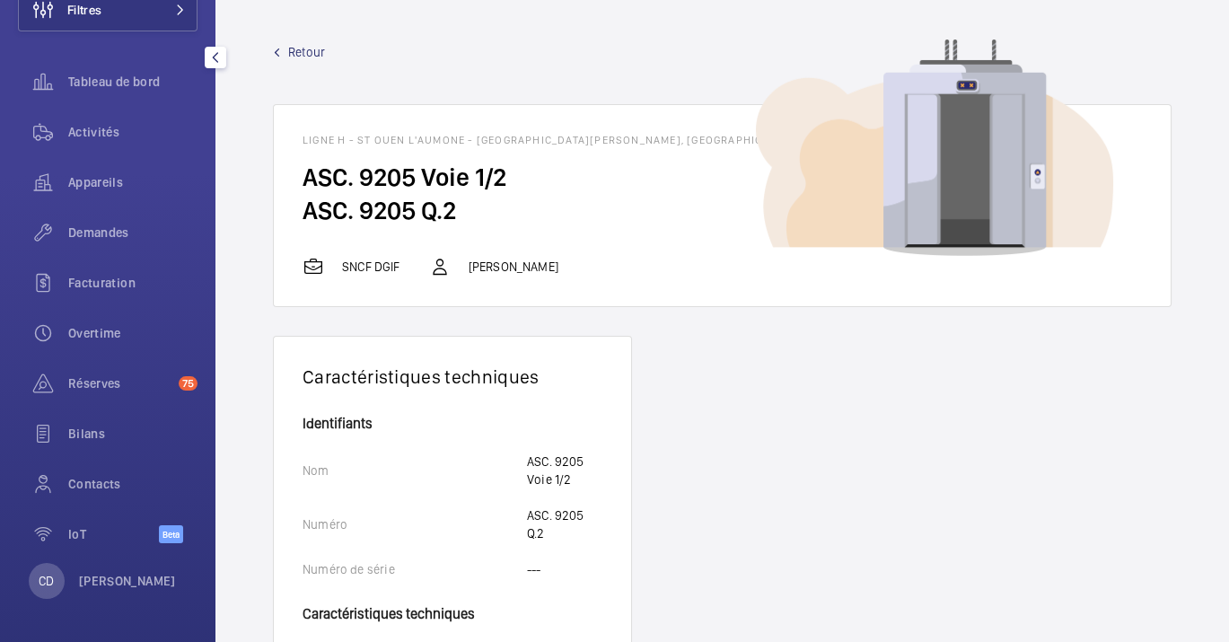
scroll to position [126, 0]
drag, startPoint x: 474, startPoint y: 140, endPoint x: 624, endPoint y: 142, distance: 150.0
click at [624, 142] on h1 "Ligne H - ST OUEN L'AUMONE - [GEOGRAPHIC_DATA][PERSON_NAME], [GEOGRAPHIC_DATA] …" at bounding box center [723, 140] width 840 height 13
copy h1 "RUE DU GENERAL [PERSON_NAME]"
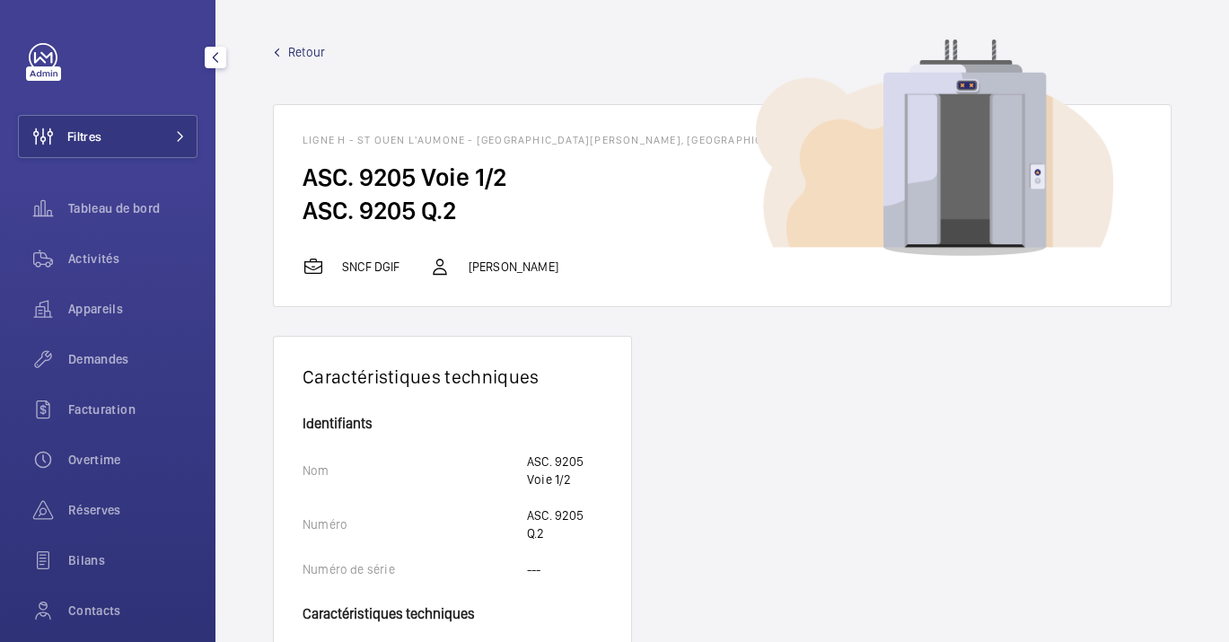
click at [115, 110] on div "Filtres Tableau de bord Activités Appareils Demandes Facturation Overtime Réser…" at bounding box center [108, 366] width 180 height 646
click at [118, 121] on button "Filtres" at bounding box center [108, 136] width 180 height 43
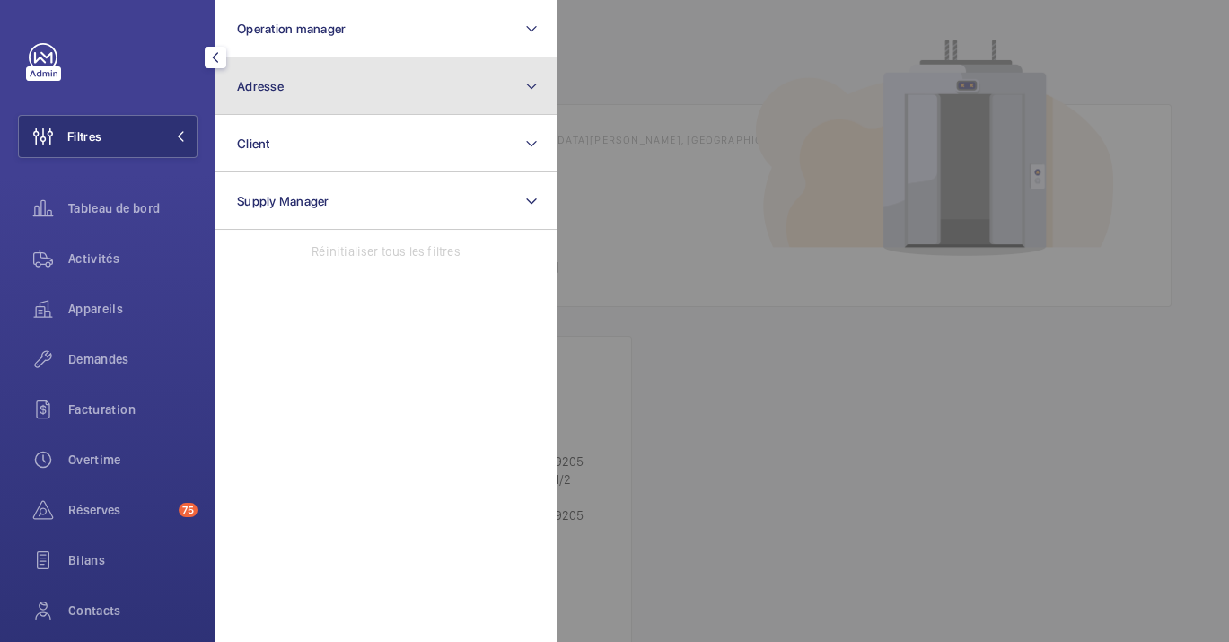
click at [292, 68] on button "Adresse" at bounding box center [385, 85] width 341 height 57
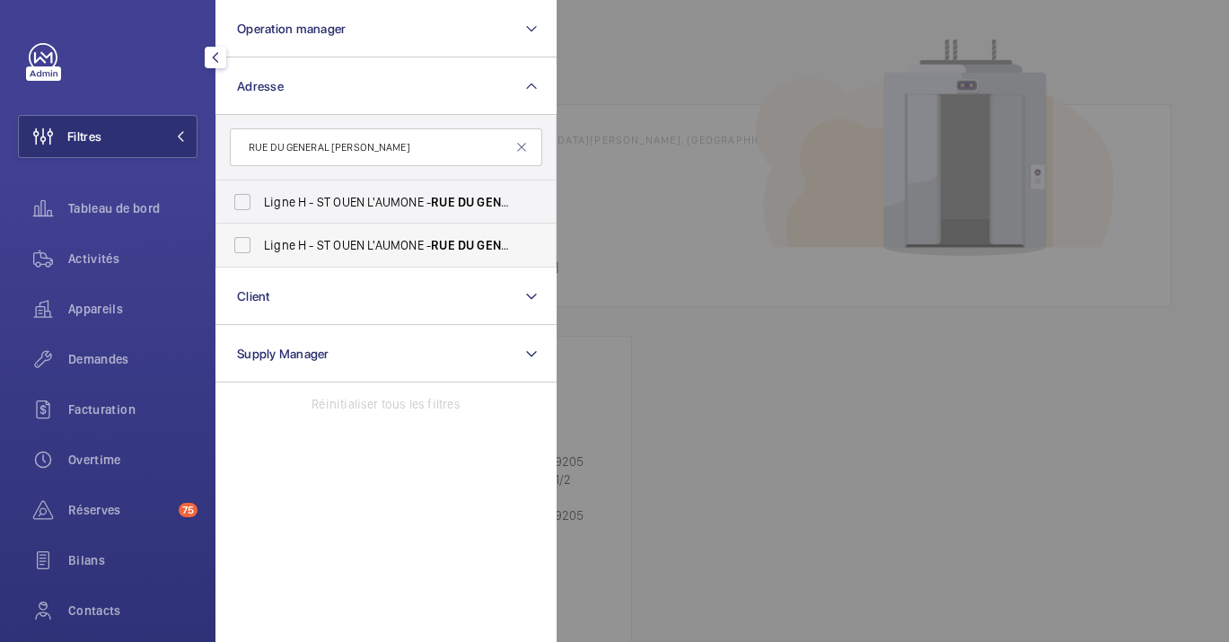
type input "RUE DU GENERAL [PERSON_NAME]"
click at [343, 251] on span "Ligne H - ST OUEN L'AUMONE - RUE DU GENERAL LECLERC , SAINT-OUEN L'AUMONE 95310" at bounding box center [387, 245] width 247 height 18
click at [260, 251] on input "Ligne H - ST OUEN L'AUMONE - RUE DU GENERAL LECLERC , SAINT-OUEN L'AUMONE 95310" at bounding box center [242, 245] width 36 height 36
checkbox input "true"
click at [359, 198] on span "Ligne H - ST OUEN L'AUMONE - RUE DU GENERAL LECLERC , SAINT-OUEN L'AUMONE 95310" at bounding box center [387, 202] width 247 height 18
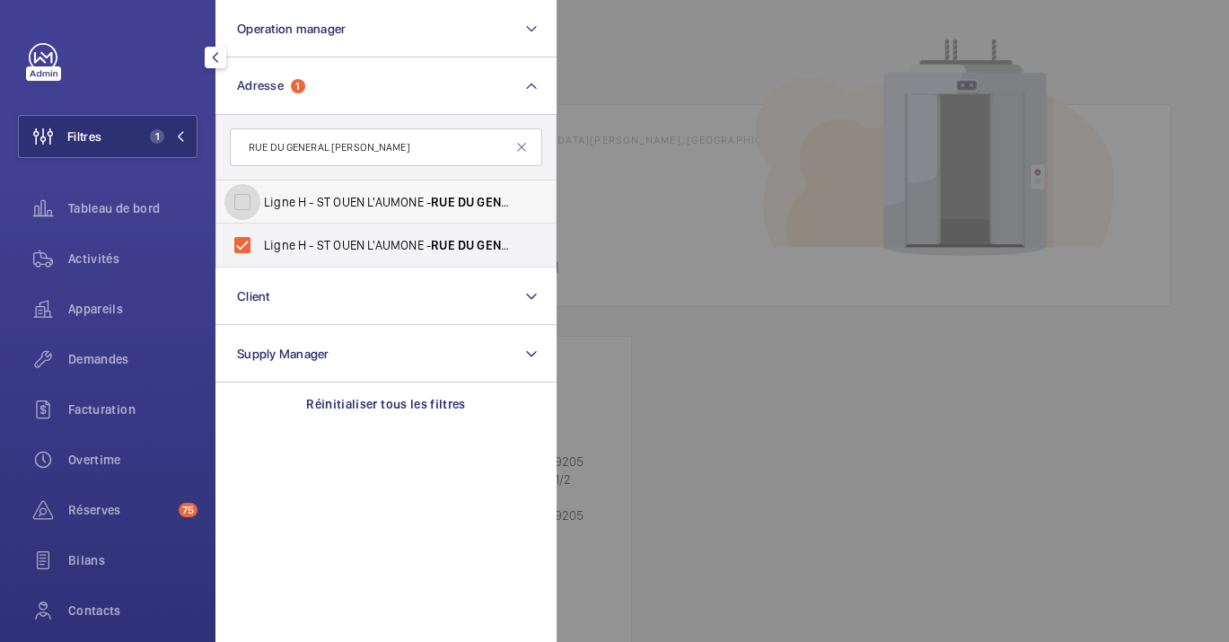
click at [260, 198] on input "Ligne H - ST OUEN L'AUMONE - RUE DU GENERAL LECLERC , SAINT-OUEN L'AUMONE 95310" at bounding box center [242, 202] width 36 height 36
checkbox input "true"
click at [698, 355] on div at bounding box center [1171, 321] width 1229 height 642
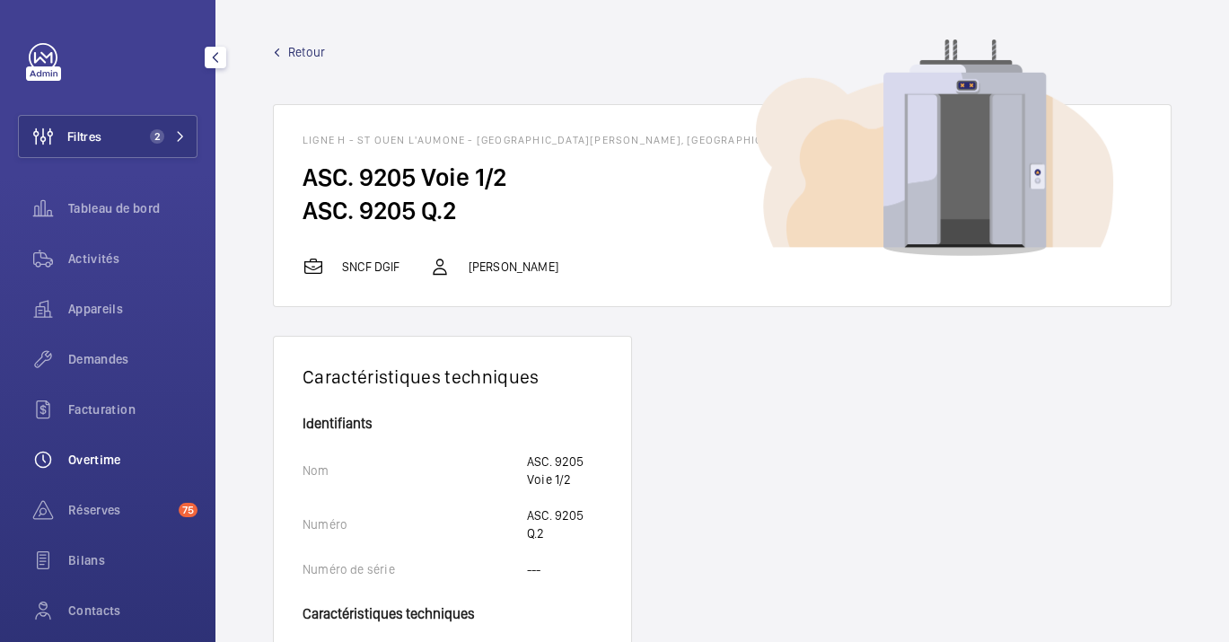
drag, startPoint x: 698, startPoint y: 355, endPoint x: 168, endPoint y: 445, distance: 537.4
click at [168, 445] on mat-sidenav-content "Filtres 2 Tableau de bord Activités Appareils Demandes Facturation Overtime Rés…" at bounding box center [614, 321] width 1229 height 642
drag, startPoint x: 168, startPoint y: 445, endPoint x: 105, endPoint y: 261, distance: 194.5
click at [105, 261] on span "Activités" at bounding box center [132, 259] width 129 height 18
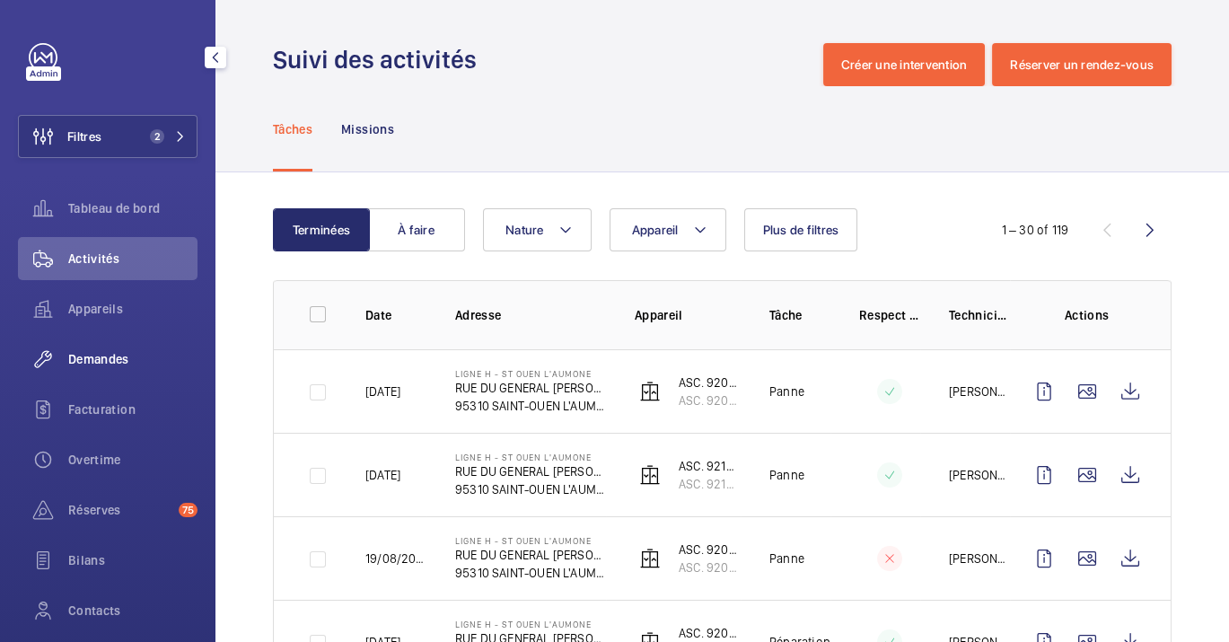
click at [120, 366] on span "Demandes" at bounding box center [132, 359] width 129 height 18
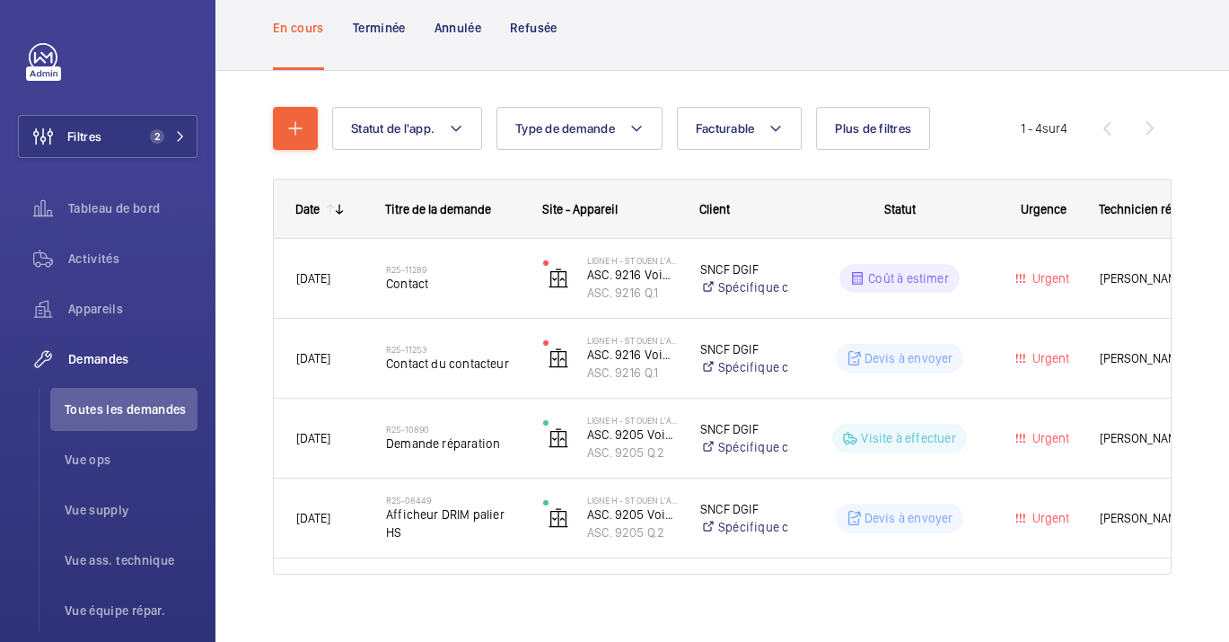
scroll to position [115, 0]
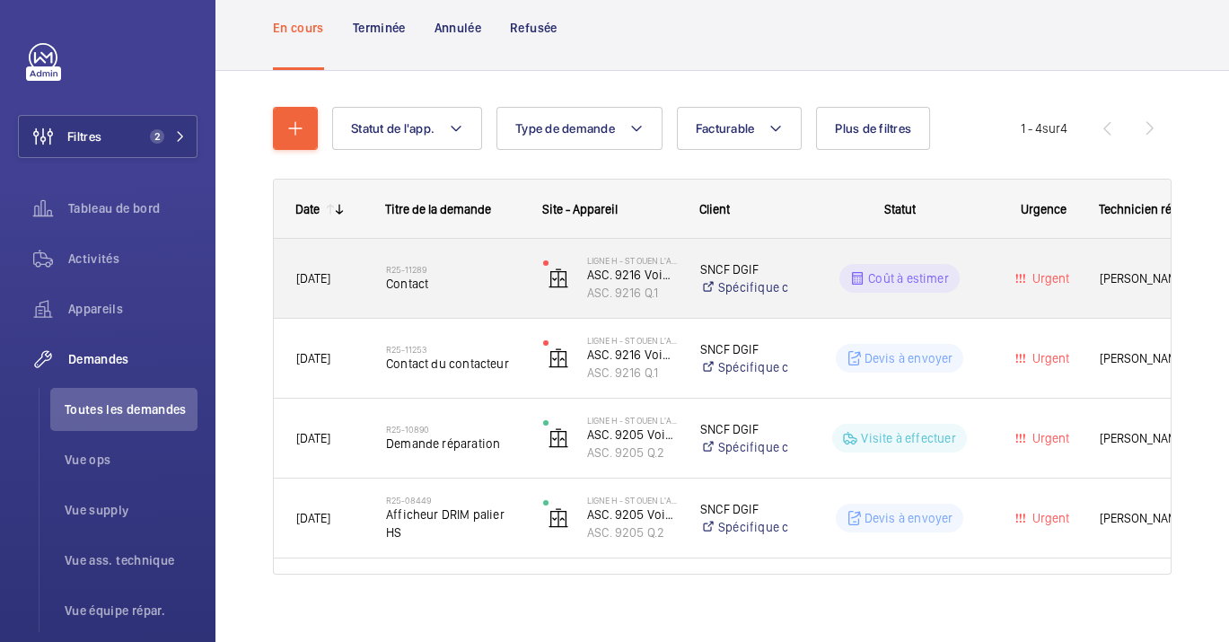
click at [491, 303] on div "R25-11289 Contact" at bounding box center [442, 278] width 155 height 81
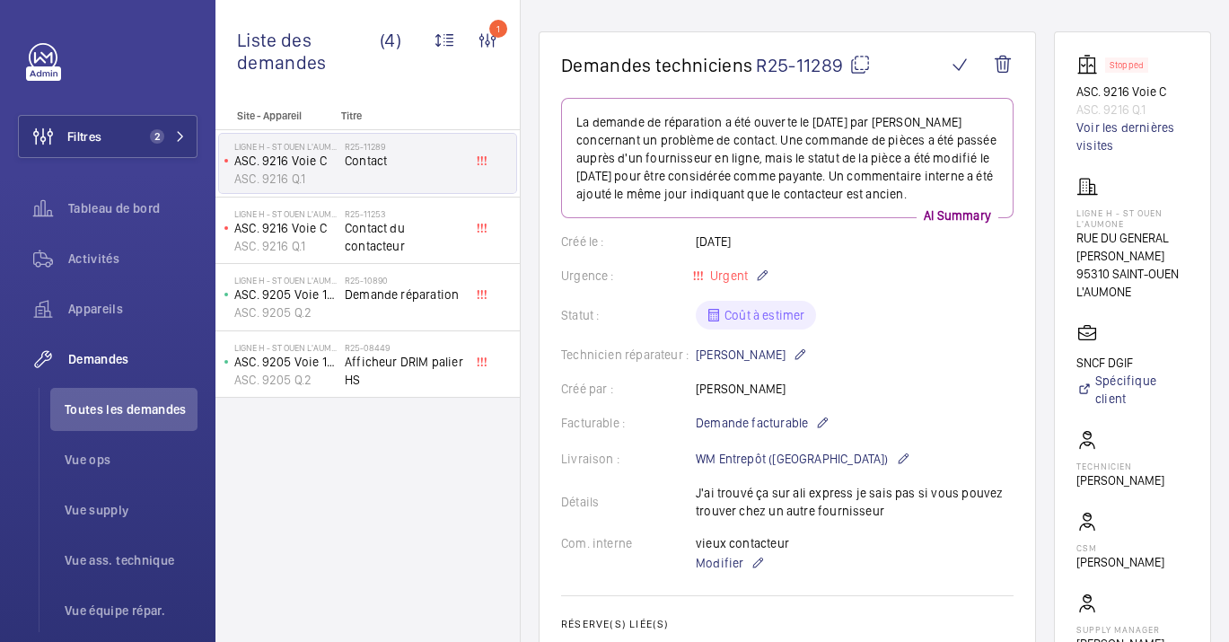
scroll to position [144, 0]
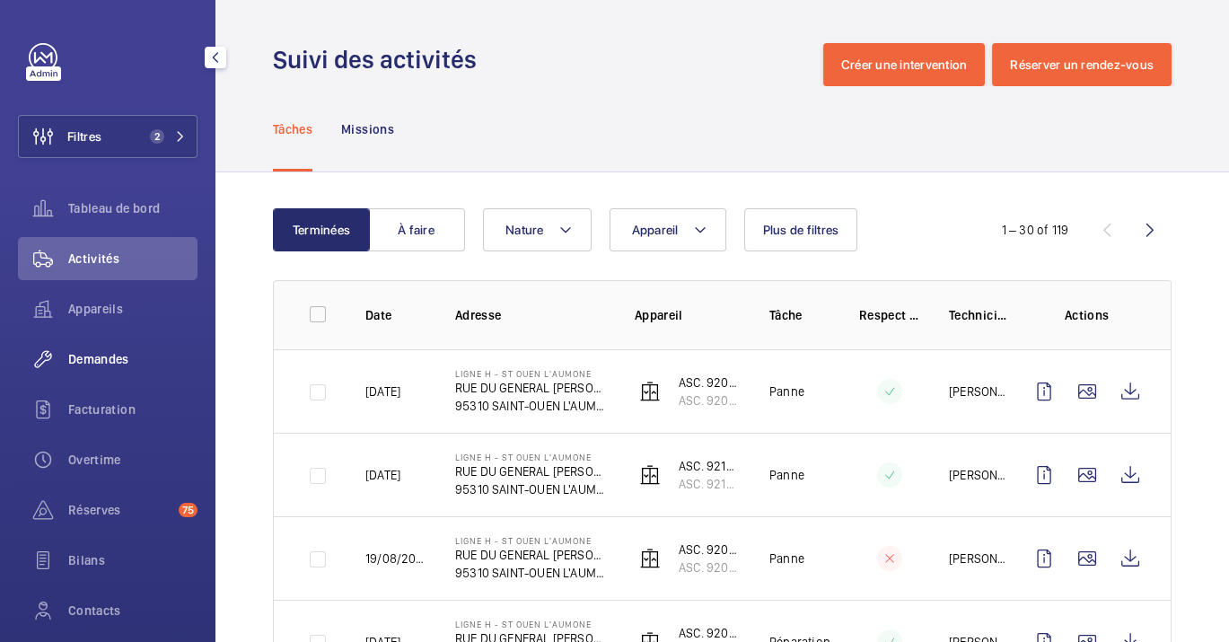
click at [145, 377] on div "Demandes" at bounding box center [108, 359] width 180 height 43
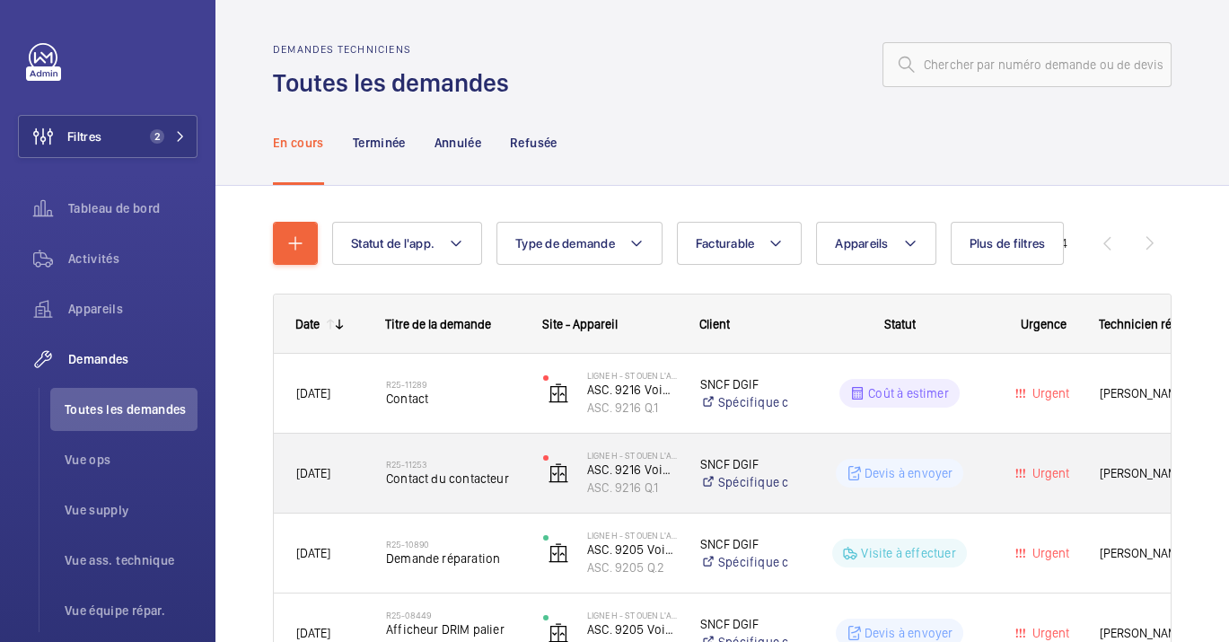
click at [435, 451] on div "R25-11253 Contact du contacteur" at bounding box center [453, 473] width 134 height 52
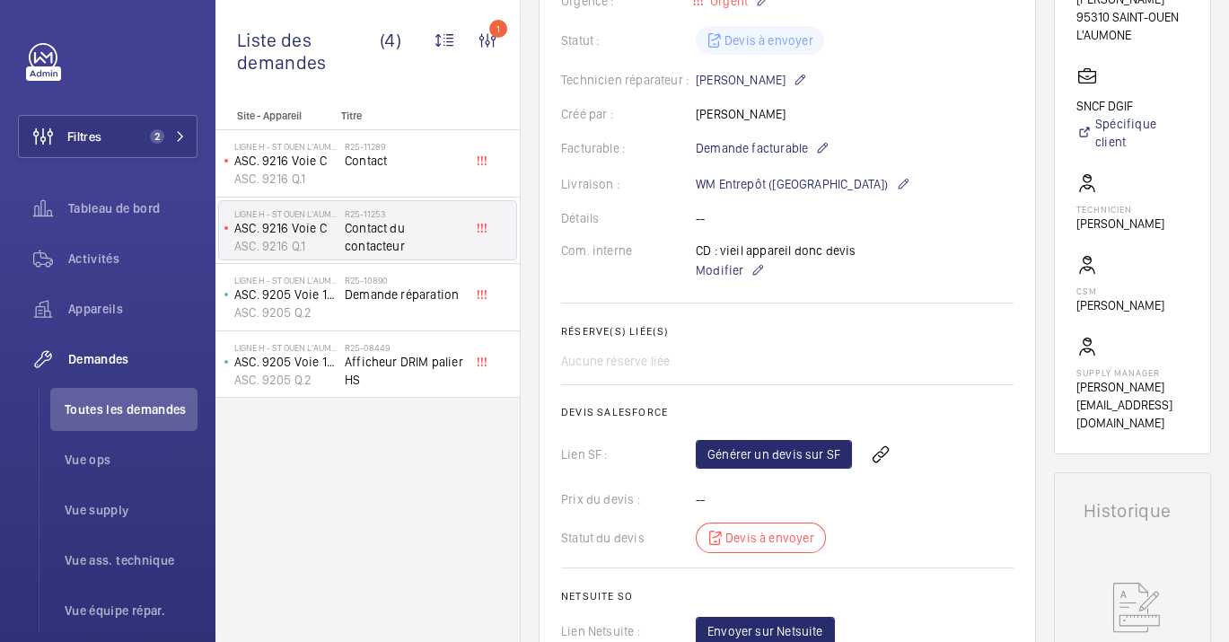
scroll to position [400, 0]
click at [406, 173] on div "R25-11289 Contact" at bounding box center [404, 167] width 119 height 52
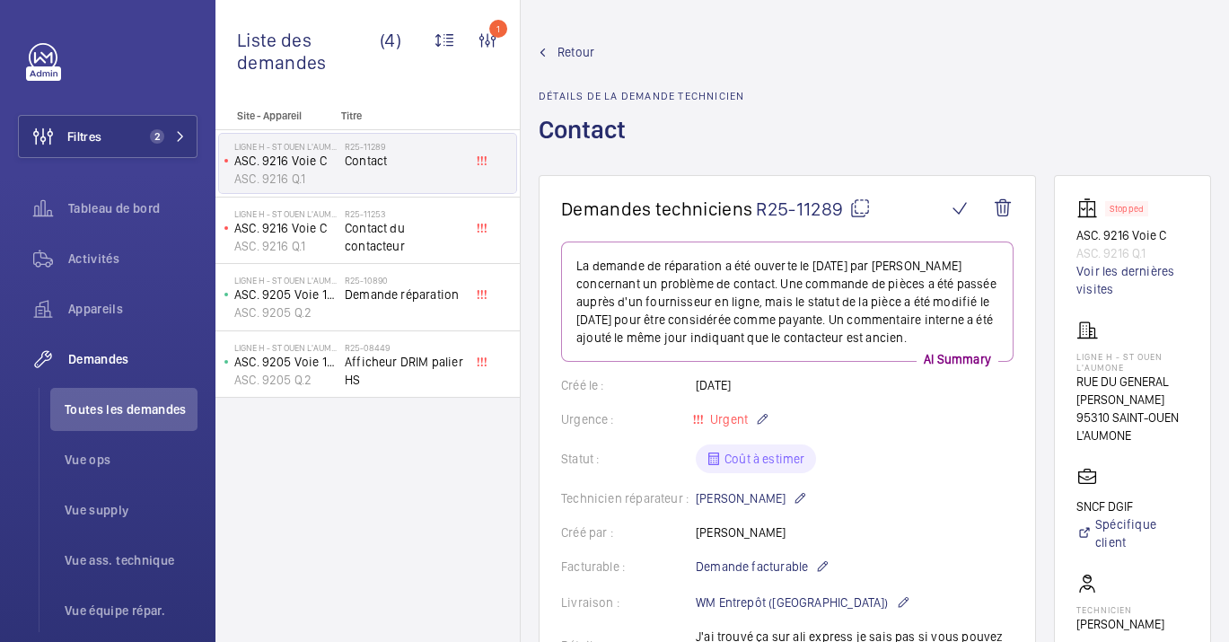
drag, startPoint x: 633, startPoint y: 378, endPoint x: 821, endPoint y: 410, distance: 190.4
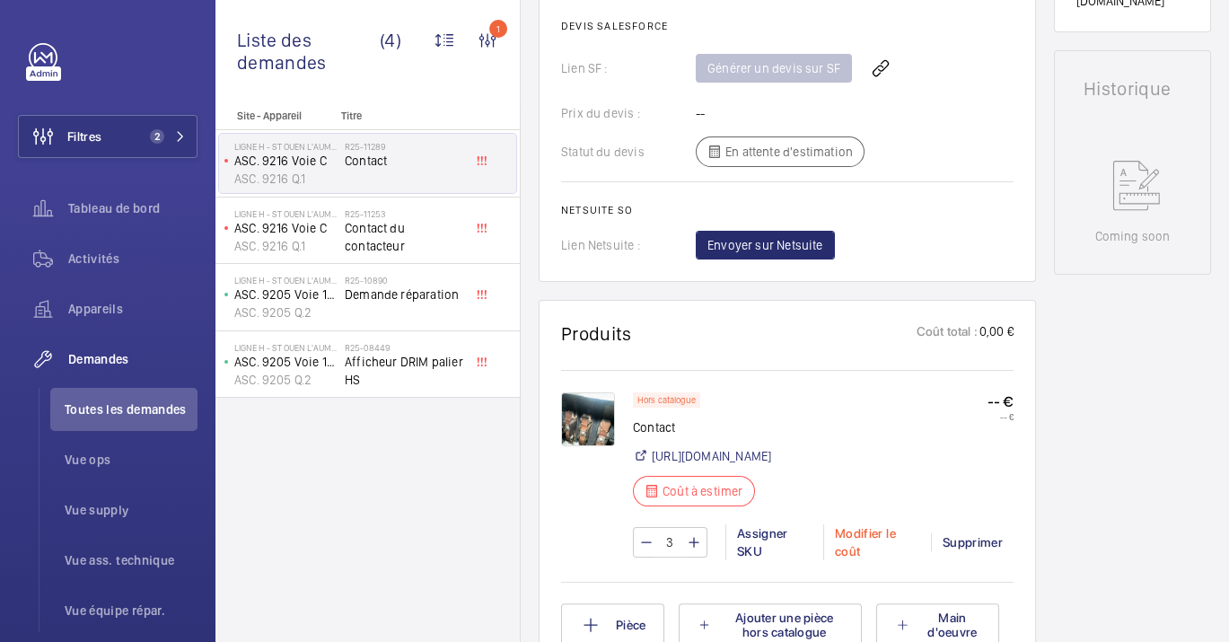
scroll to position [820, 0]
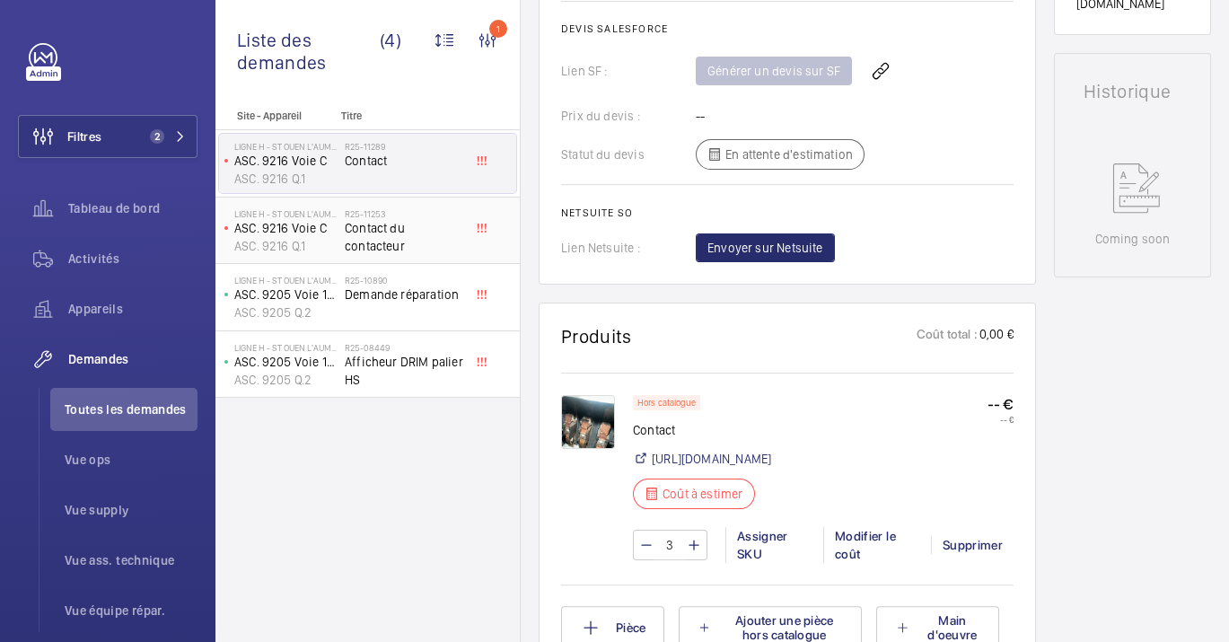
click at [432, 259] on div "Ligne H - ST OUEN L'AUMONE ASC. 9216 Voie C ASC. 9216 Q.1 R25-11253 Contact du …" at bounding box center [367, 231] width 304 height 67
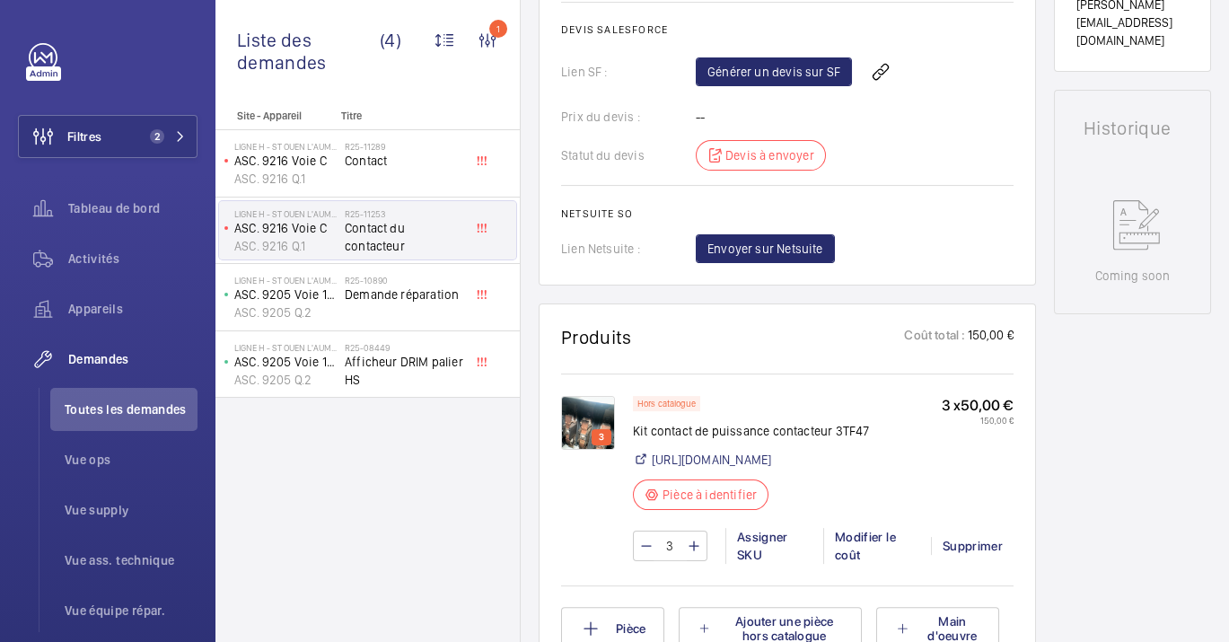
scroll to position [784, 0]
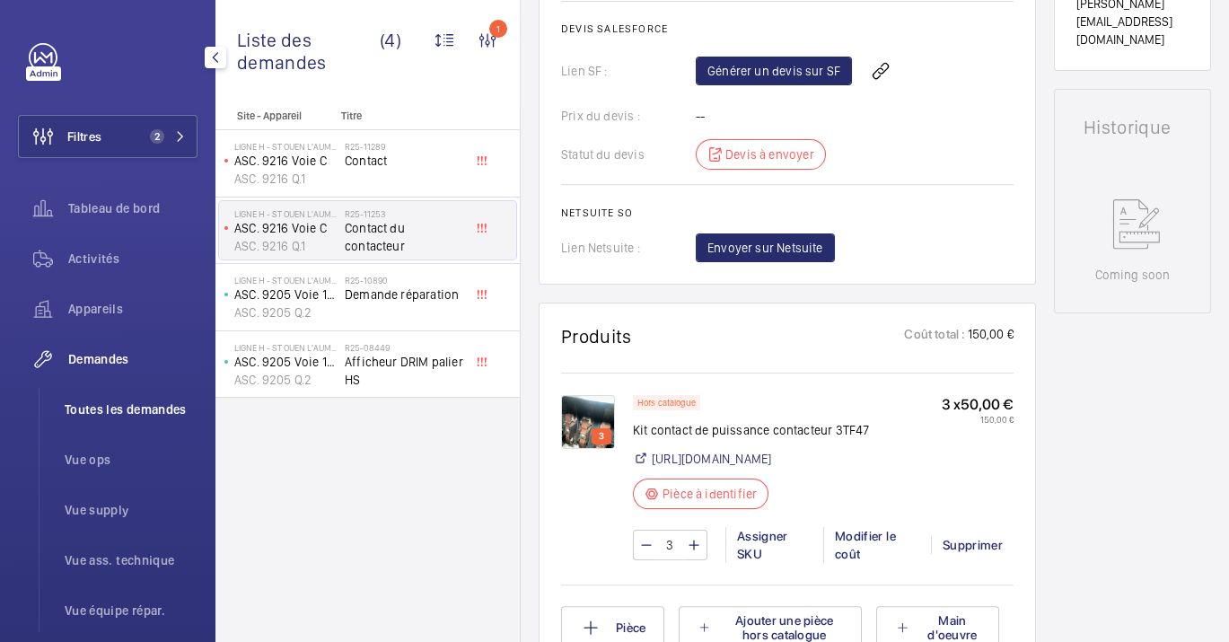
click at [138, 418] on span "Toutes les demandes" at bounding box center [131, 409] width 133 height 18
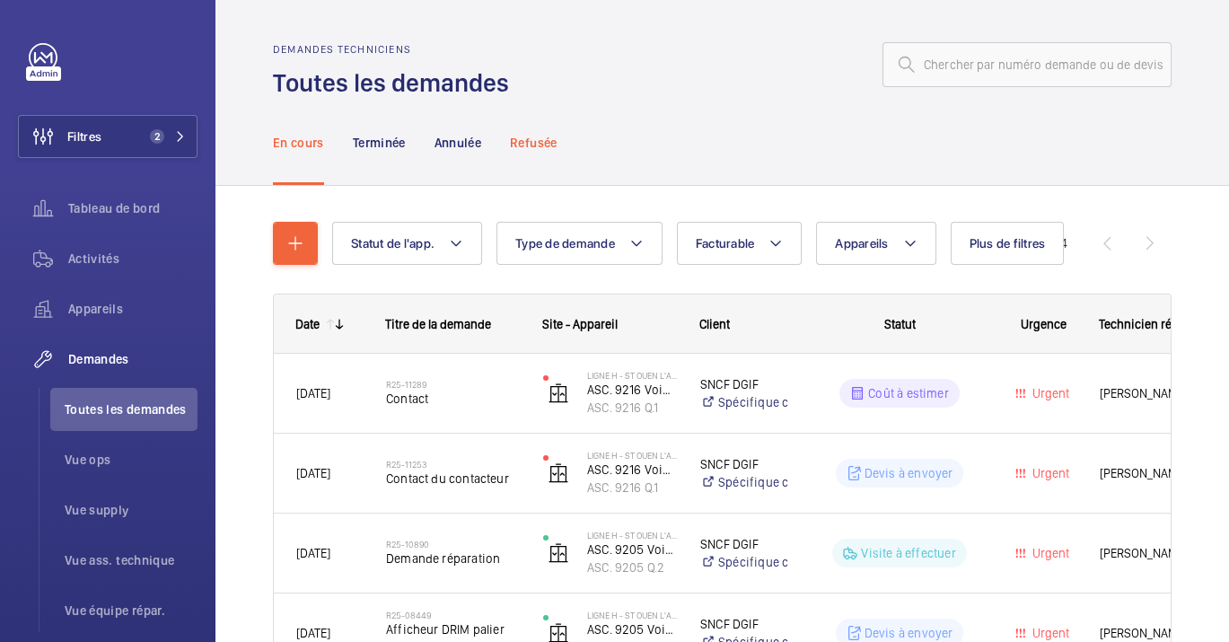
click at [521, 145] on p "Refusée" at bounding box center [533, 143] width 47 height 18
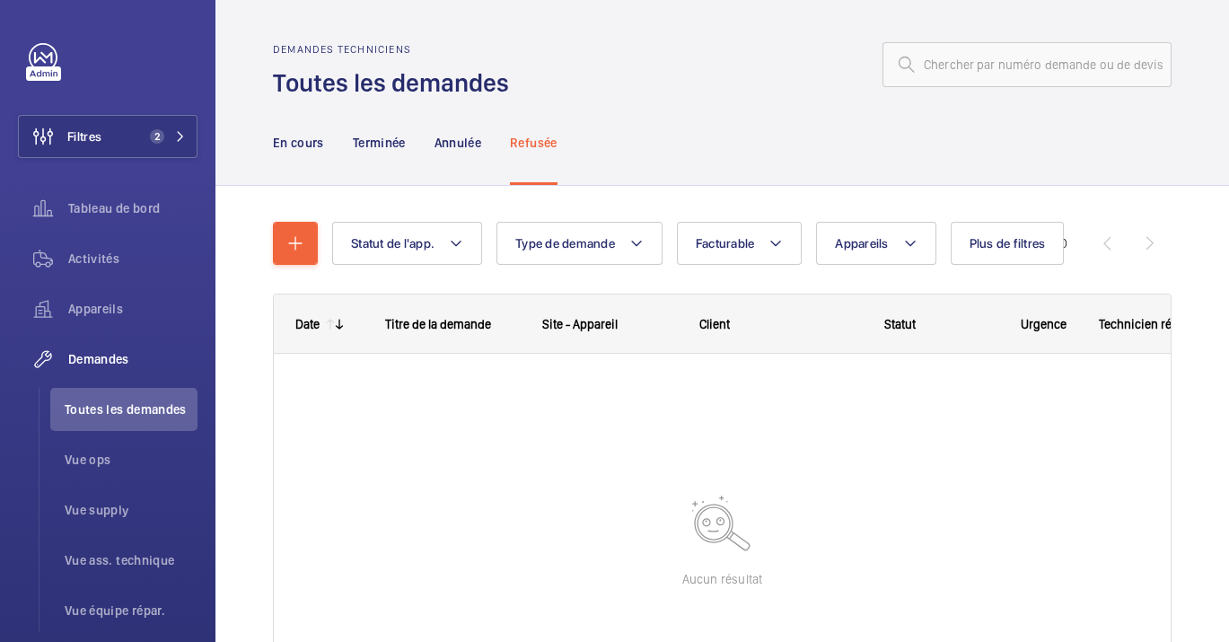
click at [433, 127] on nav "En cours Terminée Annulée Refusée" at bounding box center [415, 142] width 285 height 85
click at [444, 136] on p "Annulée" at bounding box center [458, 143] width 47 height 18
click at [379, 151] on div "Terminée" at bounding box center [379, 142] width 53 height 85
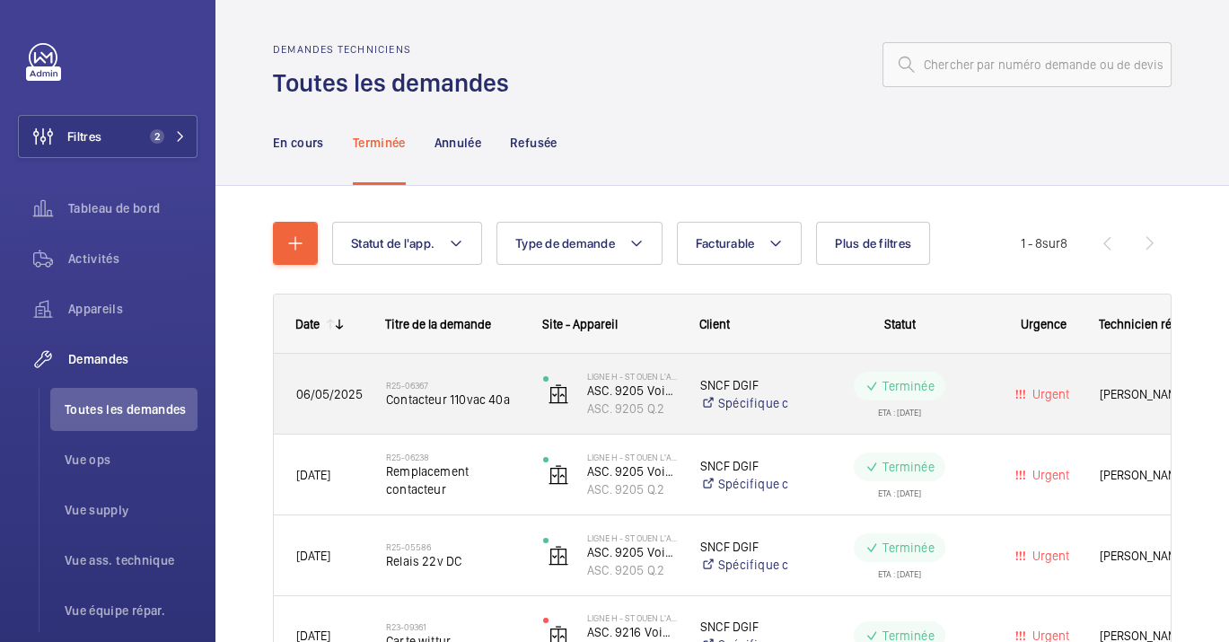
click at [359, 401] on span "06/05/2025" at bounding box center [329, 394] width 66 height 20
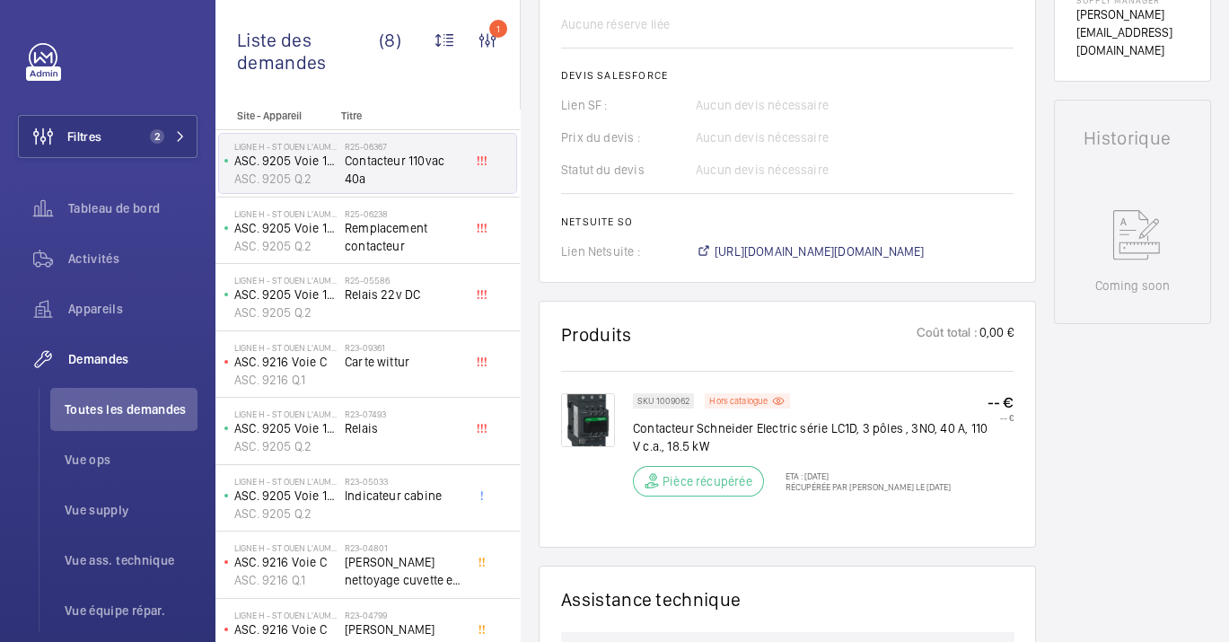
scroll to position [769, 0]
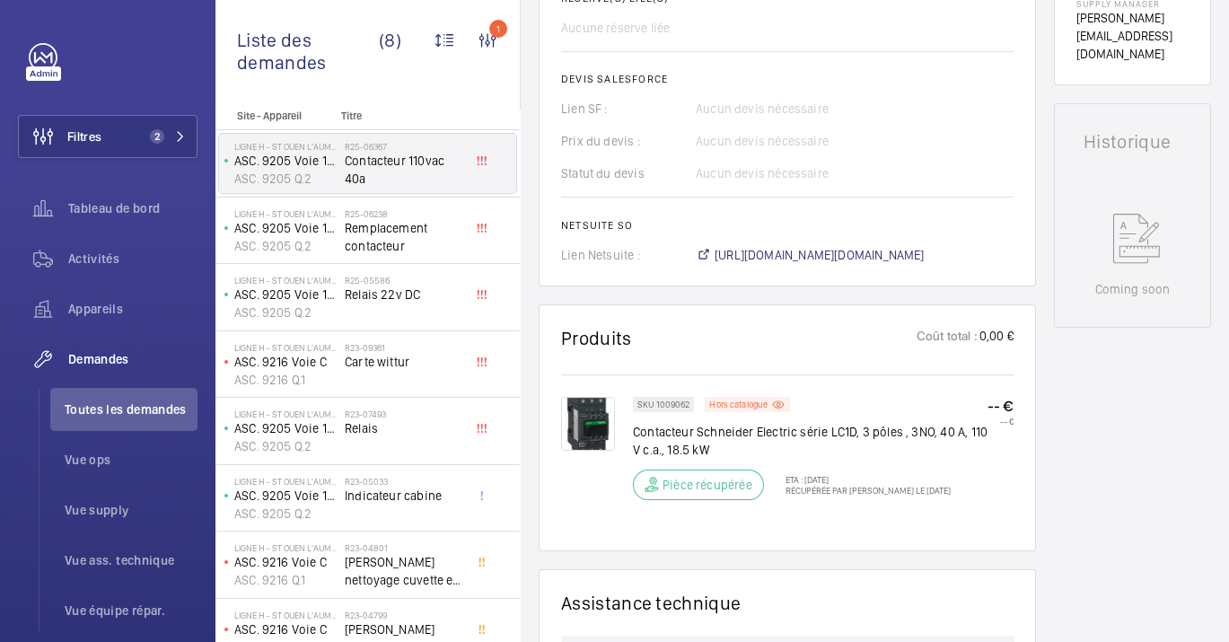
drag, startPoint x: 687, startPoint y: 384, endPoint x: 636, endPoint y: 382, distance: 51.2
click at [636, 397] on div "SKU 1009062" at bounding box center [663, 404] width 61 height 15
copy p "SKU 1009062"
click at [114, 400] on li "Toutes les demandes" at bounding box center [123, 409] width 147 height 43
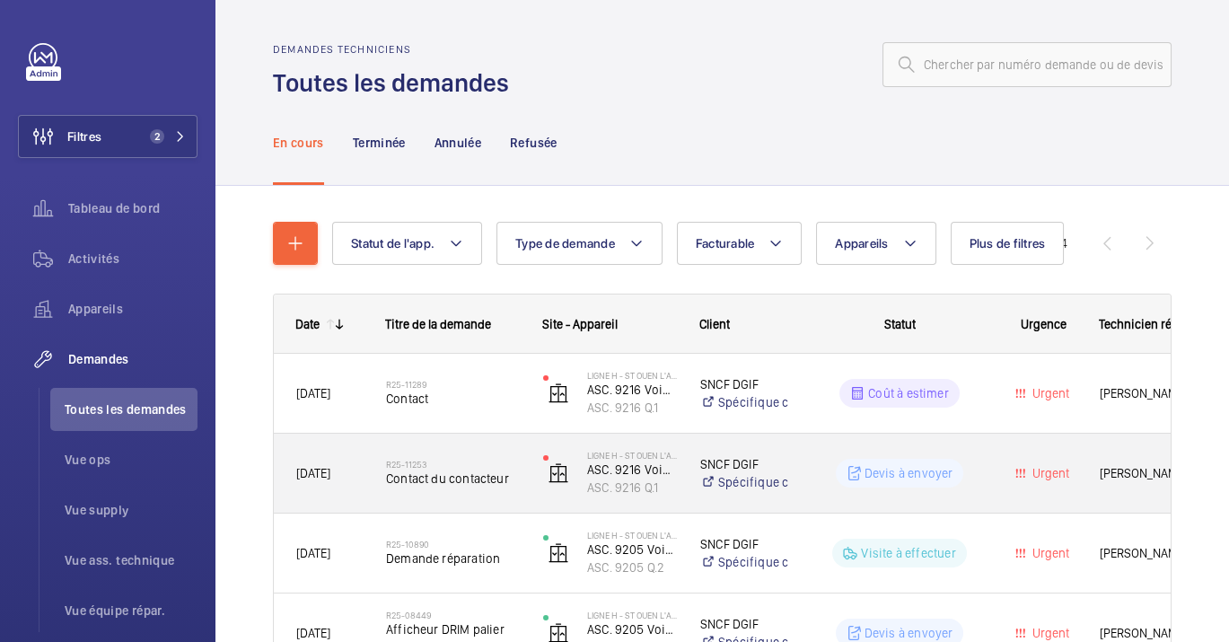
click at [527, 491] on div "Ligne H - ST OUEN L'AUMONE ASC. [STREET_ADDRESS] 9216 Q.1" at bounding box center [599, 473] width 155 height 74
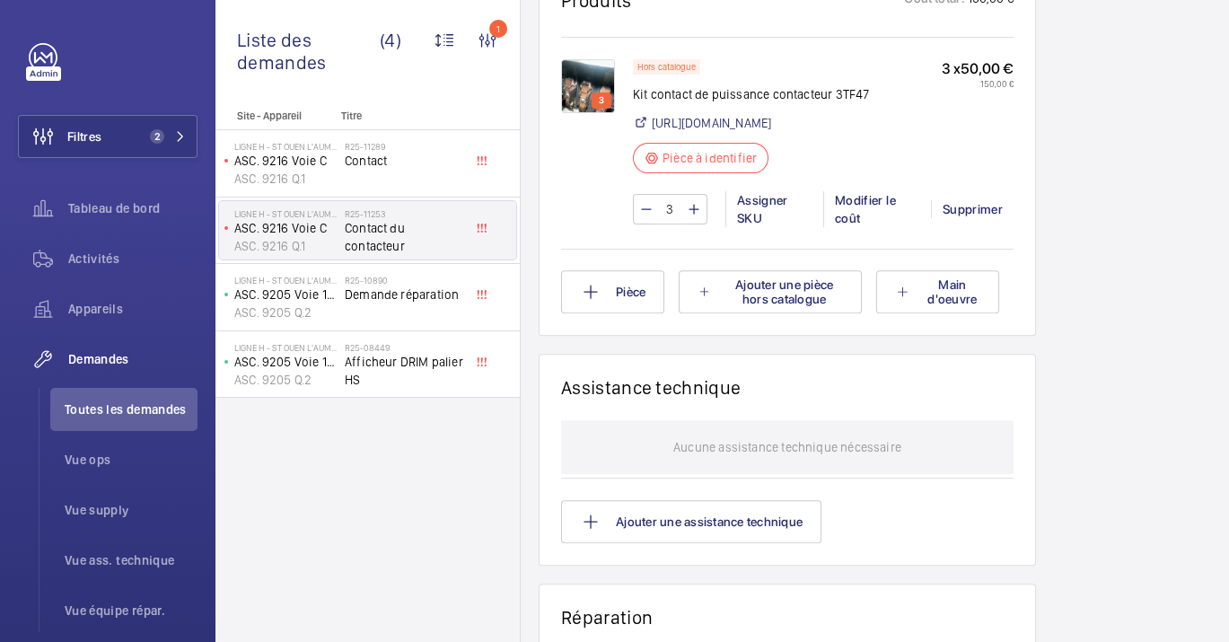
scroll to position [1118, 0]
click at [606, 315] on button "Pièce" at bounding box center [612, 293] width 103 height 43
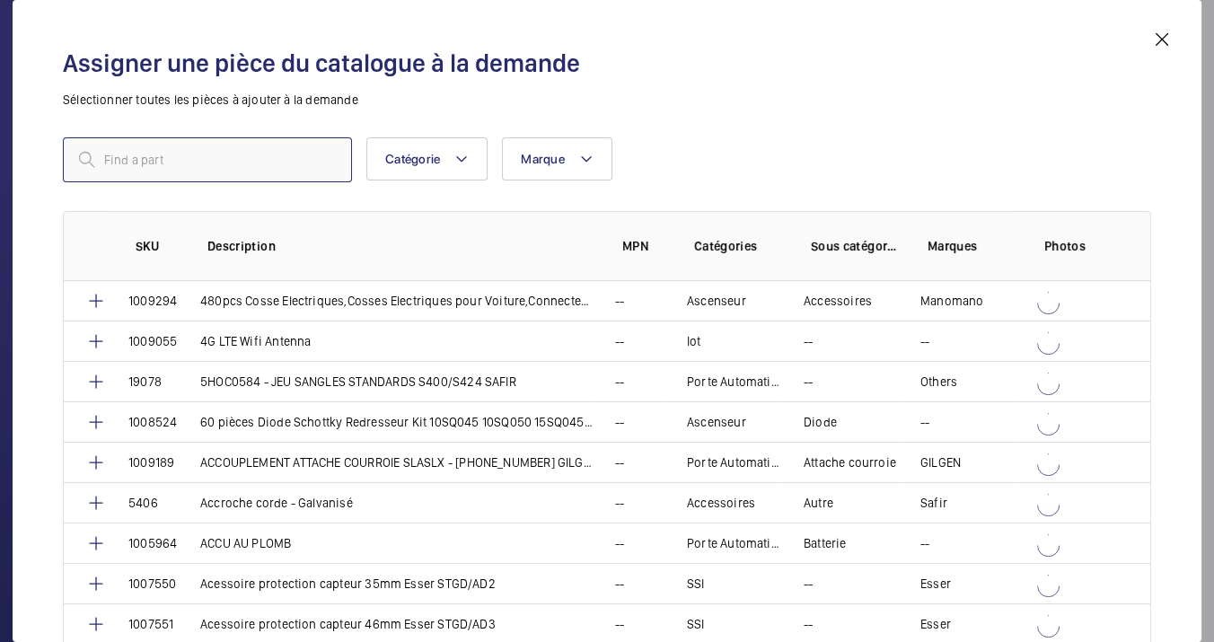
click at [297, 145] on input "text" at bounding box center [207, 159] width 289 height 45
paste input "SKU 1009062"
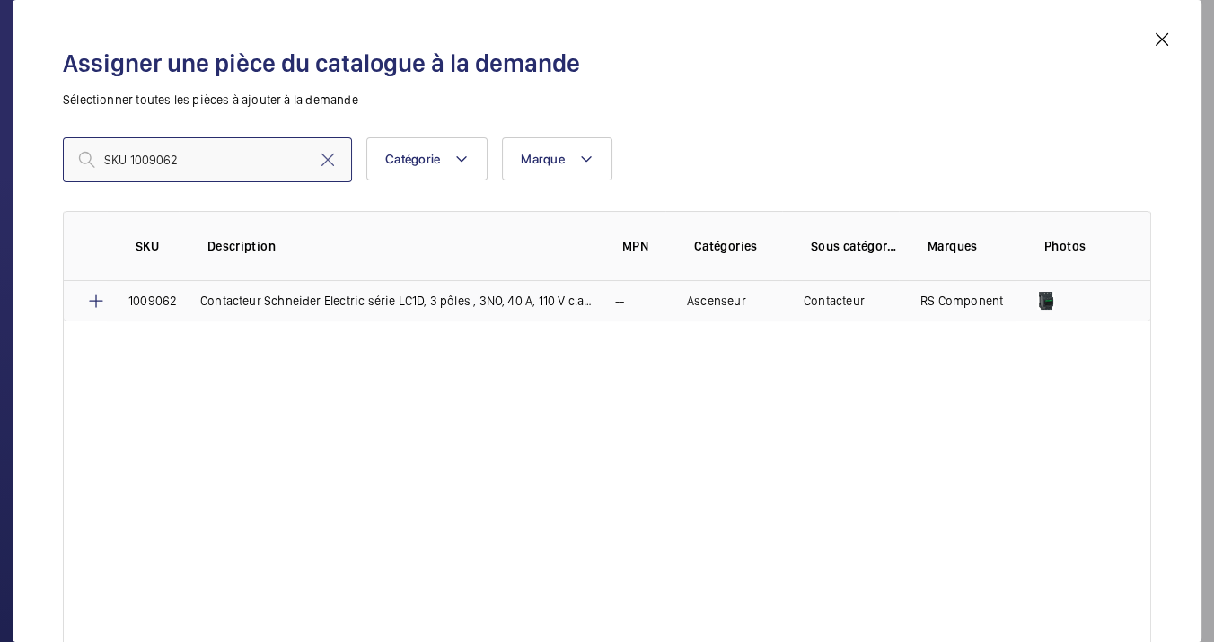
type input "SKU 1009062"
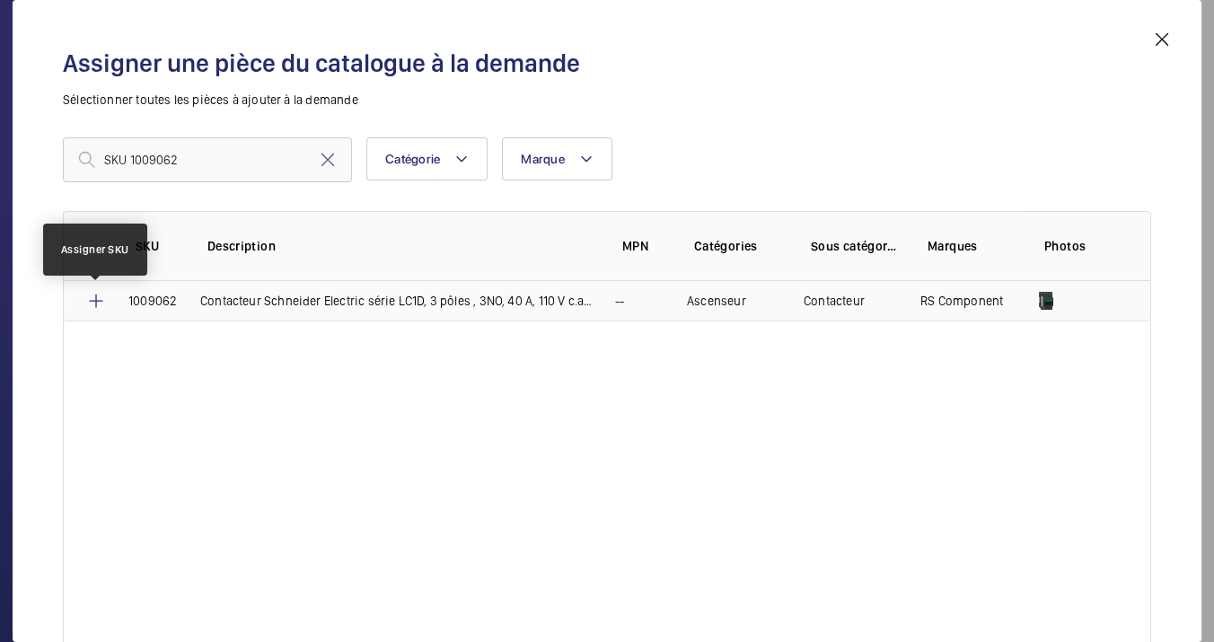
click at [87, 308] on mat-icon at bounding box center [96, 301] width 22 height 22
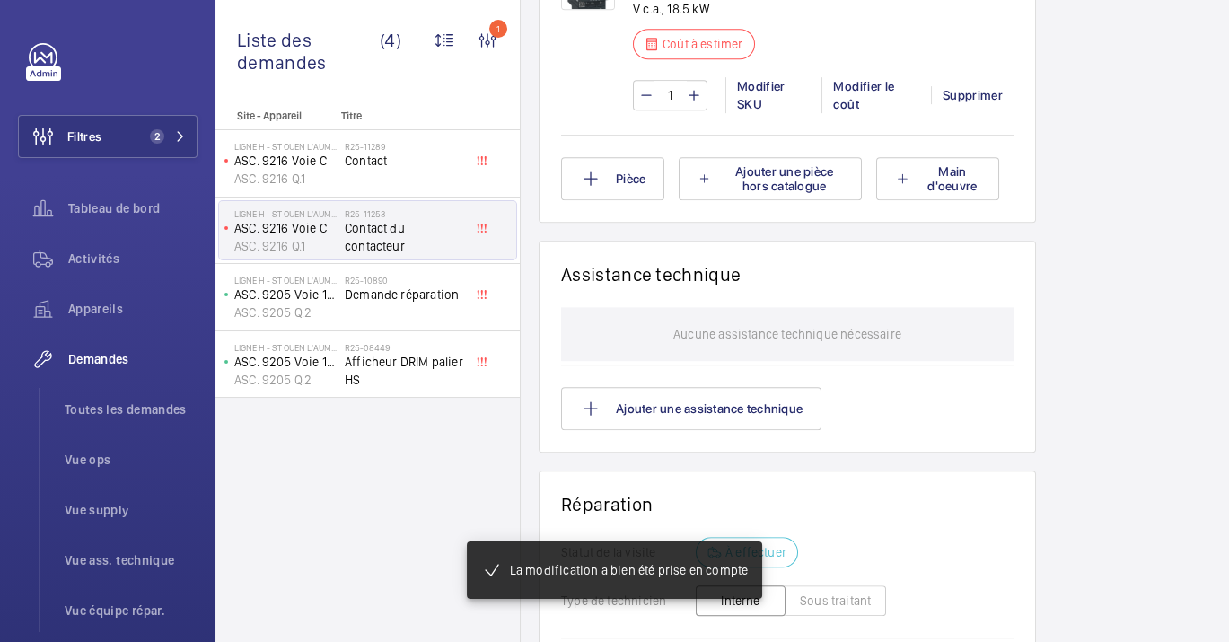
scroll to position [1645, 0]
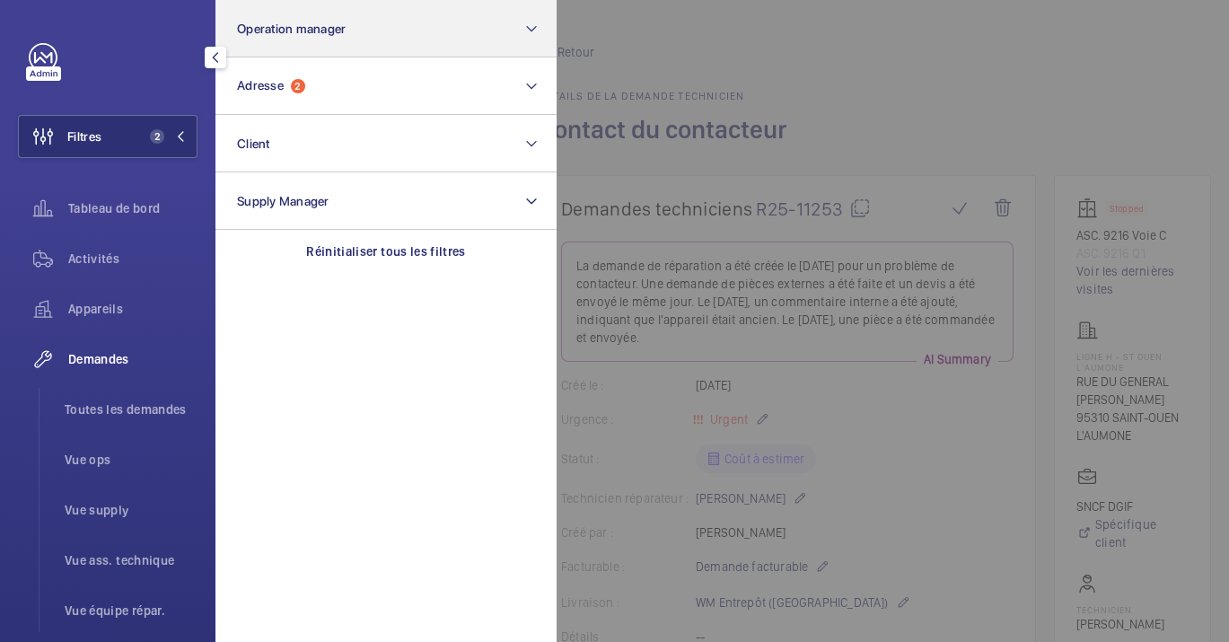
scroll to position [1645, 0]
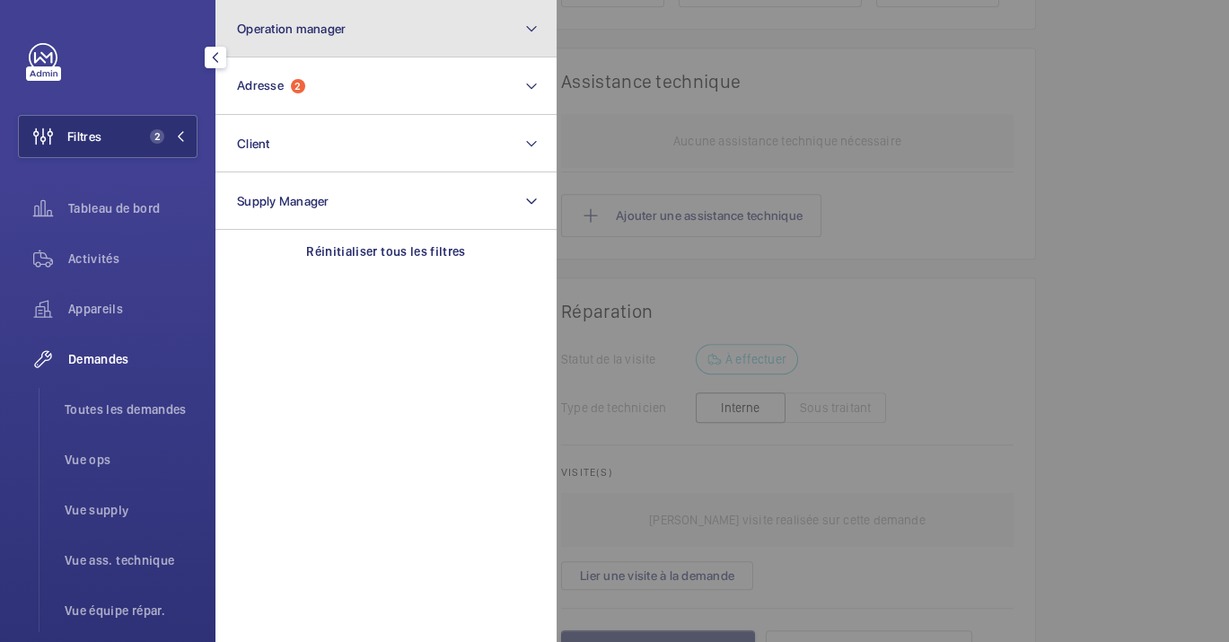
click at [405, 11] on button "Operation manager" at bounding box center [385, 28] width 341 height 57
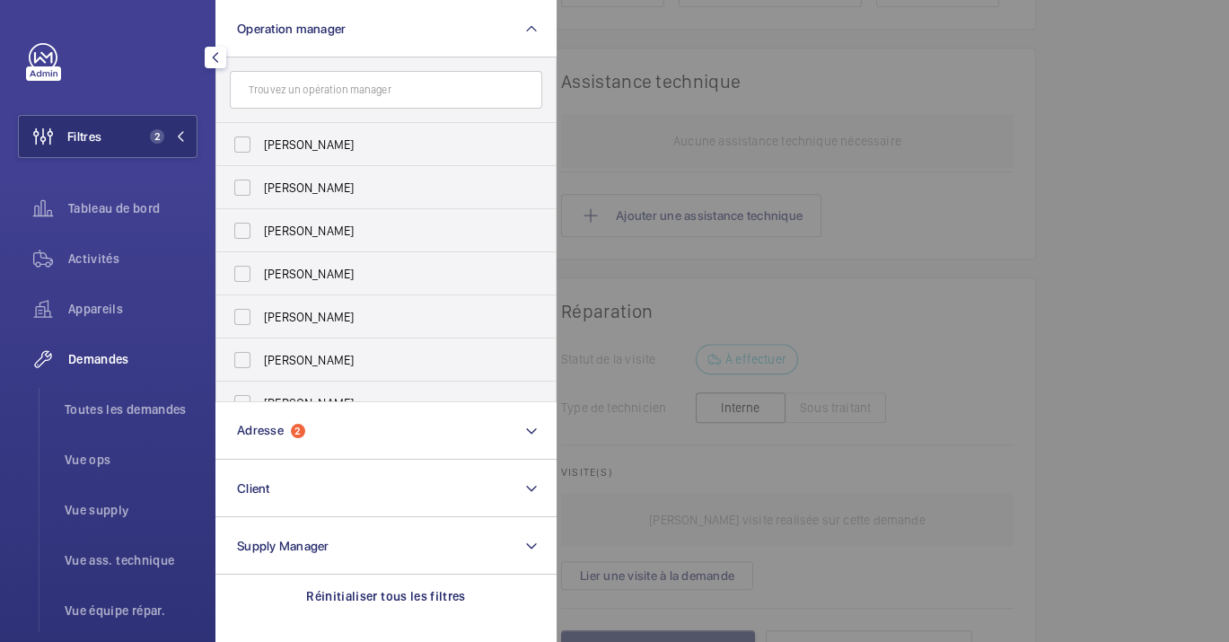
click at [794, 198] on div at bounding box center [1171, 321] width 1229 height 642
